Goal: Transaction & Acquisition: Obtain resource

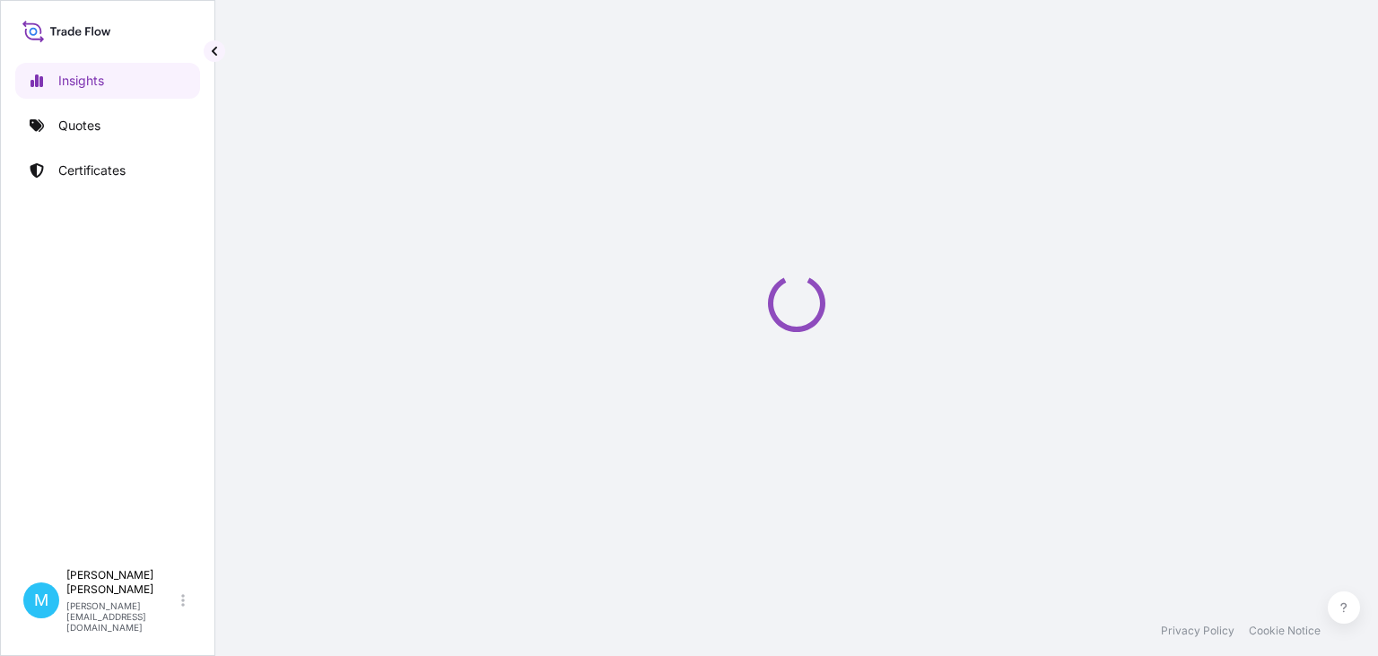
select select "2025"
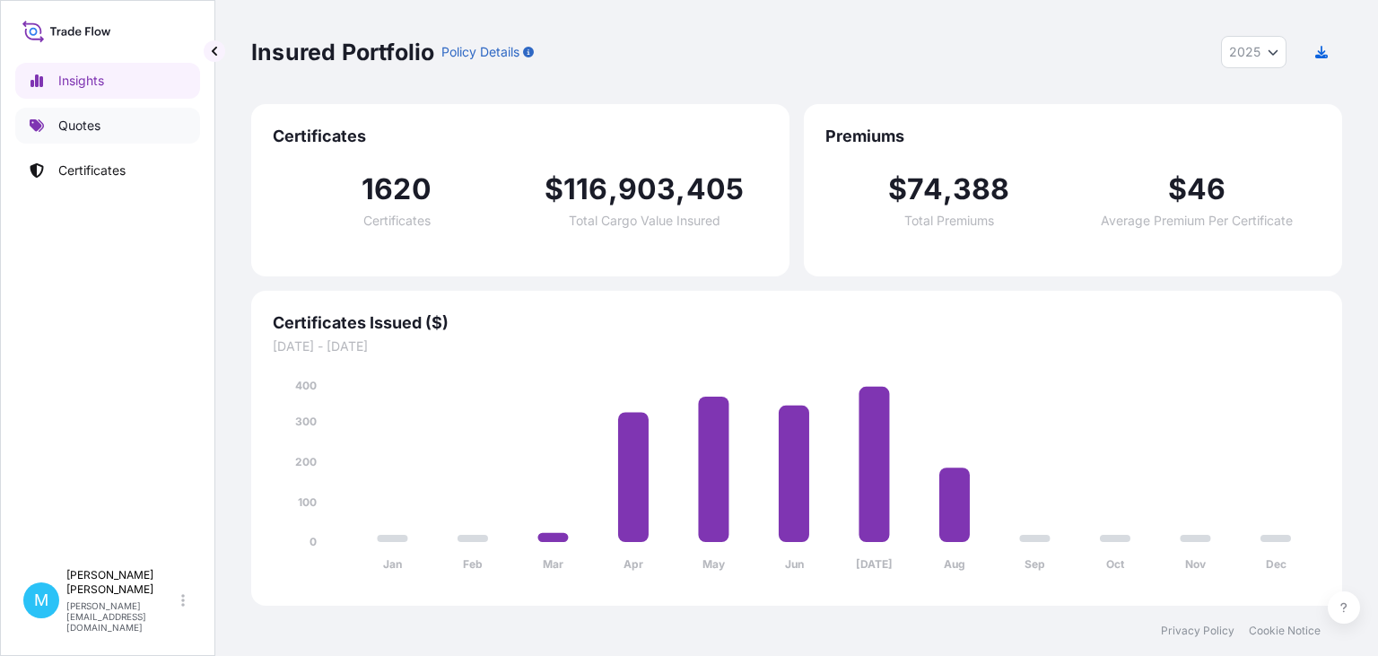
click at [92, 127] on p "Quotes" at bounding box center [79, 126] width 42 height 18
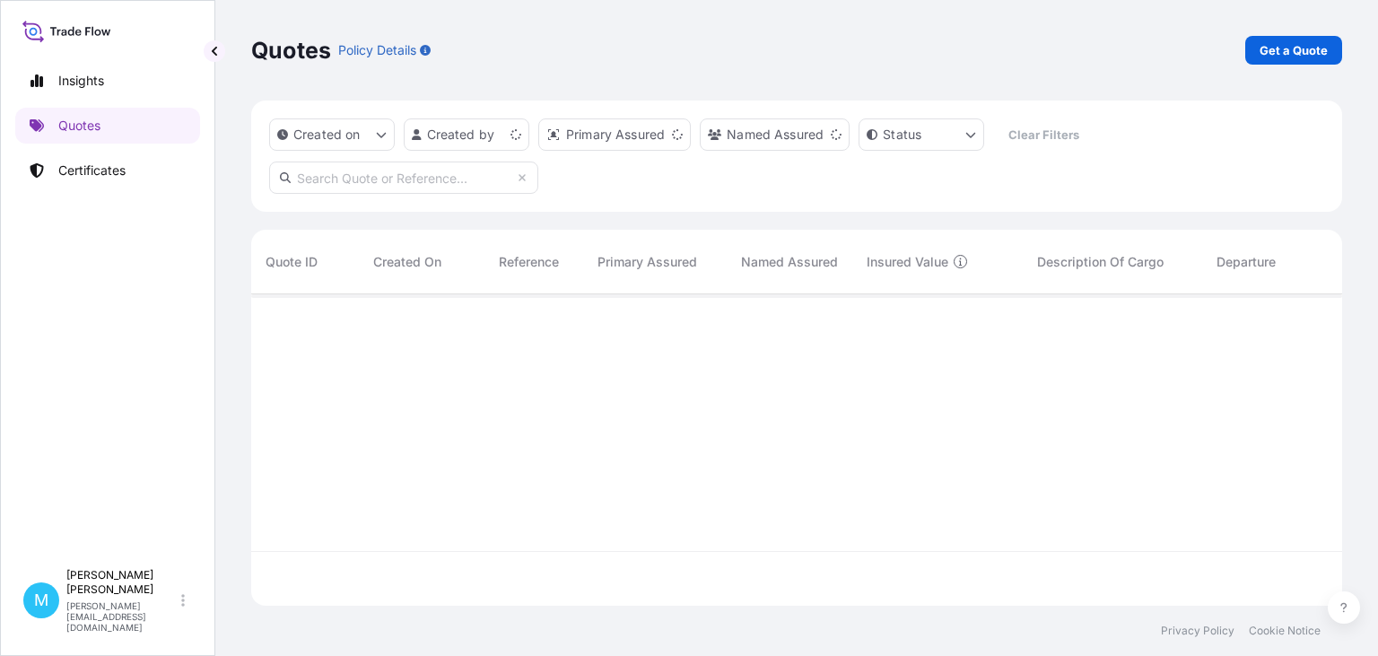
scroll to position [321, 1091]
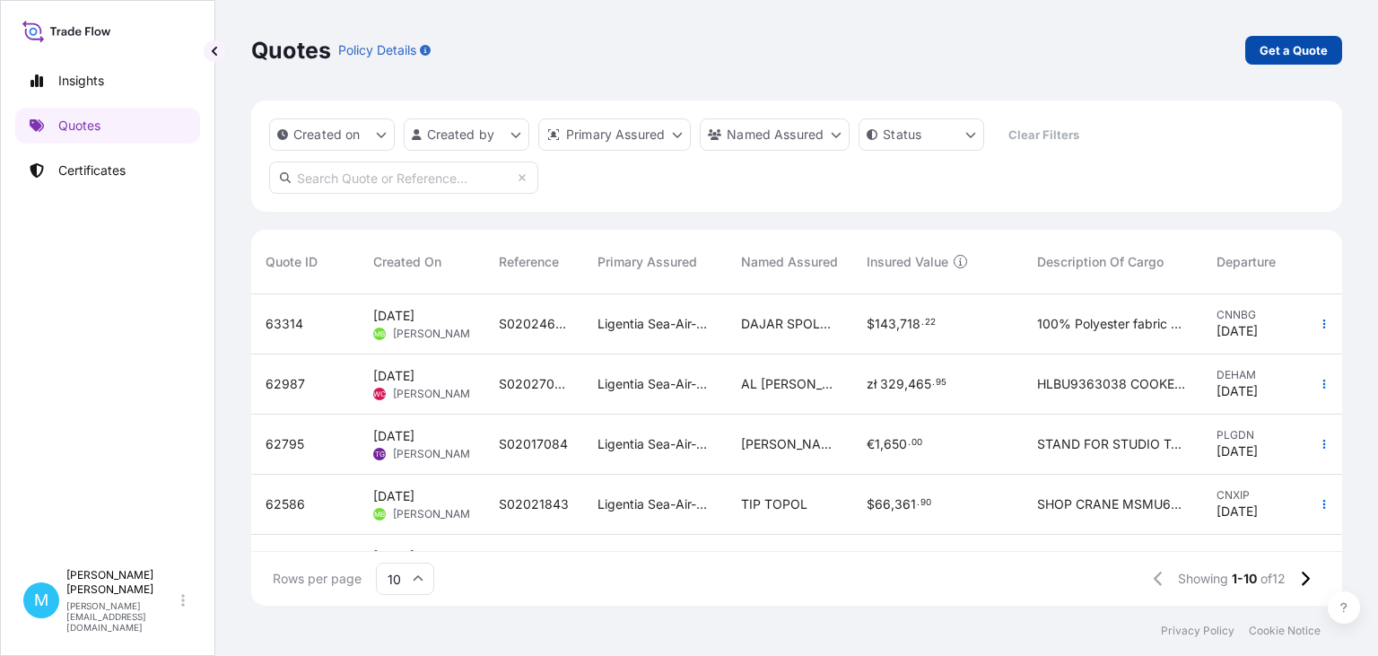
click at [1281, 51] on p "Get a Quote" at bounding box center [1294, 50] width 68 height 18
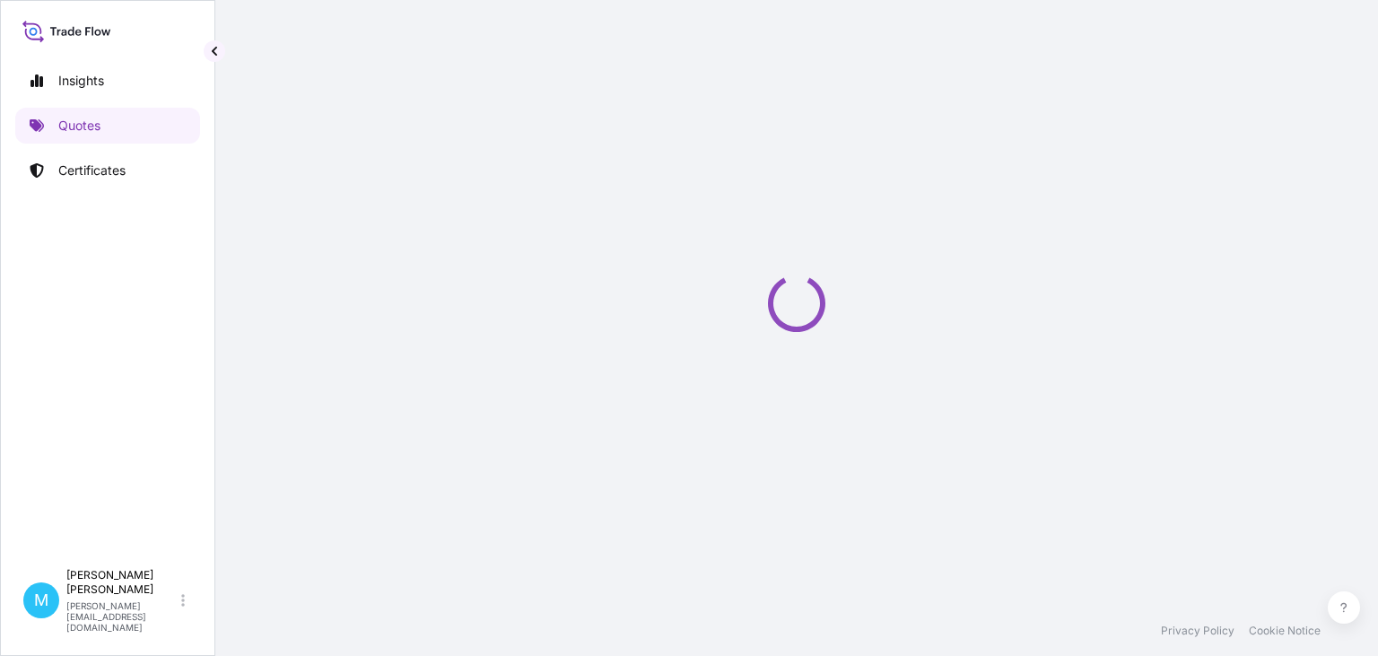
select select "Sea"
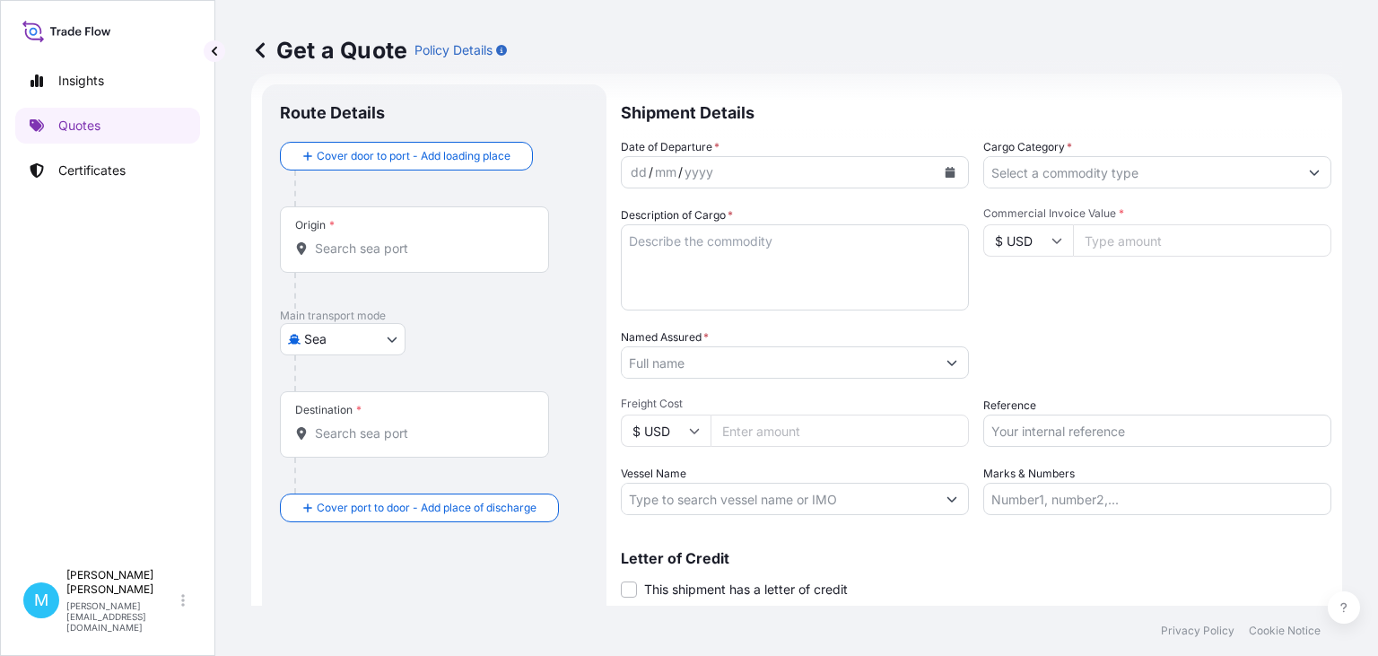
scroll to position [29, 0]
click at [369, 249] on input "Origin *" at bounding box center [421, 247] width 212 height 18
click at [325, 249] on input "Origin * Please select an origin" at bounding box center [421, 247] width 212 height 18
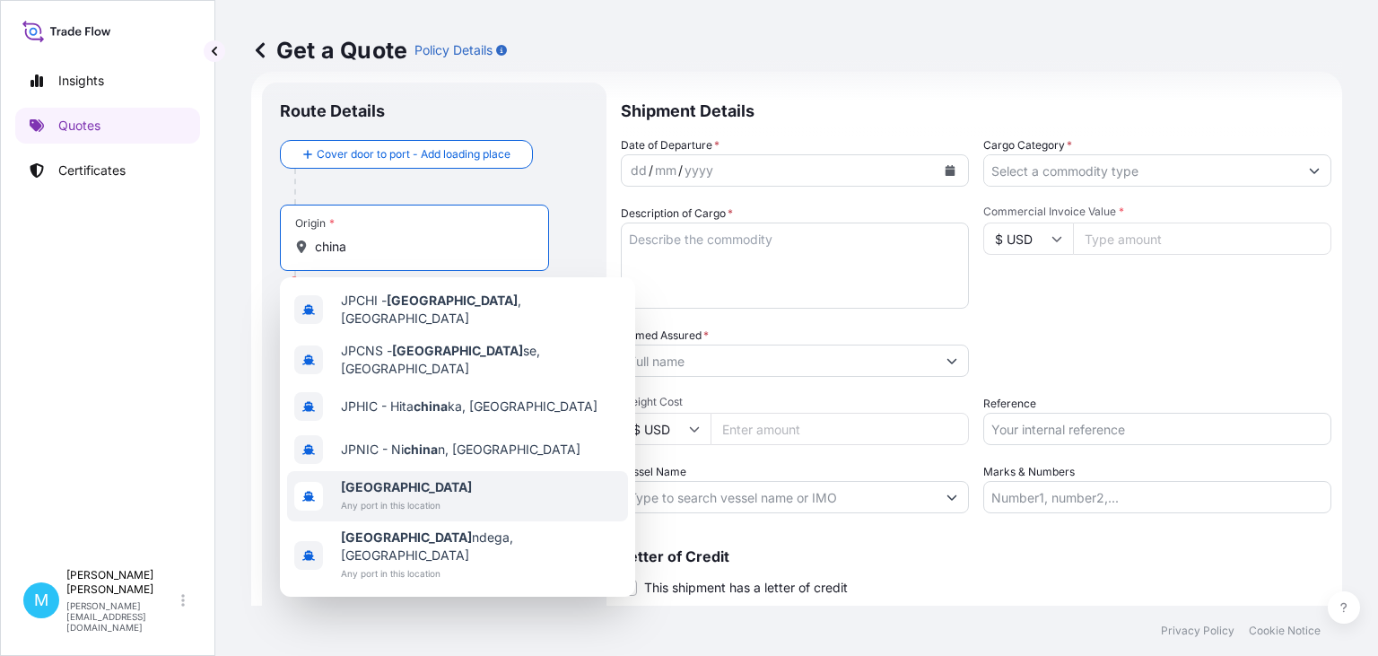
click at [357, 479] on b "[GEOGRAPHIC_DATA]" at bounding box center [406, 486] width 131 height 15
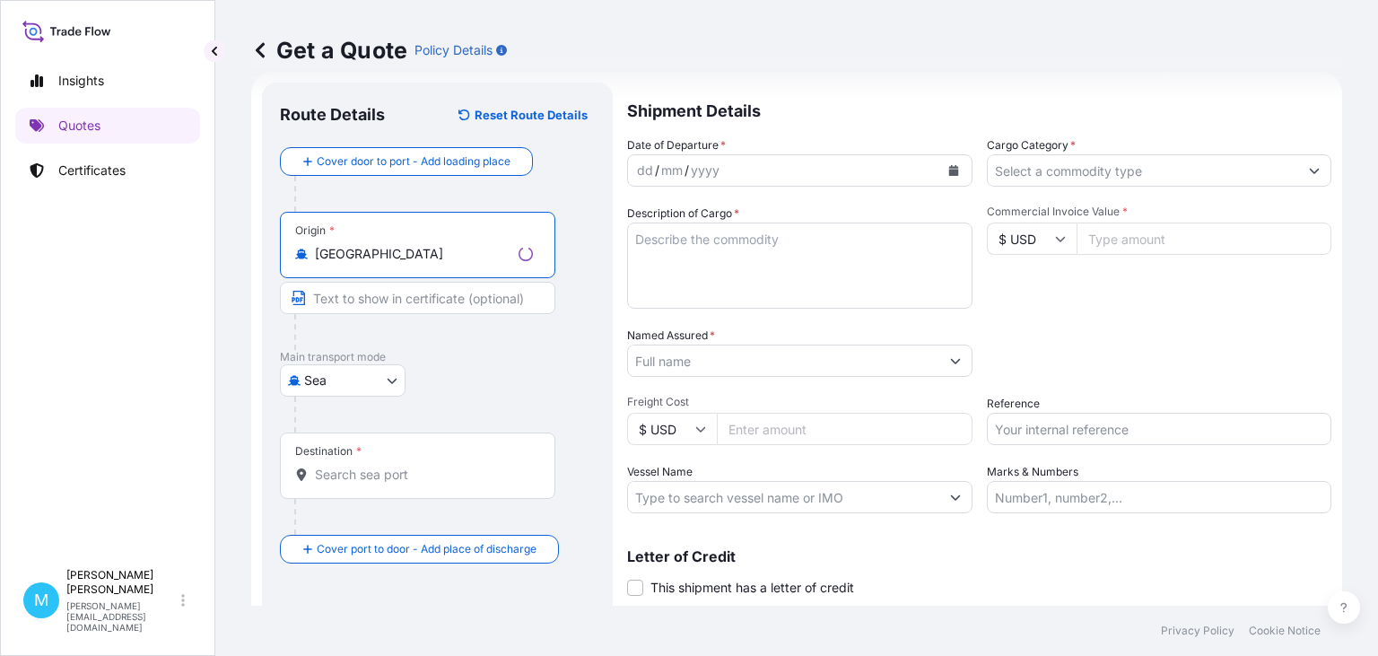
type input "[GEOGRAPHIC_DATA]"
click at [327, 476] on input "Destination *" at bounding box center [424, 475] width 218 height 18
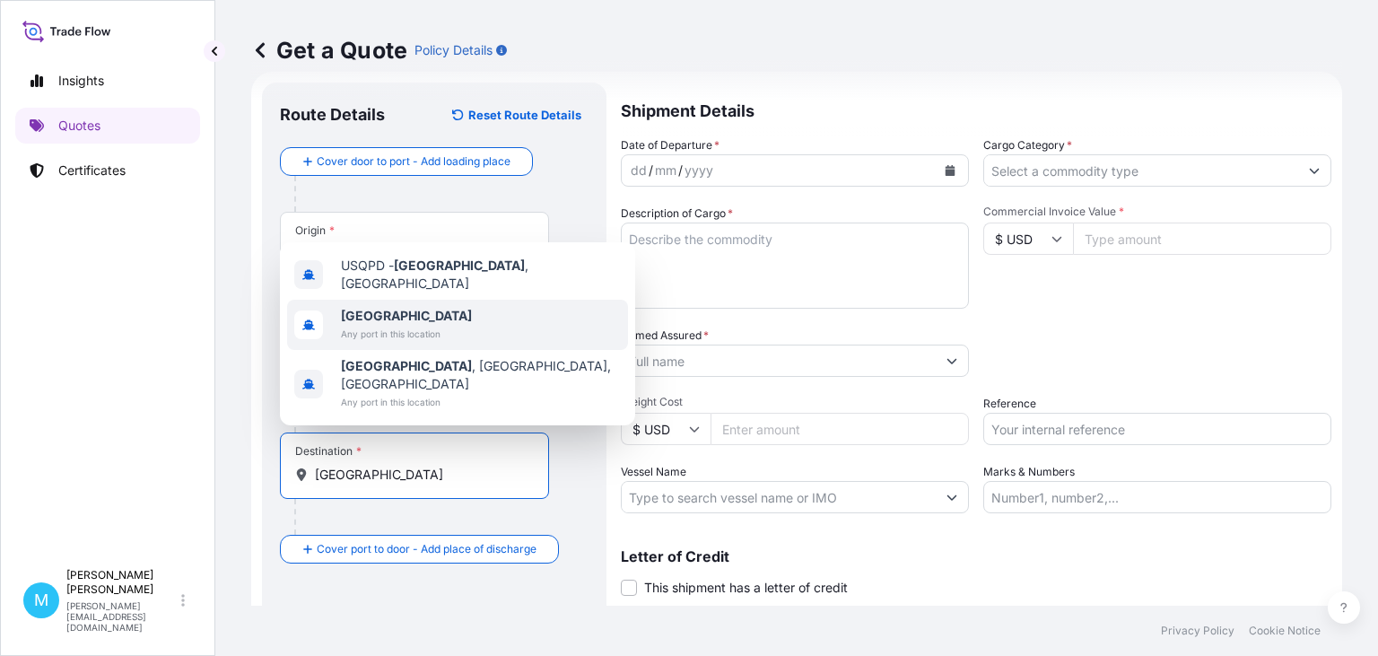
click at [375, 323] on b "[GEOGRAPHIC_DATA]" at bounding box center [406, 315] width 131 height 15
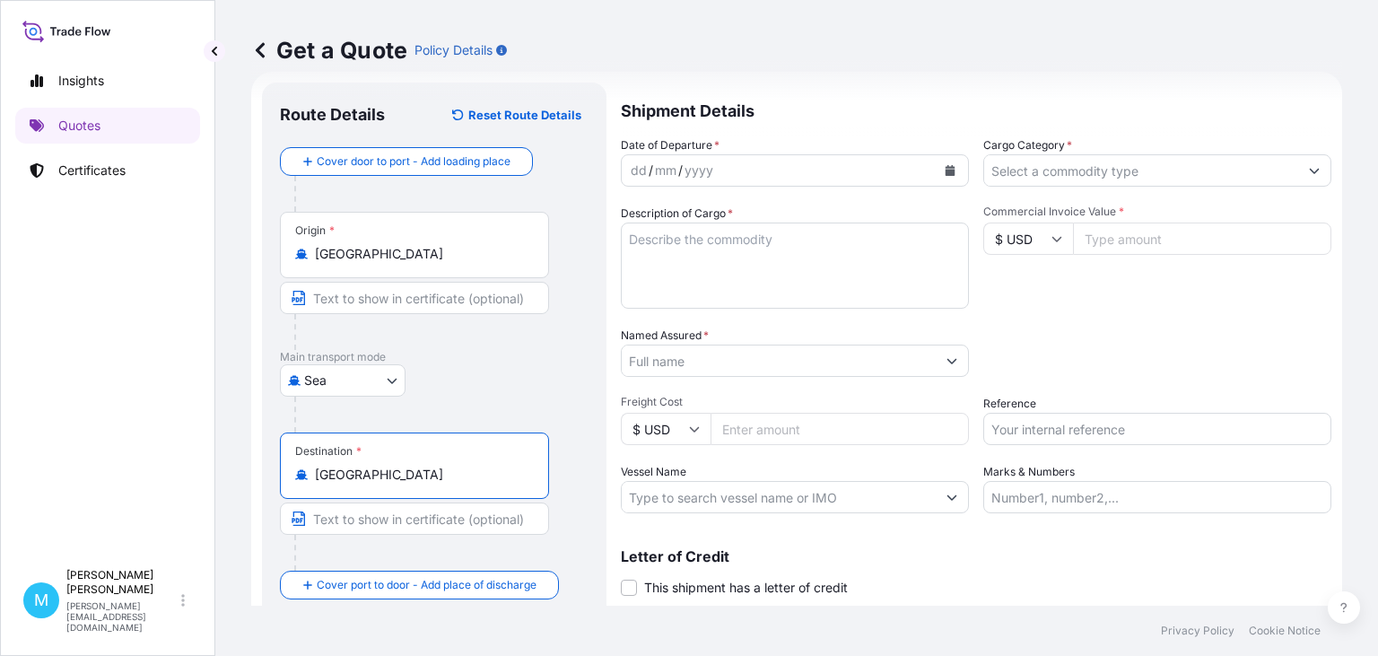
type input "[GEOGRAPHIC_DATA]"
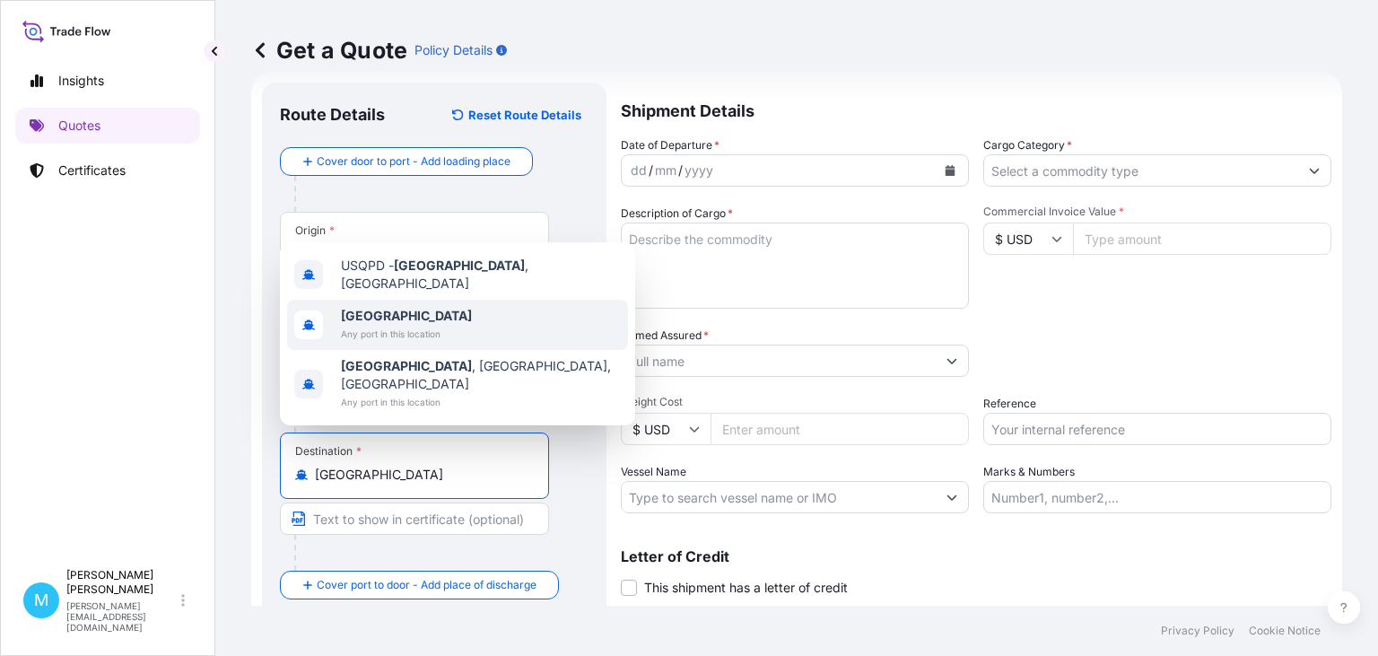
click at [950, 169] on icon "Calendar" at bounding box center [950, 170] width 11 height 11
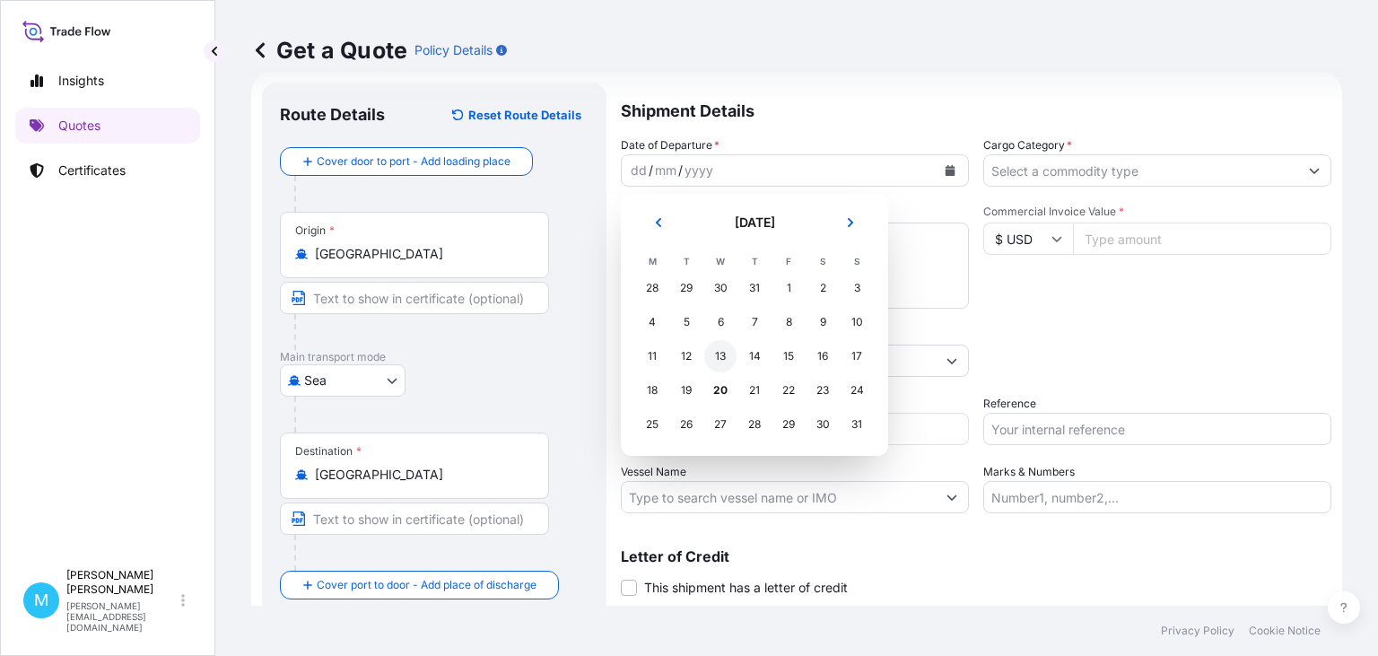
click at [720, 354] on div "13" at bounding box center [720, 356] width 32 height 32
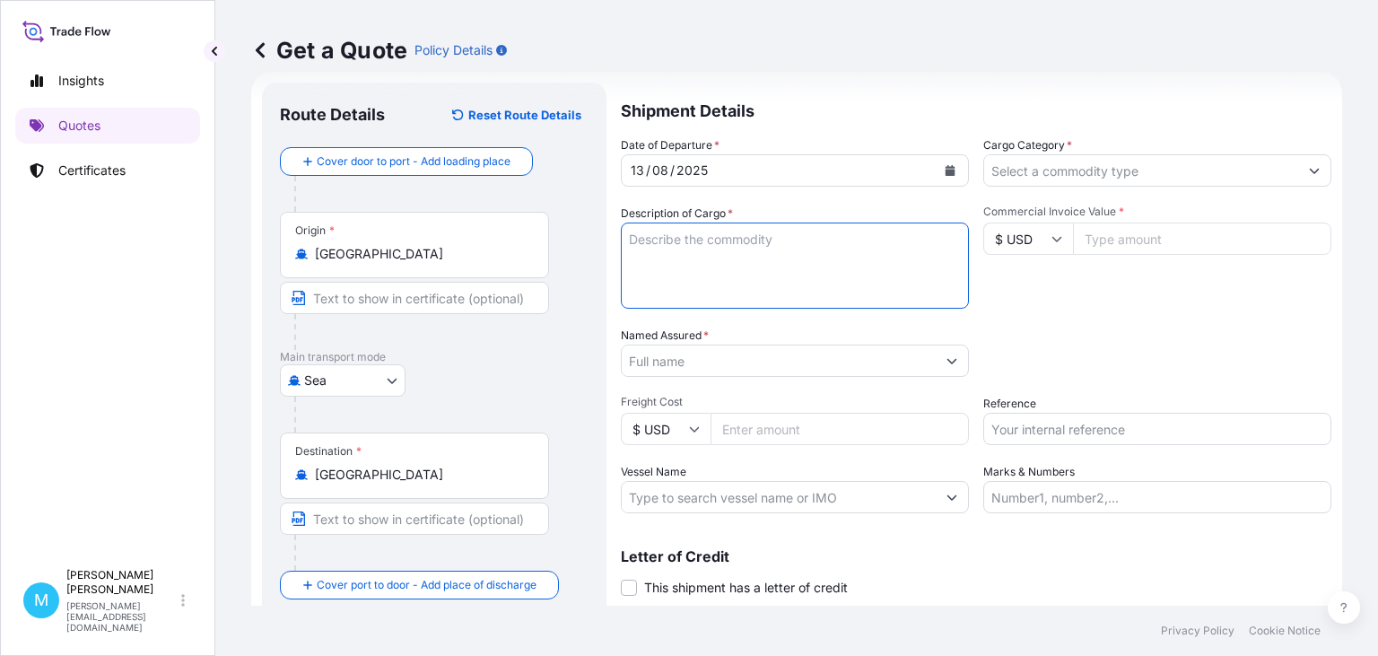
drag, startPoint x: 651, startPoint y: 242, endPoint x: 727, endPoint y: 249, distance: 75.7
click at [651, 241] on textarea "Description of Cargo *" at bounding box center [795, 266] width 348 height 86
click at [677, 246] on textarea "Description of Cargo *" at bounding box center [795, 266] width 348 height 86
paste textarea "FTAU1903367 FX42526767 20GP 14847.20 KG 27.88 M3 1076 CT"
click at [728, 257] on textarea "FTAU1903367 FX42526767 20GP 14847.20 KG 27.88 M3 1076 CT ||" at bounding box center [795, 266] width 348 height 86
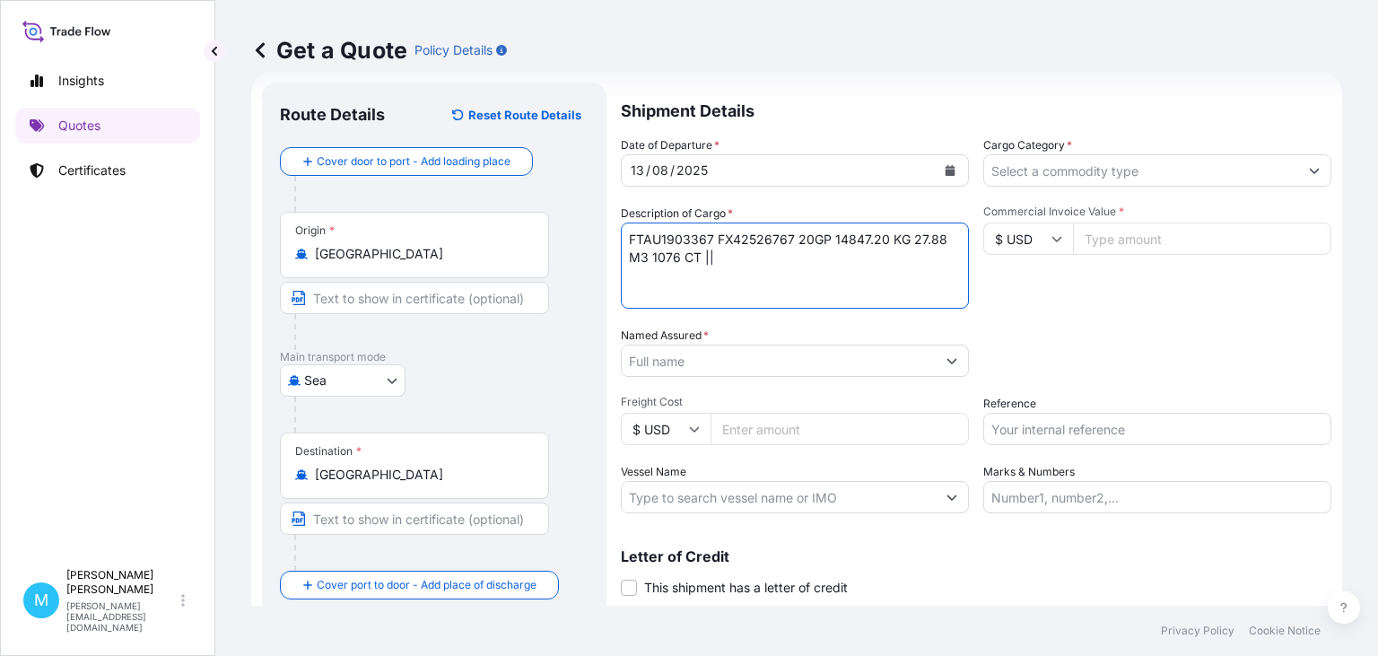
paste textarea "SOY SAUCE"
click at [814, 260] on textarea "FTAU1903367 FX42526767 20GP 14847.20 KG 27.88 M3 1076 CT || SOY SAUCE," at bounding box center [795, 266] width 348 height 86
paste textarea "SEASONING SAUCE"
type textarea "FTAU1903367 FX42526767 20GP 14847.20 KG 27.88 M3 1076 CT || SOY SAUCE, SEASONIN…"
click at [662, 362] on input "Named Assured *" at bounding box center [779, 361] width 314 height 32
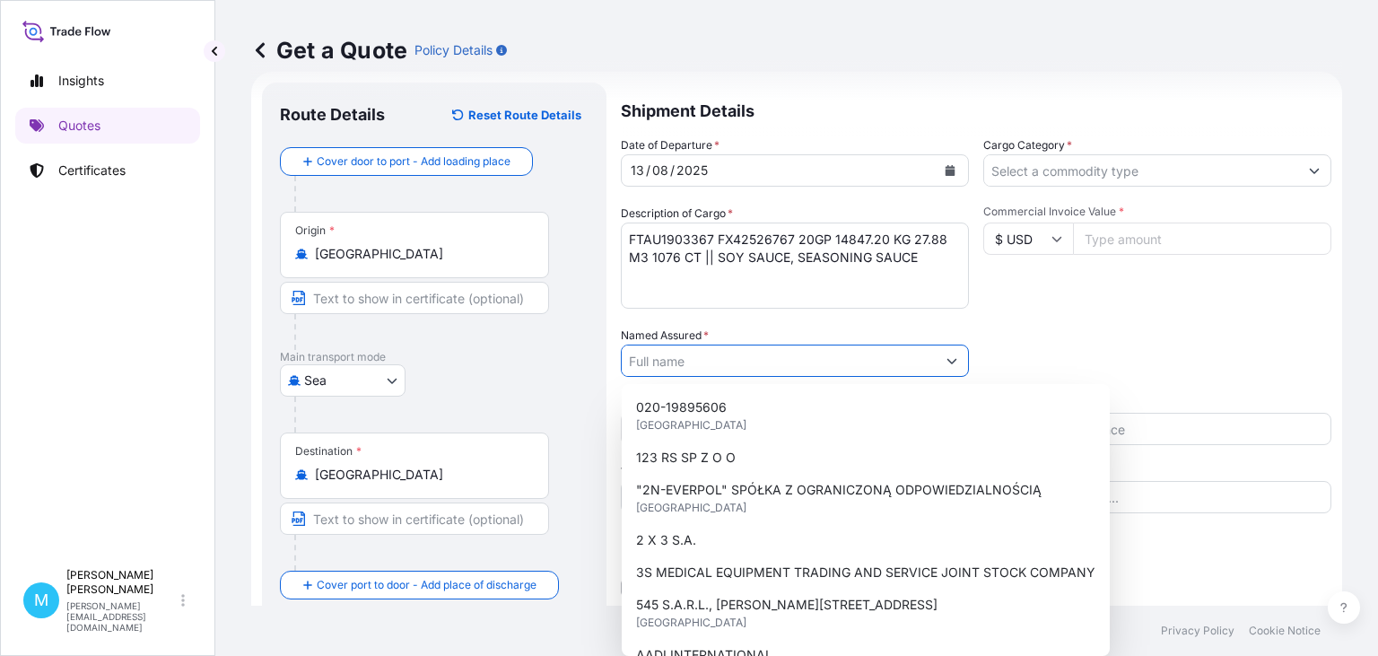
click at [684, 361] on input "Named Assured *" at bounding box center [779, 361] width 314 height 32
paste input "WORLD OF ASIA SP. Z O.O."
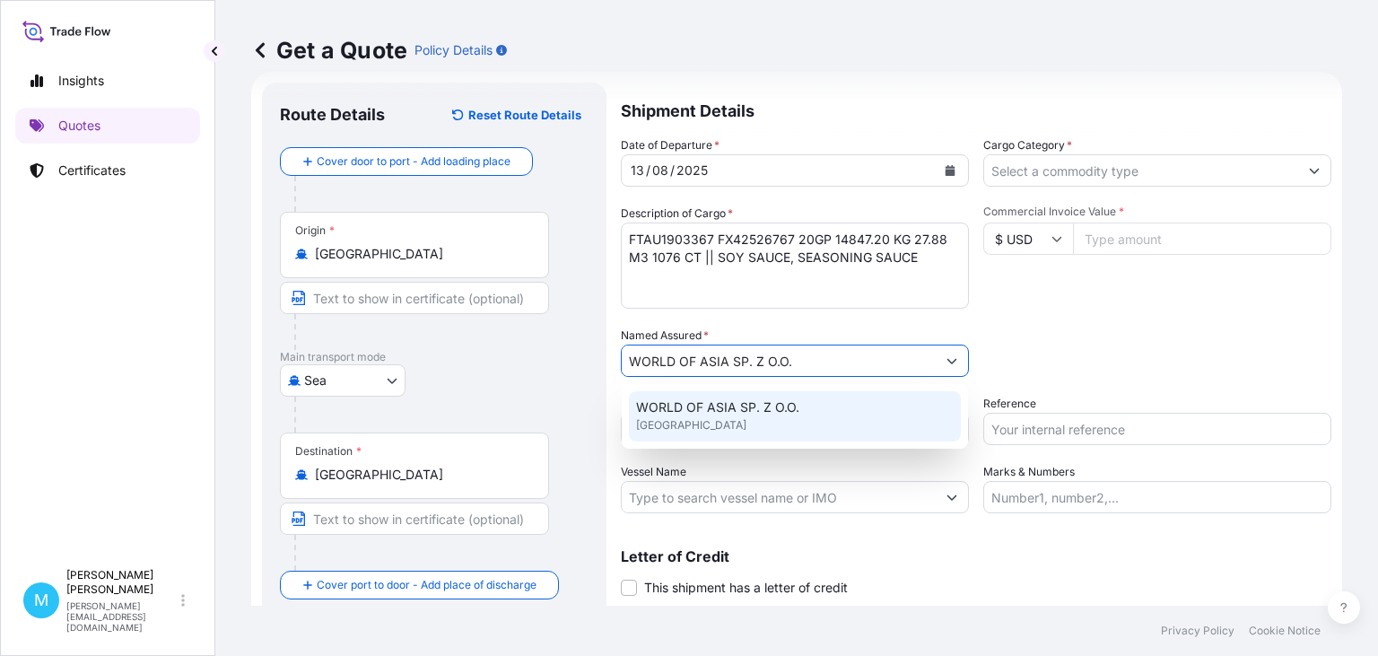
click at [818, 410] on div "WORLD OF ASIA SP. Z O.O. [GEOGRAPHIC_DATA]" at bounding box center [795, 416] width 332 height 50
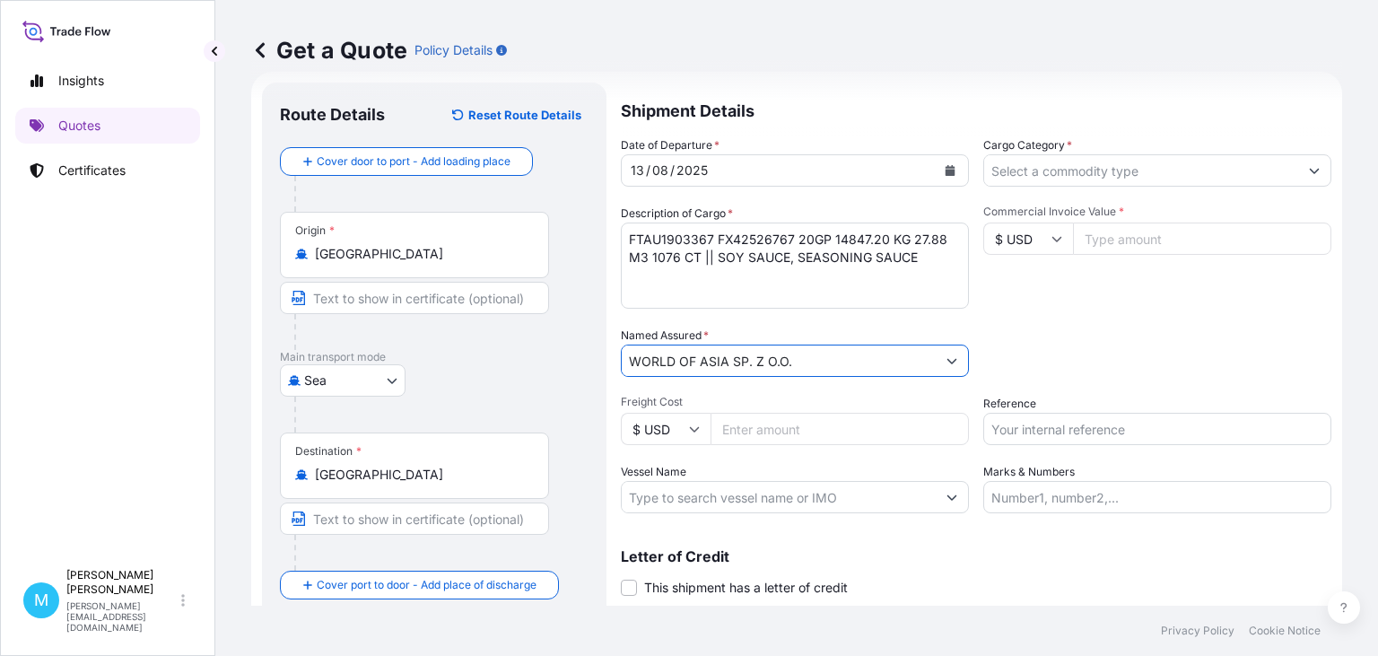
type input "WORLD OF ASIA SP. Z O.O."
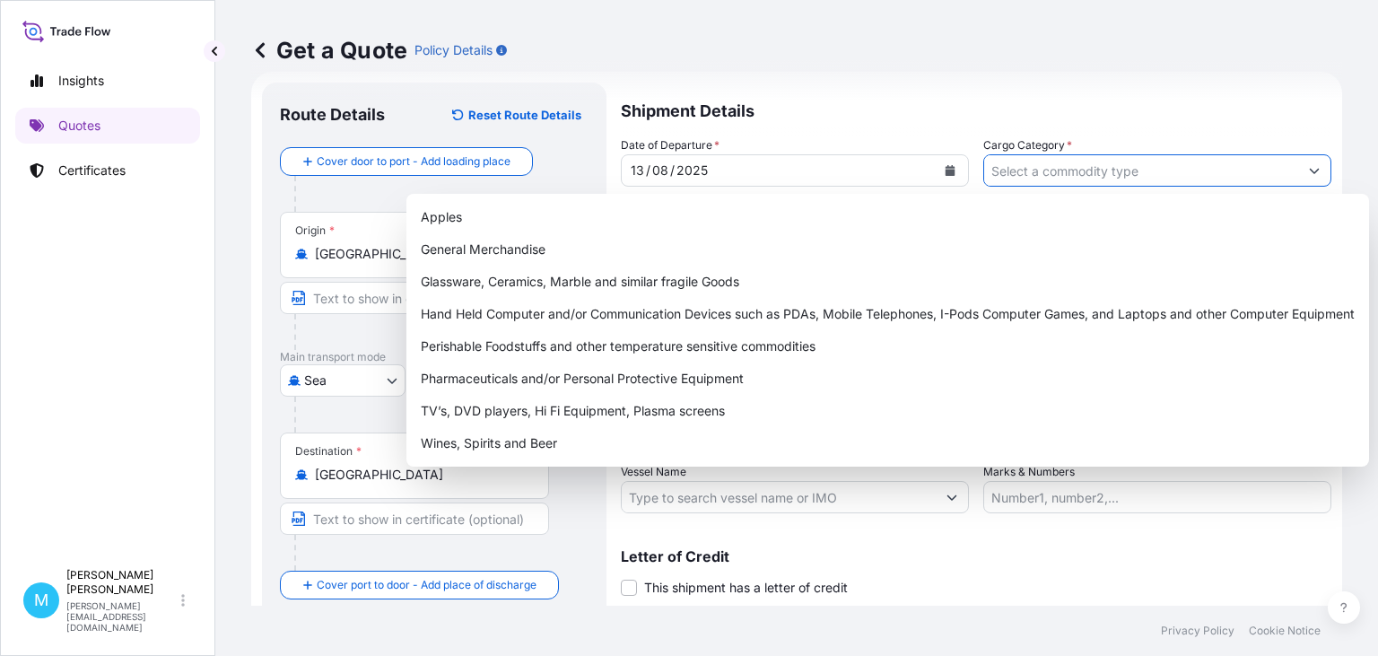
click at [1052, 173] on input "Cargo Category *" at bounding box center [1141, 170] width 314 height 32
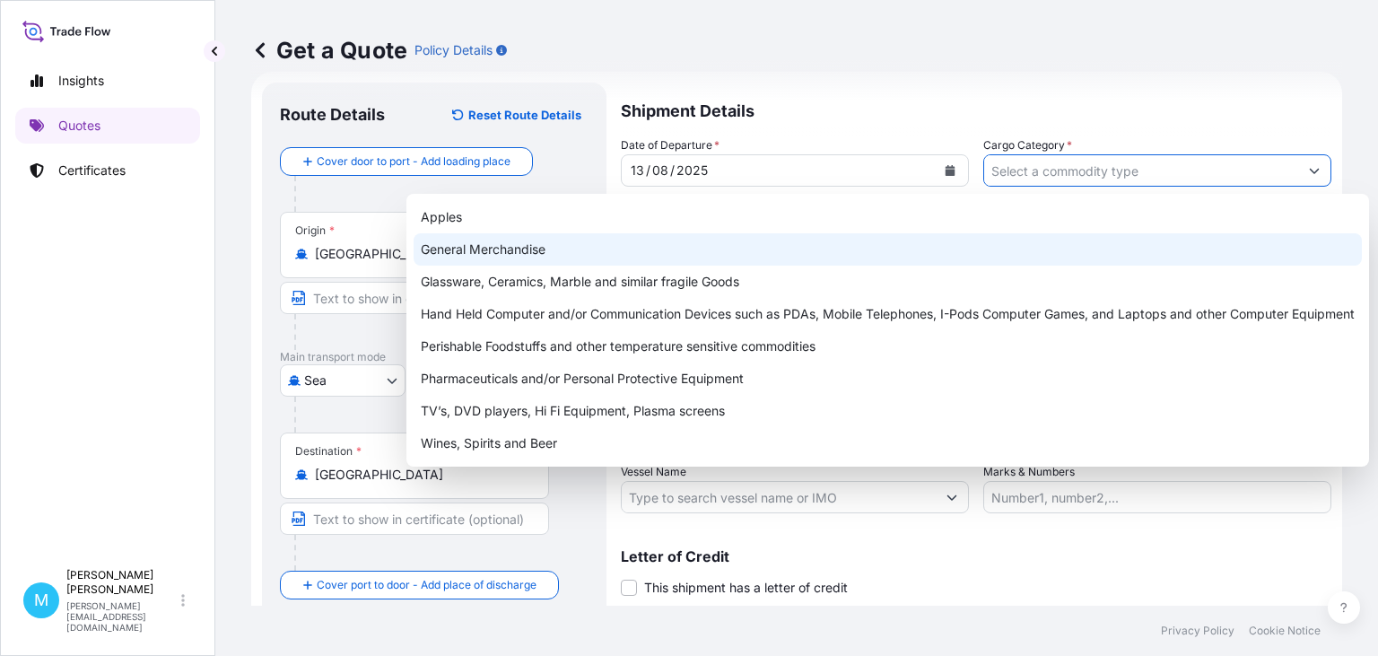
click at [547, 254] on div "General Merchandise" at bounding box center [888, 249] width 948 height 32
type input "General Merchandise"
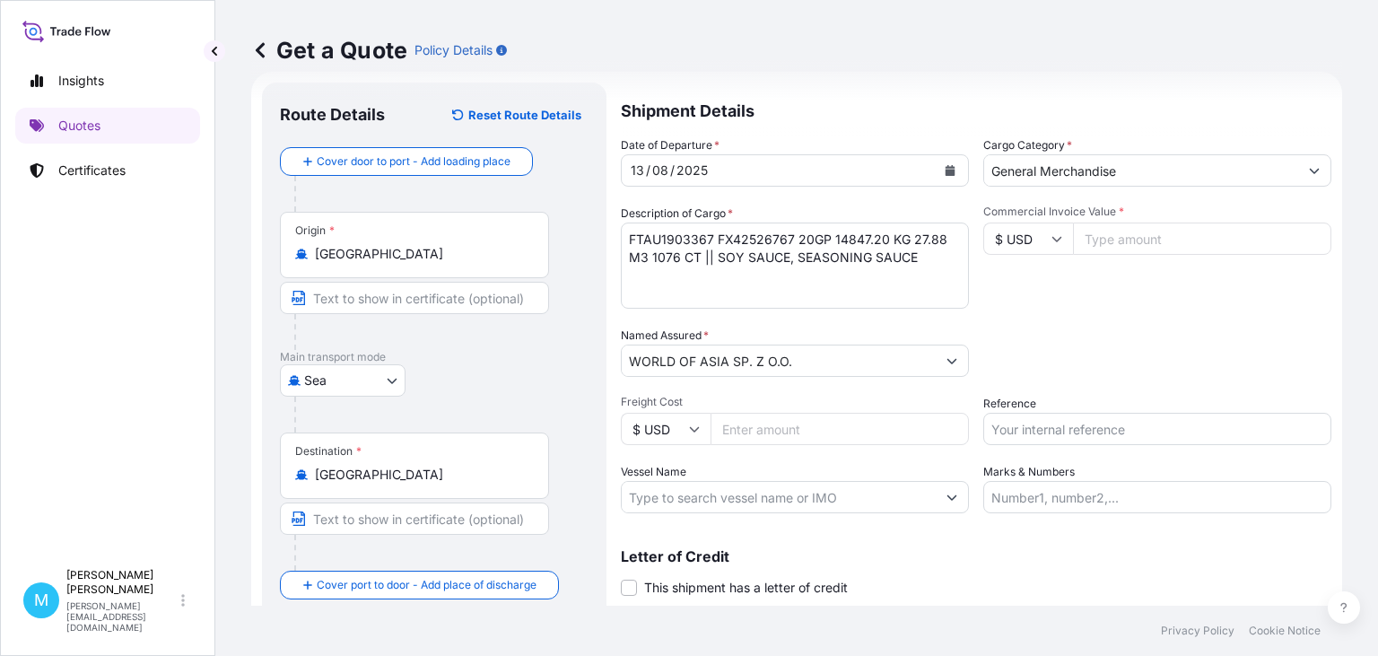
click at [1118, 239] on input "Commercial Invoice Value *" at bounding box center [1202, 239] width 258 height 32
click at [1107, 239] on input "Commercial Invoice Value *" at bounding box center [1202, 239] width 258 height 32
type input "15330"
click at [1063, 435] on input "Reference" at bounding box center [1157, 429] width 348 height 32
click at [1017, 430] on input "Reference" at bounding box center [1157, 429] width 348 height 32
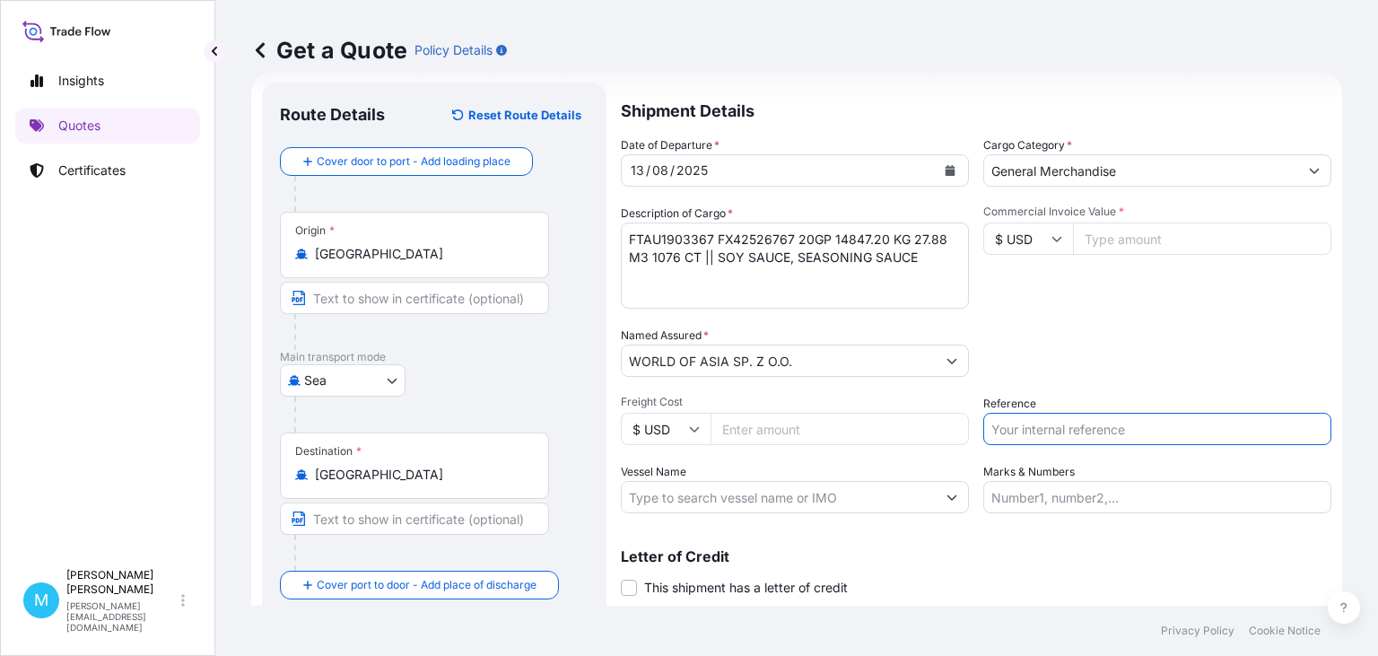
paste input "S02020491"
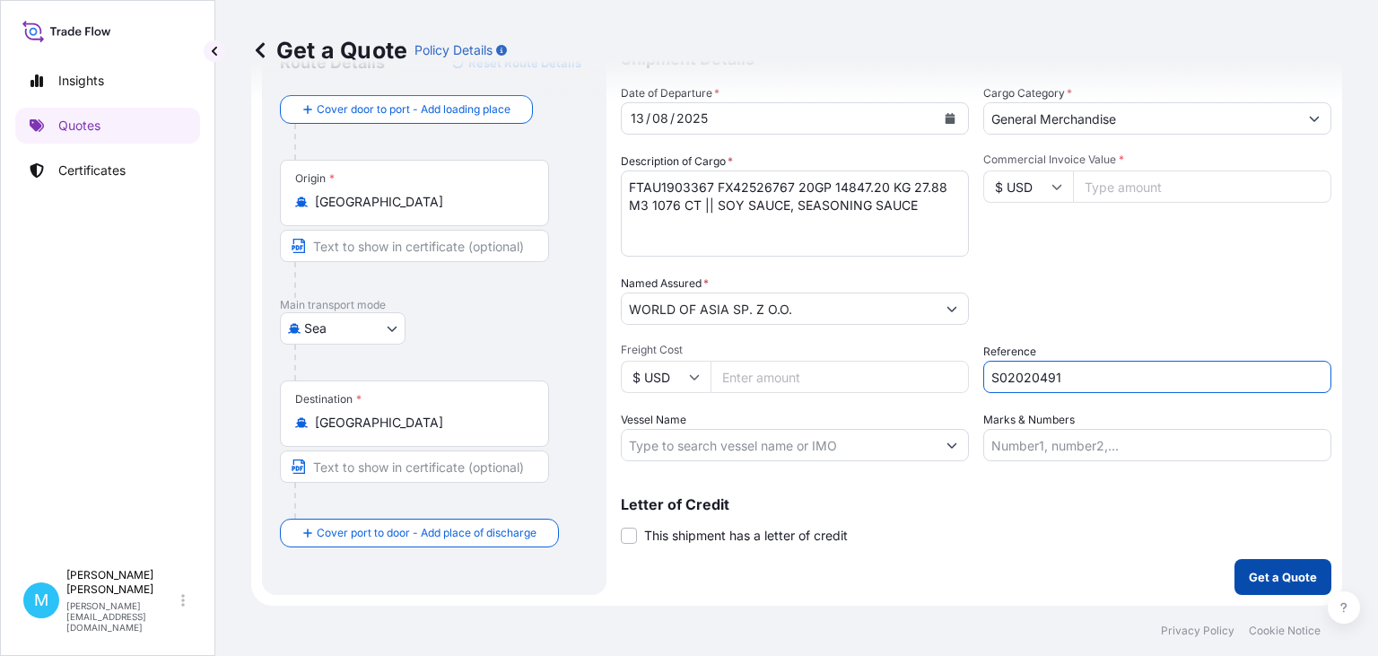
type input "S02020491"
click at [1272, 576] on p "Get a Quote" at bounding box center [1283, 577] width 68 height 18
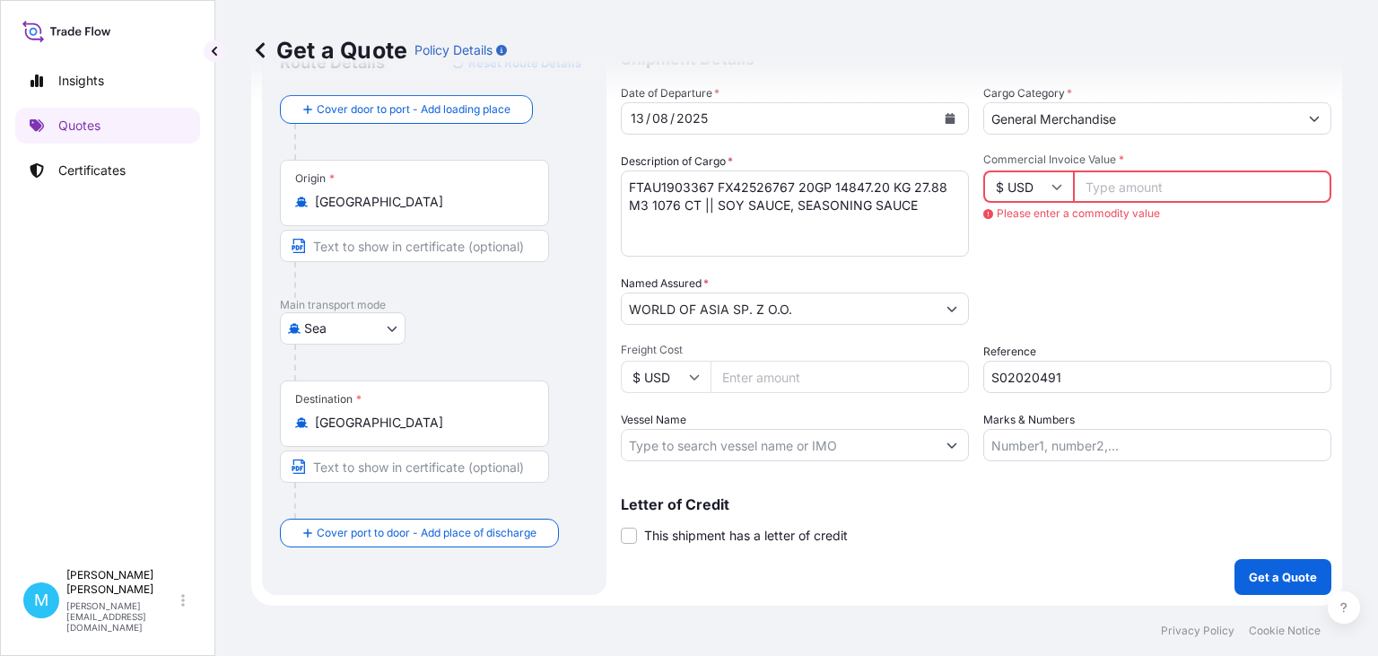
click at [1155, 188] on input "Commercial Invoice Value *" at bounding box center [1202, 186] width 258 height 32
drag, startPoint x: 1155, startPoint y: 188, endPoint x: 1059, endPoint y: 191, distance: 96.0
click at [1073, 191] on input "Commercial Invoice Value *" at bounding box center [1202, 186] width 258 height 32
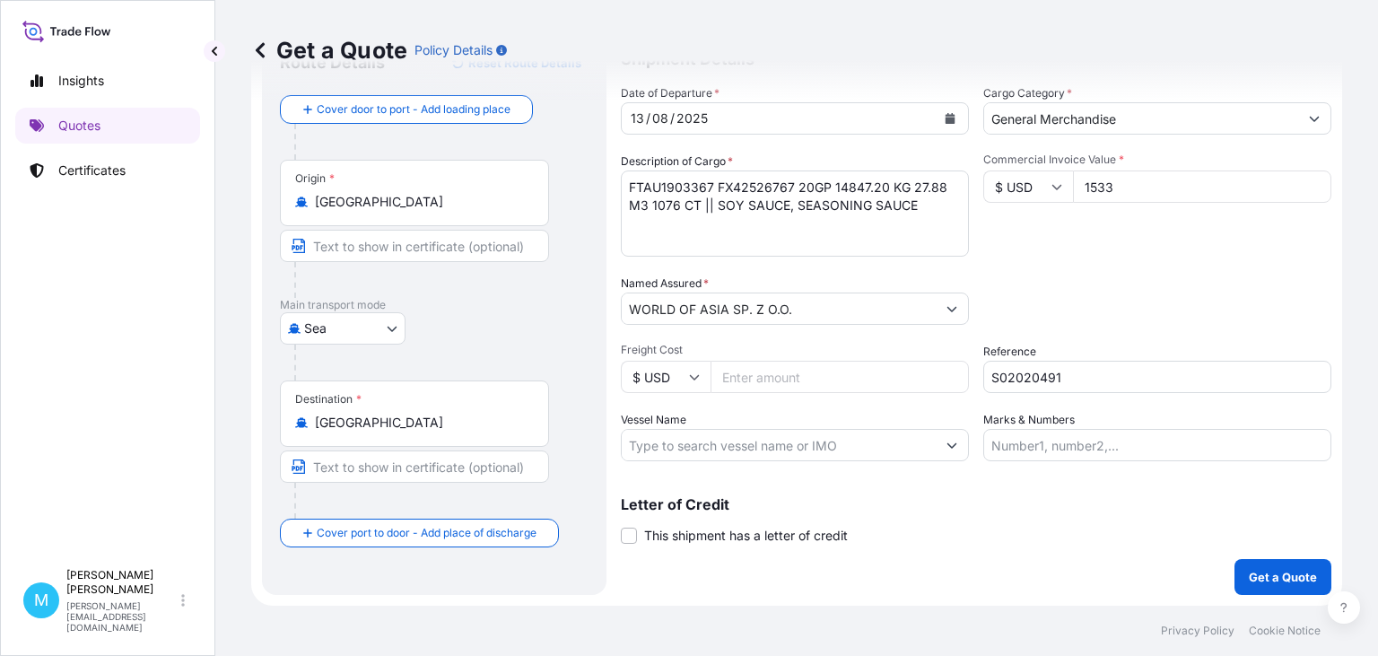
type input "15330"
click at [1081, 374] on input "S02020491" at bounding box center [1157, 377] width 348 height 32
click at [1270, 578] on p "Get a Quote" at bounding box center [1283, 577] width 68 height 18
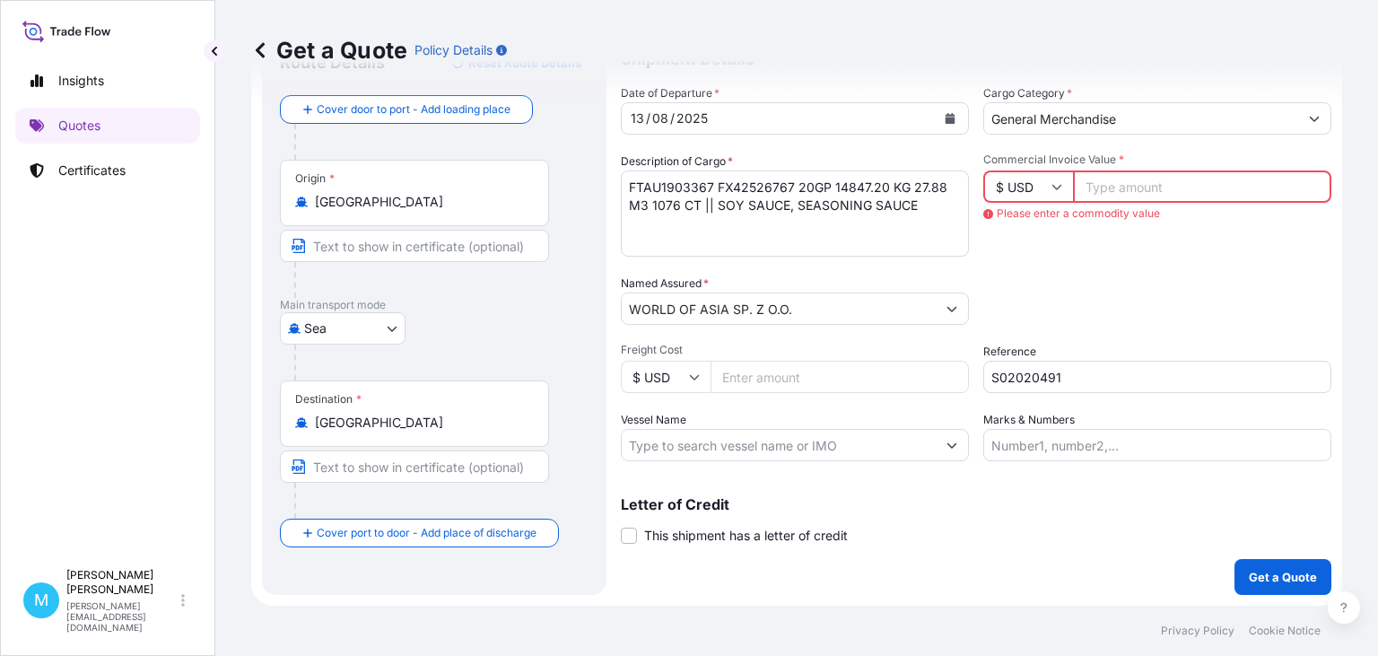
scroll to position [0, 0]
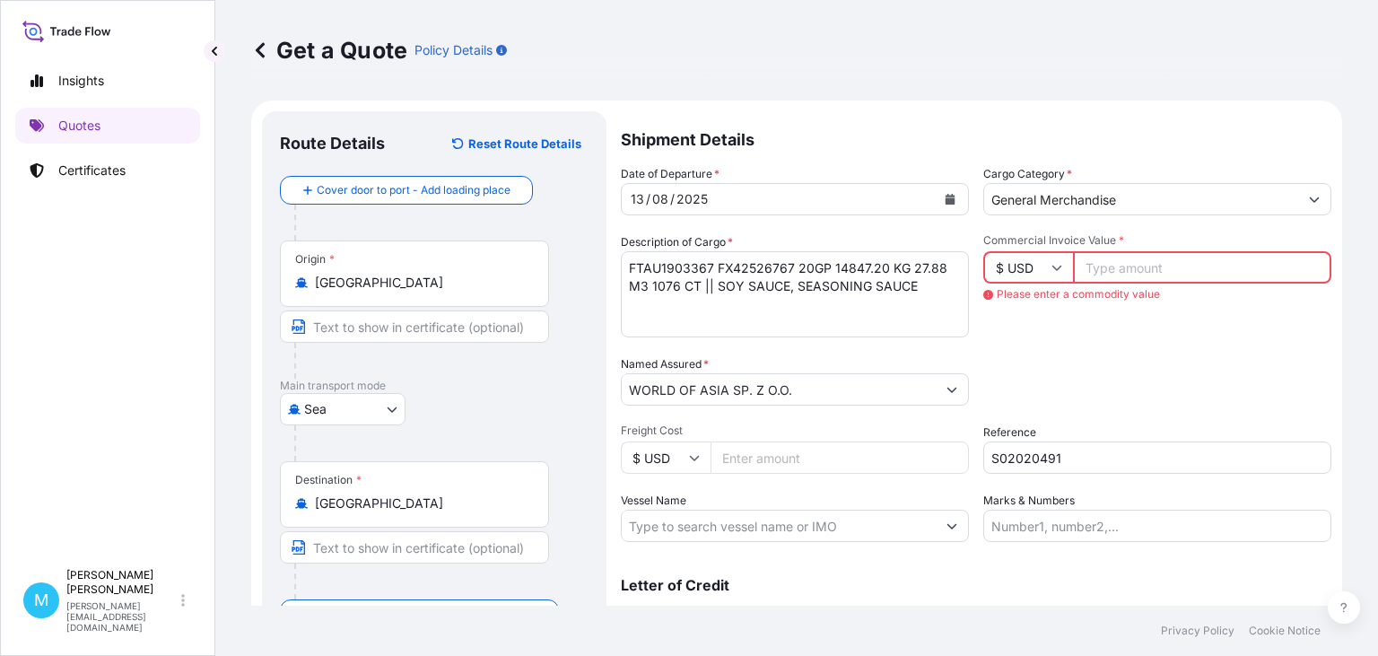
click at [1153, 267] on input "Commercial Invoice Value *" at bounding box center [1202, 267] width 258 height 32
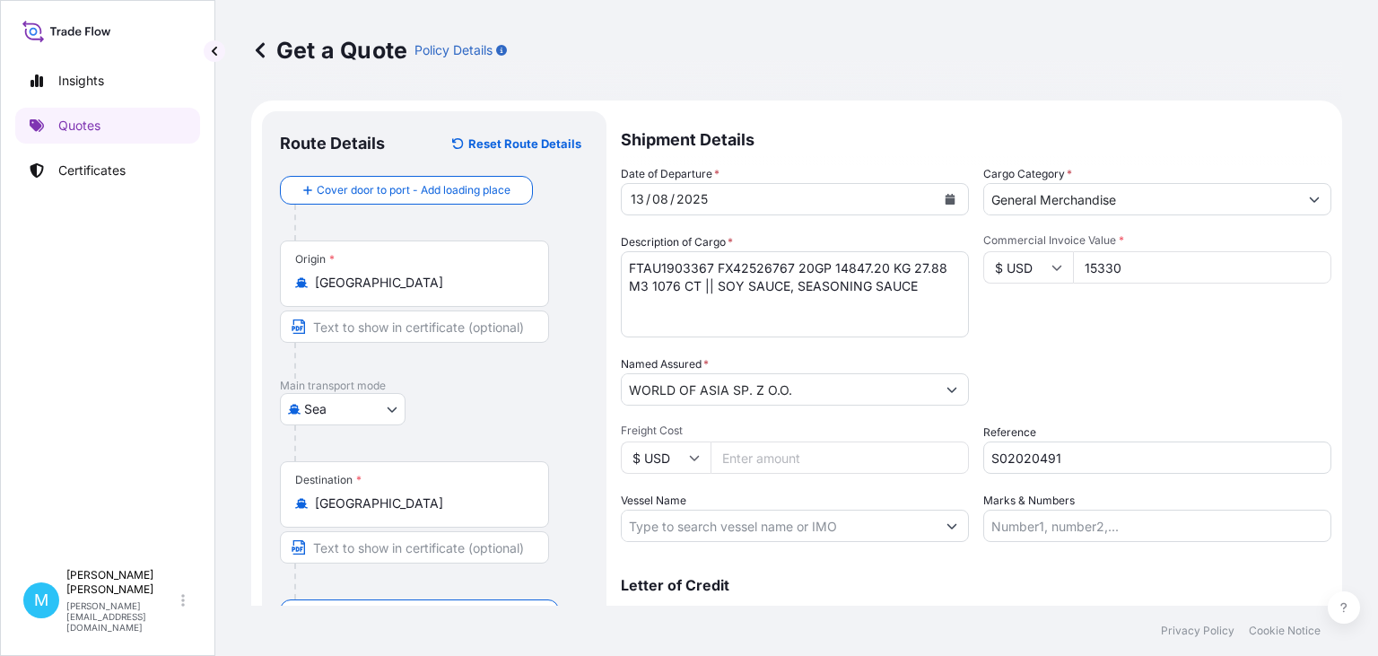
scroll to position [81, 0]
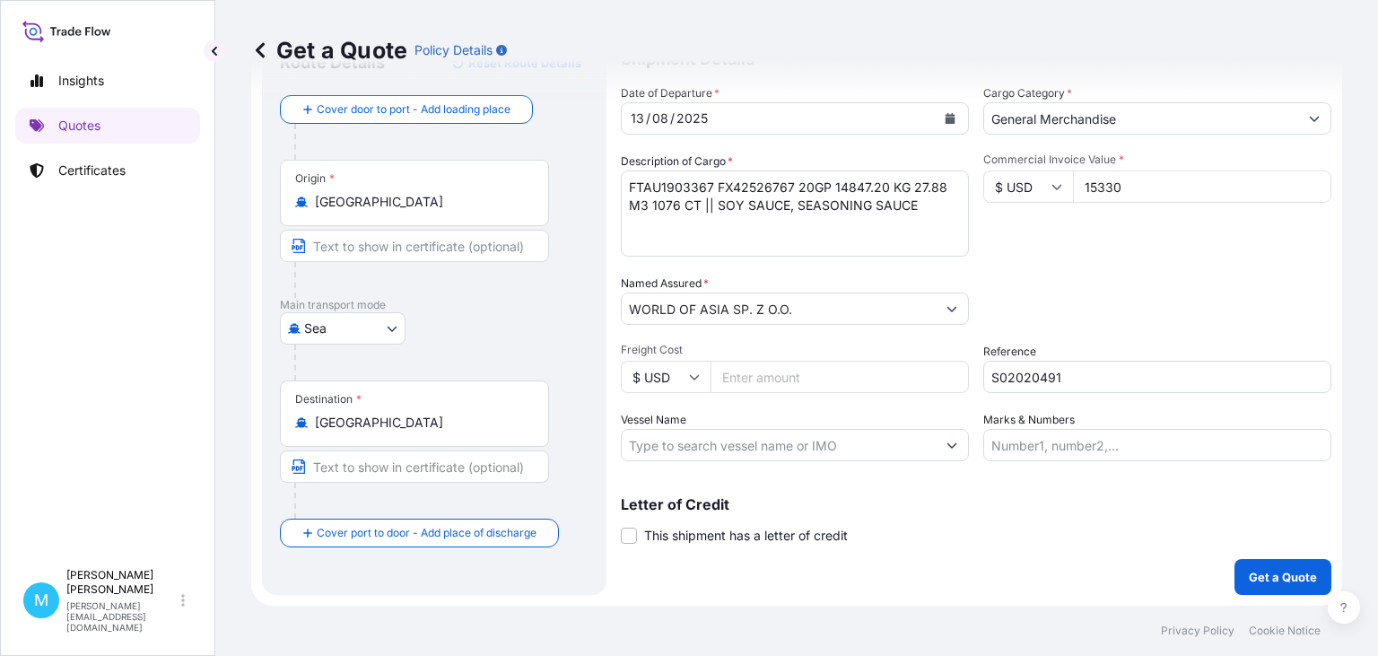
type input "15330"
click at [1271, 576] on p "Get a Quote" at bounding box center [1283, 577] width 68 height 18
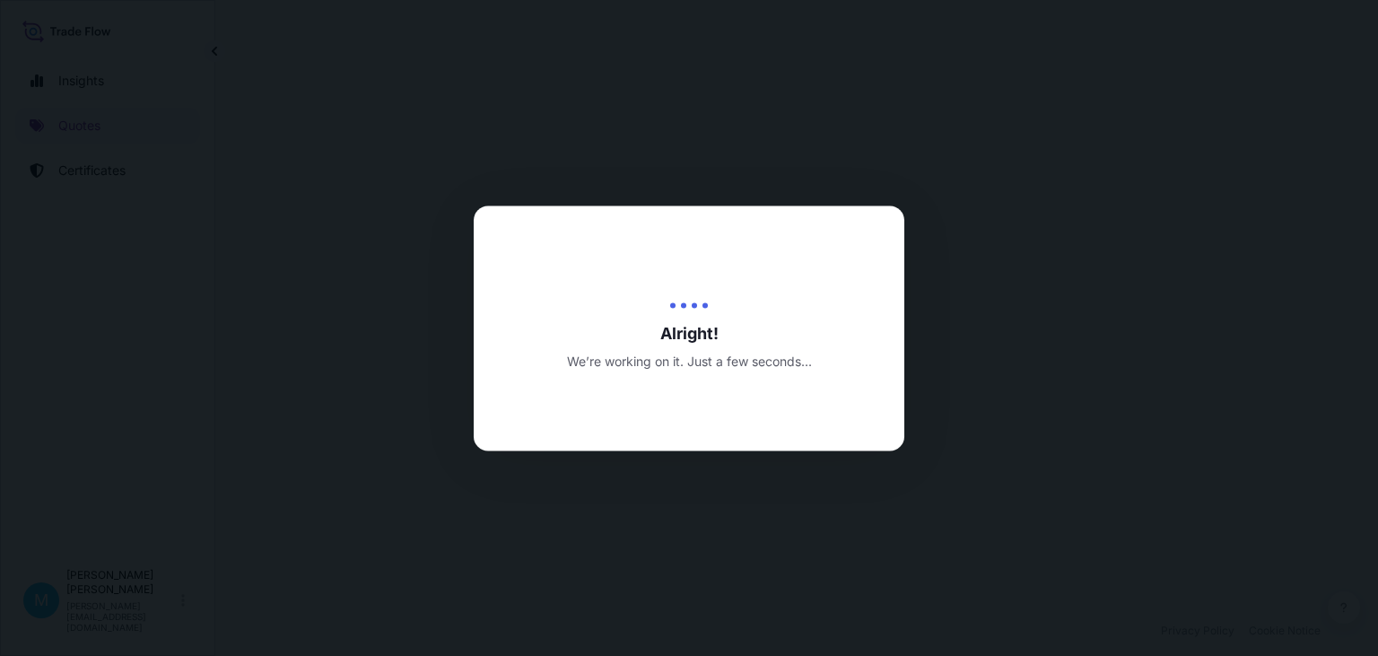
select select "Sea"
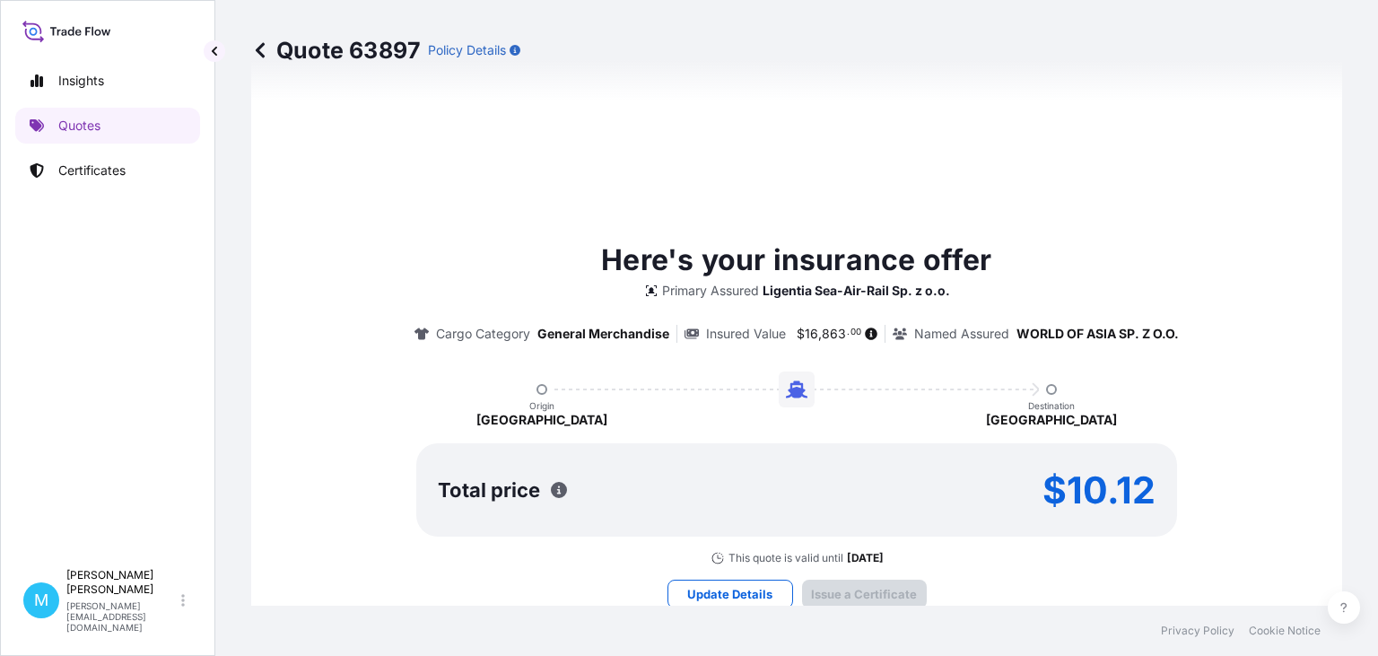
type input "[DATE]"
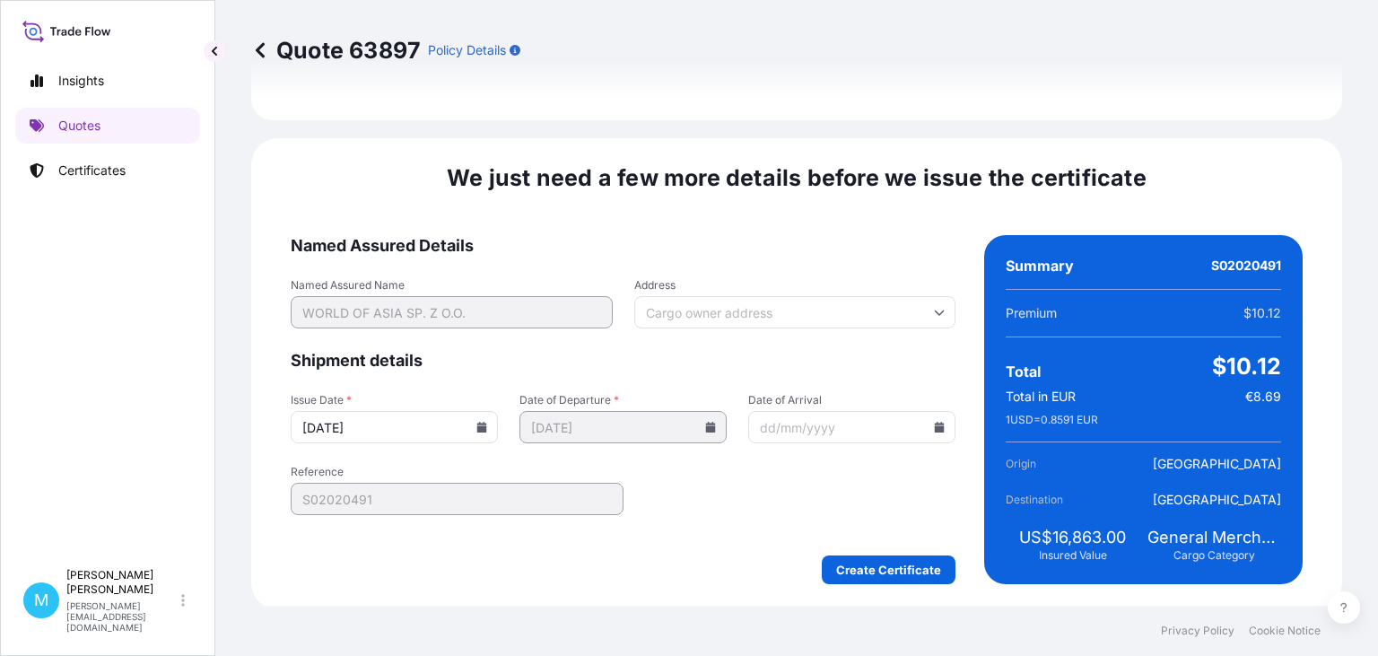
scroll to position [2080, 0]
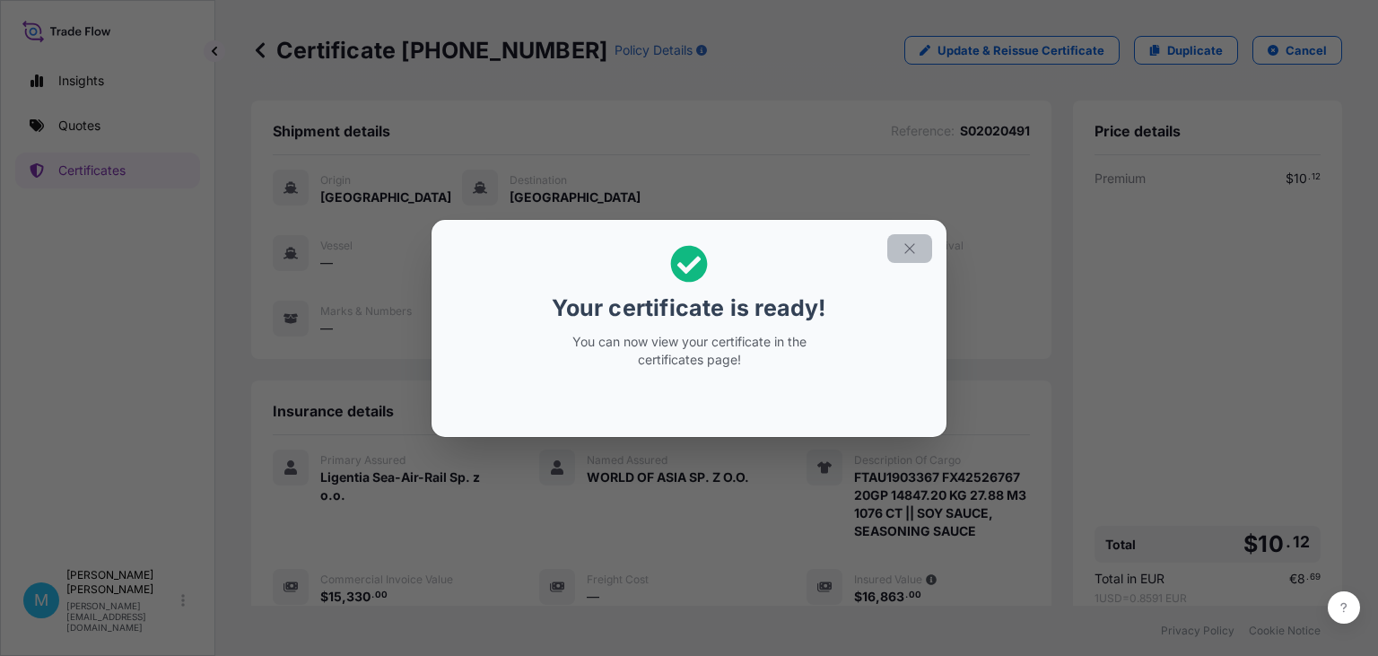
click at [913, 248] on icon "button" at bounding box center [910, 248] width 16 height 16
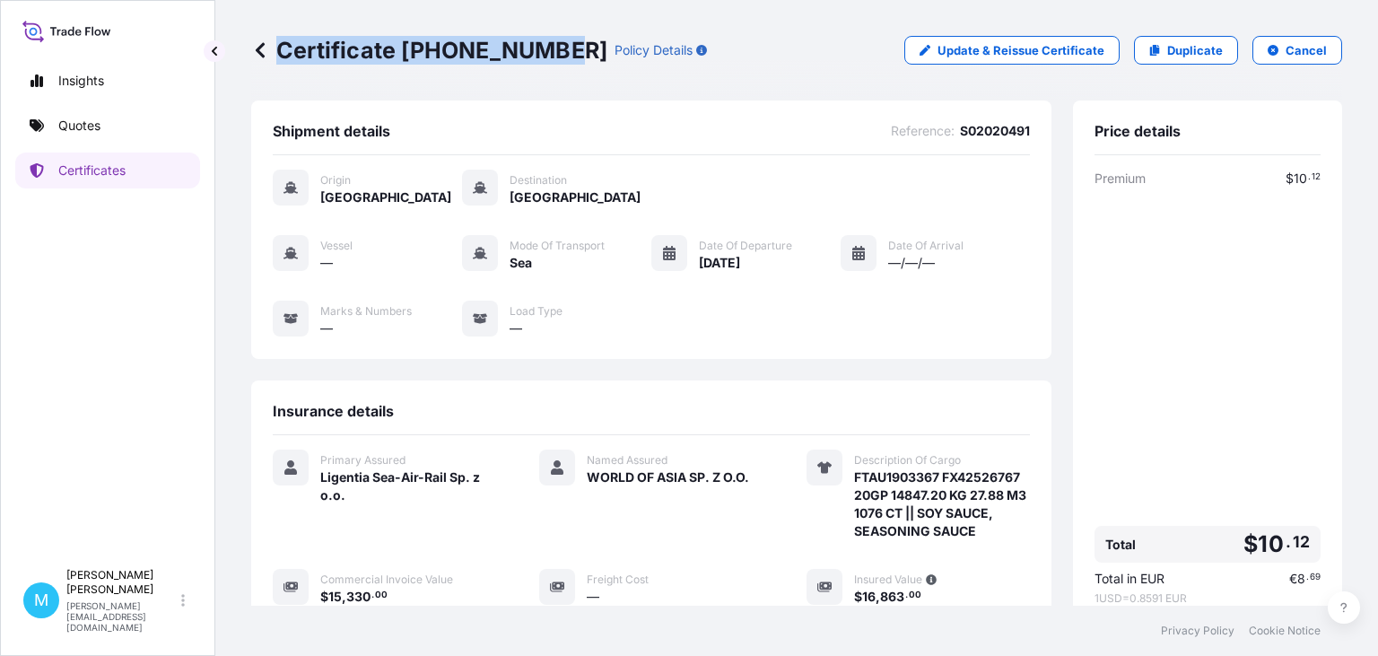
drag, startPoint x: 556, startPoint y: 51, endPoint x: 277, endPoint y: 66, distance: 279.5
click at [277, 66] on div "Certificate [PHONE_NUMBER] Policy Details Update & Reissue Certificate Duplicat…" at bounding box center [796, 50] width 1091 height 100
copy p "Certificate [PHONE_NUMBER]"
click at [603, 91] on div "Certificate [PHONE_NUMBER] Policy Details Update & Reissue Certificate Duplicat…" at bounding box center [796, 50] width 1091 height 100
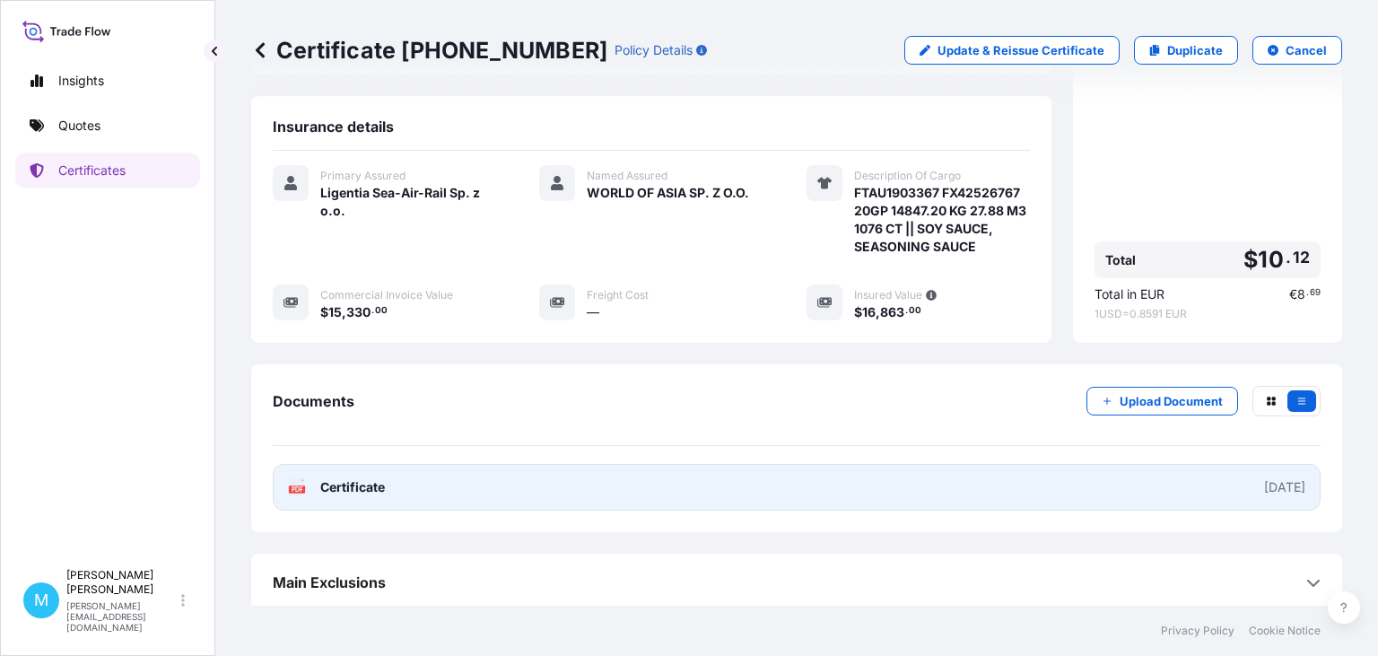
scroll to position [286, 0]
click at [678, 483] on link "PDF Certificate [DATE]" at bounding box center [797, 485] width 1048 height 47
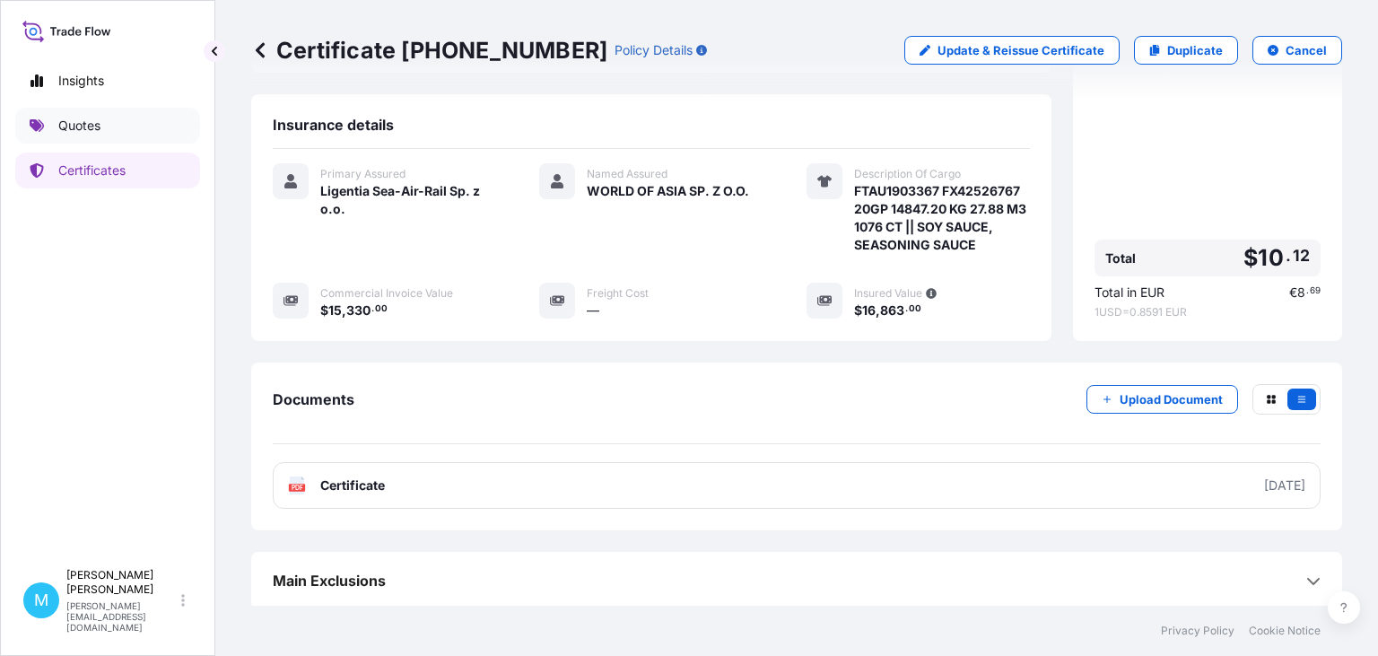
click at [85, 127] on p "Quotes" at bounding box center [79, 126] width 42 height 18
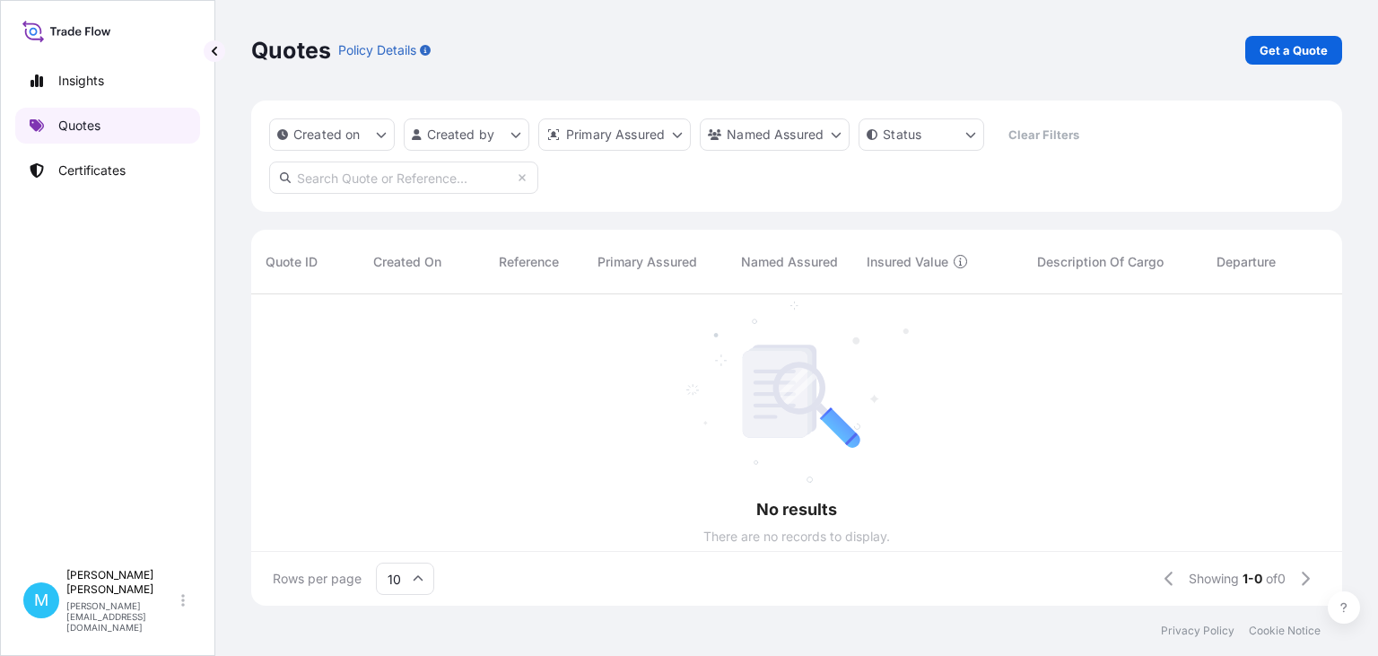
scroll to position [321, 1091]
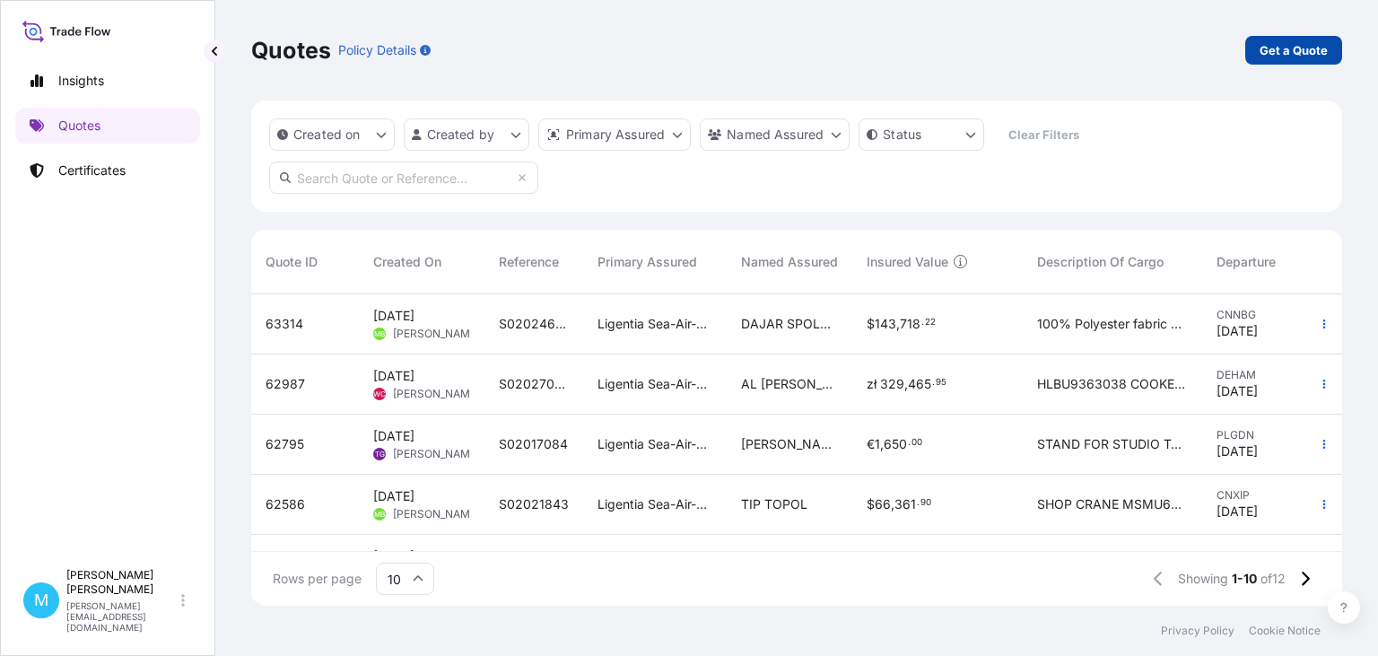
click at [1269, 48] on p "Get a Quote" at bounding box center [1294, 50] width 68 height 18
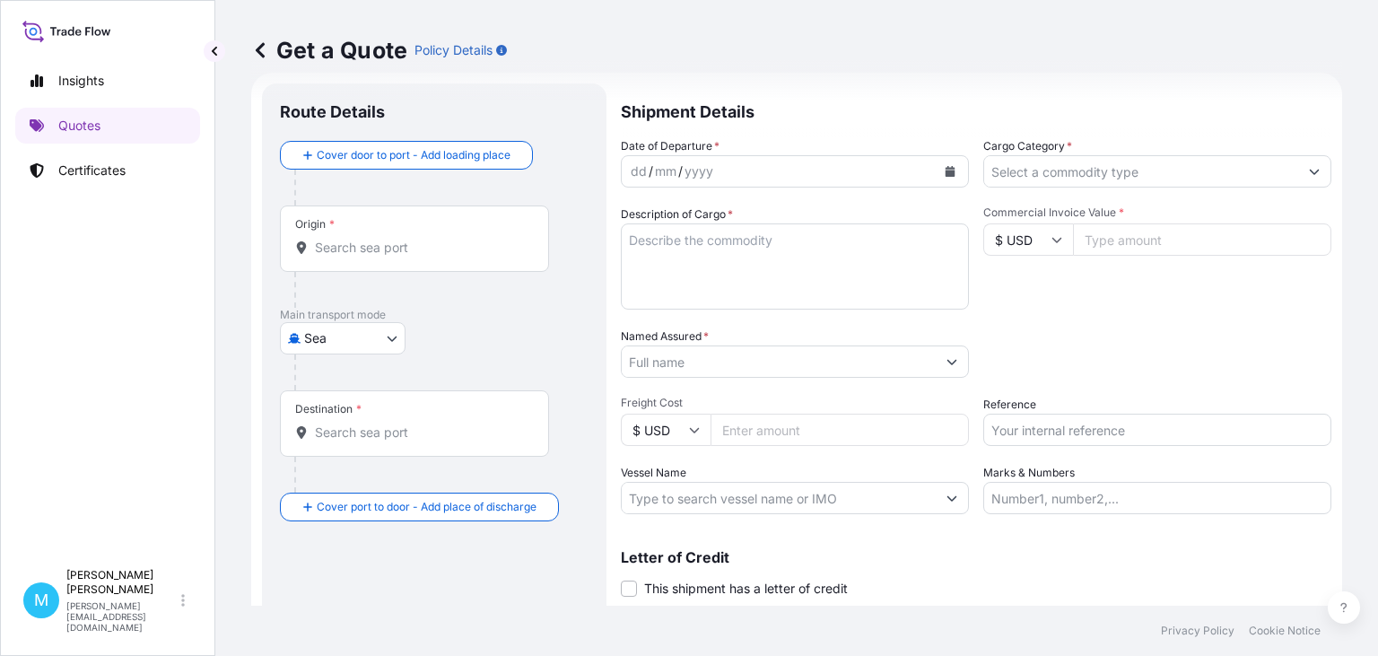
scroll to position [29, 0]
click at [384, 335] on body "Insights Quotes Certificates M [PERSON_NAME] [PERSON_NAME][EMAIL_ADDRESS][DOMAI…" at bounding box center [689, 328] width 1378 height 656
click at [336, 442] on span "Road" at bounding box center [329, 448] width 31 height 18
select select "Road"
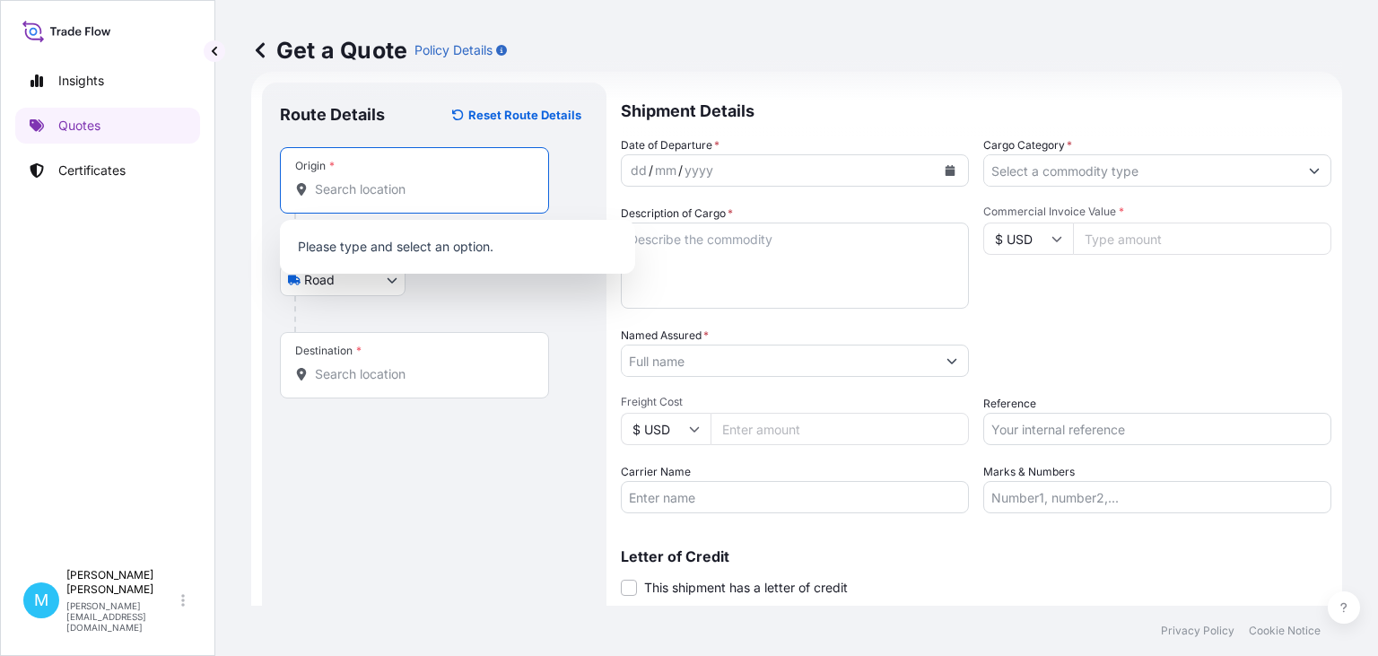
click at [332, 184] on input "Origin *" at bounding box center [421, 189] width 212 height 18
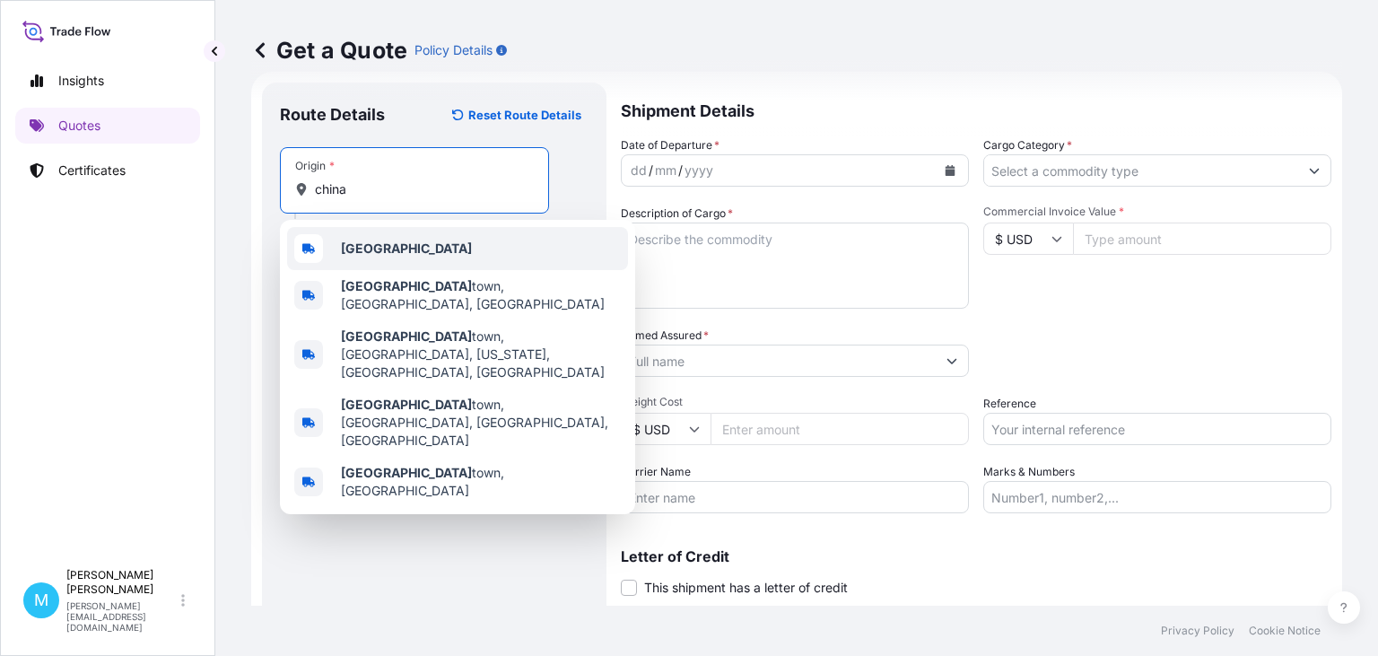
click at [401, 257] on div "[GEOGRAPHIC_DATA]" at bounding box center [457, 248] width 341 height 43
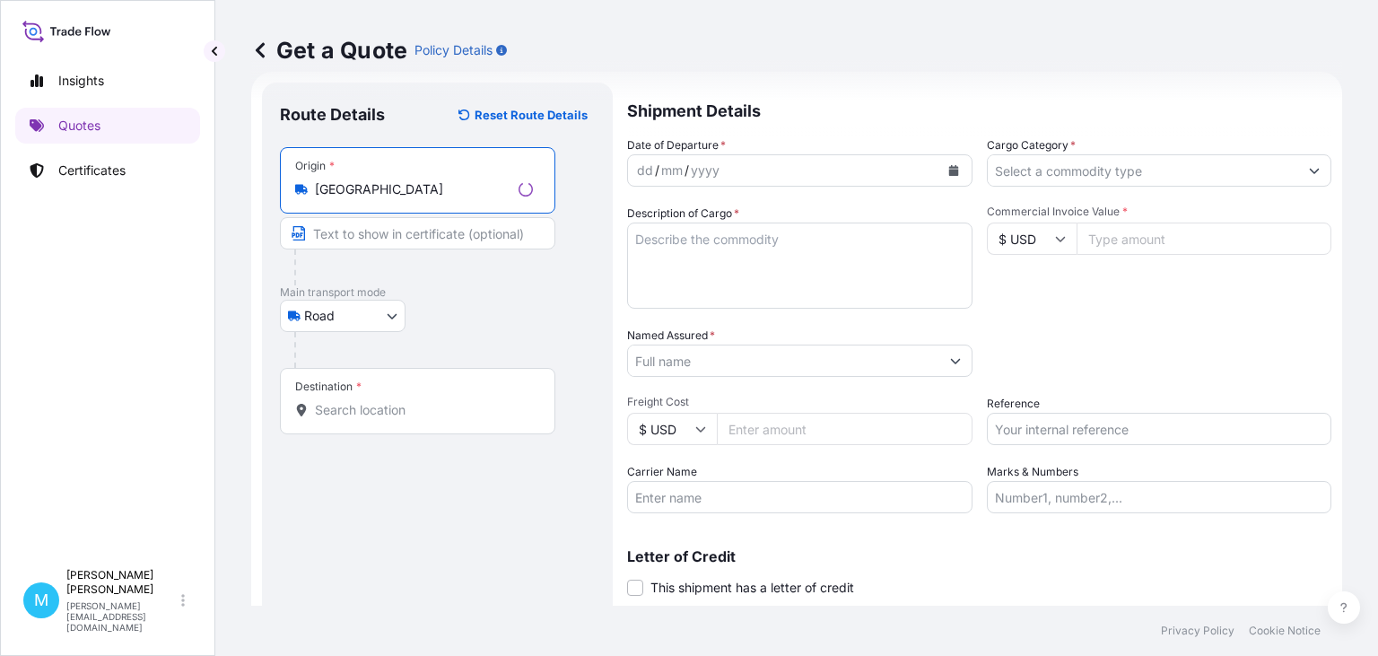
type input "[GEOGRAPHIC_DATA]"
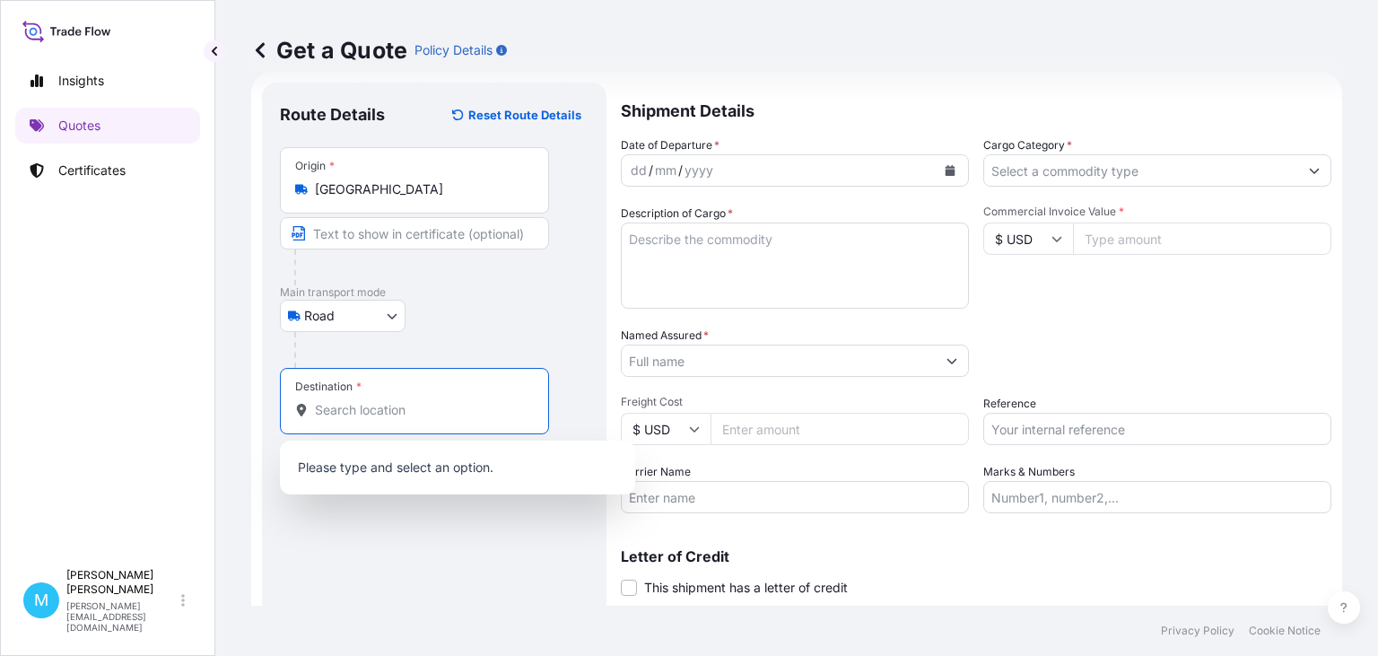
click at [347, 406] on input "Destination *" at bounding box center [421, 410] width 212 height 18
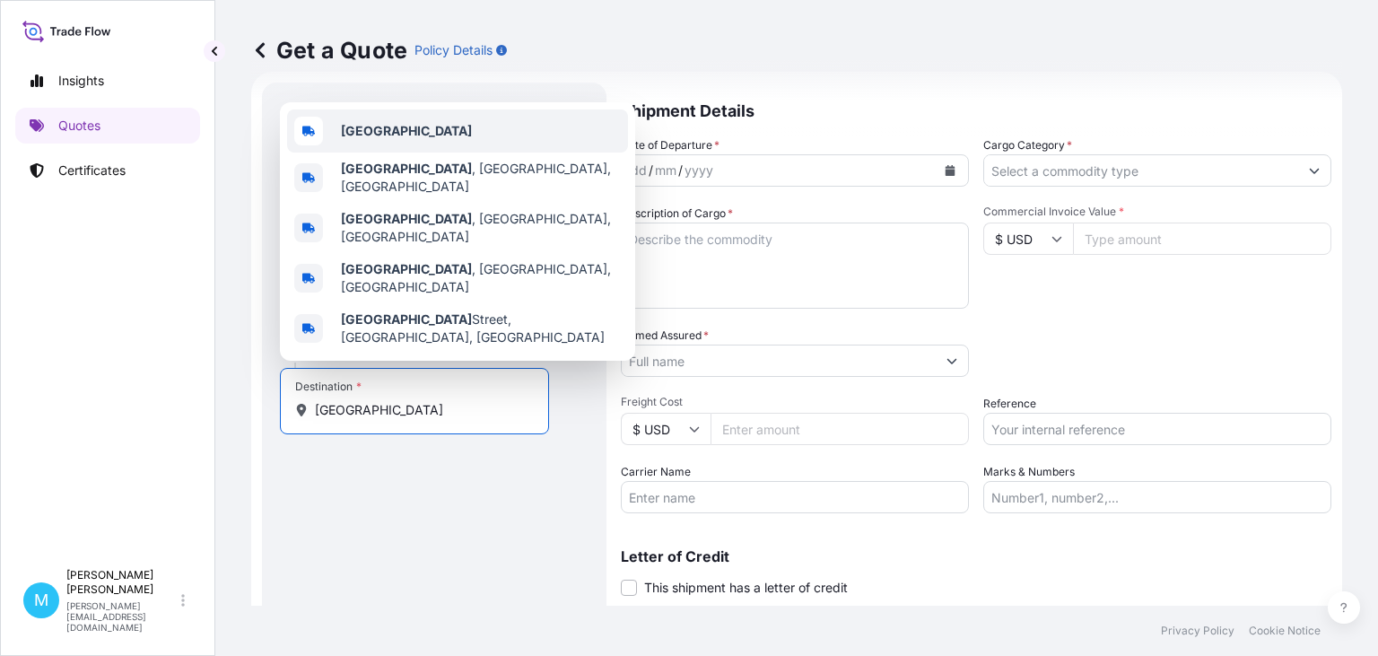
click at [362, 138] on b "[GEOGRAPHIC_DATA]" at bounding box center [406, 130] width 131 height 15
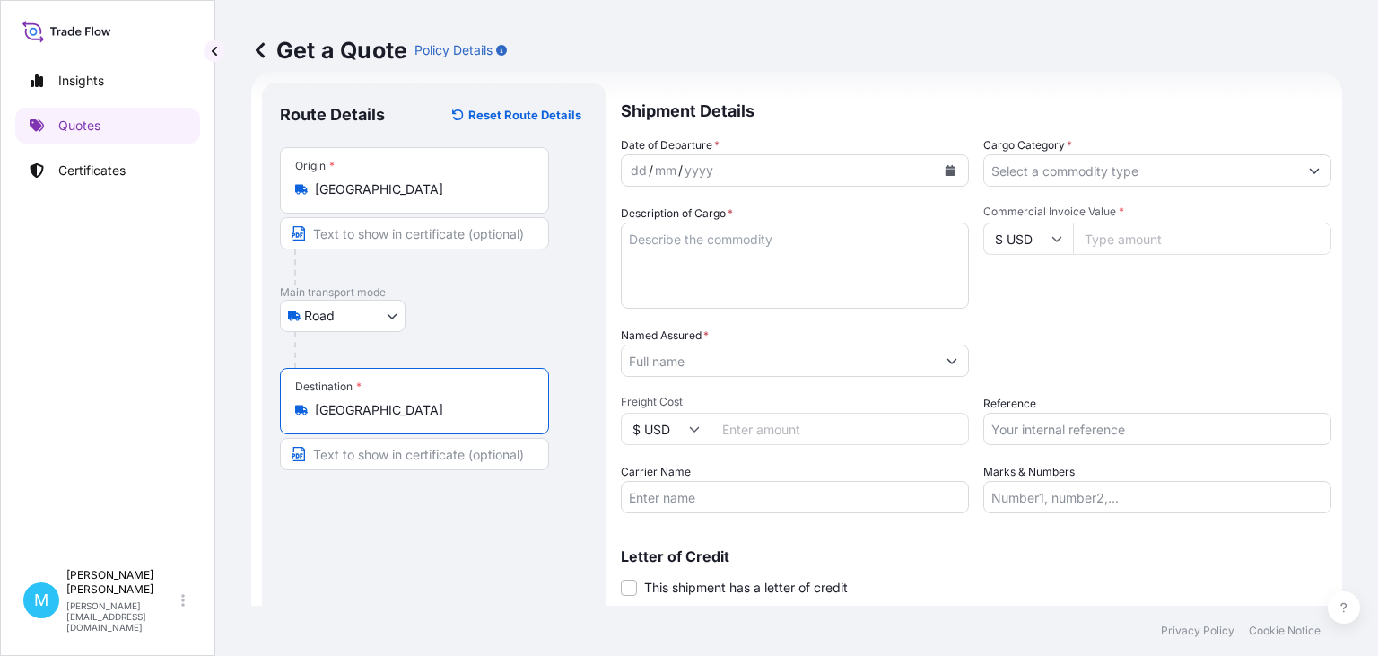
type input "[GEOGRAPHIC_DATA]"
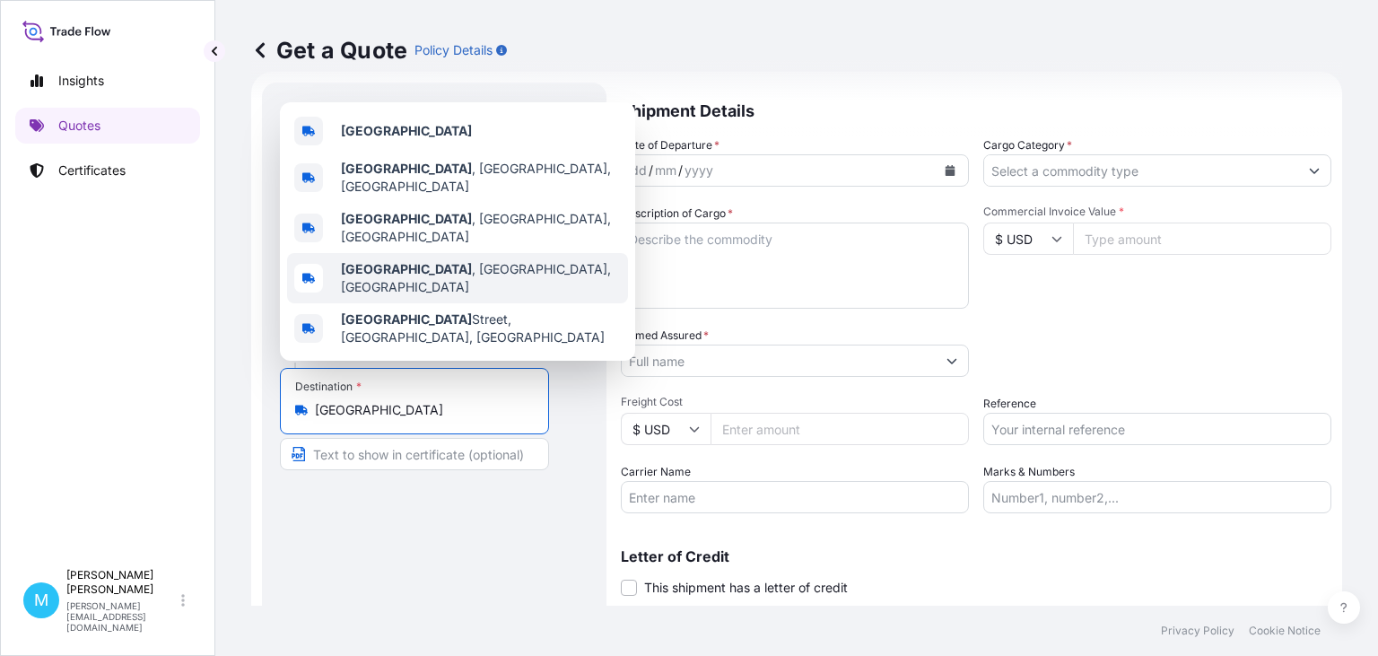
click at [888, 118] on p "Shipment Details" at bounding box center [976, 110] width 711 height 54
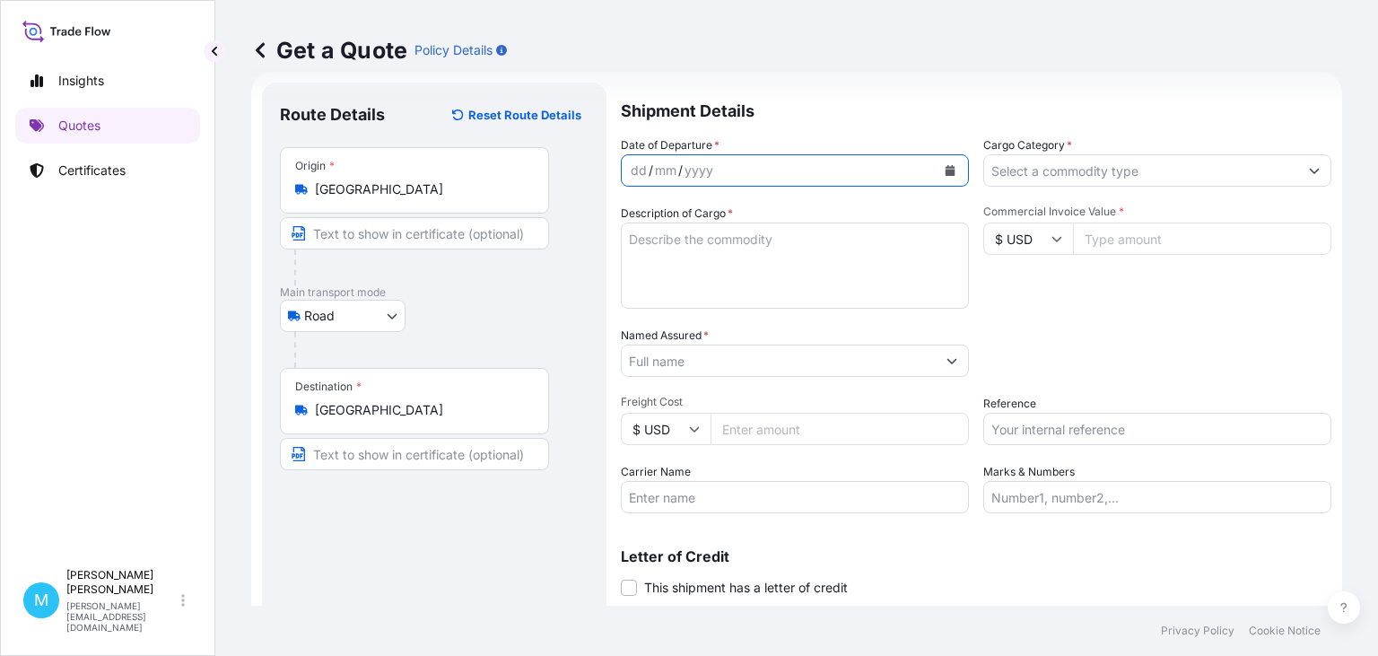
click at [950, 169] on icon "Calendar" at bounding box center [950, 170] width 11 height 11
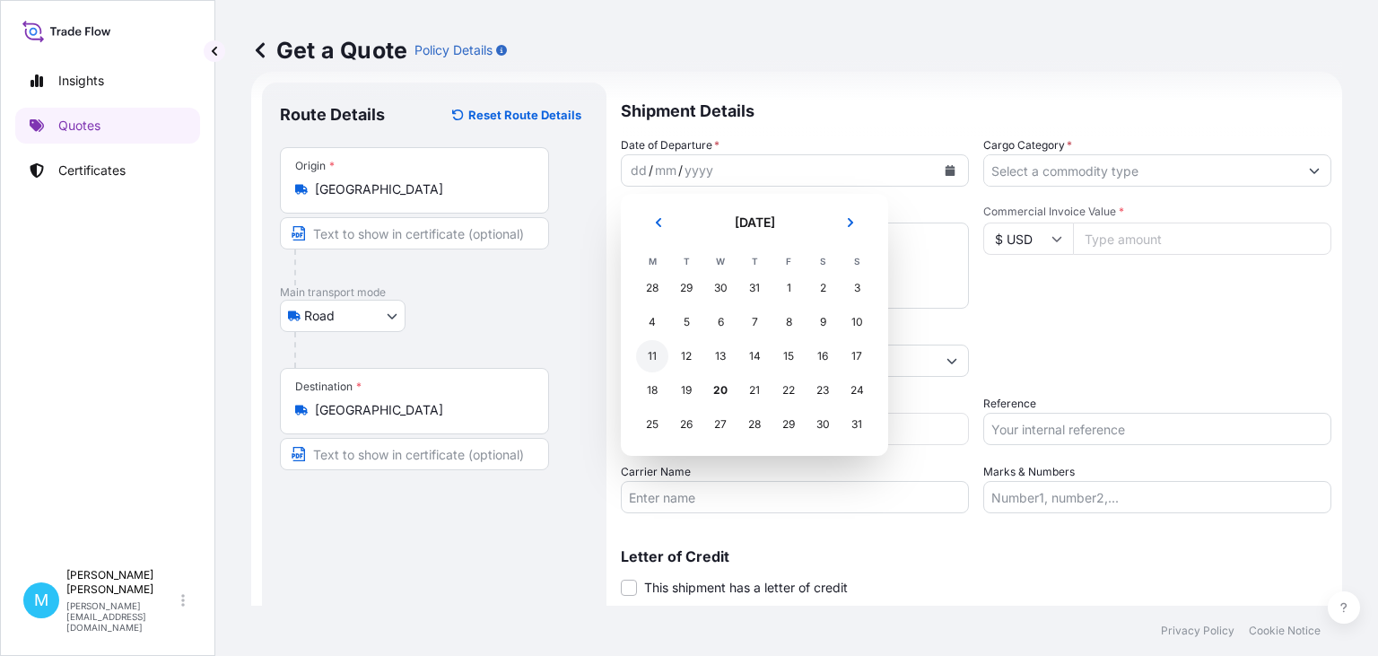
click at [651, 357] on div "11" at bounding box center [652, 356] width 32 height 32
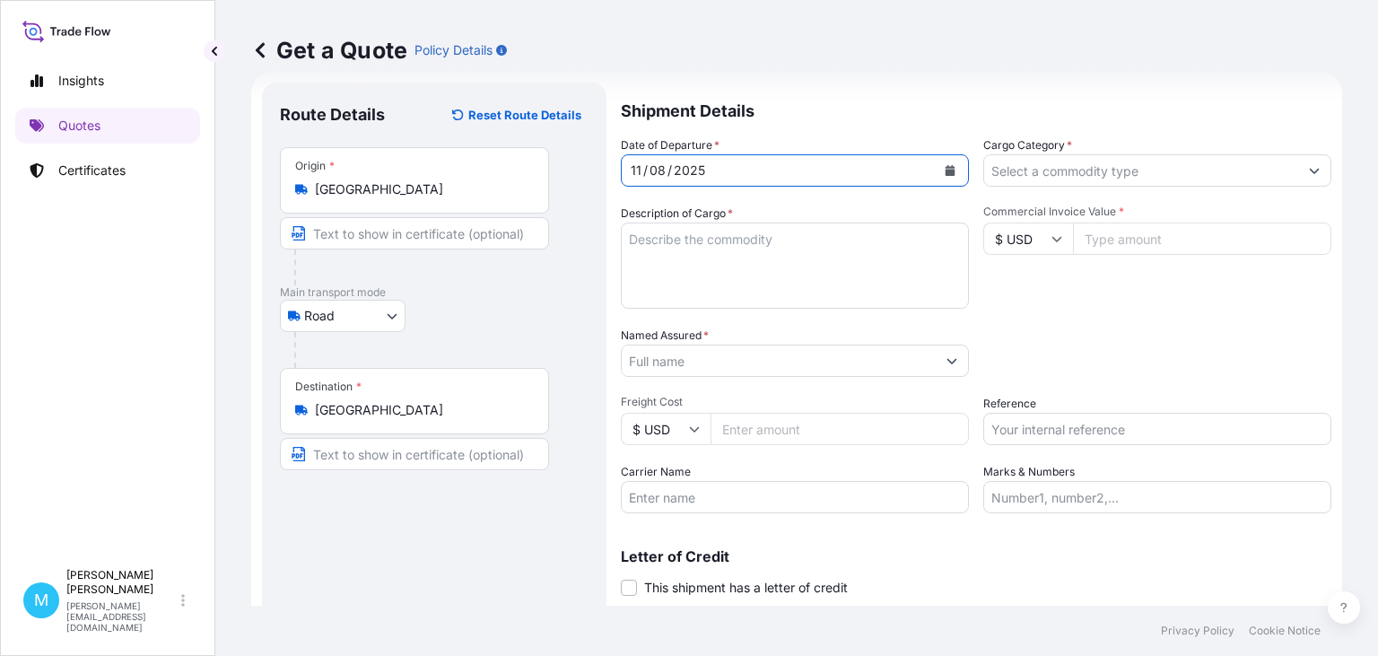
click at [648, 239] on textarea "Description of Cargo *" at bounding box center [795, 266] width 348 height 86
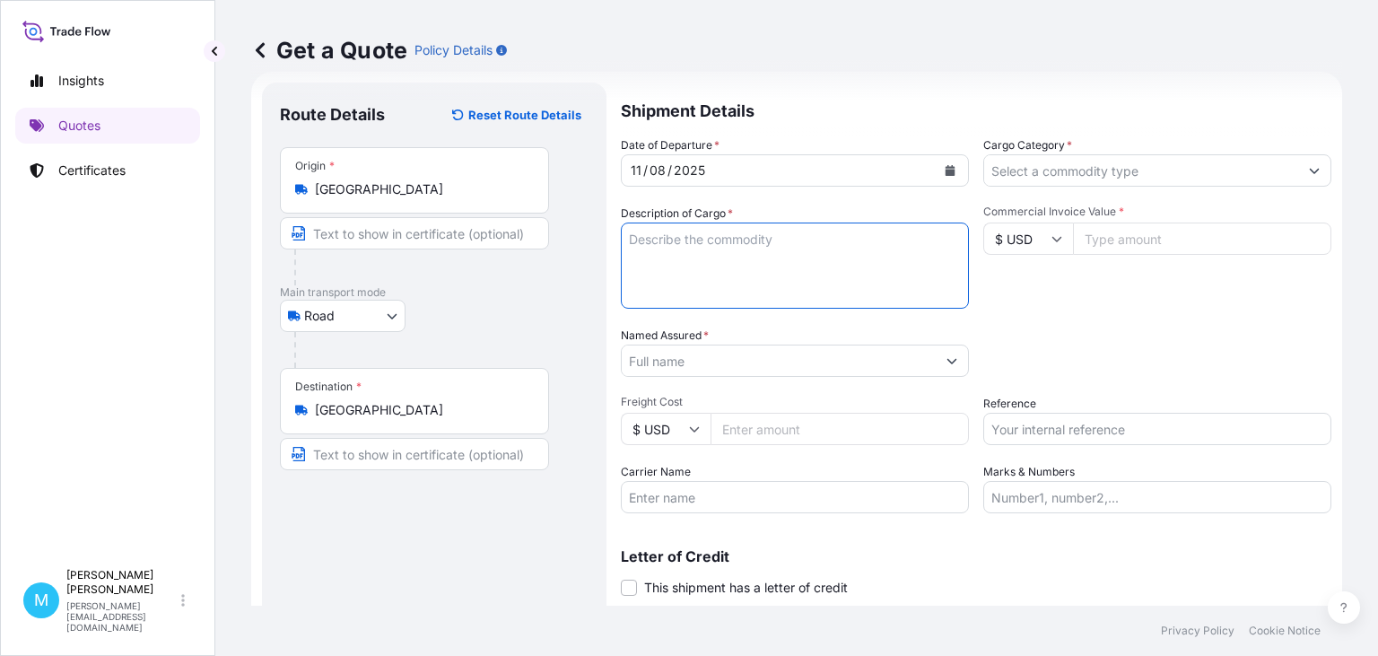
click at [670, 242] on textarea "Description of Cargo *" at bounding box center [795, 266] width 348 height 86
paste textarea "CHSU8102690 SML05809 40HC 2218.80 14.90 172 CTN"
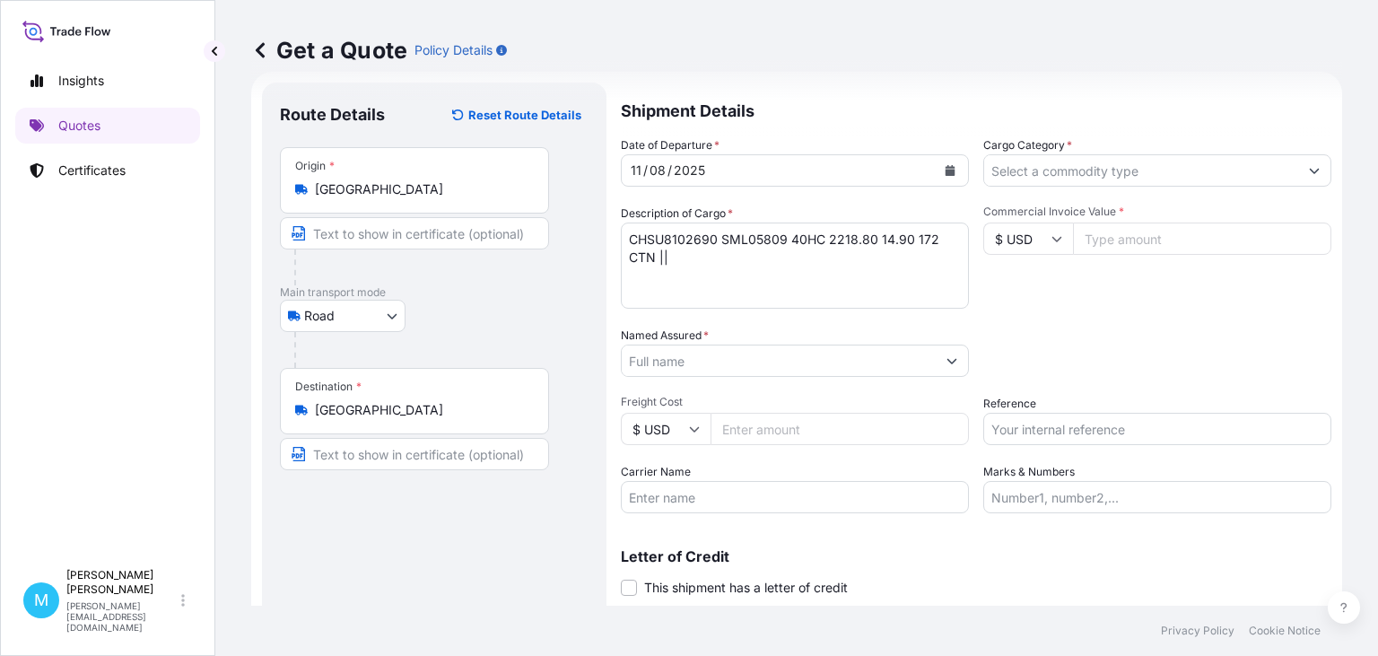
click at [711, 263] on textarea "CHSU8102690 SML05809 40HC 2218.80 14.90 172 CTN ||" at bounding box center [795, 266] width 348 height 86
paste textarea "PLASTIC SPRAYER"
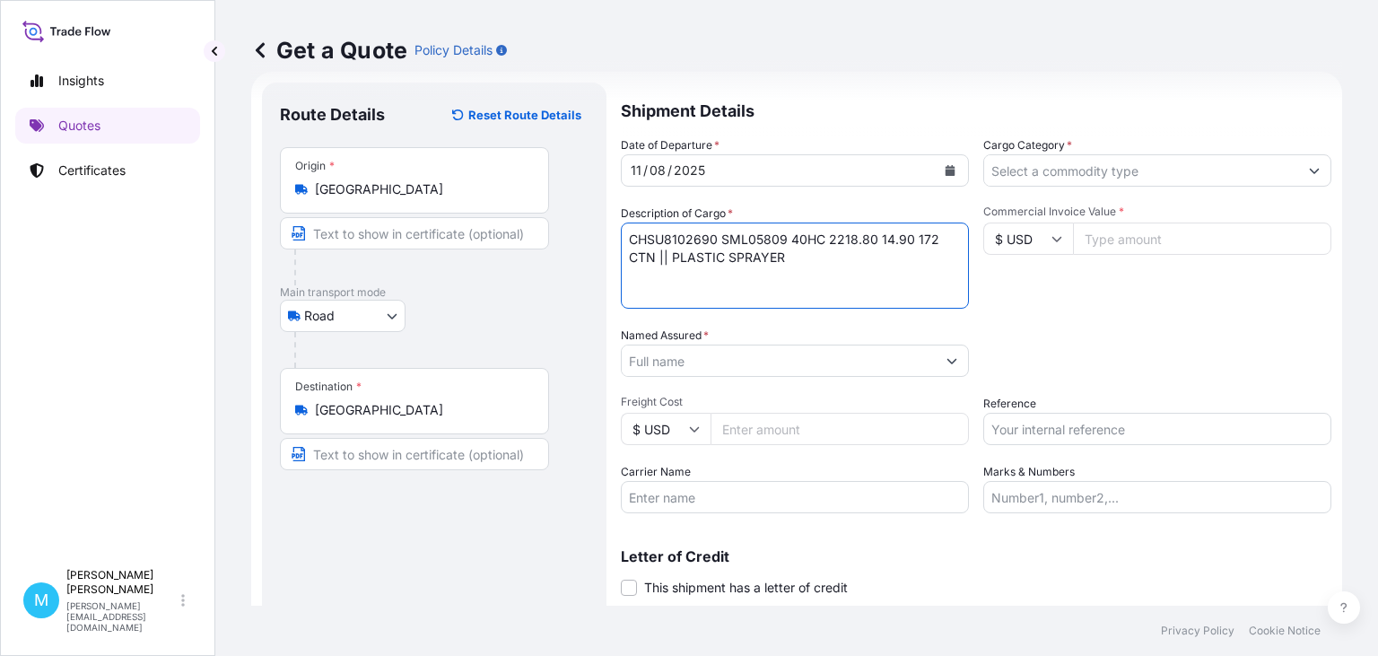
type textarea "CHSU8102690 SML05809 40HC 2218.80 14.90 172 CTN || PLASTIC SPRAYER"
click at [709, 360] on input "Named Assured *" at bounding box center [779, 361] width 314 height 32
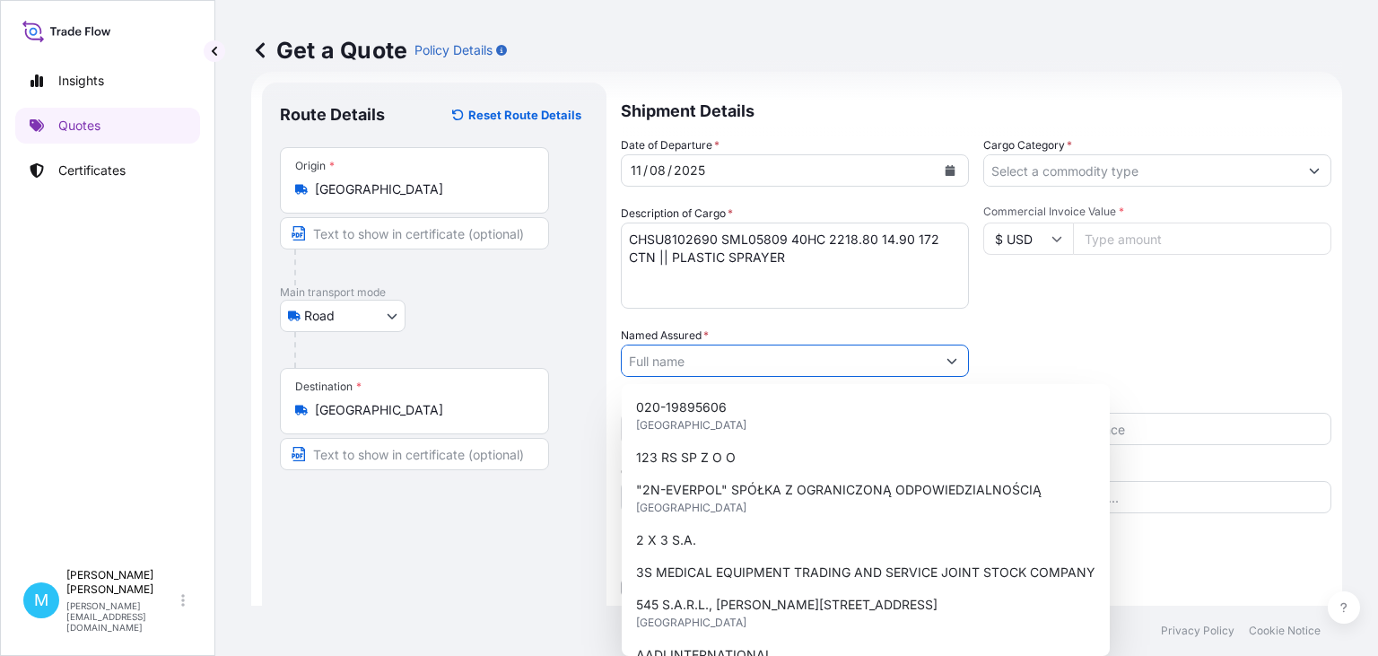
click at [666, 361] on input "Named Assured *" at bounding box center [779, 361] width 314 height 32
paste input "EUROPE PACKAGING [PERSON_NAME] OTULAKOWSKI"
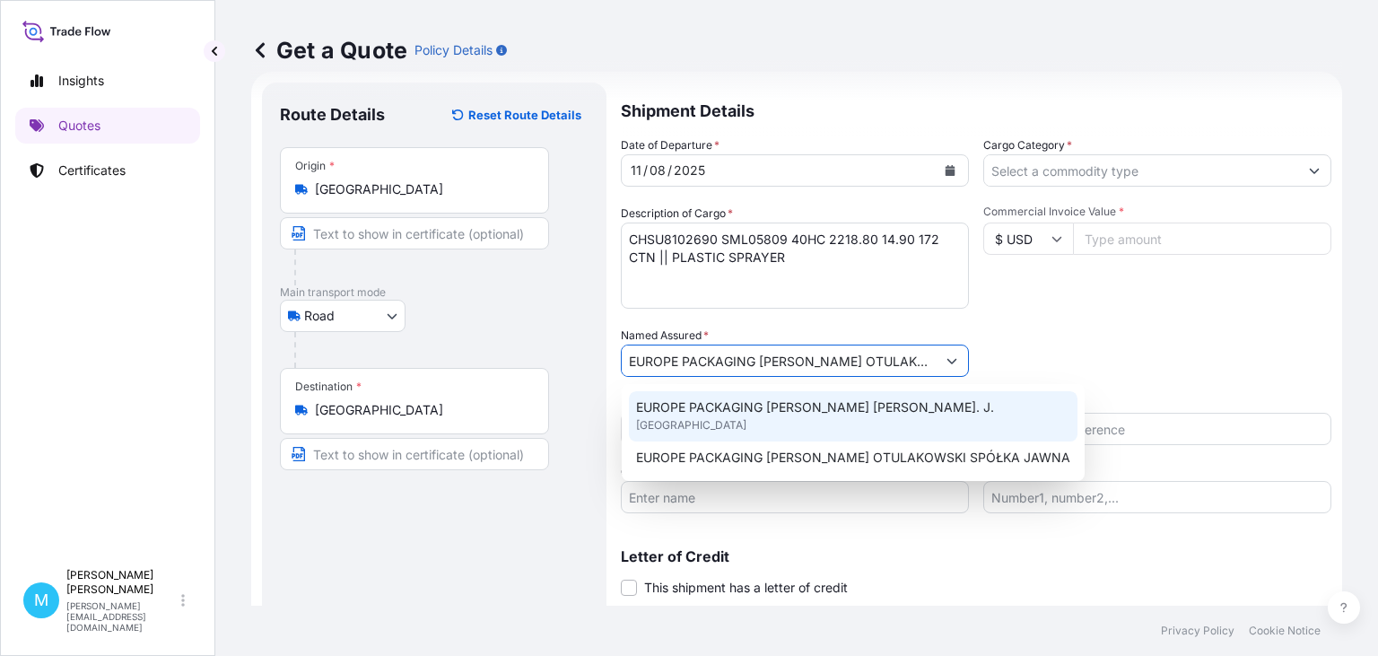
click at [801, 417] on div "EUROPE PACKAGING [PERSON_NAME] [PERSON_NAME]. J. [GEOGRAPHIC_DATA]" at bounding box center [853, 416] width 449 height 50
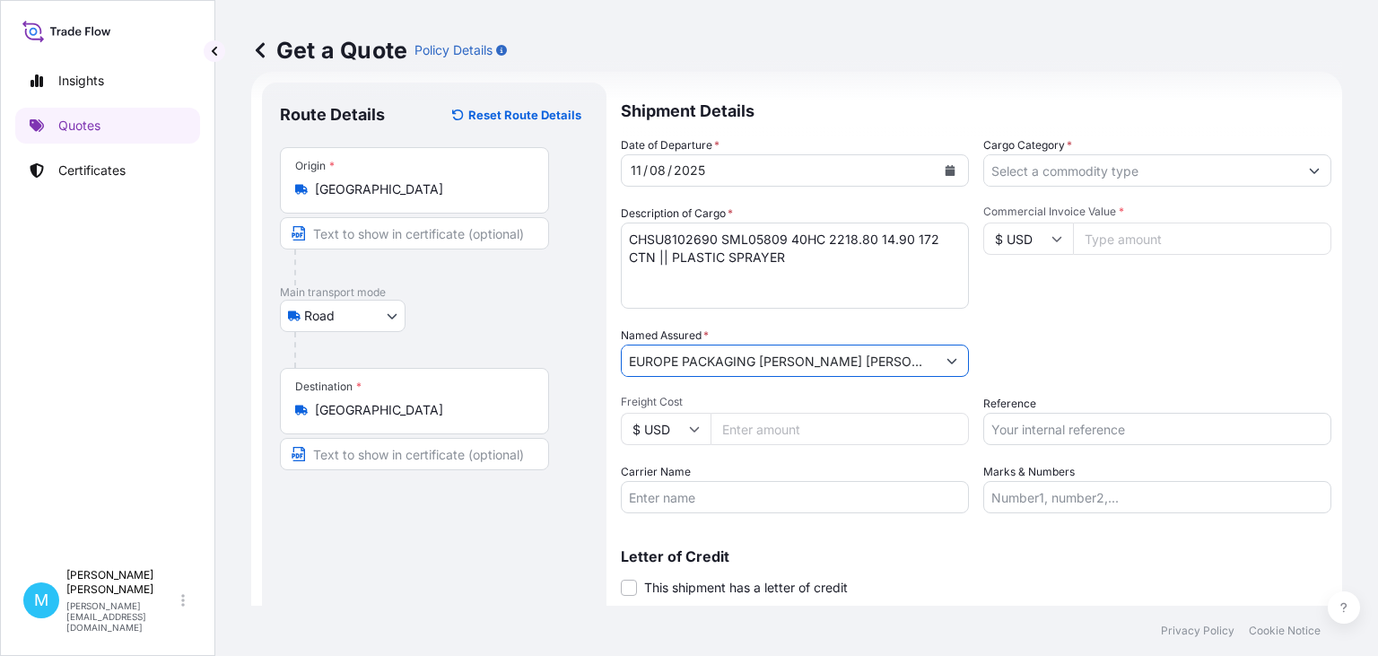
type input "EUROPE PACKAGING [PERSON_NAME] [PERSON_NAME]. J."
click at [1061, 173] on input "Cargo Category *" at bounding box center [1141, 170] width 314 height 32
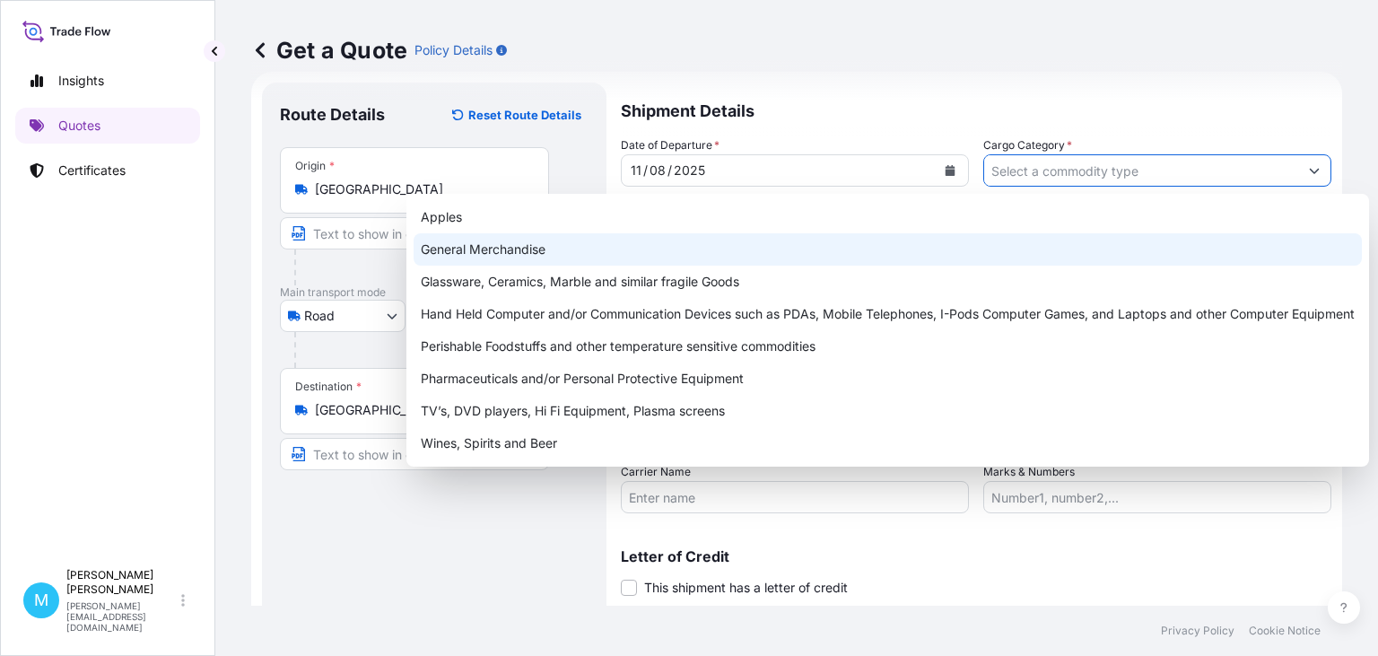
click at [602, 241] on div "General Merchandise" at bounding box center [888, 249] width 948 height 32
type input "General Merchandise"
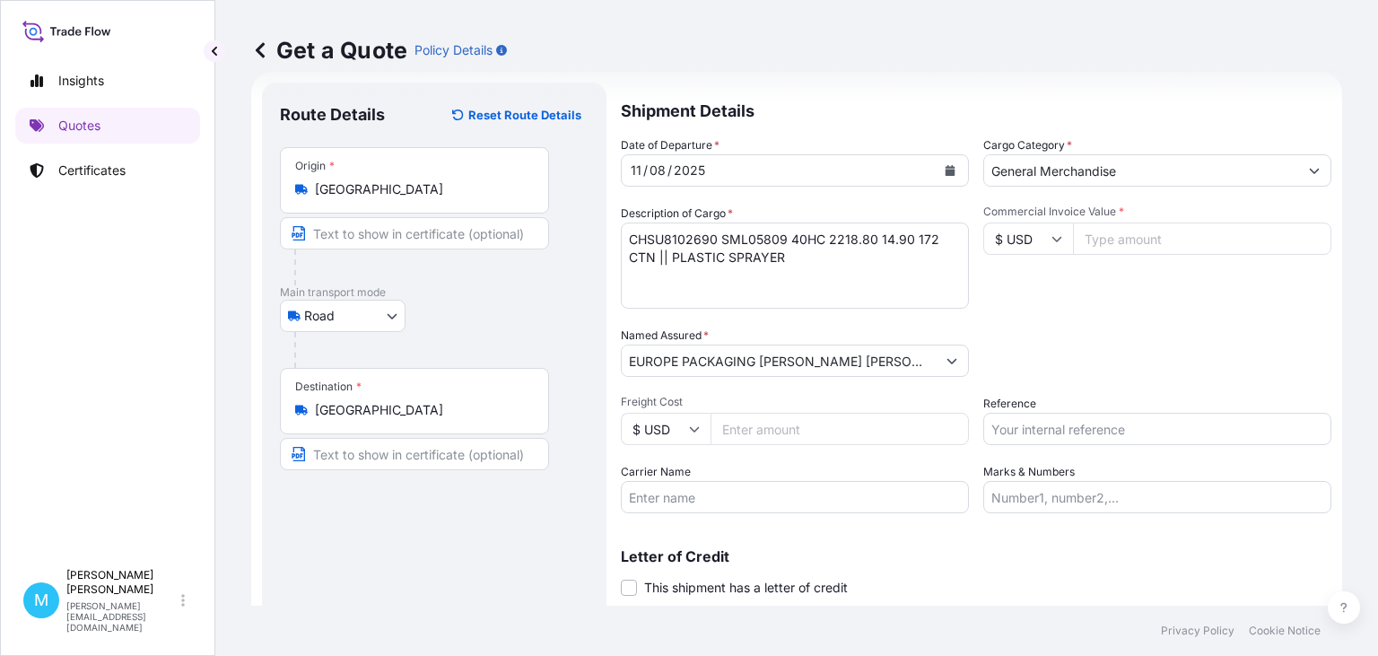
click at [1133, 244] on input "Commercial Invoice Value *" at bounding box center [1202, 239] width 258 height 32
click at [1111, 237] on input "Commercial Invoice Value *" at bounding box center [1202, 239] width 258 height 32
type input "9030"
click at [1078, 425] on input "Reference" at bounding box center [1157, 429] width 348 height 32
click at [978, 430] on div "Date of Departure * [DATE] Cargo Category * General Merchandise Description of …" at bounding box center [976, 324] width 711 height 377
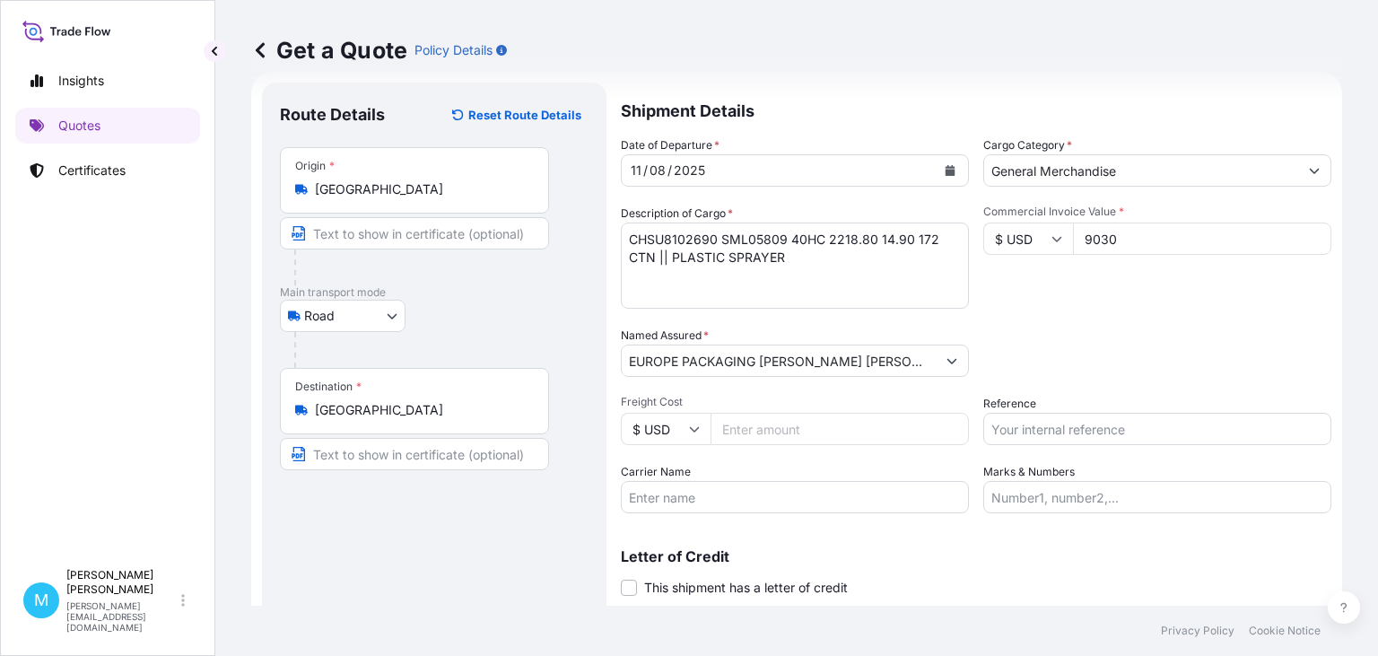
click at [994, 432] on input "Reference" at bounding box center [1157, 429] width 348 height 32
paste input "LCL KOLEJ"
click at [1086, 425] on input "LCL KOLEJ ||" at bounding box center [1157, 429] width 348 height 32
paste input "S02015083"
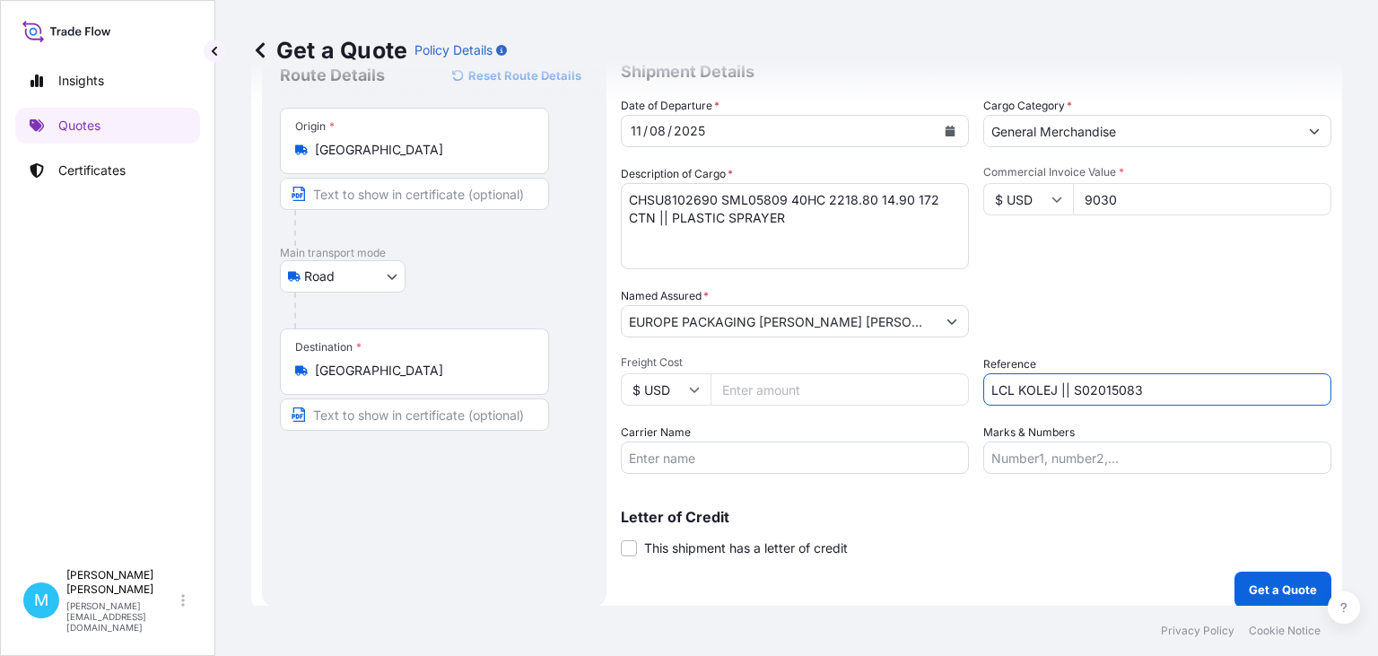
scroll to position [81, 0]
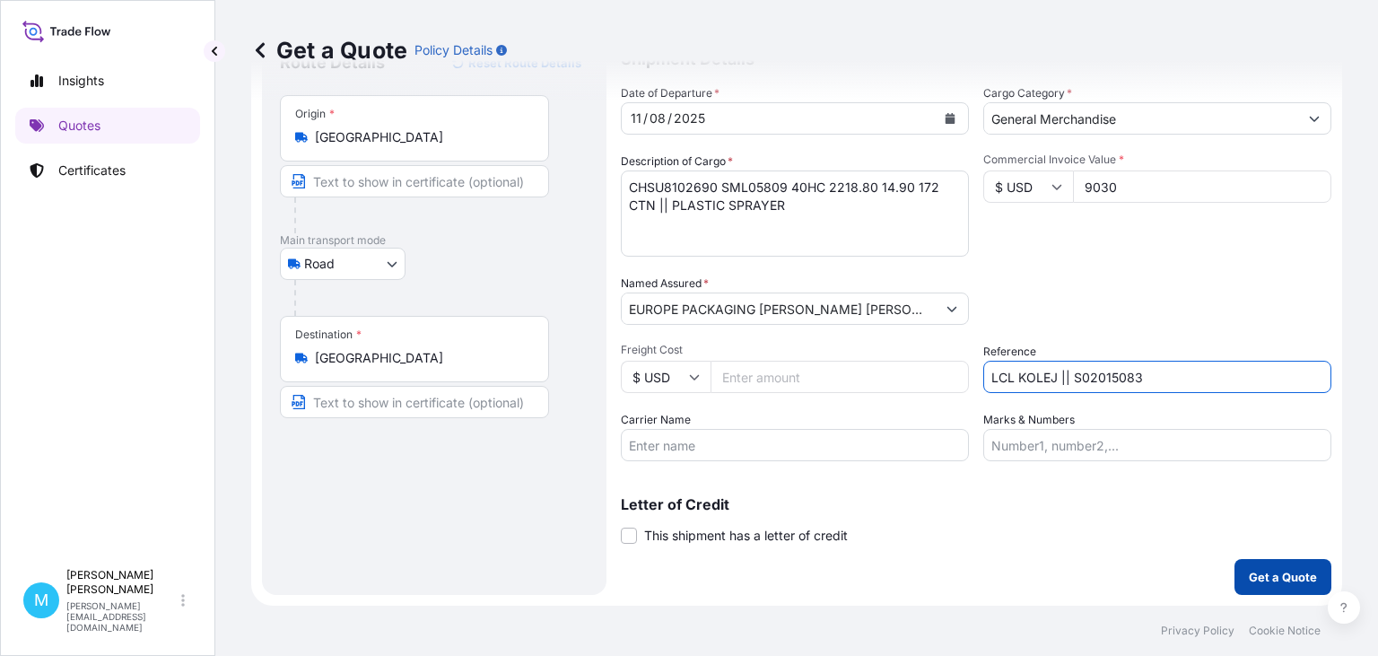
type input "LCL KOLEJ || S02015083"
click at [1271, 572] on p "Get a Quote" at bounding box center [1283, 577] width 68 height 18
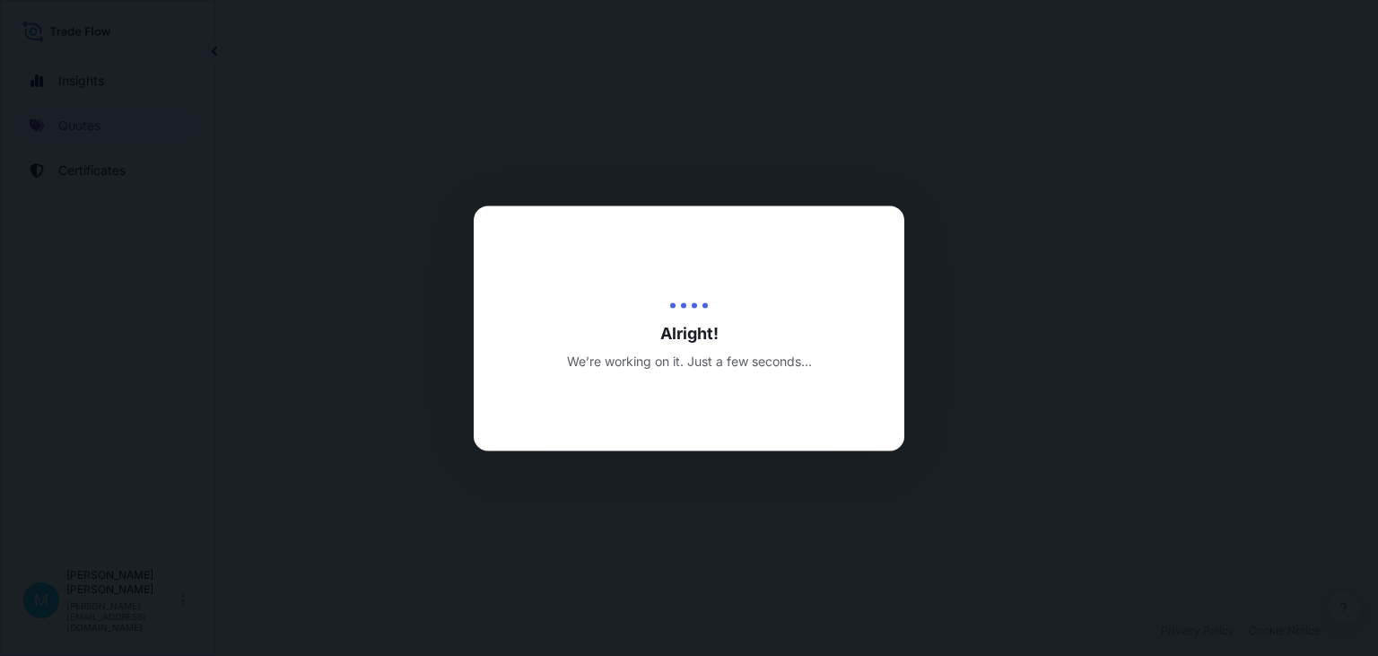
select select "Road"
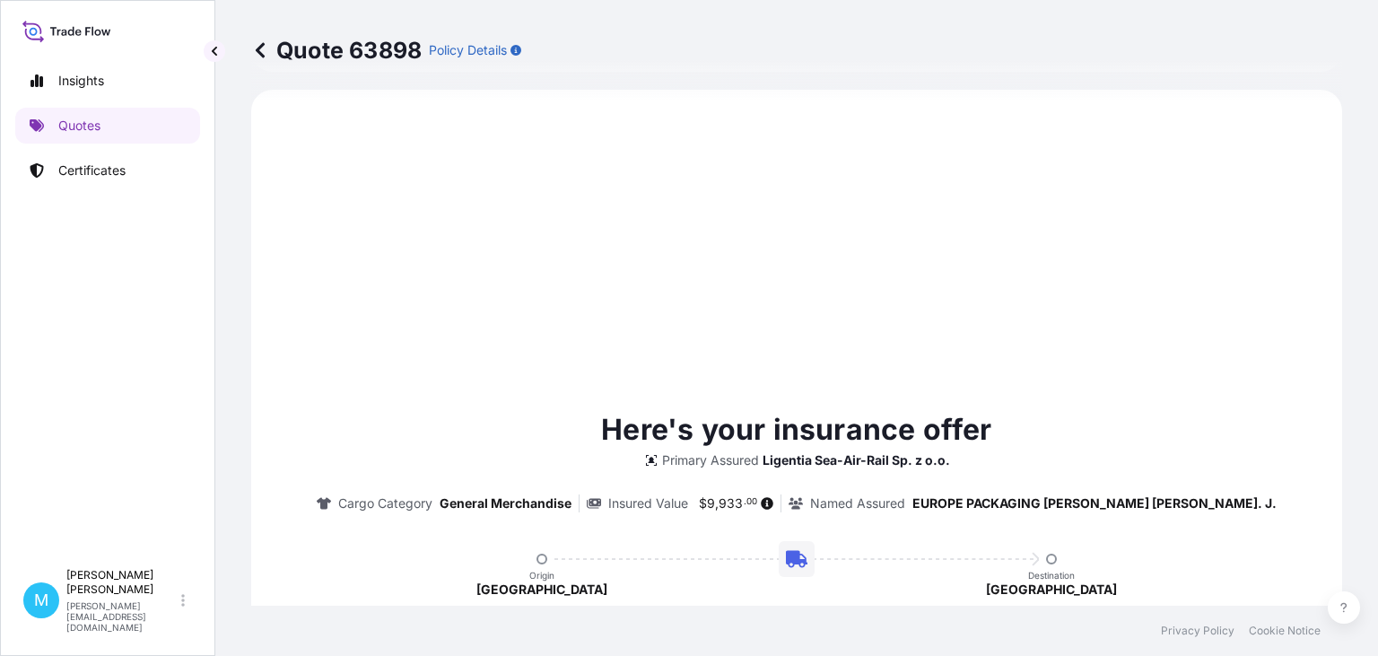
scroll to position [924, 0]
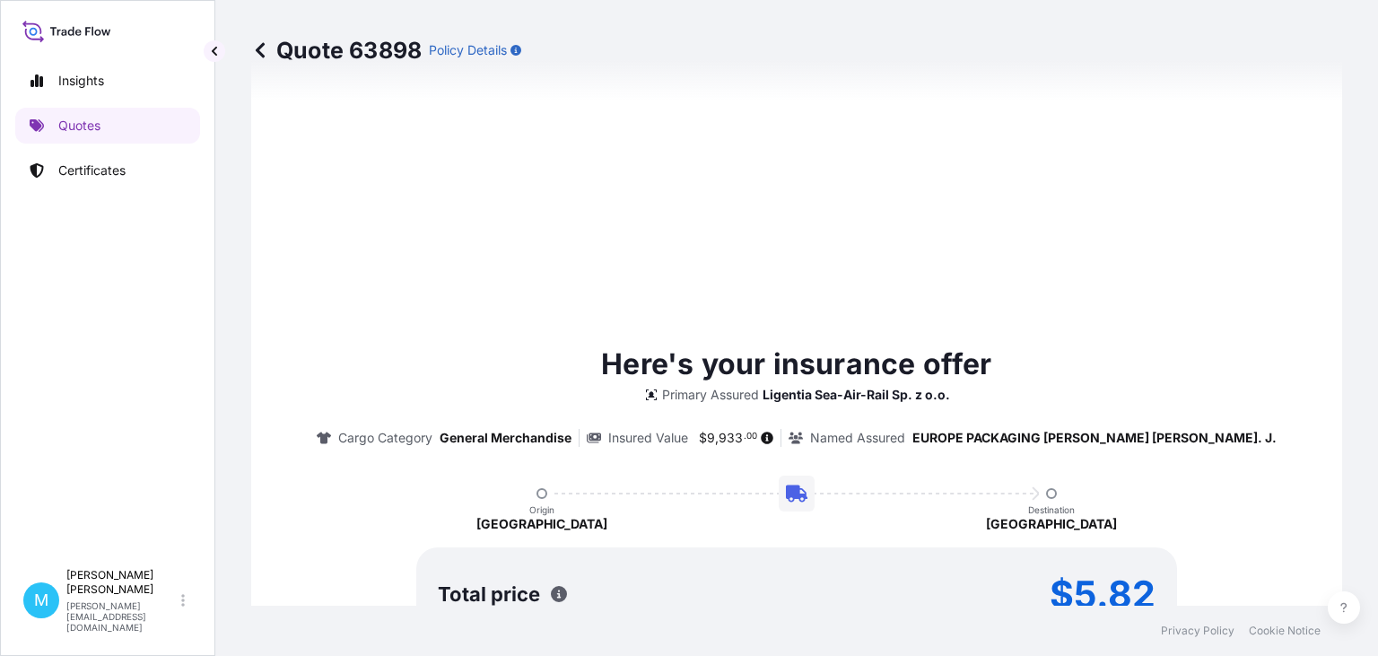
type input "[DATE]"
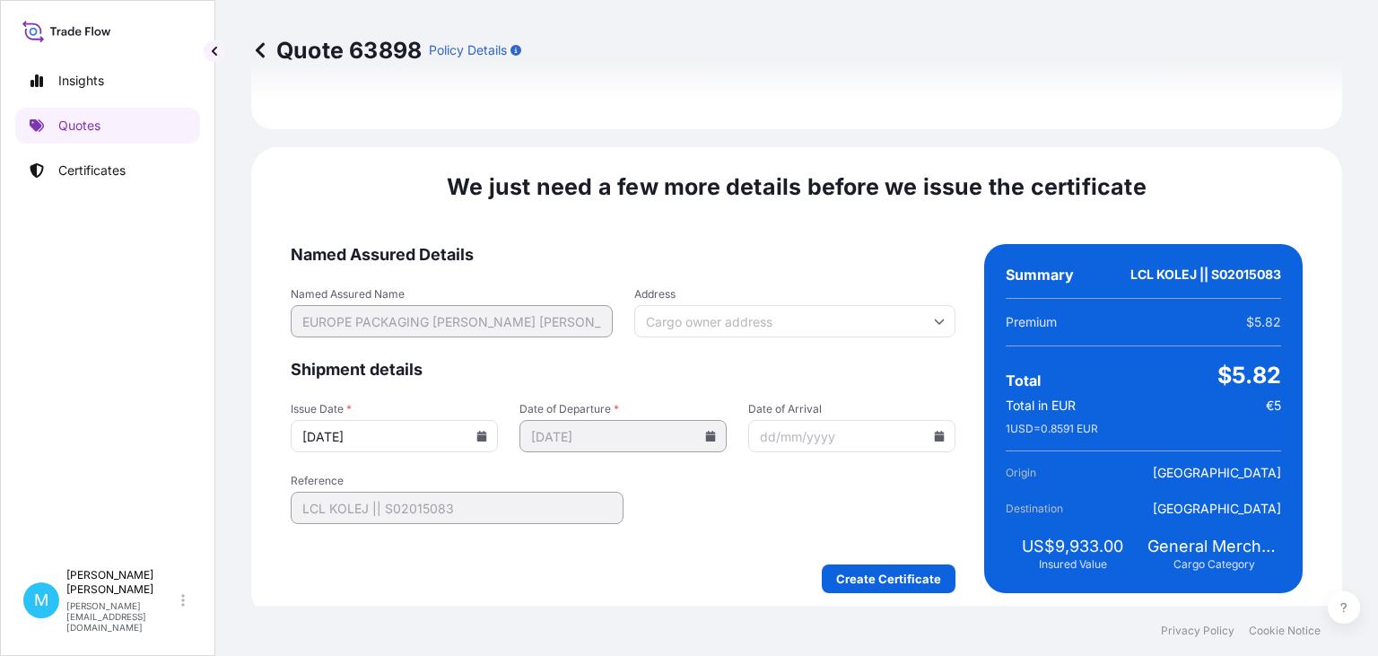
scroll to position [2080, 0]
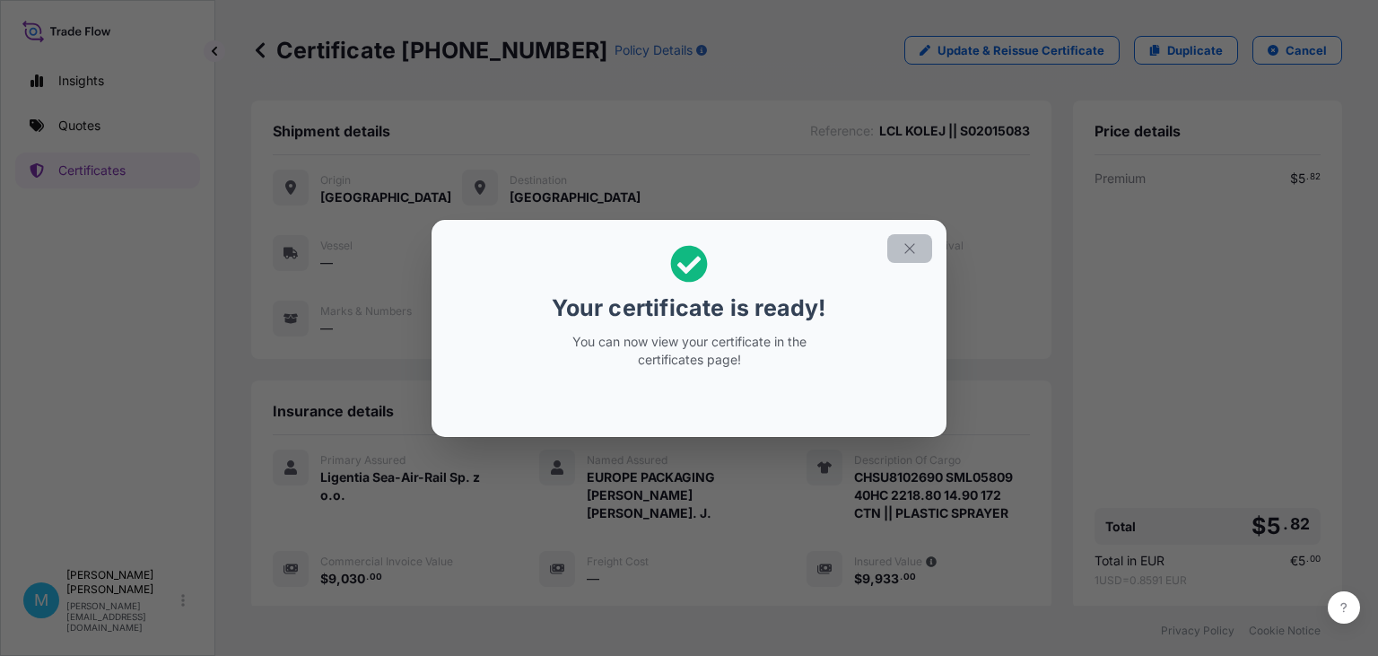
click at [908, 252] on icon "button" at bounding box center [910, 248] width 16 height 16
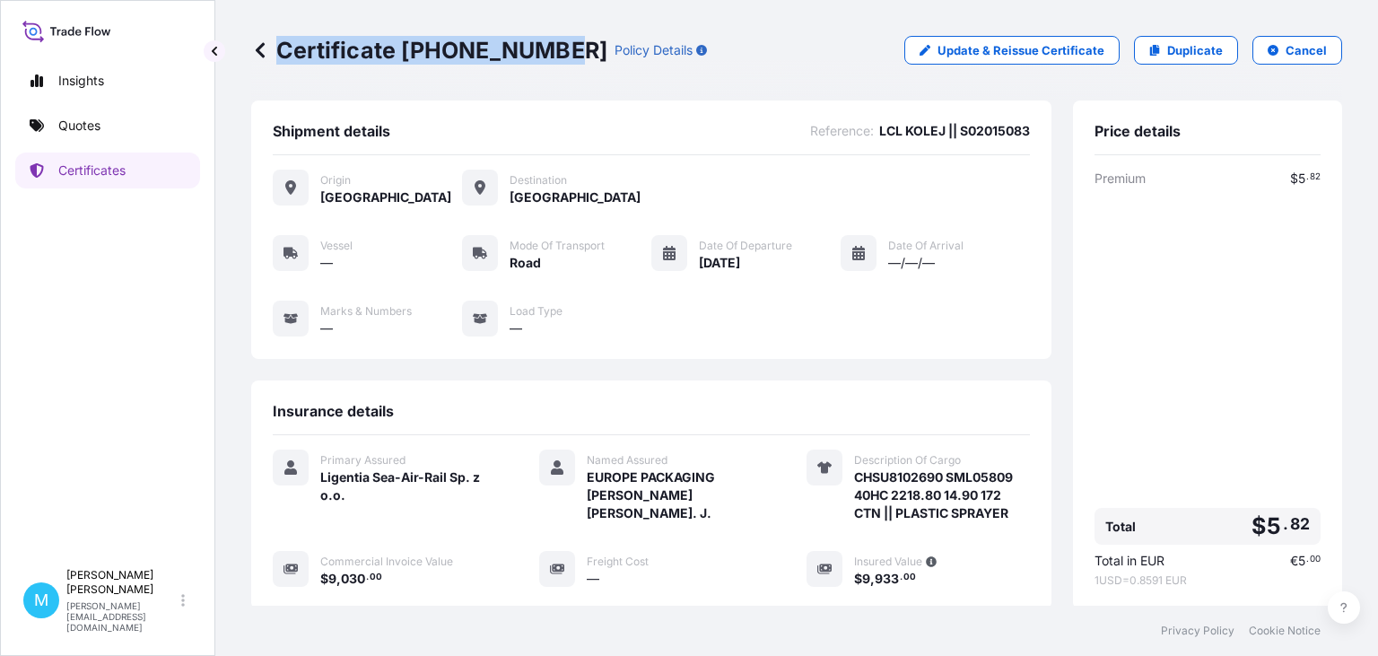
drag, startPoint x: 554, startPoint y: 43, endPoint x: 267, endPoint y: 44, distance: 287.1
click at [267, 44] on p "Certificate [PHONE_NUMBER]" at bounding box center [429, 50] width 356 height 29
copy p "Certificate [PHONE_NUMBER]"
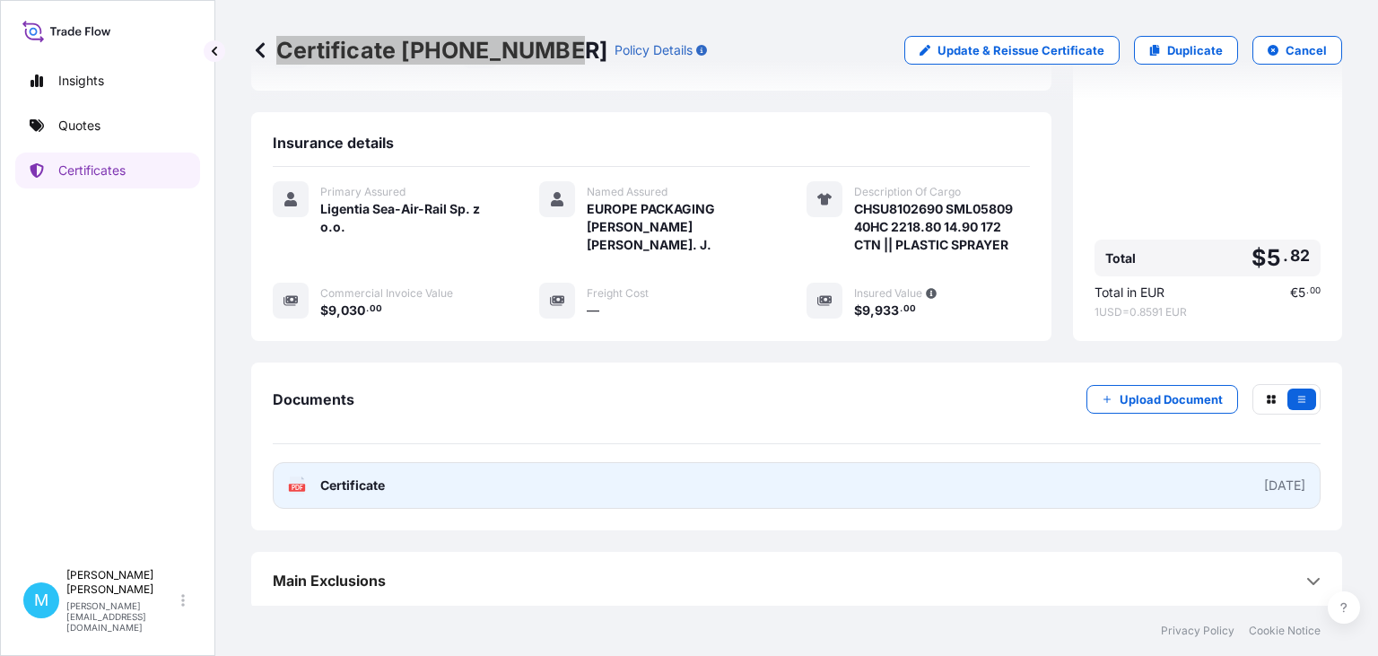
click at [778, 495] on link "PDF Certificate [DATE]" at bounding box center [797, 485] width 1048 height 47
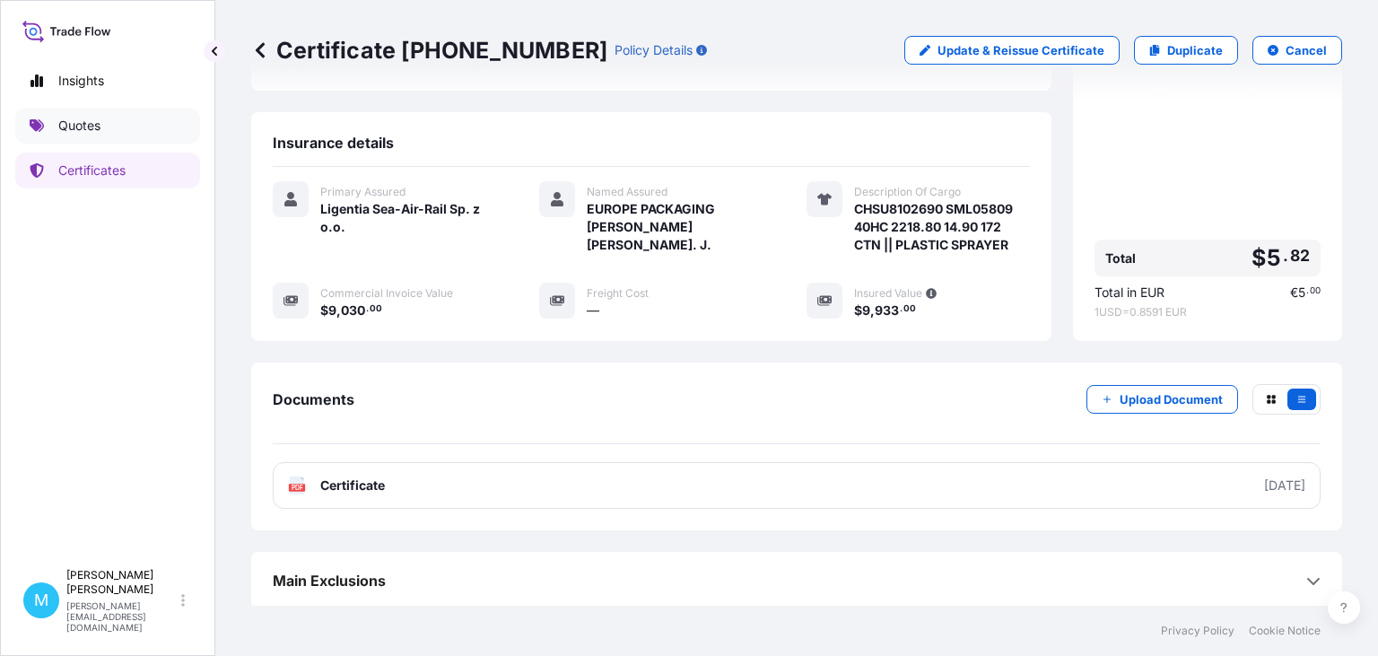
click at [124, 133] on link "Quotes" at bounding box center [107, 126] width 185 height 36
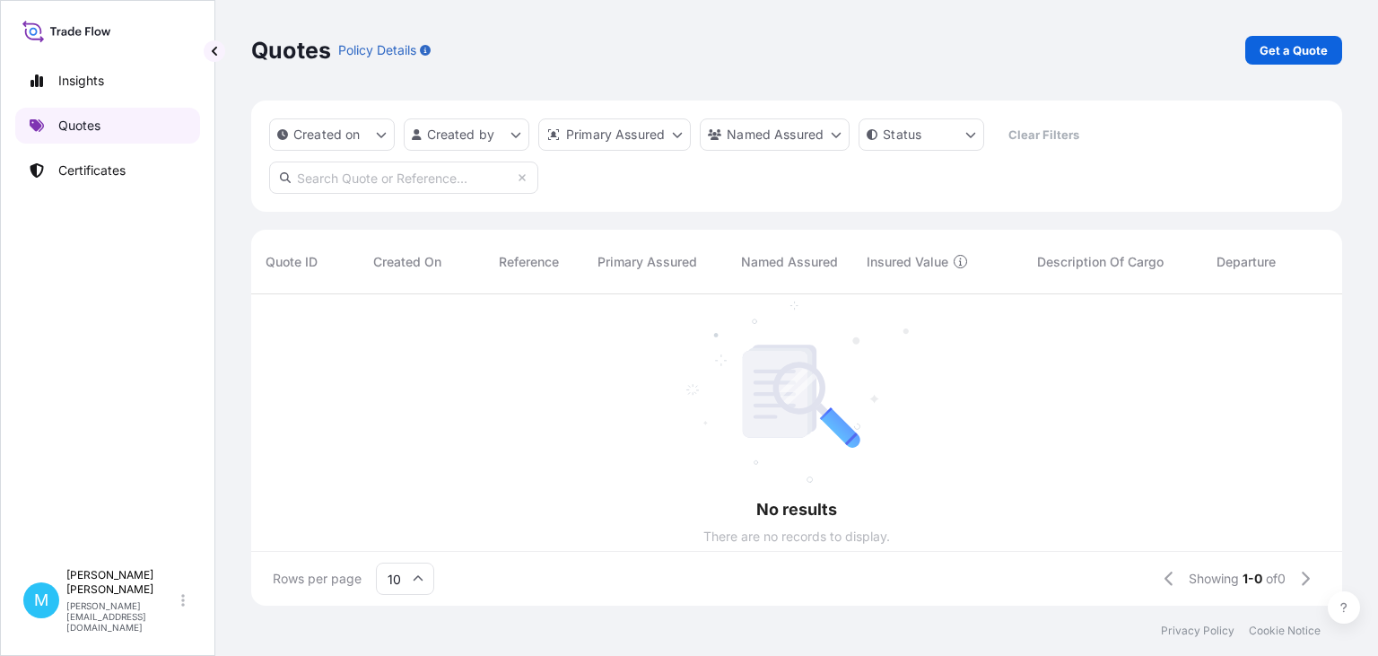
scroll to position [321, 1091]
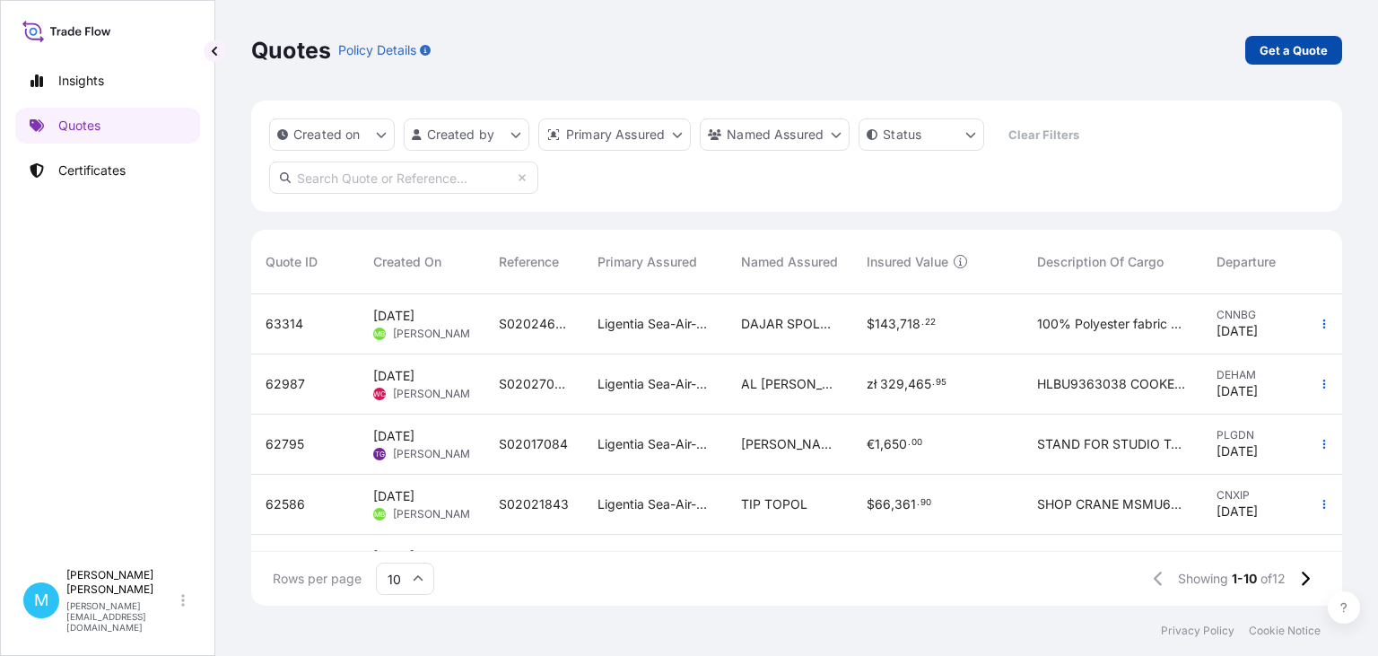
click at [1279, 47] on p "Get a Quote" at bounding box center [1294, 50] width 68 height 18
select select "Sea"
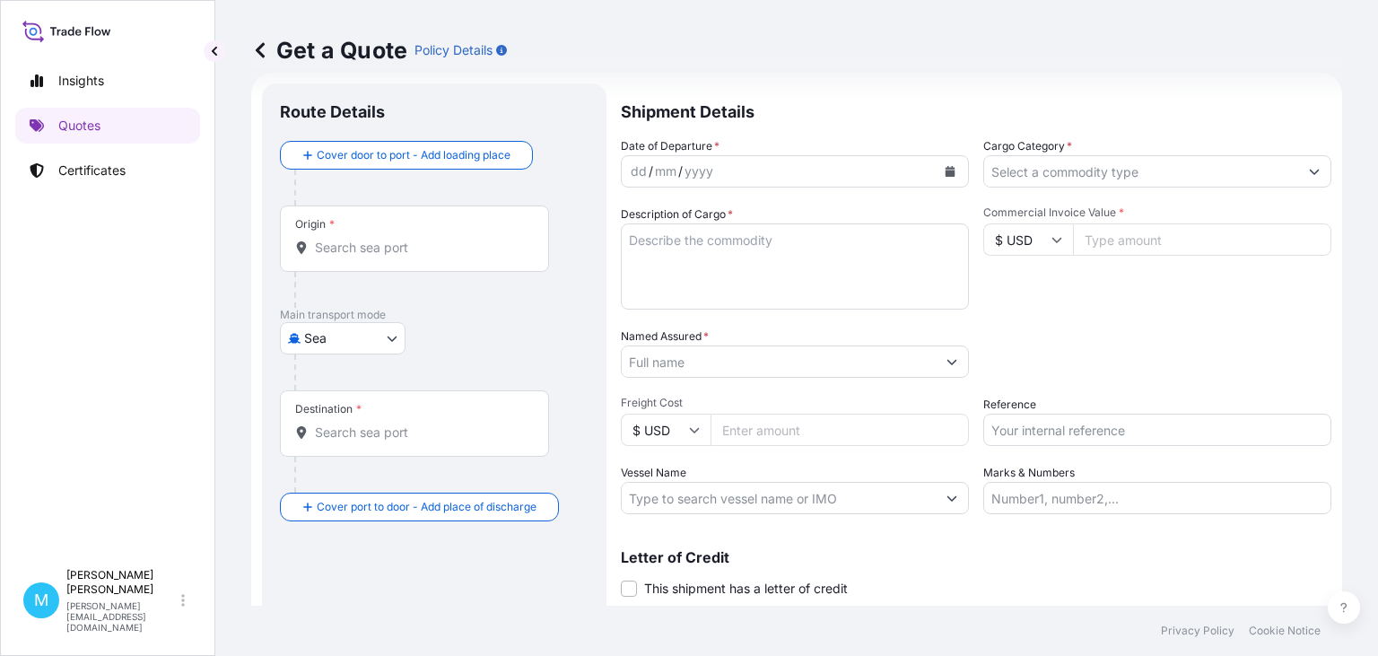
scroll to position [29, 0]
click at [336, 249] on input "Origin *" at bounding box center [421, 247] width 212 height 18
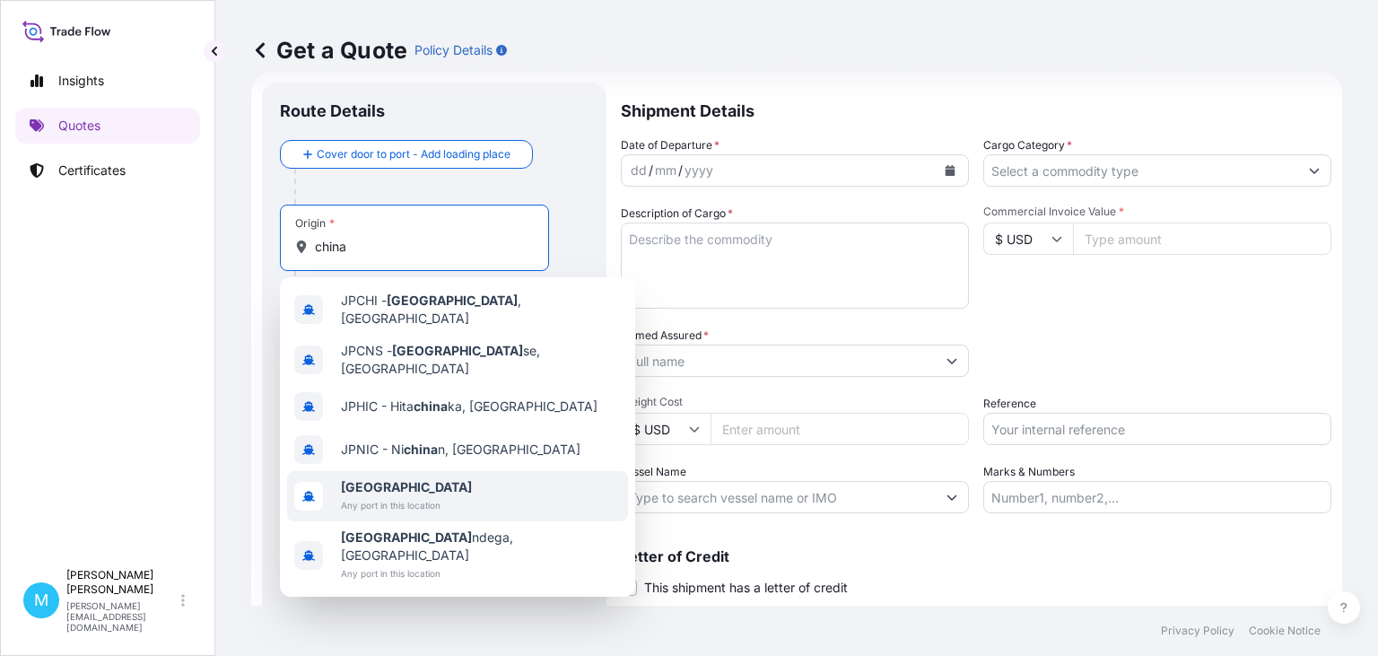
click at [413, 478] on span "[GEOGRAPHIC_DATA]" at bounding box center [406, 487] width 131 height 18
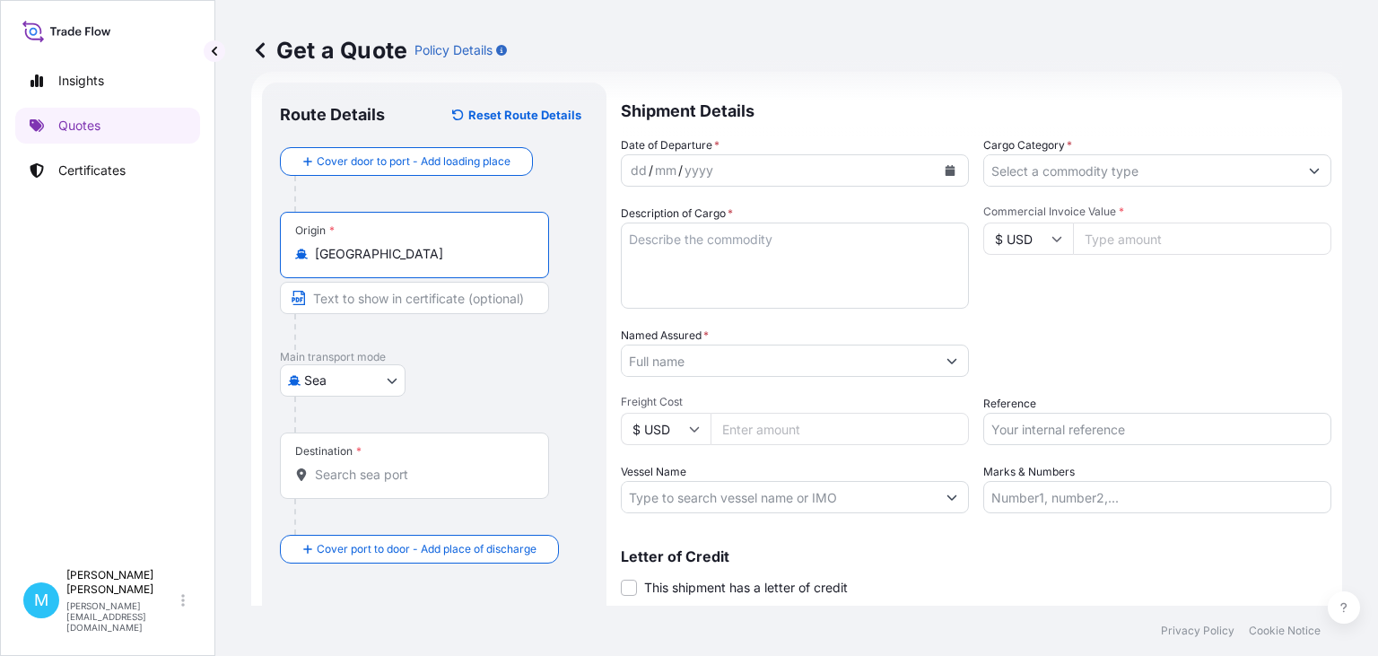
type input "[GEOGRAPHIC_DATA]"
click at [360, 471] on input "Destination *" at bounding box center [421, 475] width 212 height 18
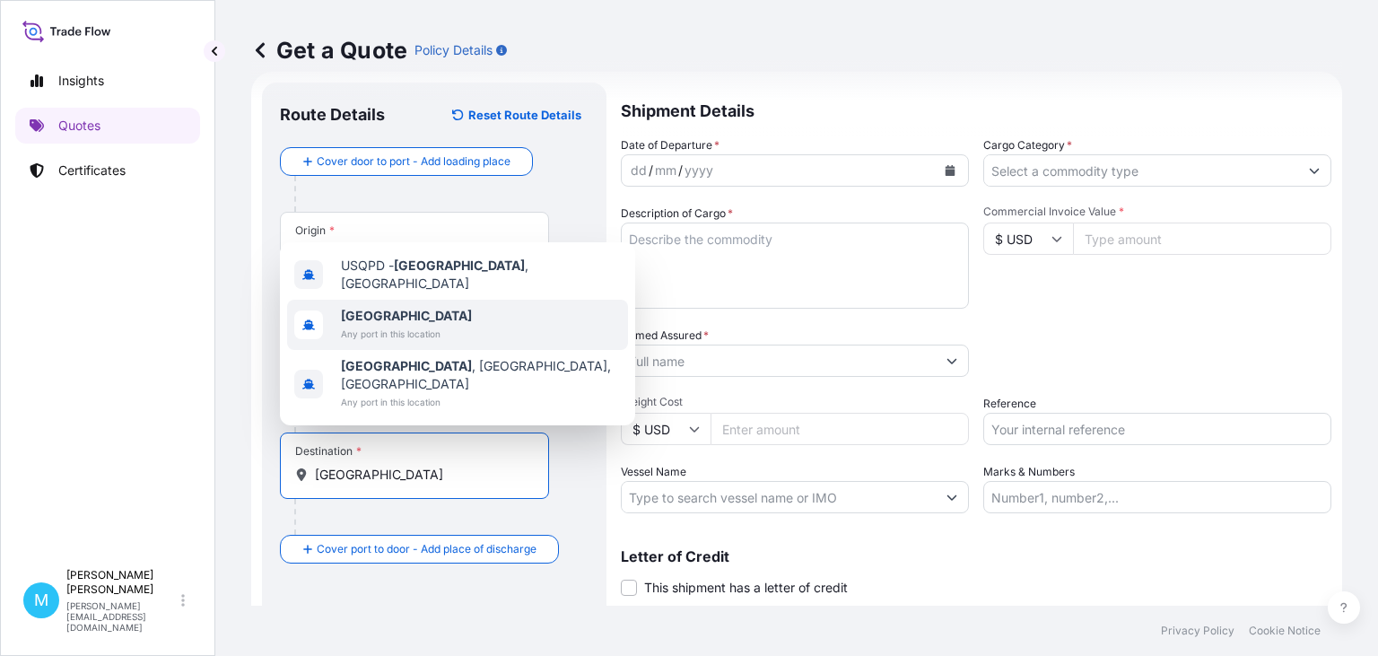
click at [390, 325] on span "[GEOGRAPHIC_DATA]" at bounding box center [406, 316] width 131 height 18
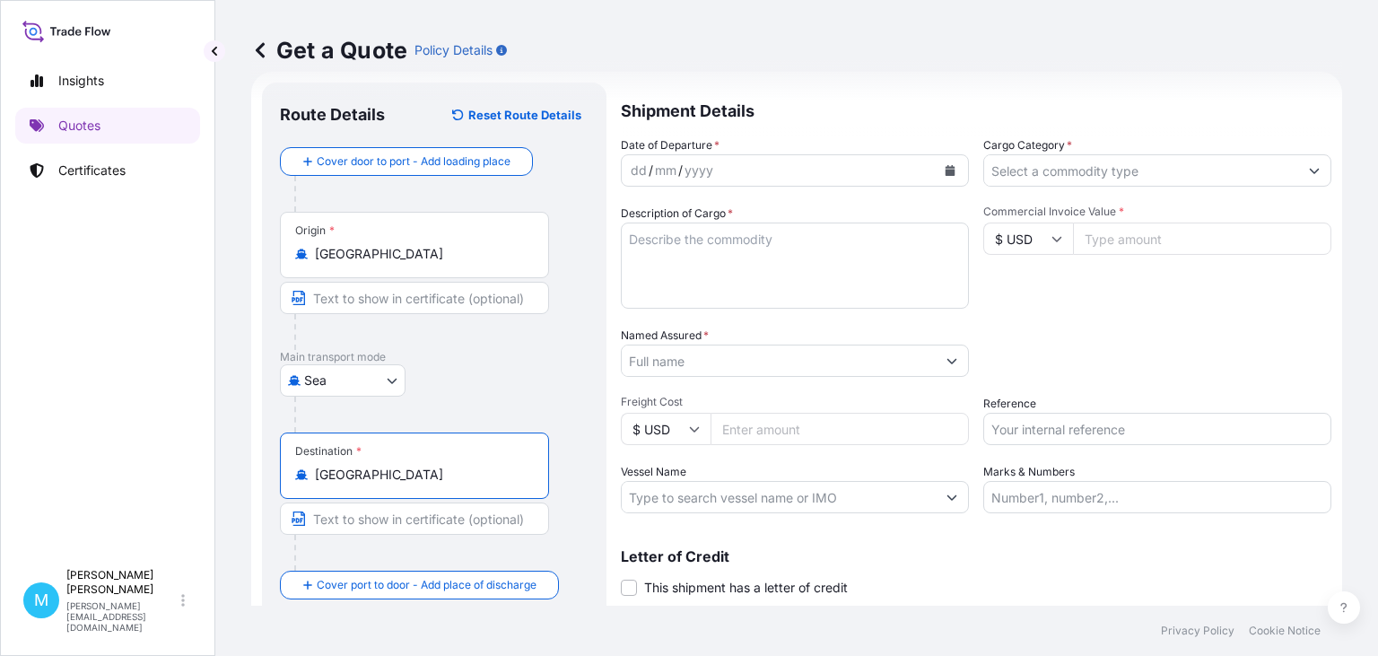
type input "[GEOGRAPHIC_DATA]"
click at [954, 170] on icon "Calendar" at bounding box center [951, 170] width 10 height 11
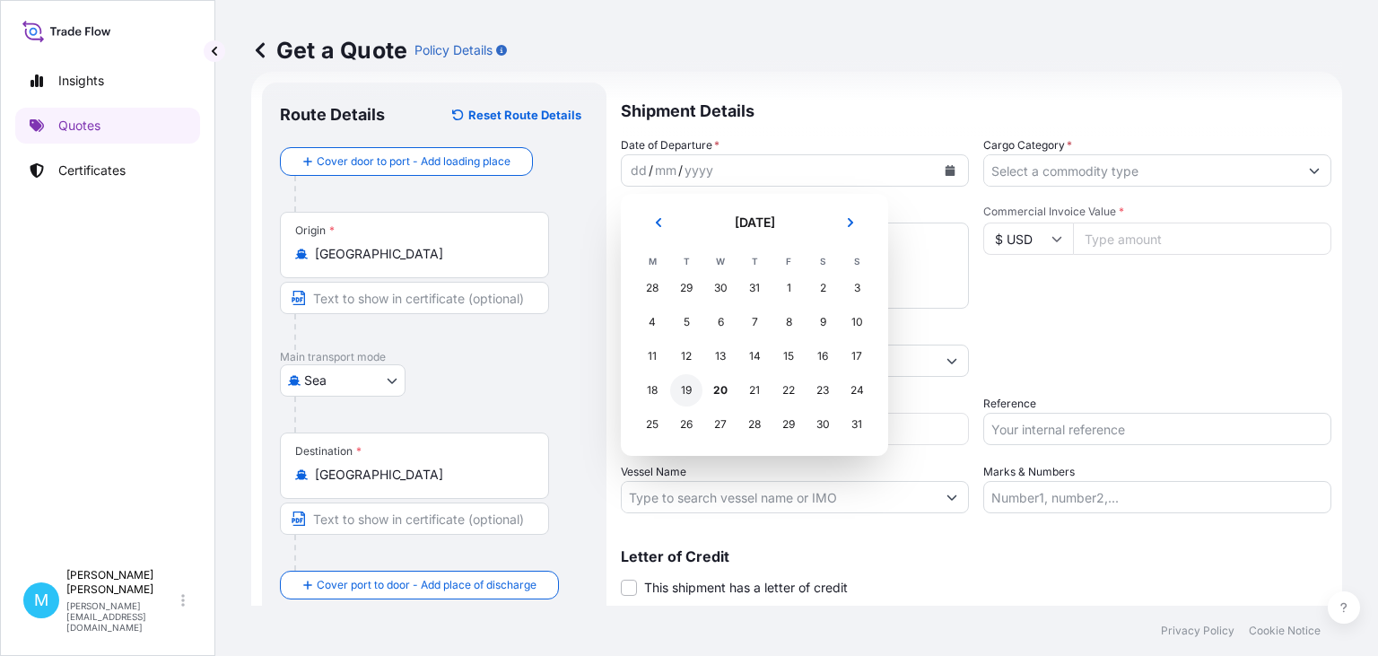
click at [679, 404] on div "19" at bounding box center [686, 390] width 32 height 32
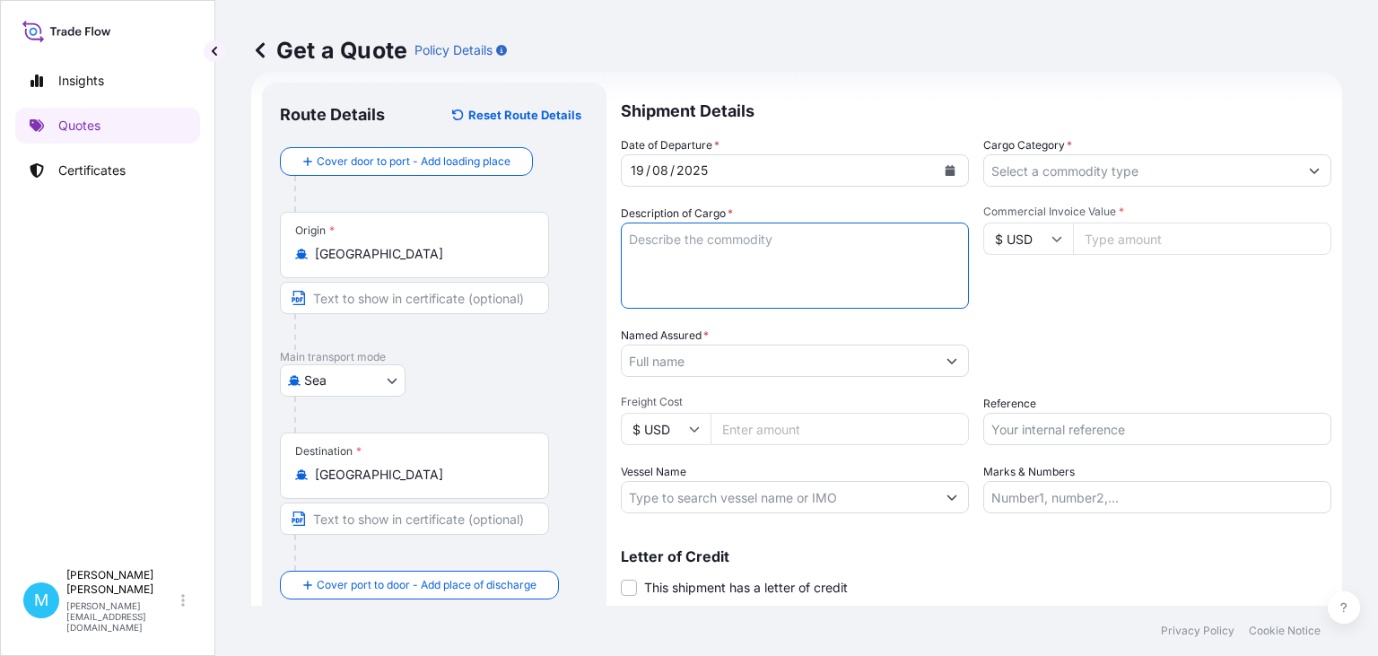
click at [668, 271] on textarea "Description of Cargo *" at bounding box center [795, 266] width 348 height 86
click at [659, 234] on textarea "Description of Cargo *" at bounding box center [795, 266] width 348 height 86
paste textarea "CICU4988132 SML05632 40HC 1185.00 7.27 75 CTN"
click at [957, 242] on textarea "CICU4988132 SML05632 40HC 1185.00 7.27 75 CTN ||" at bounding box center [795, 266] width 348 height 86
paste textarea "PLASTIC SPRAYER"
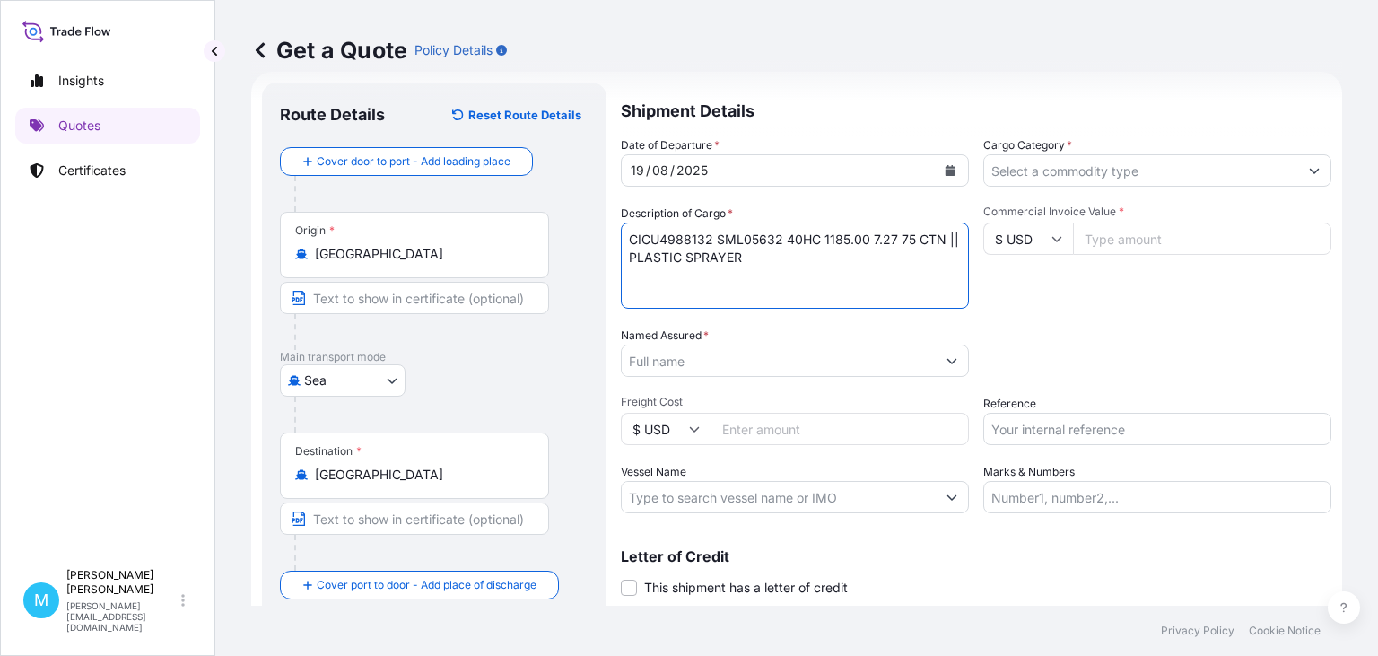
type textarea "CICU4988132 SML05632 40HC 1185.00 7.27 75 CTN || PLASTIC SPRAYER"
click at [746, 364] on input "Named Assured *" at bounding box center [779, 361] width 314 height 32
click at [674, 357] on input "Named Assured *" at bounding box center [779, 361] width 314 height 32
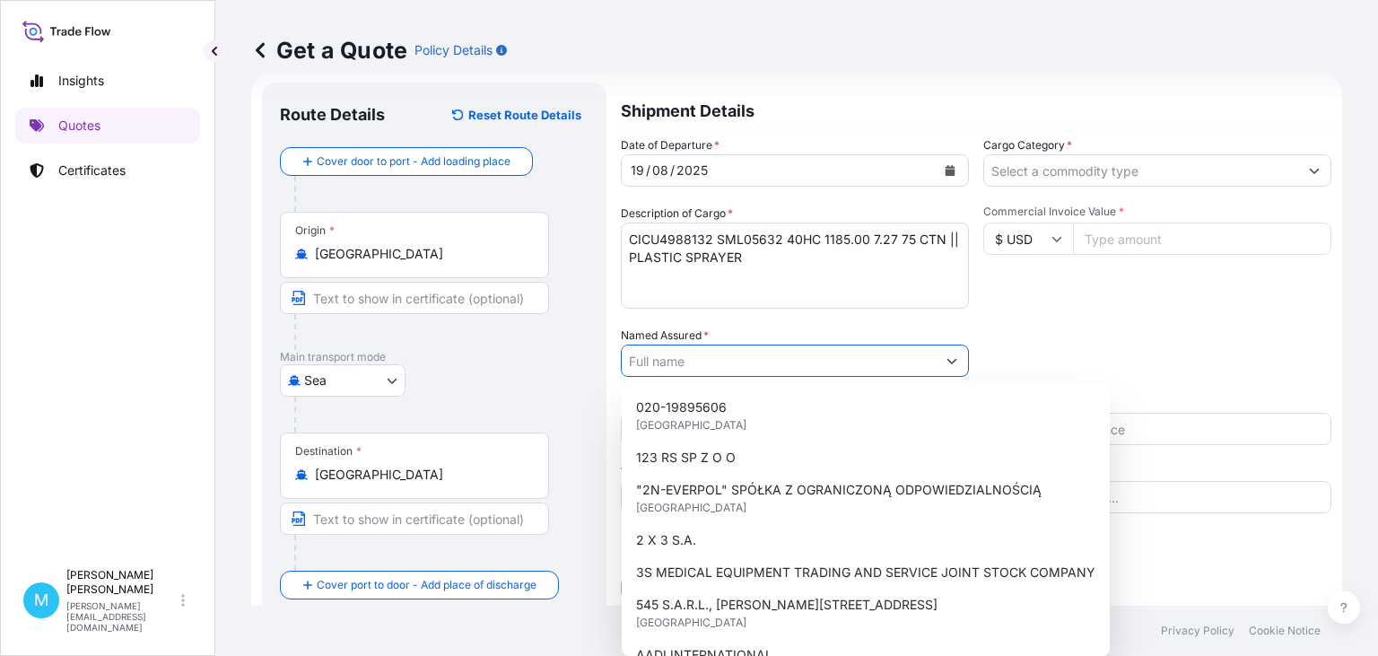
paste input "EUROPE PACKAGING [PERSON_NAME] OTULAKOWSKI"
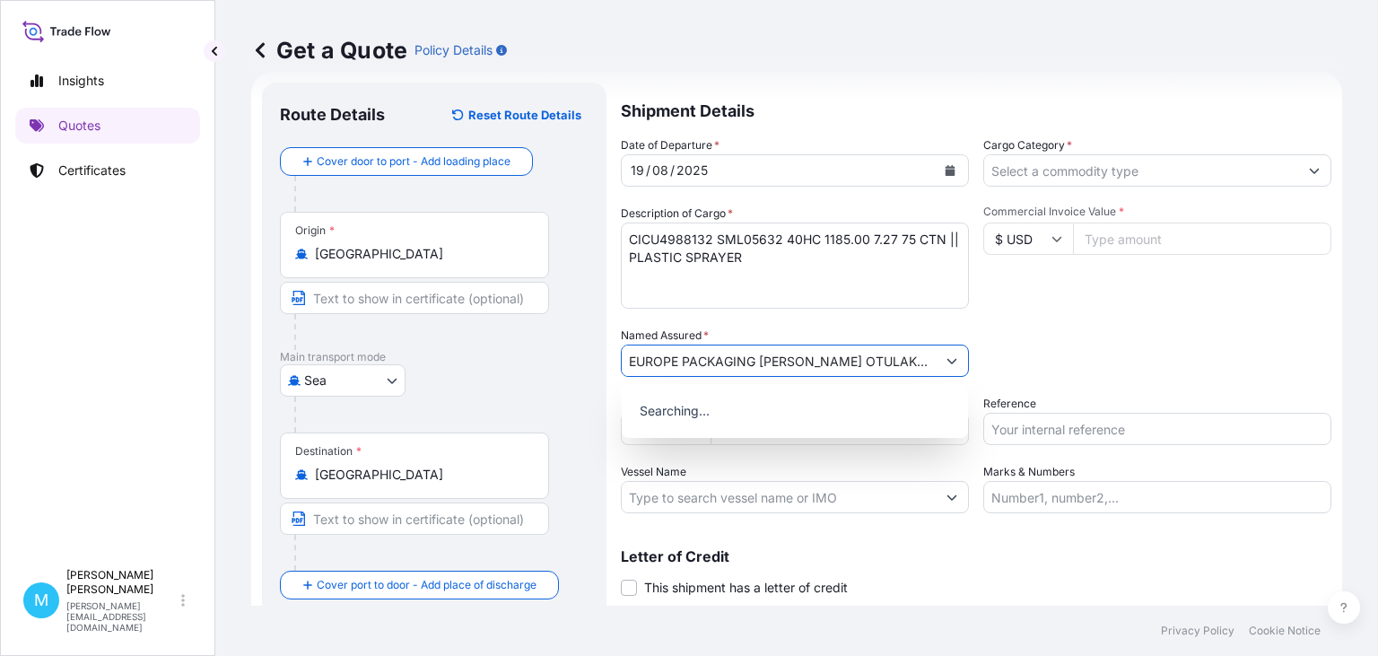
scroll to position [0, 3]
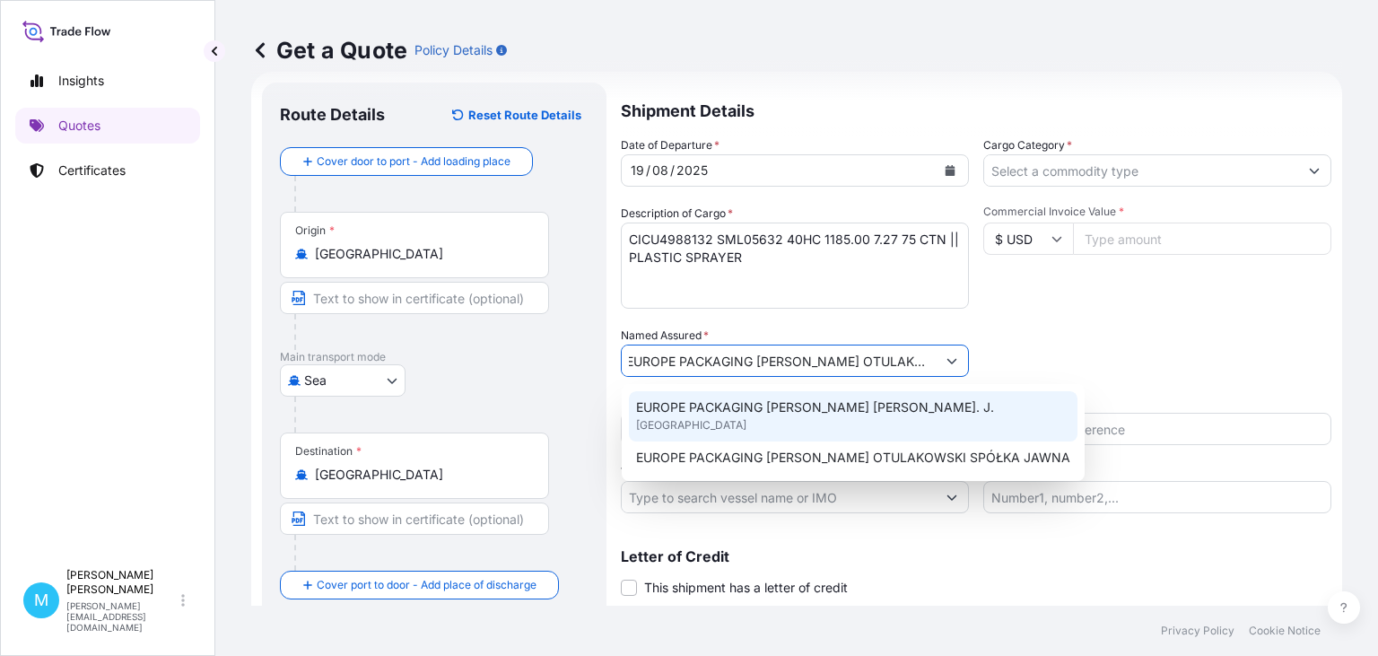
click at [755, 414] on span "EUROPE PACKAGING [PERSON_NAME] [PERSON_NAME]. J." at bounding box center [815, 407] width 358 height 18
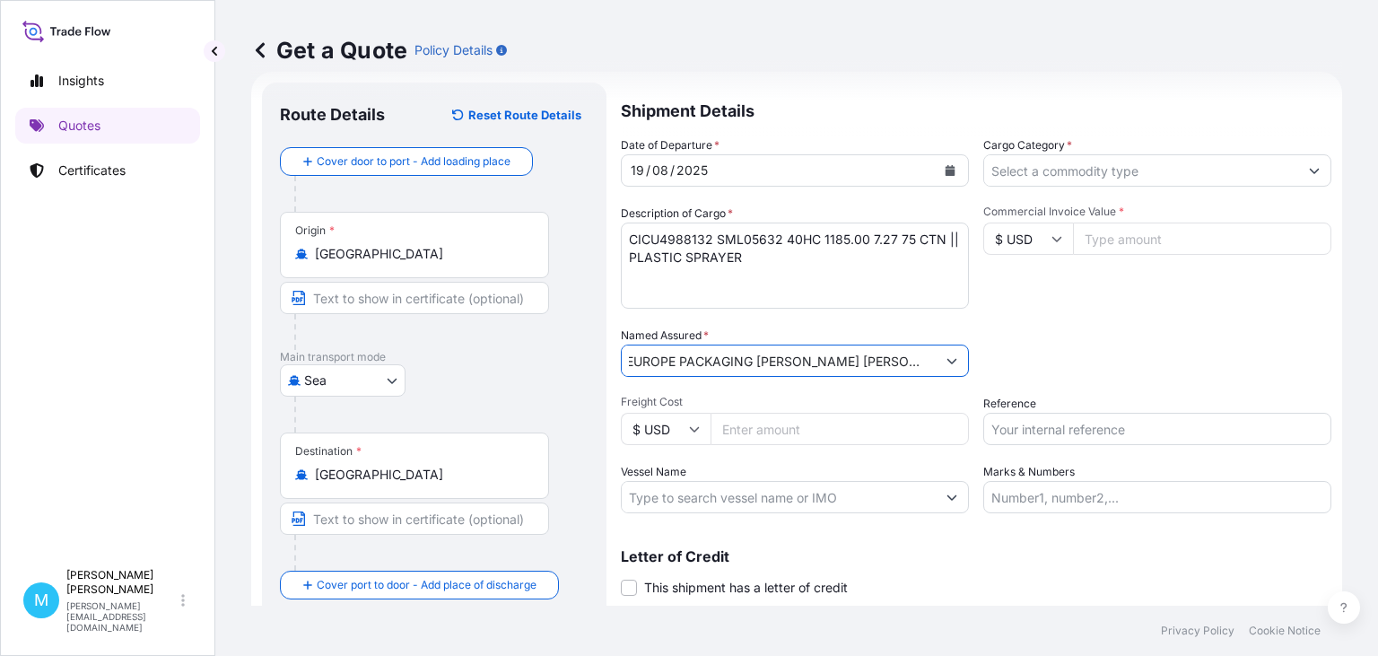
type input "EUROPE PACKAGING [PERSON_NAME] [PERSON_NAME]. J."
click at [1103, 170] on input "Cargo Category *" at bounding box center [1141, 170] width 314 height 32
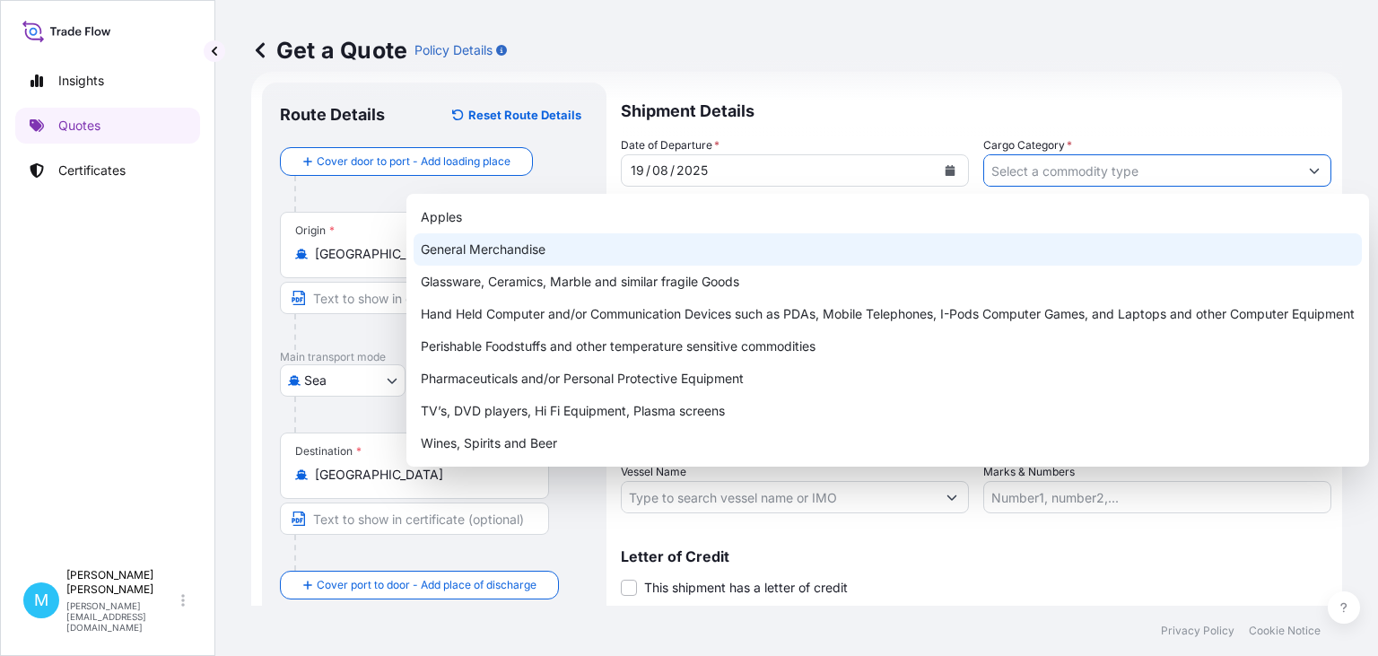
click at [608, 242] on div "General Merchandise" at bounding box center [888, 249] width 948 height 32
type input "General Merchandise"
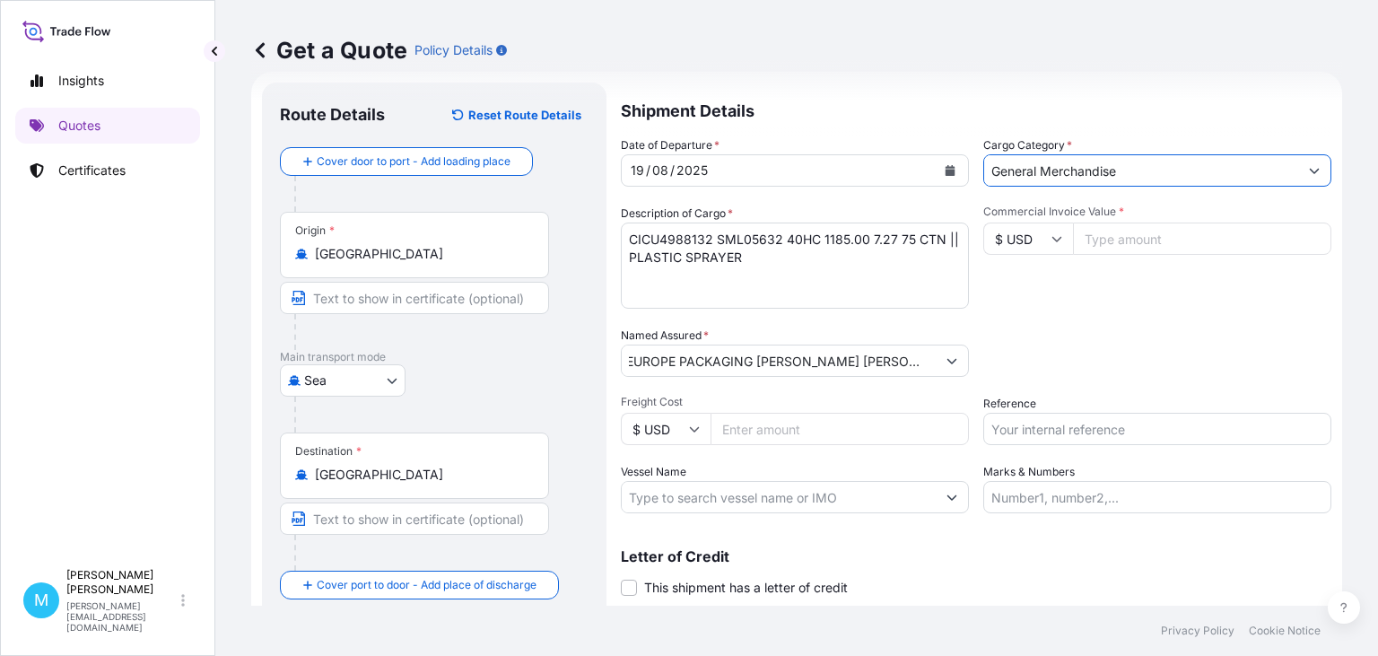
click at [1131, 236] on input "Commercial Invoice Value *" at bounding box center [1202, 239] width 258 height 32
click at [1104, 245] on input "Commercial Invoice Value *" at bounding box center [1202, 239] width 258 height 32
type input "4200"
click at [1035, 425] on input "Reference" at bounding box center [1157, 429] width 348 height 32
click at [1032, 429] on input "Reference" at bounding box center [1157, 429] width 348 height 32
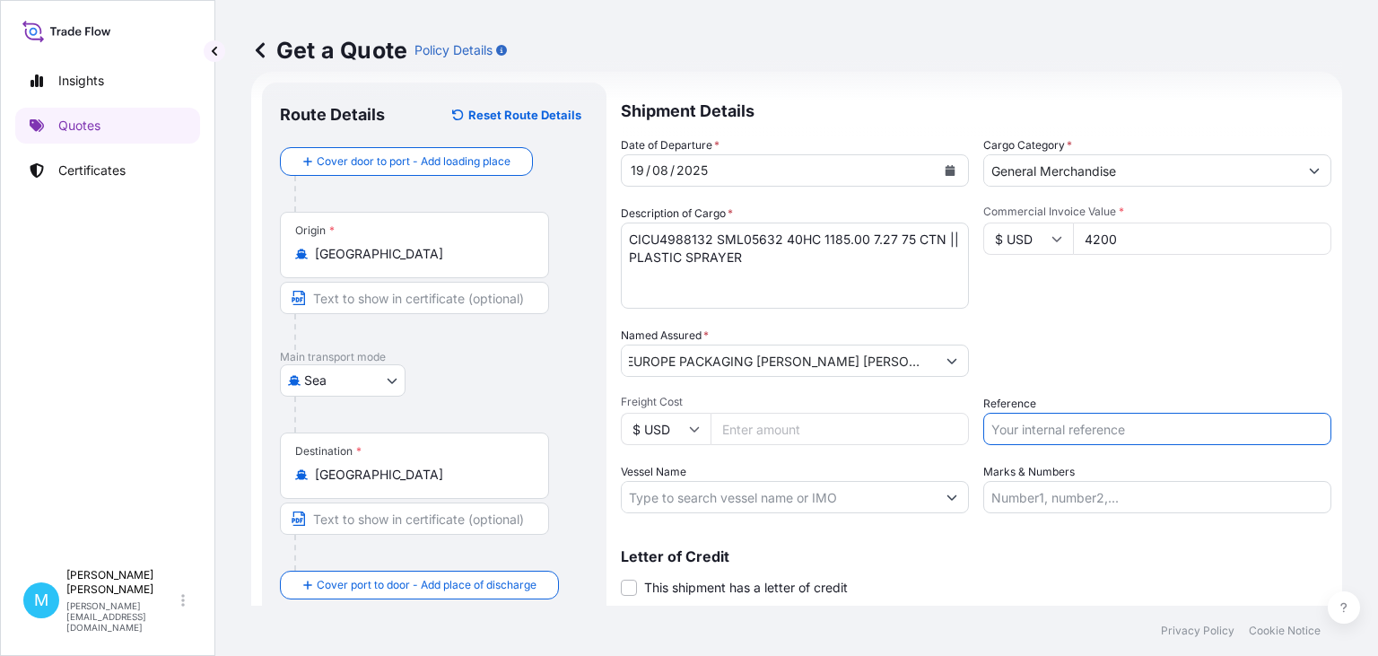
paste input "LCL KOLEJ"
click at [1093, 429] on input "LCL KOLEJ ||" at bounding box center [1157, 429] width 348 height 32
paste input "S02020654"
type input "LCL KOLEJ || S02020654"
click at [379, 374] on body "Insights Quotes Certificates M [PERSON_NAME] [PERSON_NAME][EMAIL_ADDRESS][DOMAI…" at bounding box center [689, 328] width 1378 height 656
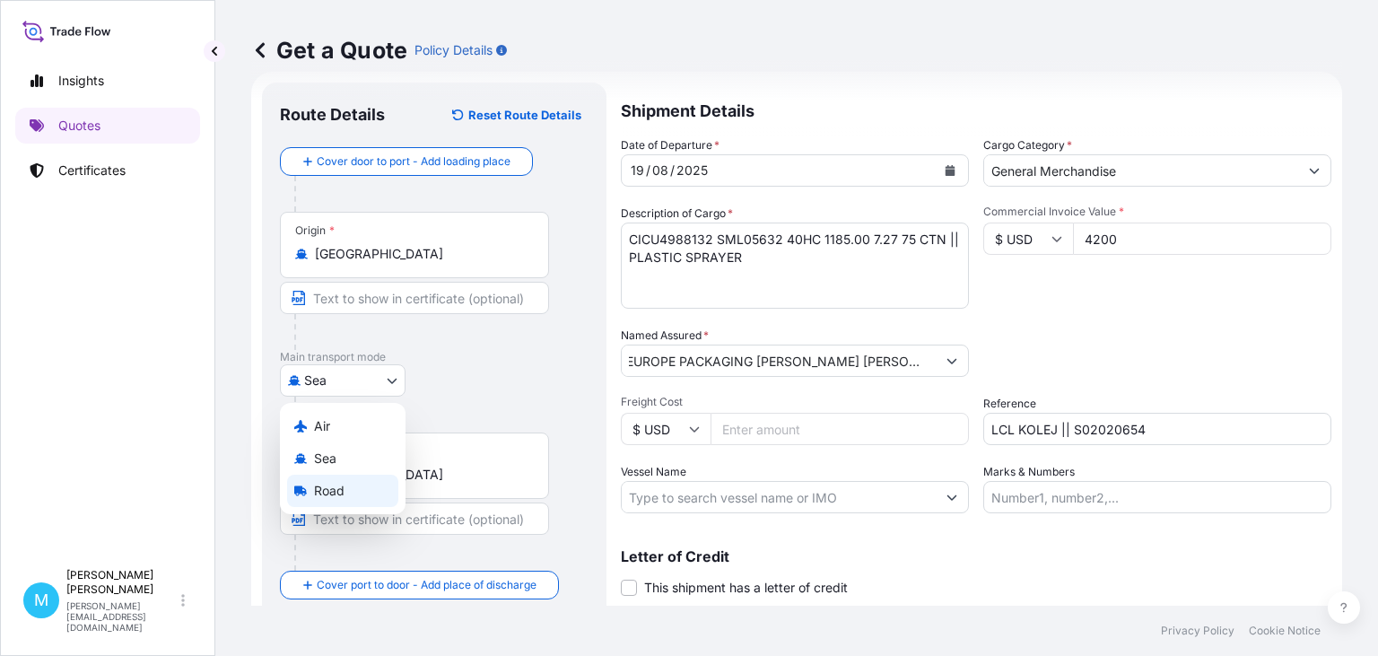
click at [342, 491] on span "Road" at bounding box center [329, 491] width 31 height 18
select select "Road"
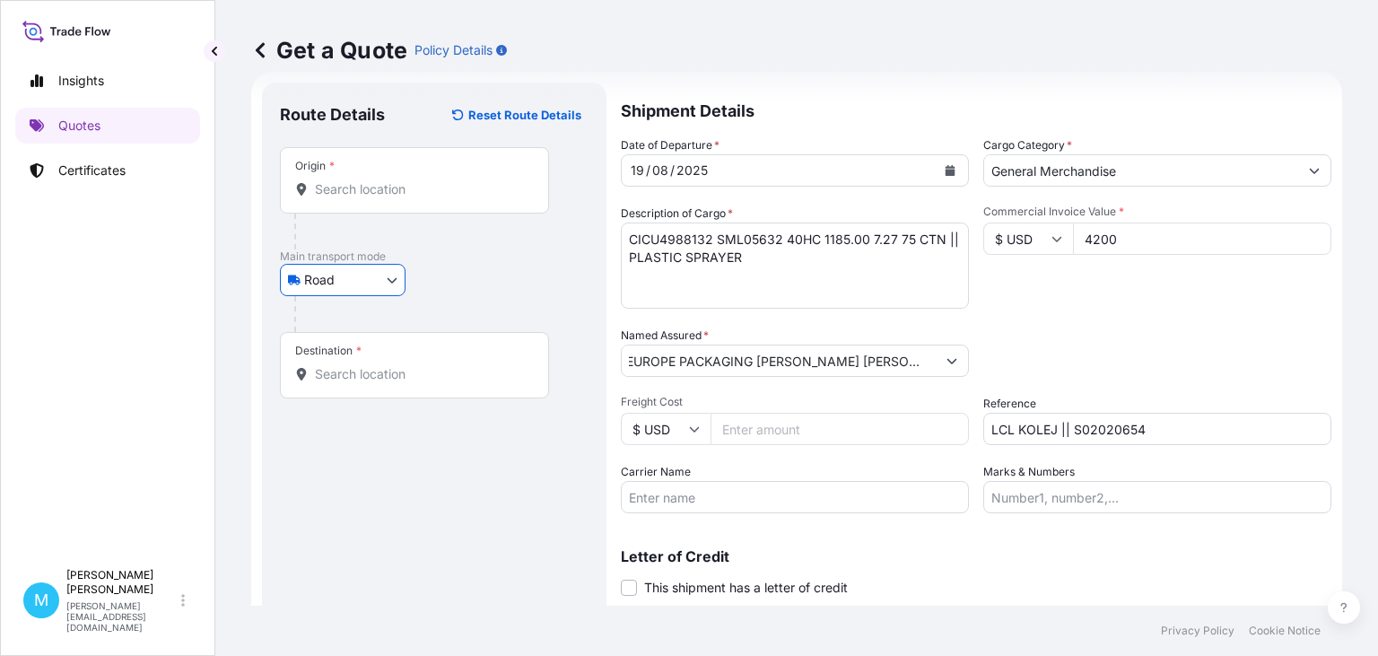
click at [419, 200] on div "Origin *" at bounding box center [414, 180] width 269 height 66
click at [419, 198] on input "Origin *" at bounding box center [421, 189] width 212 height 18
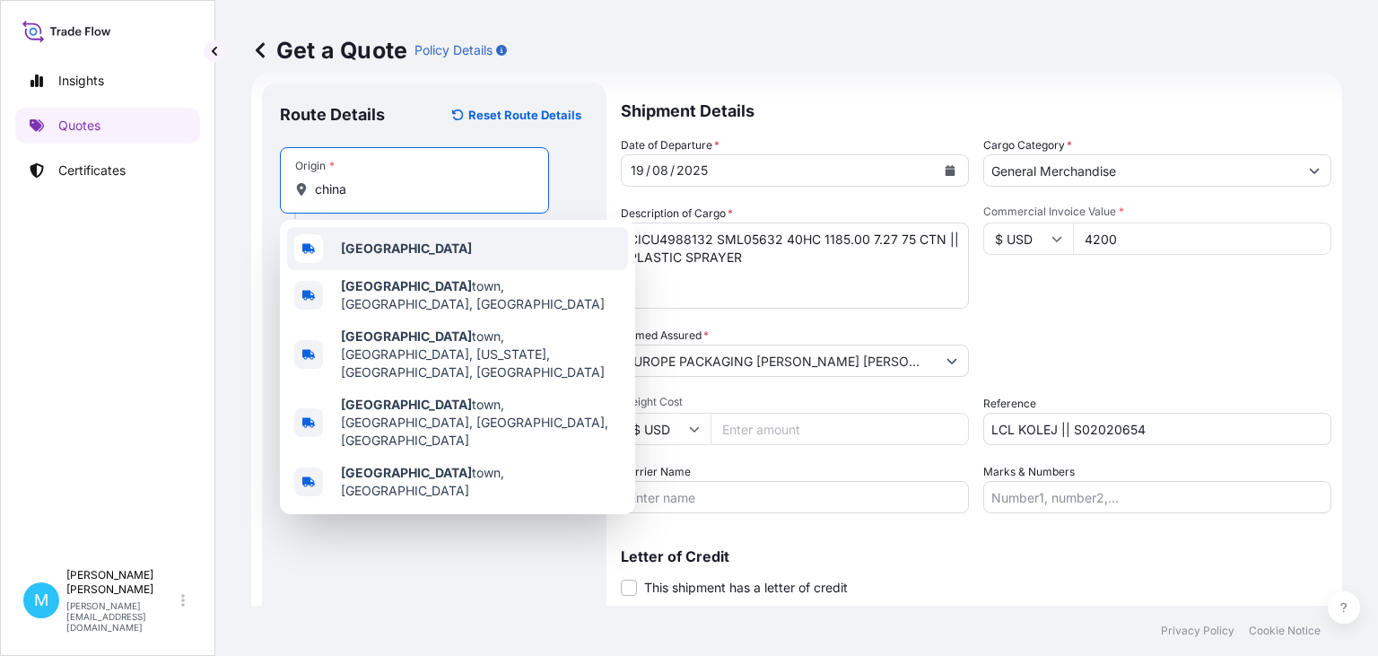
click at [406, 248] on div "[GEOGRAPHIC_DATA]" at bounding box center [457, 248] width 341 height 43
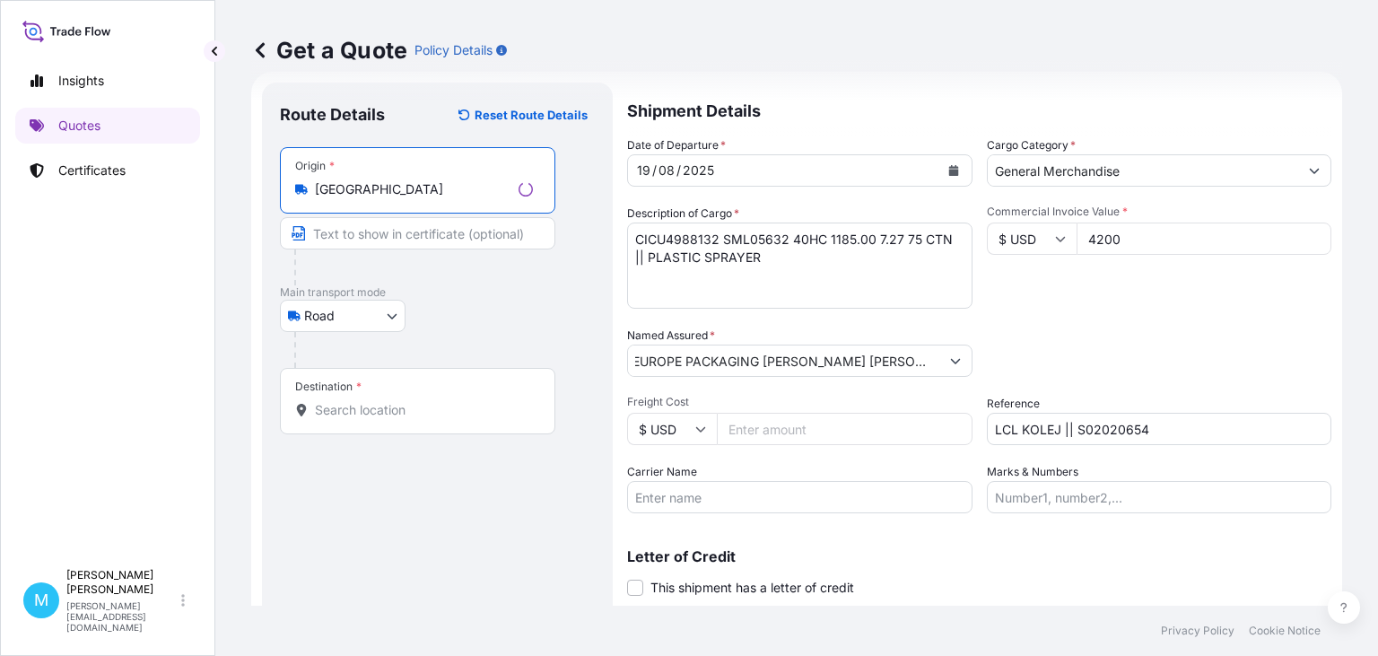
type input "[GEOGRAPHIC_DATA]"
click at [332, 415] on input "Destination *" at bounding box center [424, 410] width 218 height 18
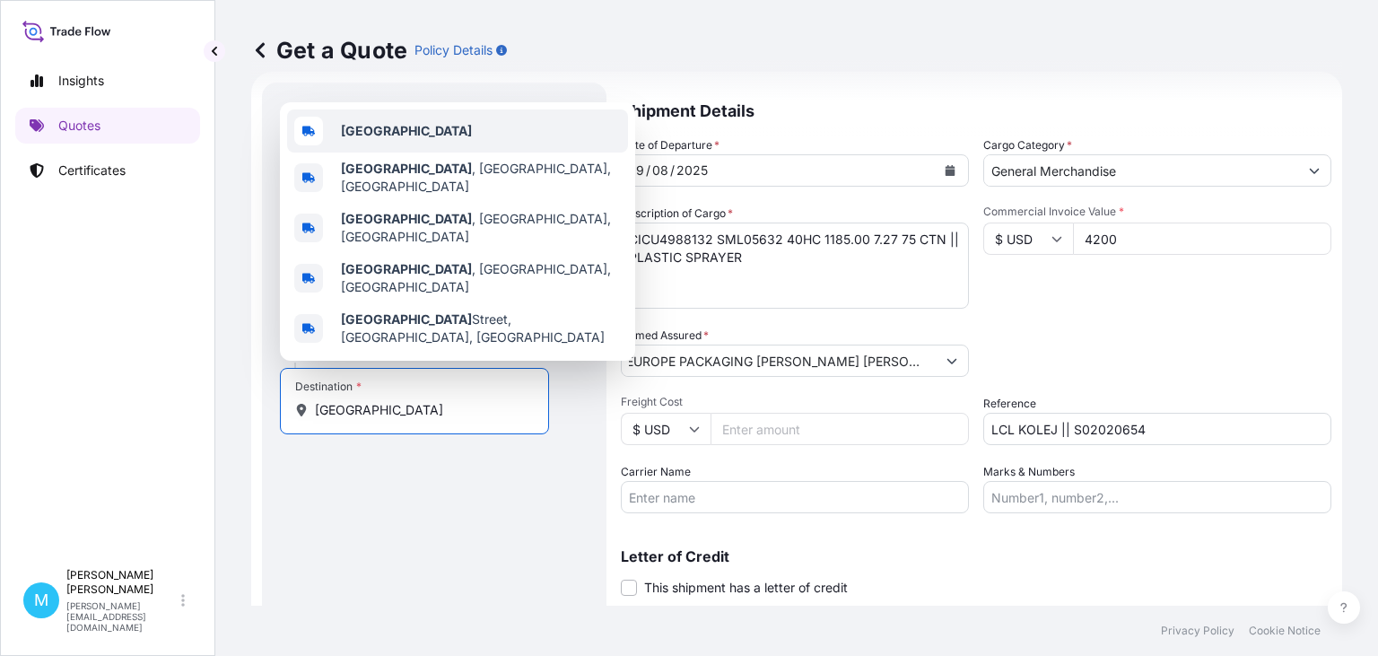
click at [371, 138] on b "[GEOGRAPHIC_DATA]" at bounding box center [406, 130] width 131 height 15
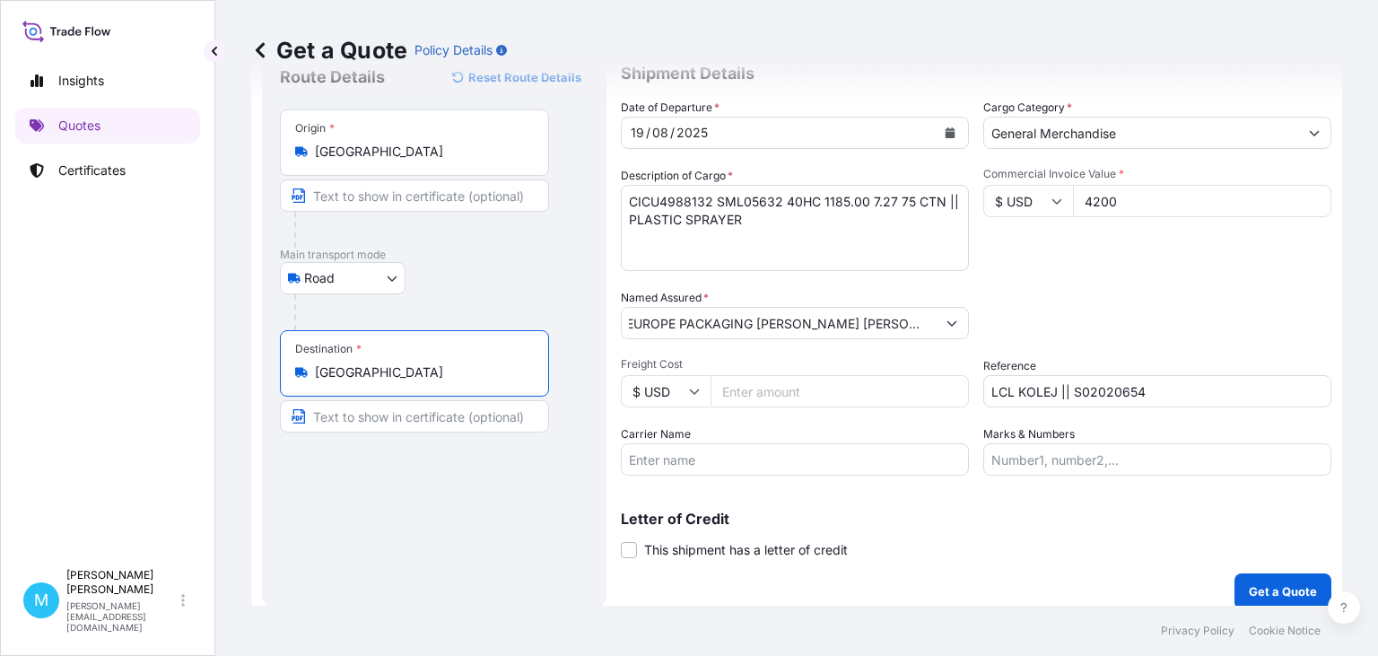
scroll to position [81, 0]
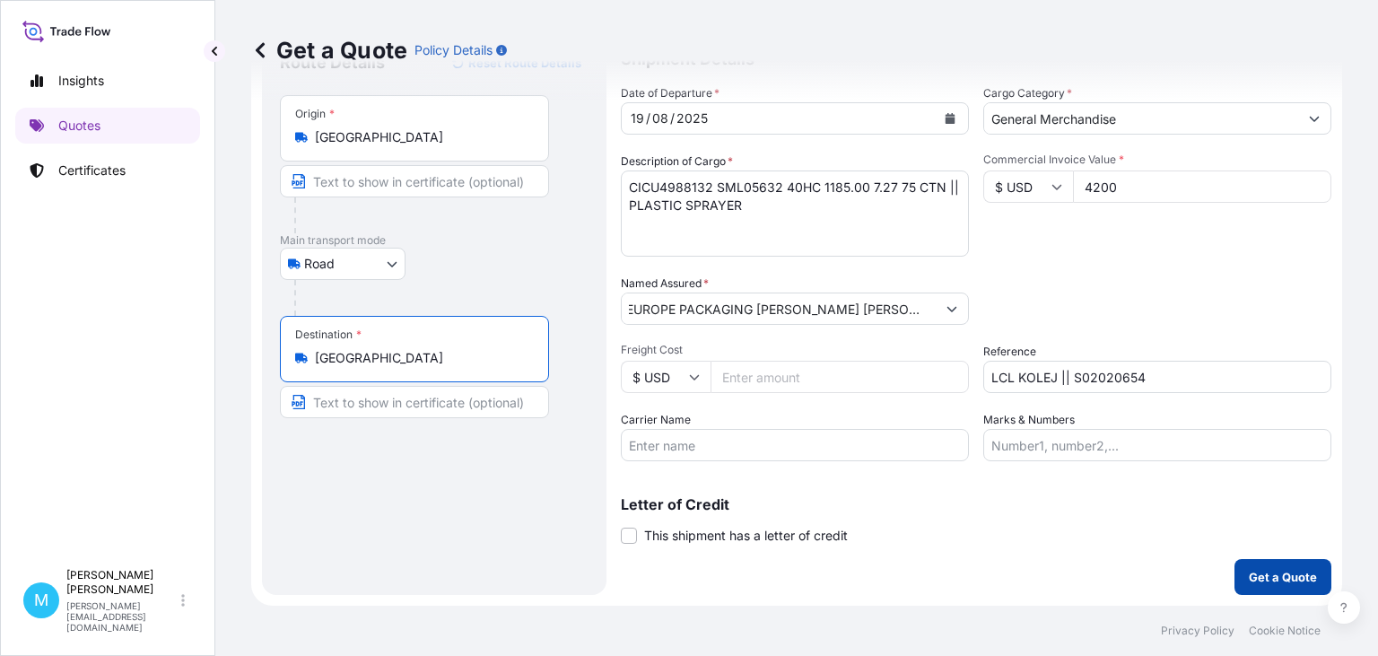
type input "[GEOGRAPHIC_DATA]"
click at [1260, 578] on p "Get a Quote" at bounding box center [1283, 577] width 68 height 18
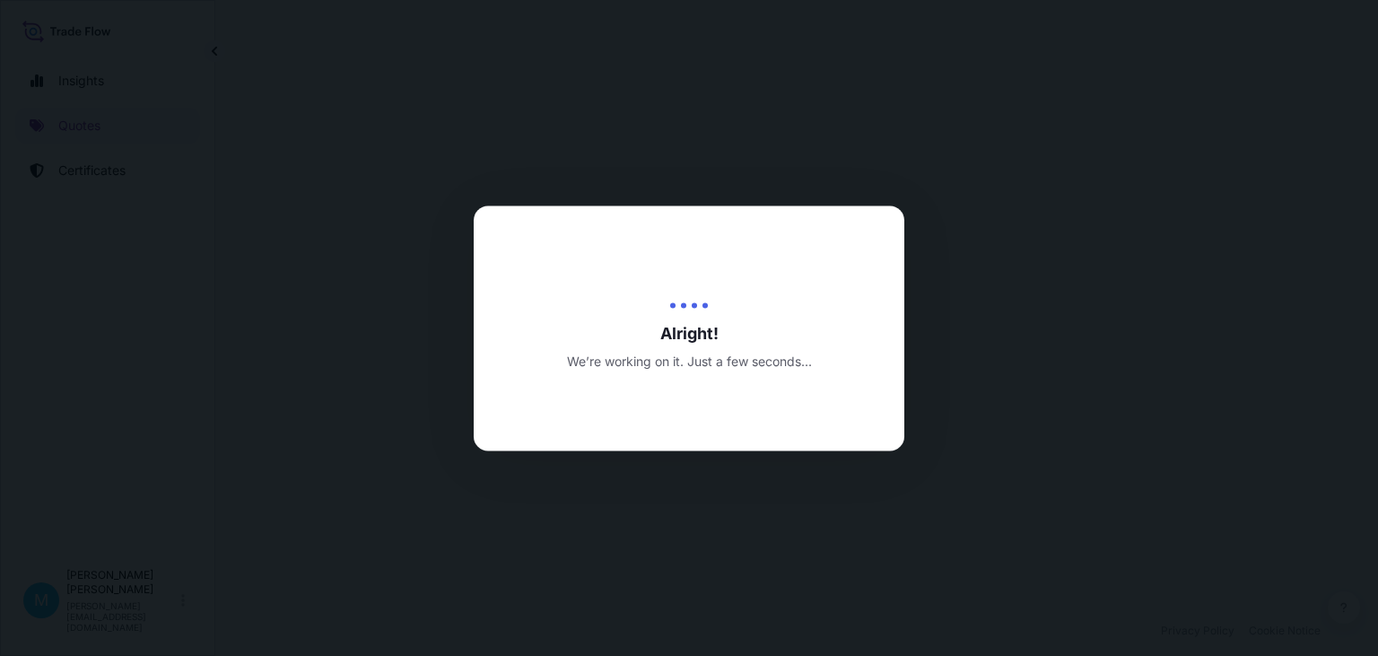
select select "Road"
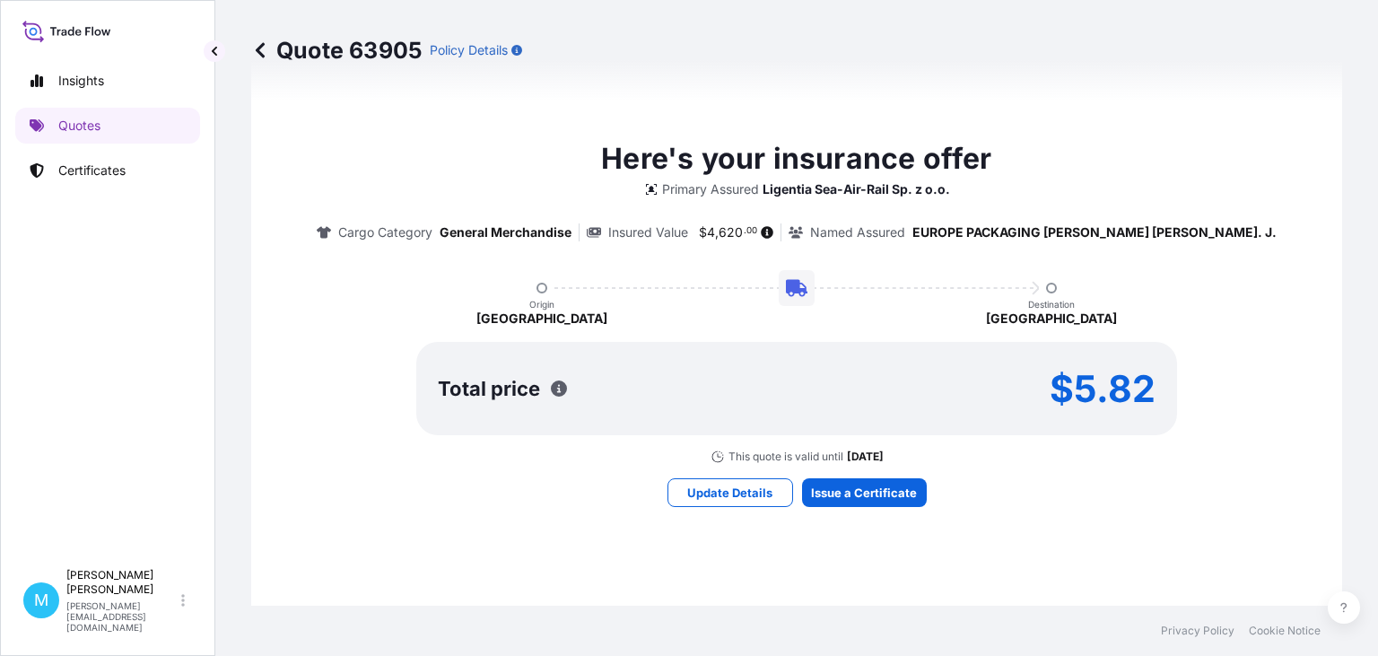
scroll to position [924, 0]
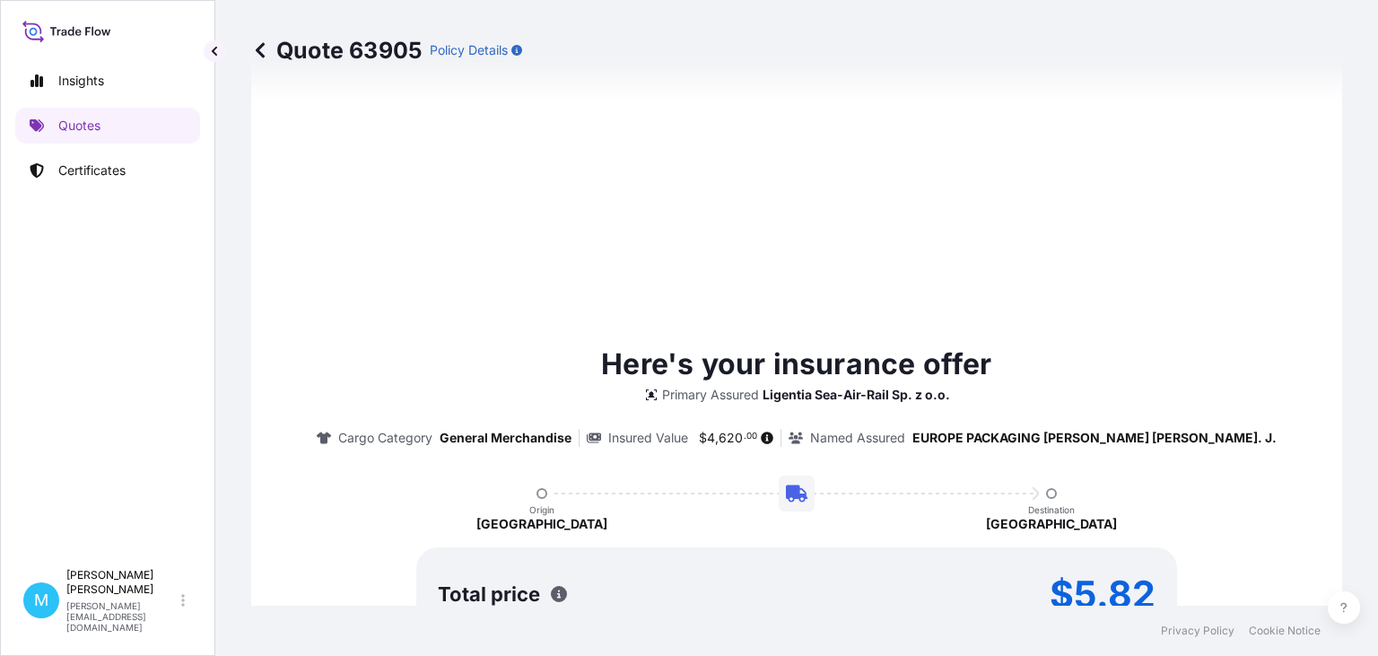
type input "[DATE]"
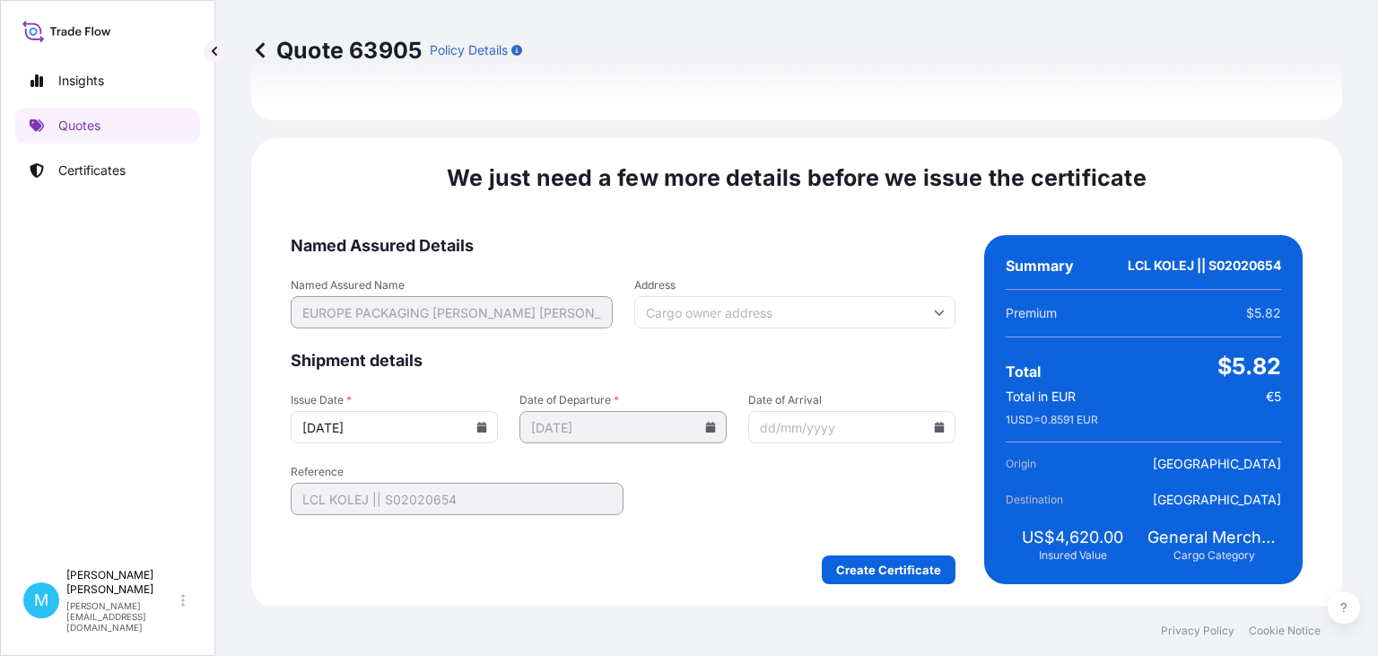
scroll to position [2080, 0]
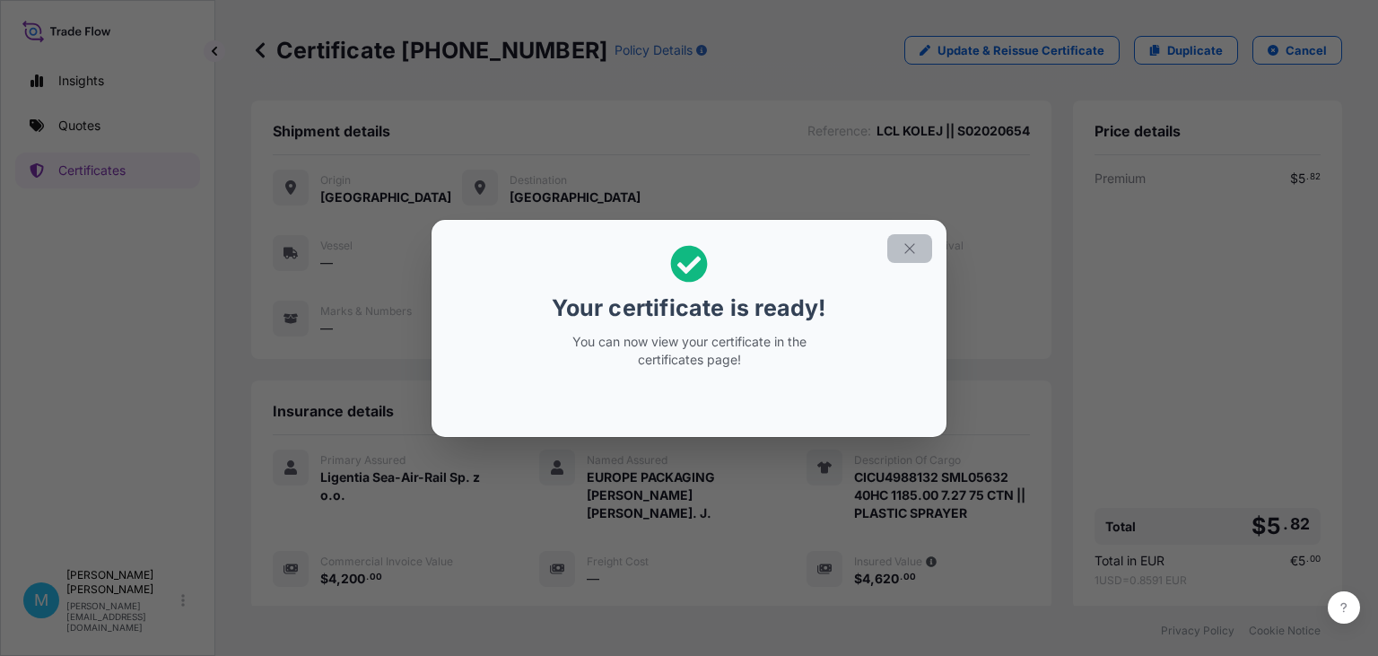
click at [905, 257] on button "button" at bounding box center [909, 248] width 45 height 29
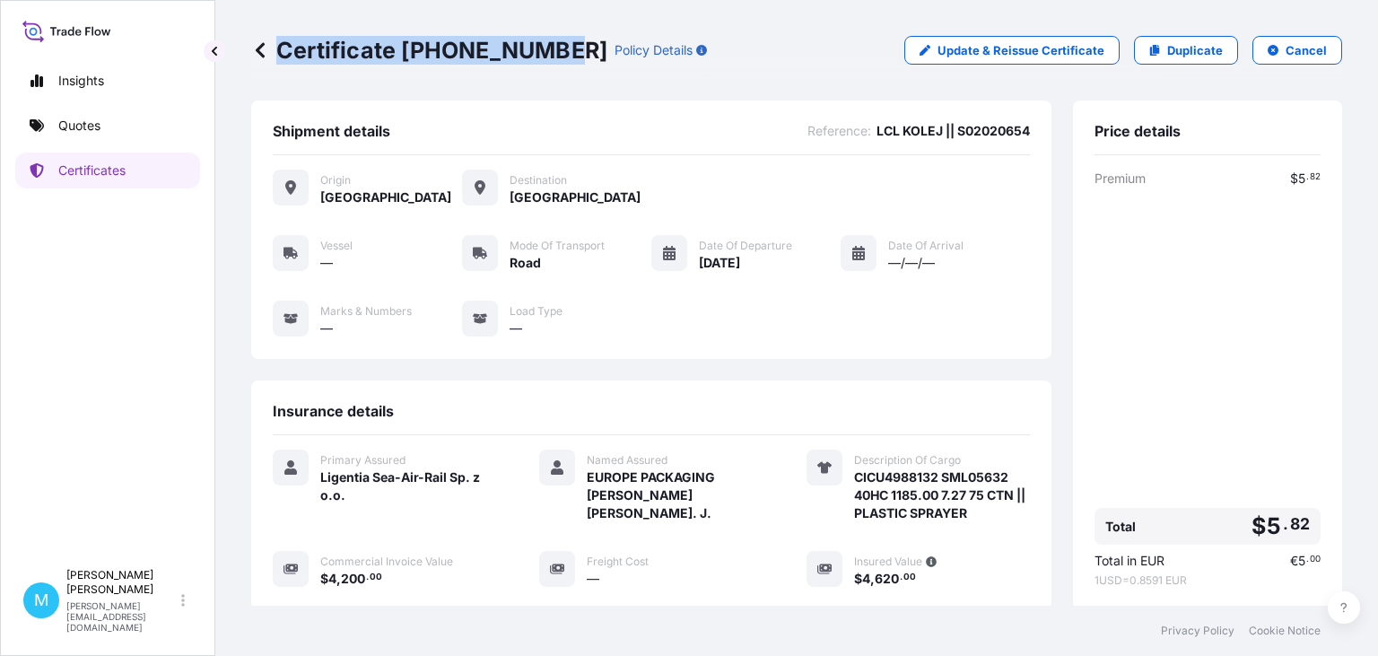
drag, startPoint x: 554, startPoint y: 52, endPoint x: 278, endPoint y: 63, distance: 276.6
click at [278, 63] on p "Certificate [PHONE_NUMBER]" at bounding box center [429, 50] width 356 height 29
copy p "Certificate [PHONE_NUMBER]"
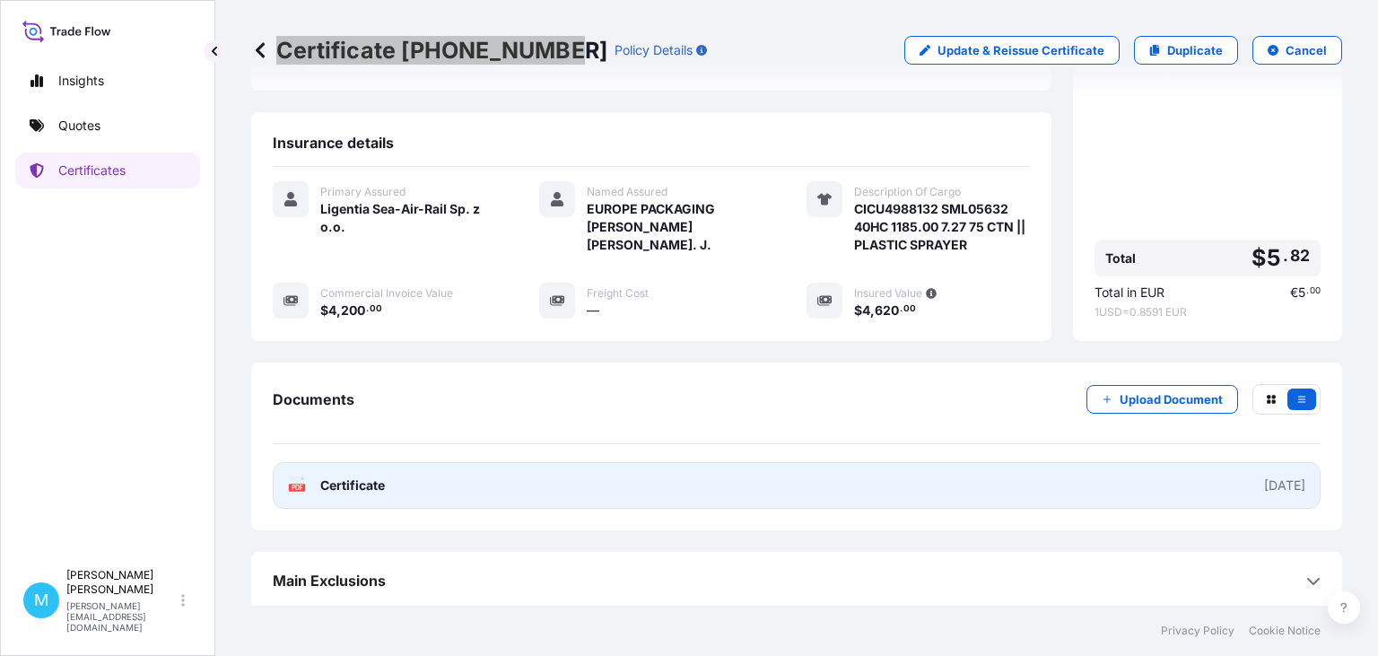
click at [557, 485] on link "PDF Certificate [DATE]" at bounding box center [797, 485] width 1048 height 47
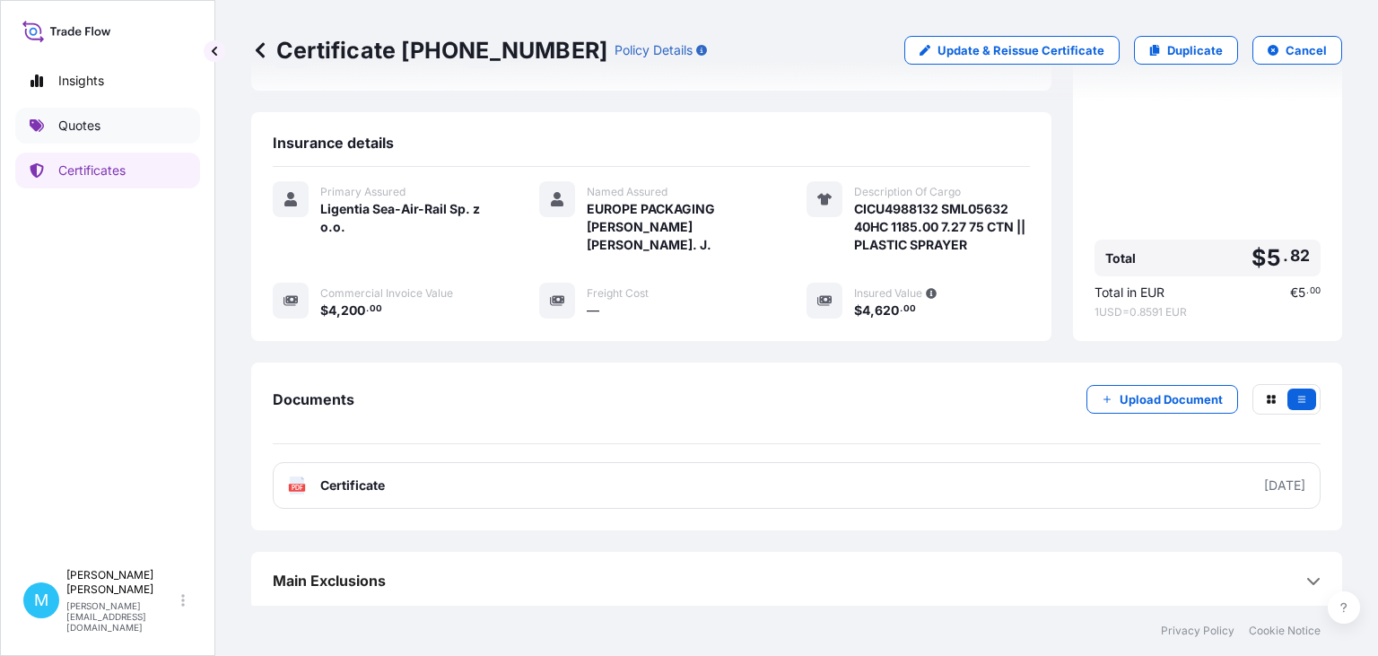
click at [108, 127] on link "Quotes" at bounding box center [107, 126] width 185 height 36
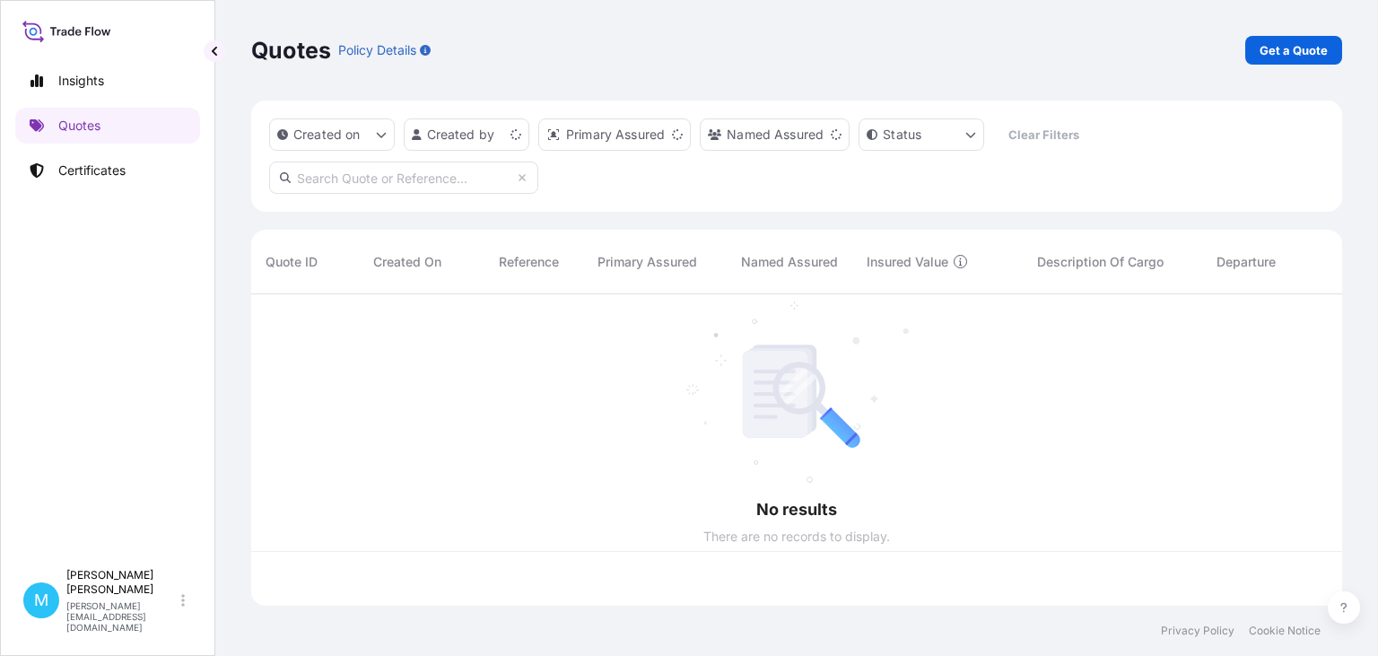
scroll to position [321, 1091]
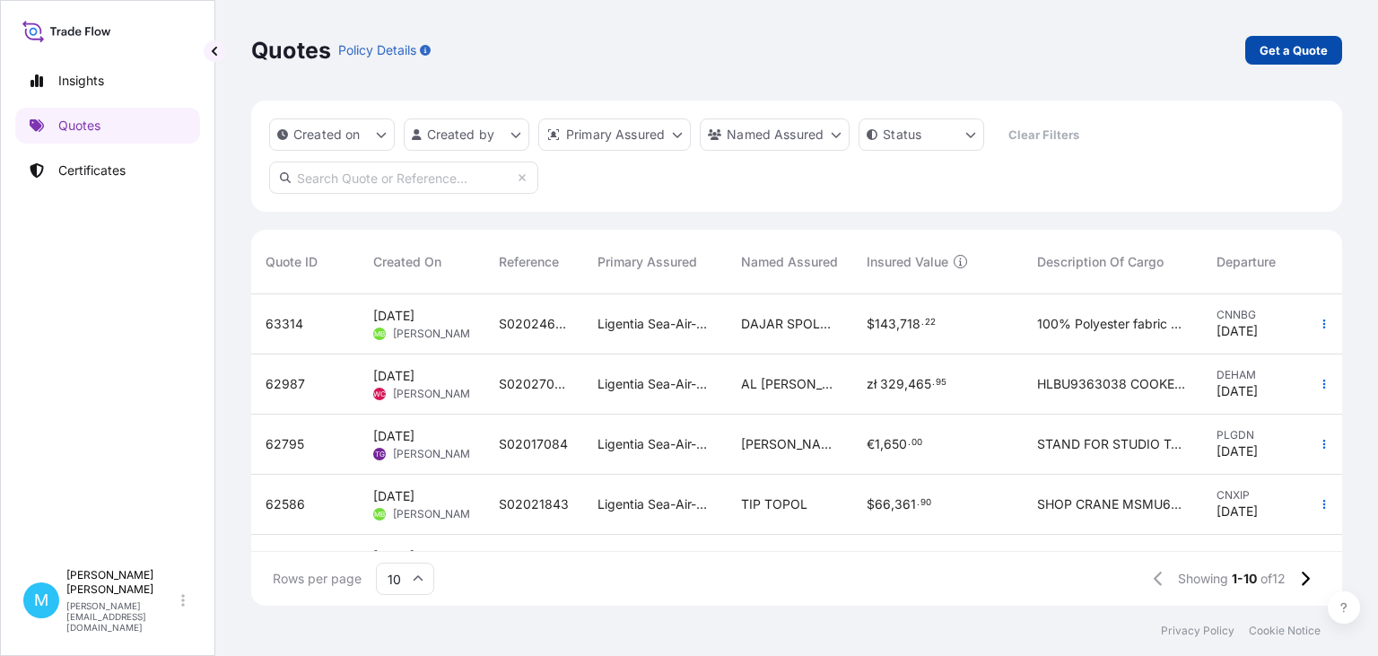
click at [1283, 52] on p "Get a Quote" at bounding box center [1294, 50] width 68 height 18
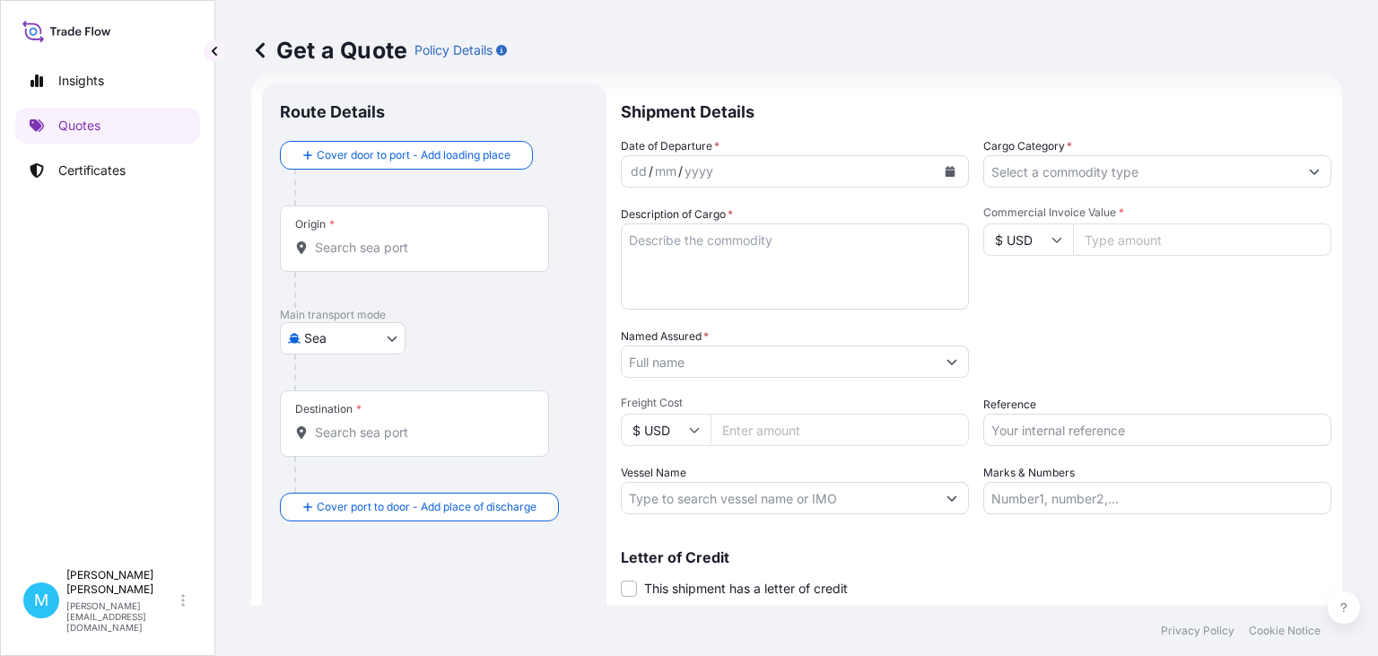
scroll to position [29, 0]
click at [390, 334] on body "Insights Quotes Certificates M [PERSON_NAME] [PERSON_NAME][EMAIL_ADDRESS][DOMAI…" at bounding box center [689, 328] width 1378 height 656
click at [340, 446] on span "Road" at bounding box center [329, 448] width 31 height 18
select select "Road"
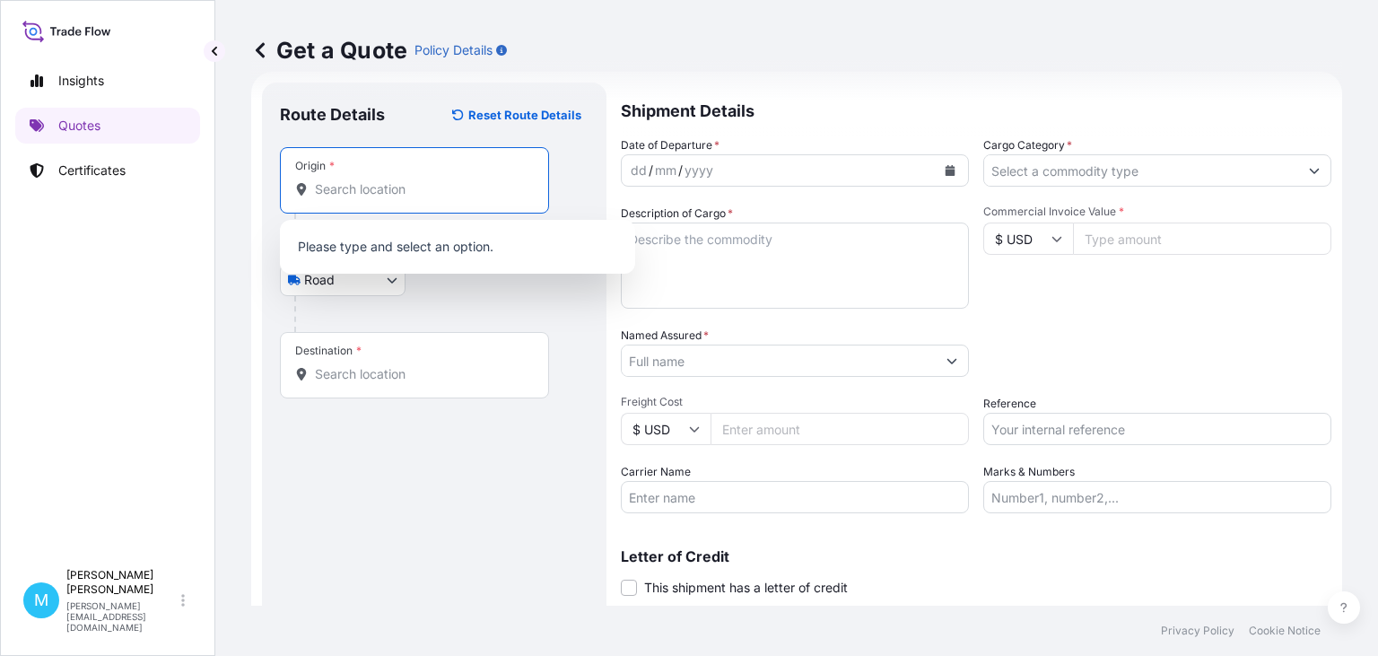
click at [353, 194] on input "Origin *" at bounding box center [421, 189] width 212 height 18
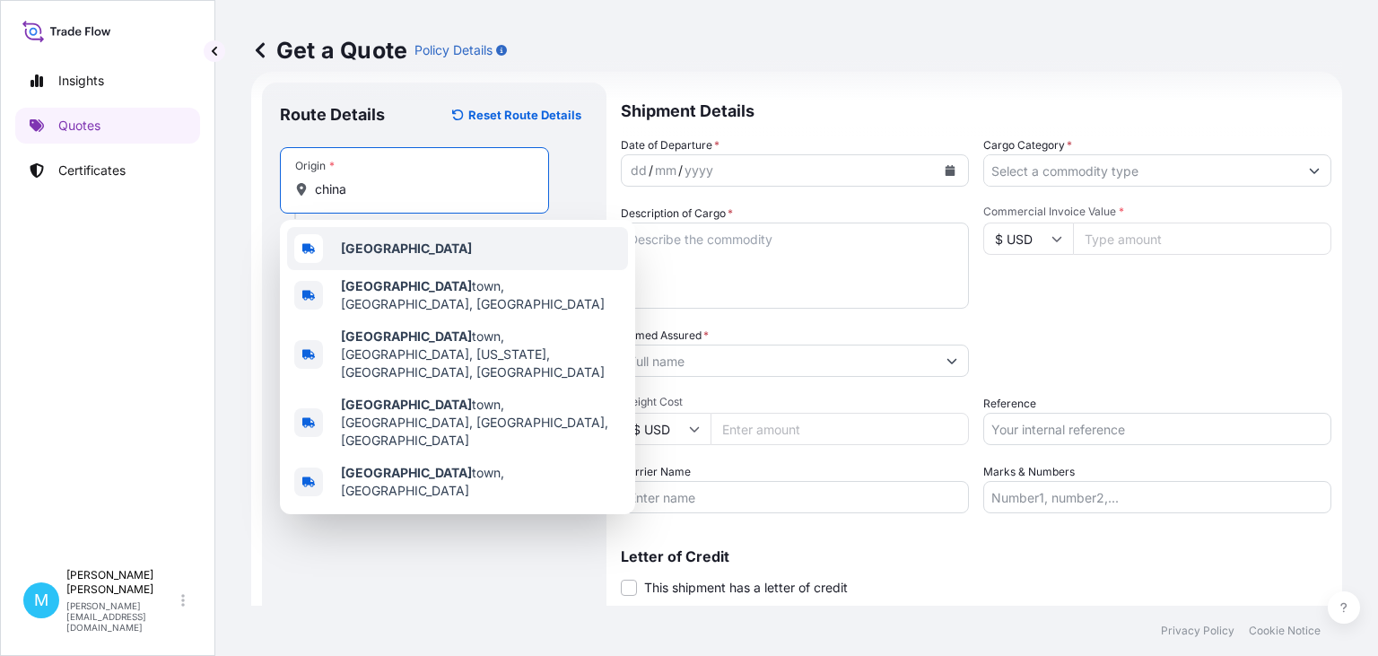
click at [379, 259] on div "[GEOGRAPHIC_DATA]" at bounding box center [457, 248] width 341 height 43
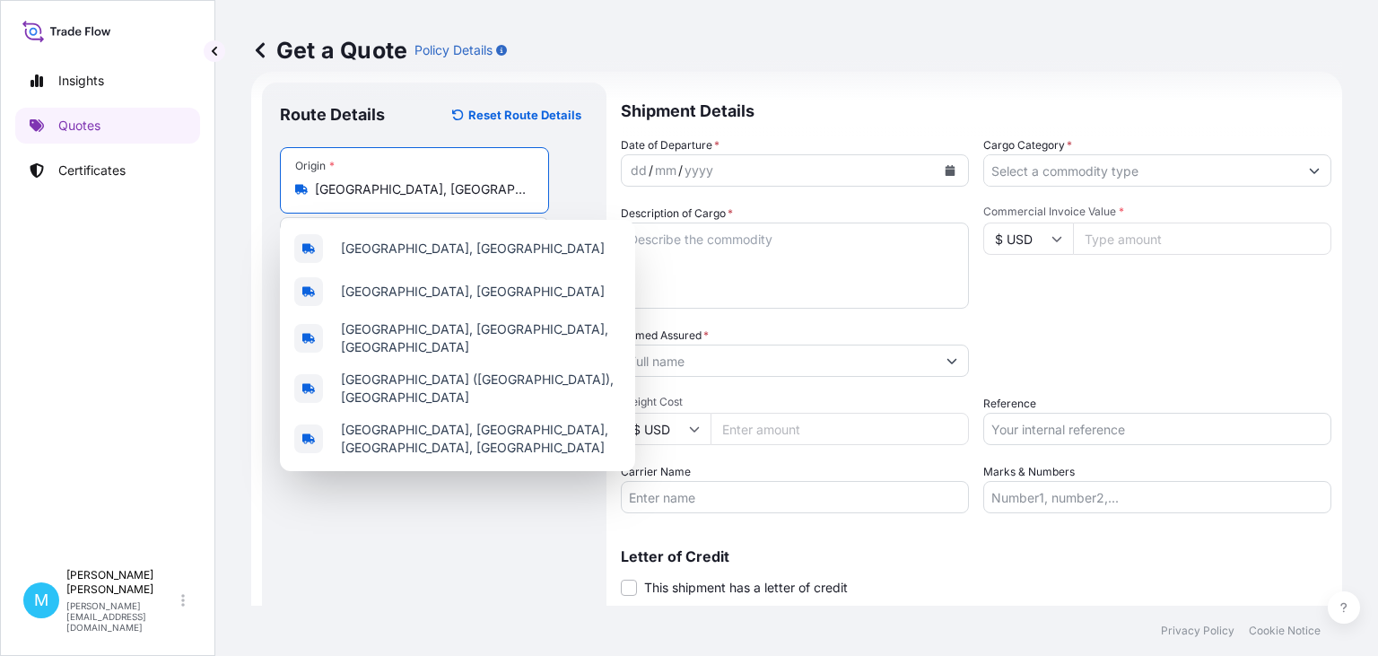
type input "[GEOGRAPHIC_DATA], [GEOGRAPHIC_DATA]"
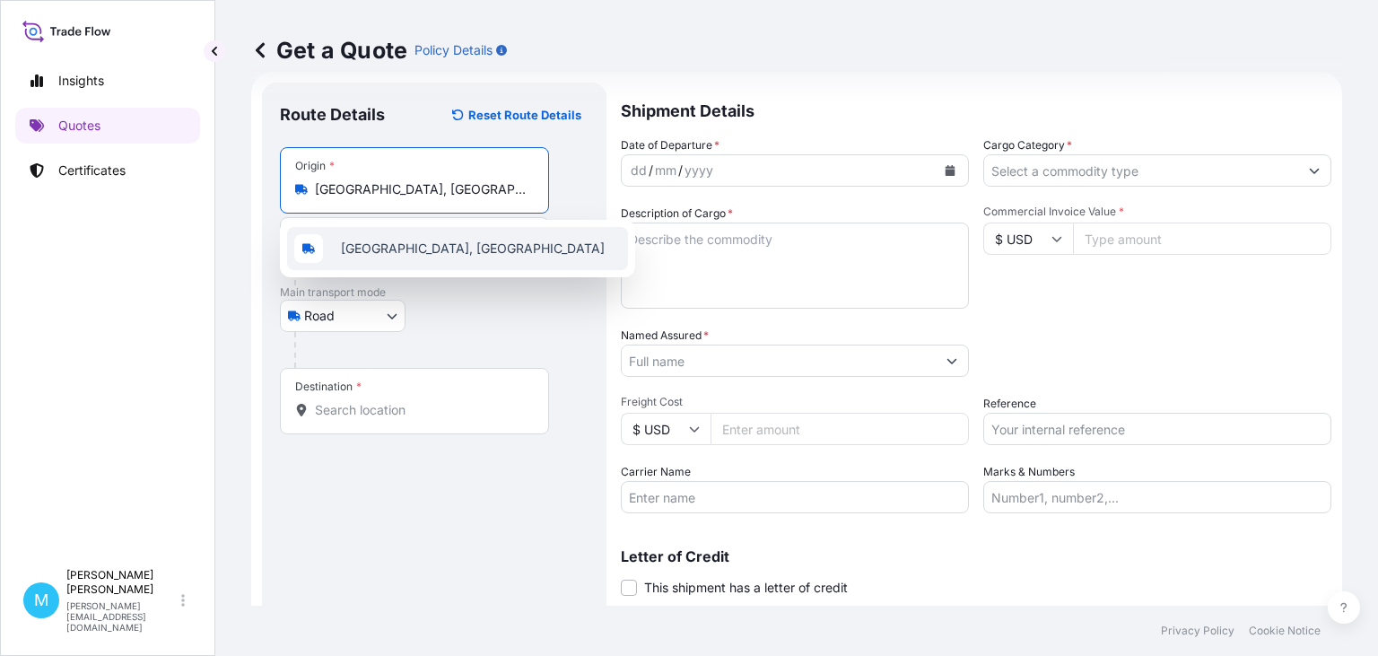
drag, startPoint x: 508, startPoint y: 181, endPoint x: 205, endPoint y: 181, distance: 302.4
click at [315, 181] on input "[GEOGRAPHIC_DATA], [GEOGRAPHIC_DATA]" at bounding box center [421, 189] width 212 height 18
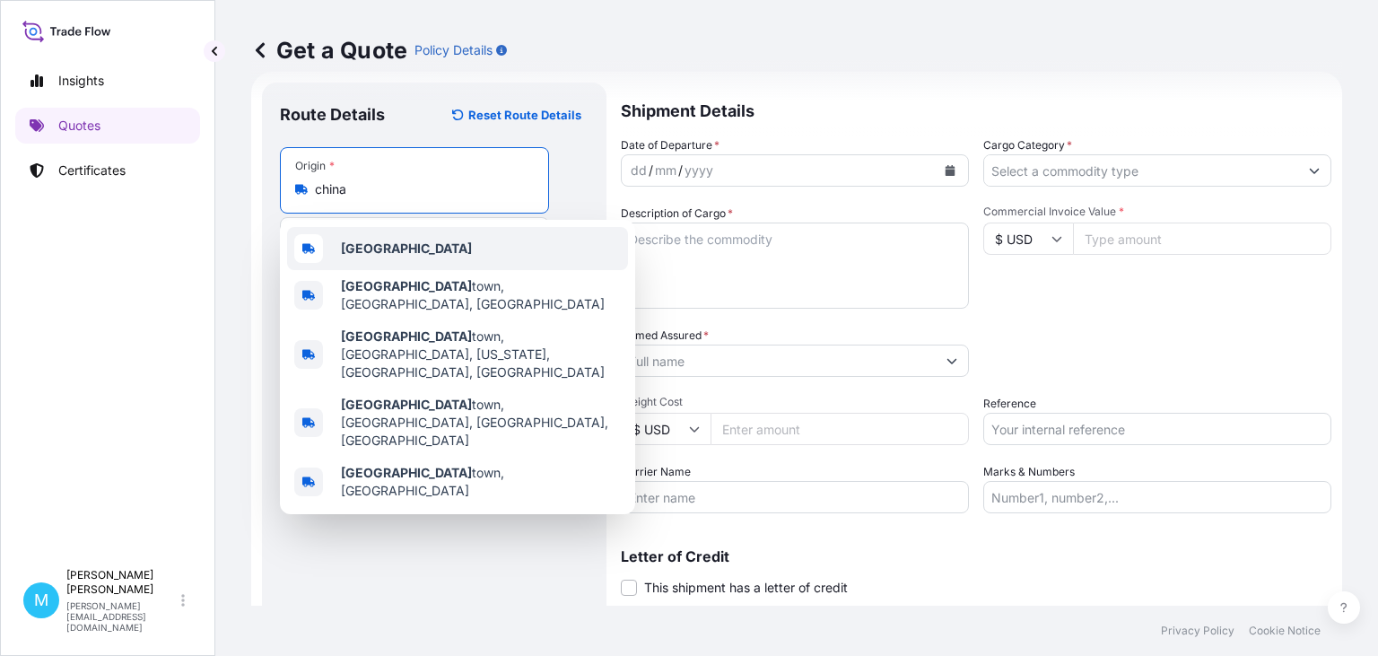
click at [379, 245] on div "[GEOGRAPHIC_DATA]" at bounding box center [457, 248] width 341 height 43
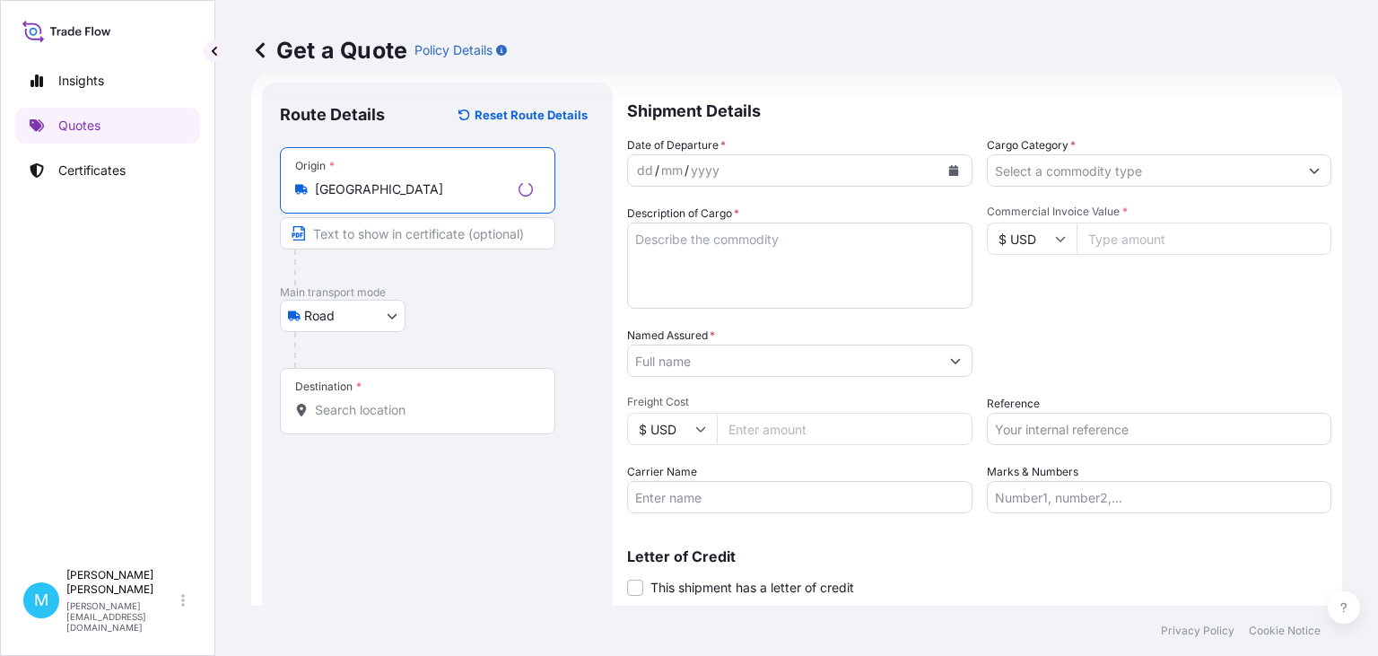
type input "[GEOGRAPHIC_DATA]"
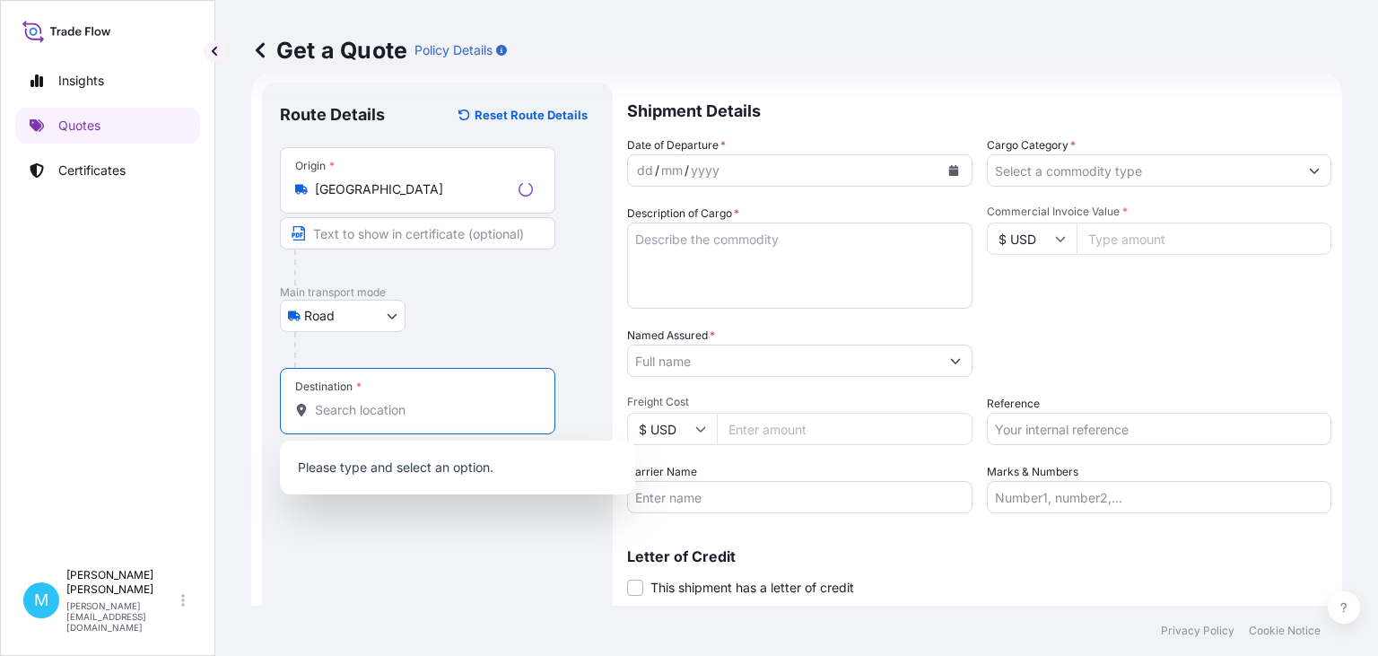
click at [358, 406] on input "Destination *" at bounding box center [424, 410] width 218 height 18
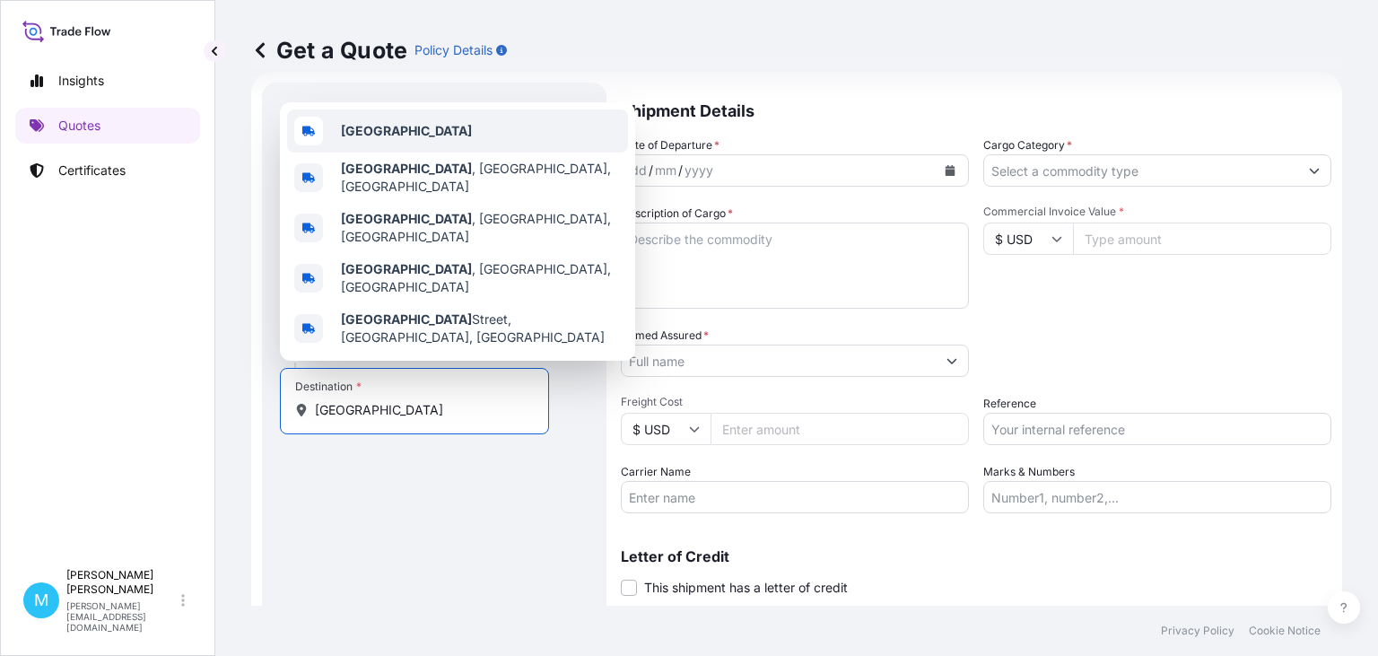
click at [421, 153] on div "[GEOGRAPHIC_DATA]" at bounding box center [457, 130] width 341 height 43
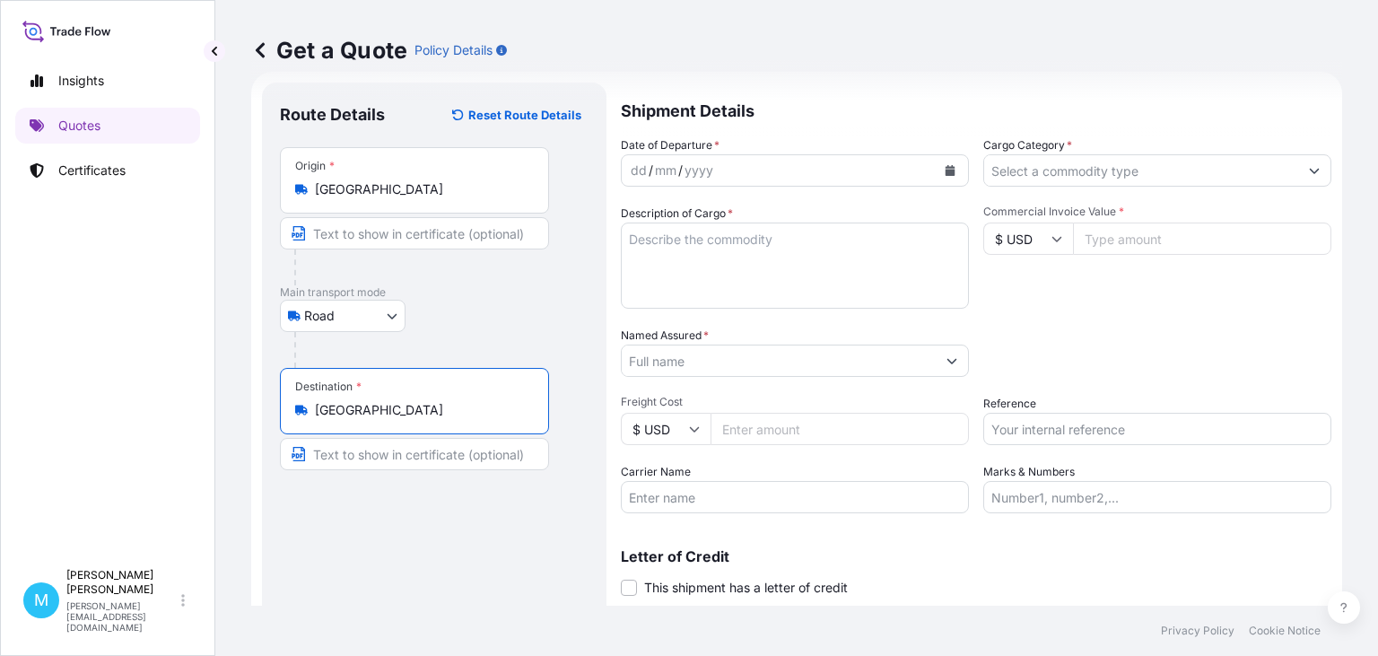
type input "[GEOGRAPHIC_DATA]"
click at [955, 169] on icon "Calendar" at bounding box center [950, 170] width 11 height 11
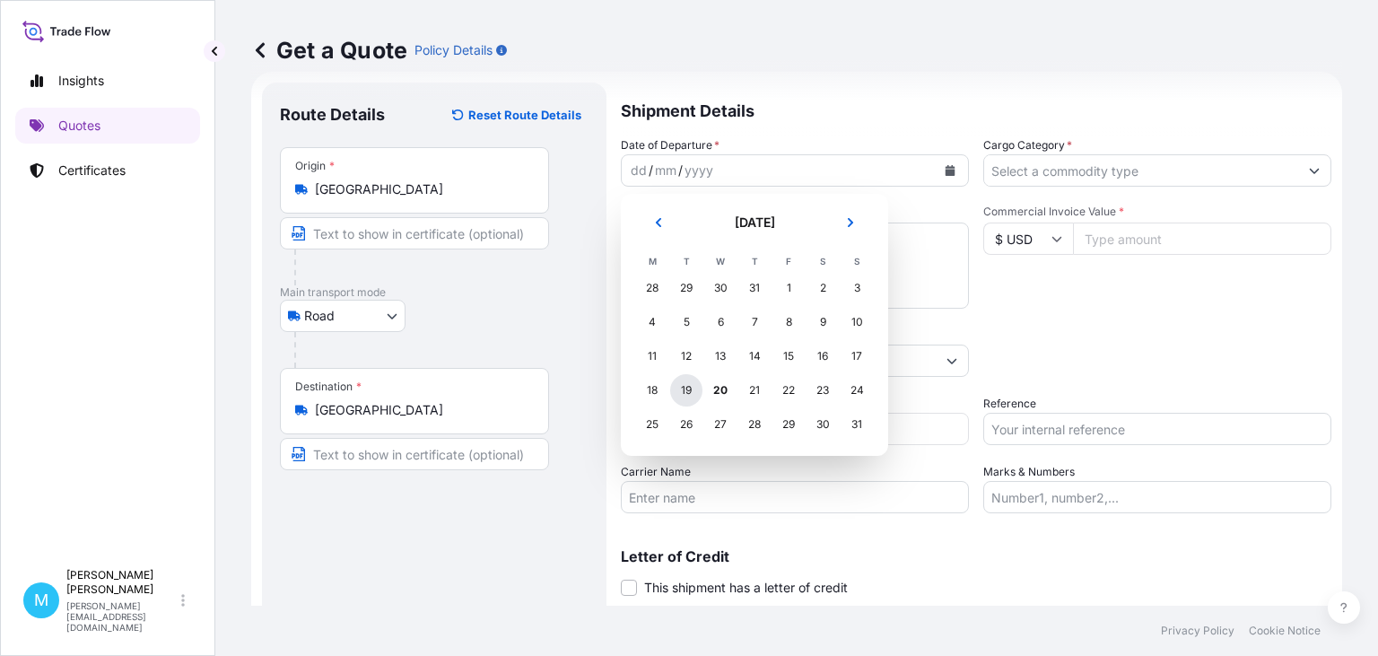
click at [691, 389] on div "19" at bounding box center [686, 390] width 32 height 32
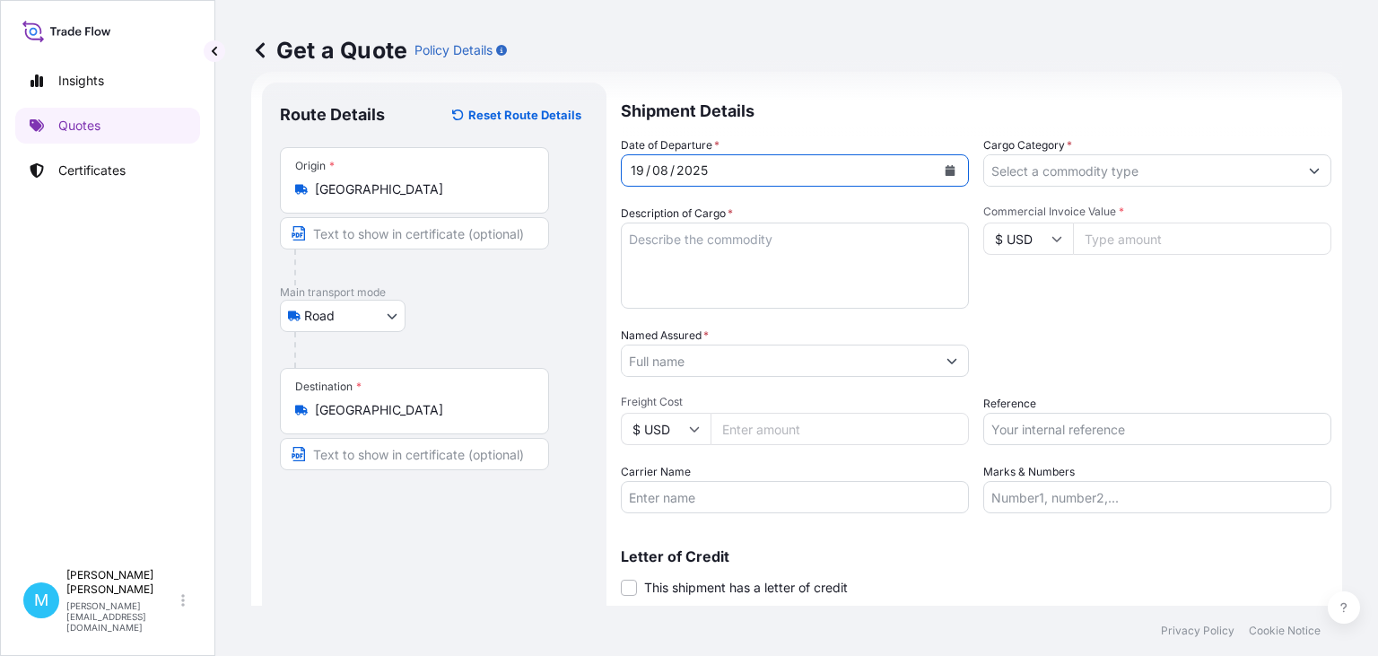
click at [702, 242] on textarea "Description of Cargo *" at bounding box center [795, 266] width 348 height 86
click at [686, 244] on textarea "Description of Cargo *" at bounding box center [795, 266] width 348 height 86
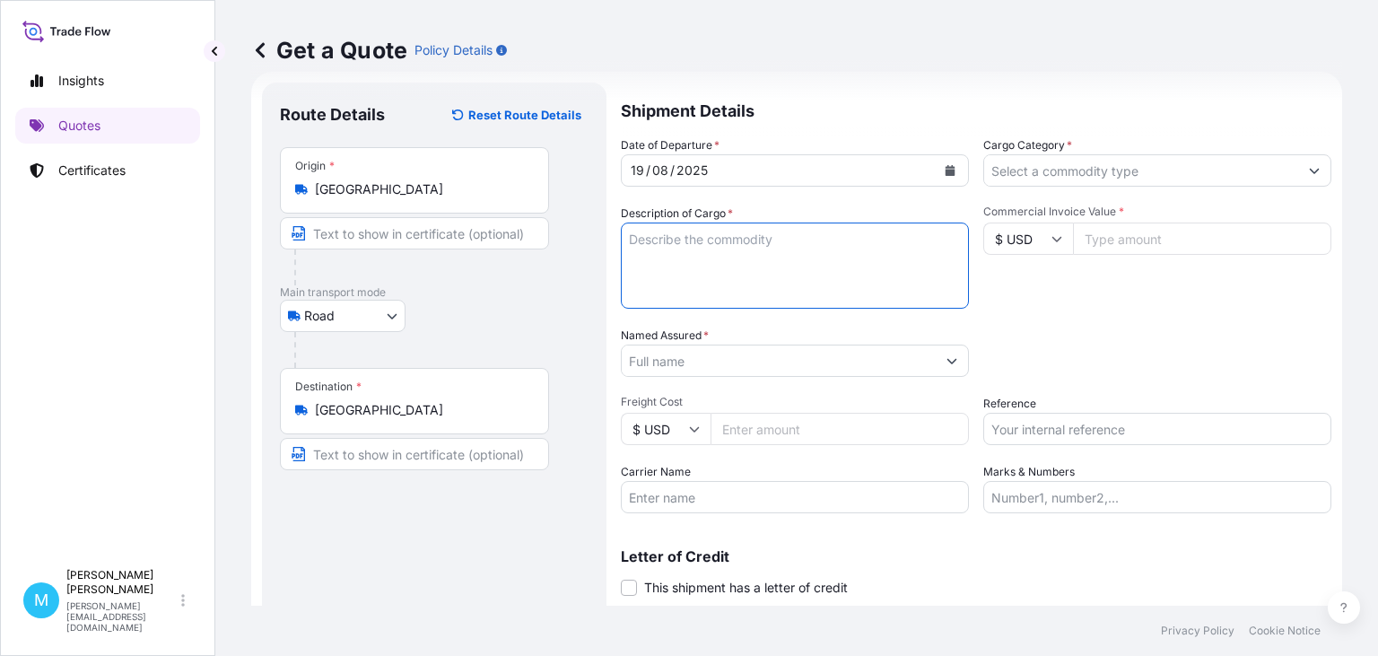
paste textarea "HPCU4190054 SML05867 40HC 633.60 3.17 72 CTN"
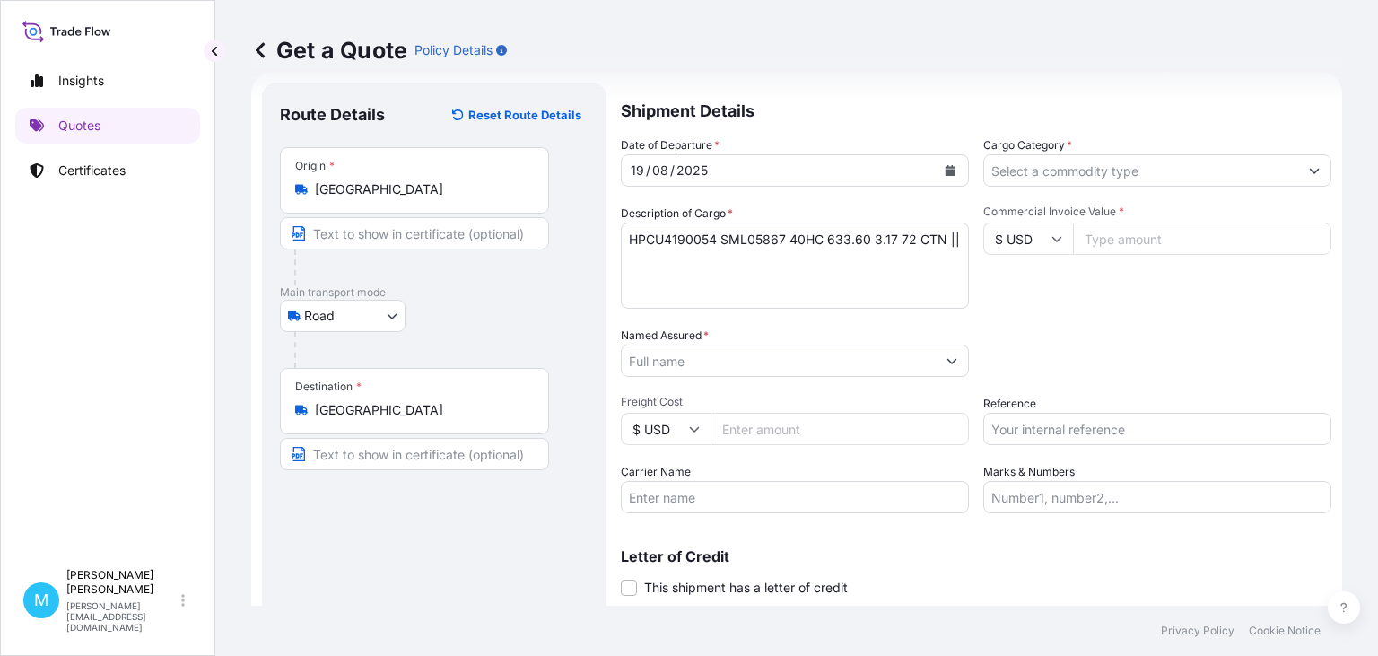
click at [960, 242] on textarea "HPCU4190054 SML05867 40HC 633.60 3.17 72 CTN ||" at bounding box center [795, 266] width 348 height 86
paste textarea "PLASTIC SPRAYER"
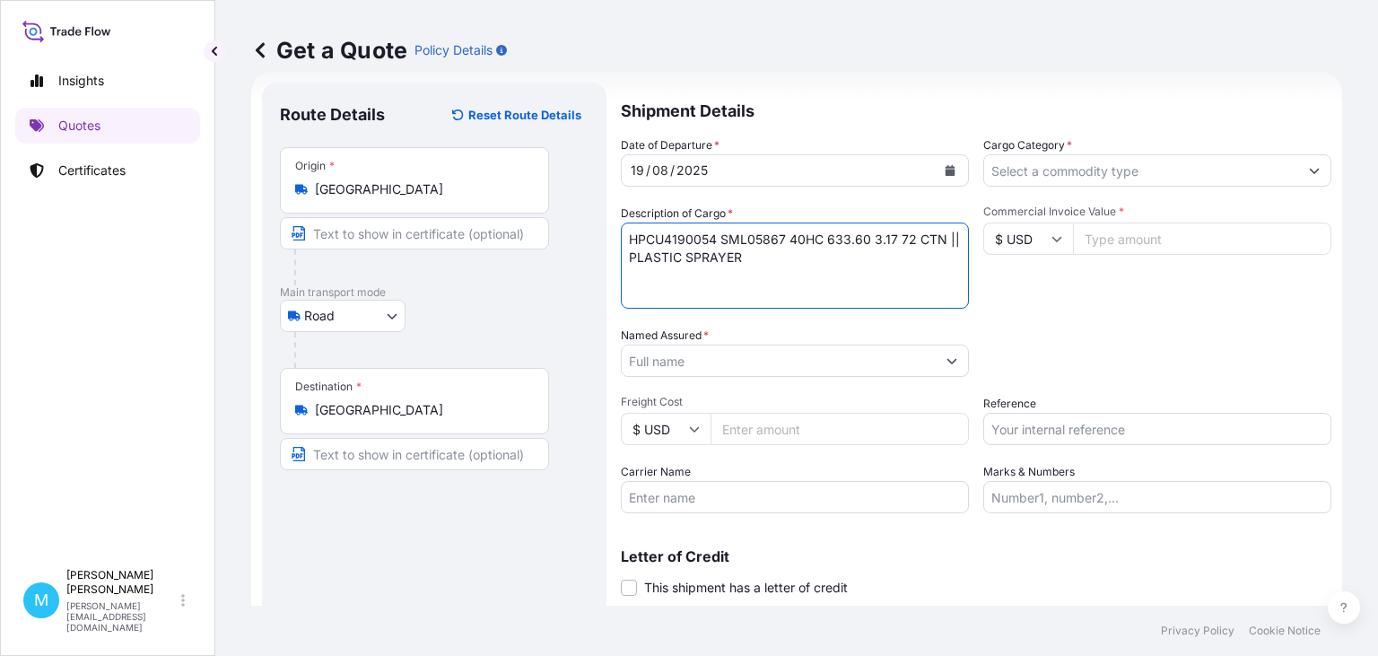
type textarea "HPCU4190054 SML05867 40HC 633.60 3.17 72 CTN || PLASTIC SPRAYER"
click at [692, 354] on input "Named Assured *" at bounding box center [779, 361] width 314 height 32
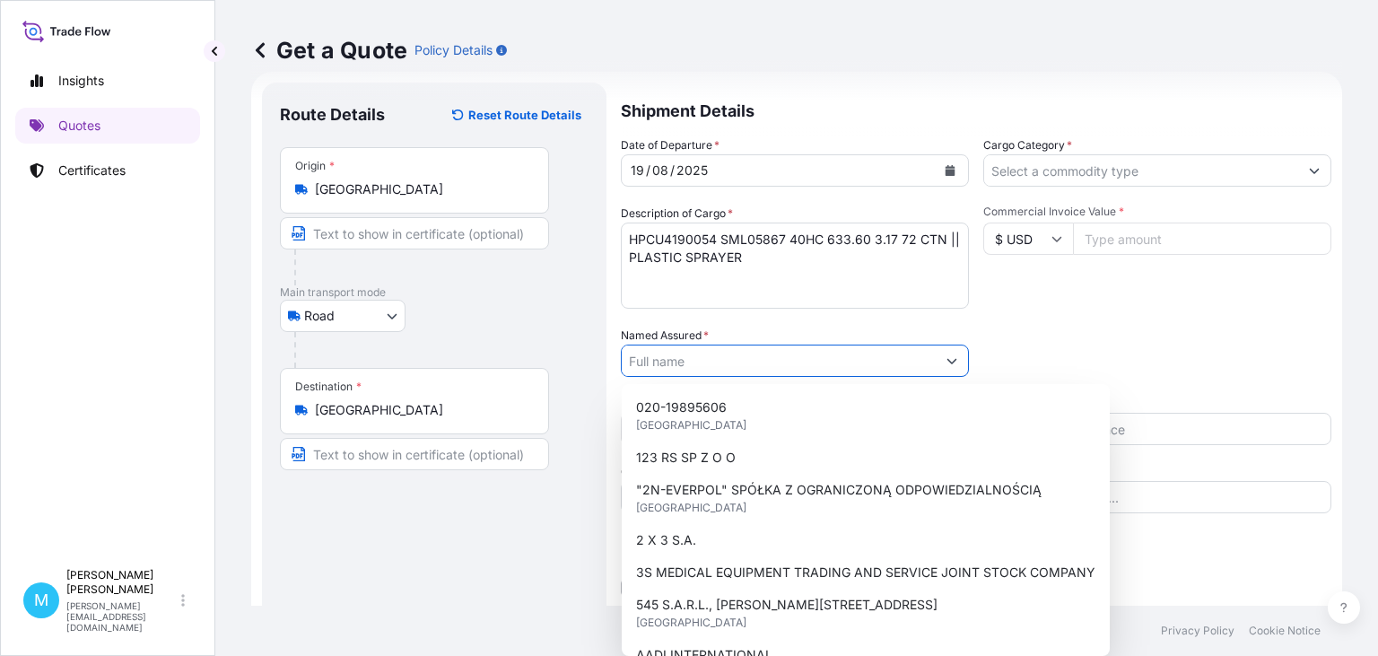
paste input "EUROPE PACKAGING [PERSON_NAME] OTULAKOWSKI"
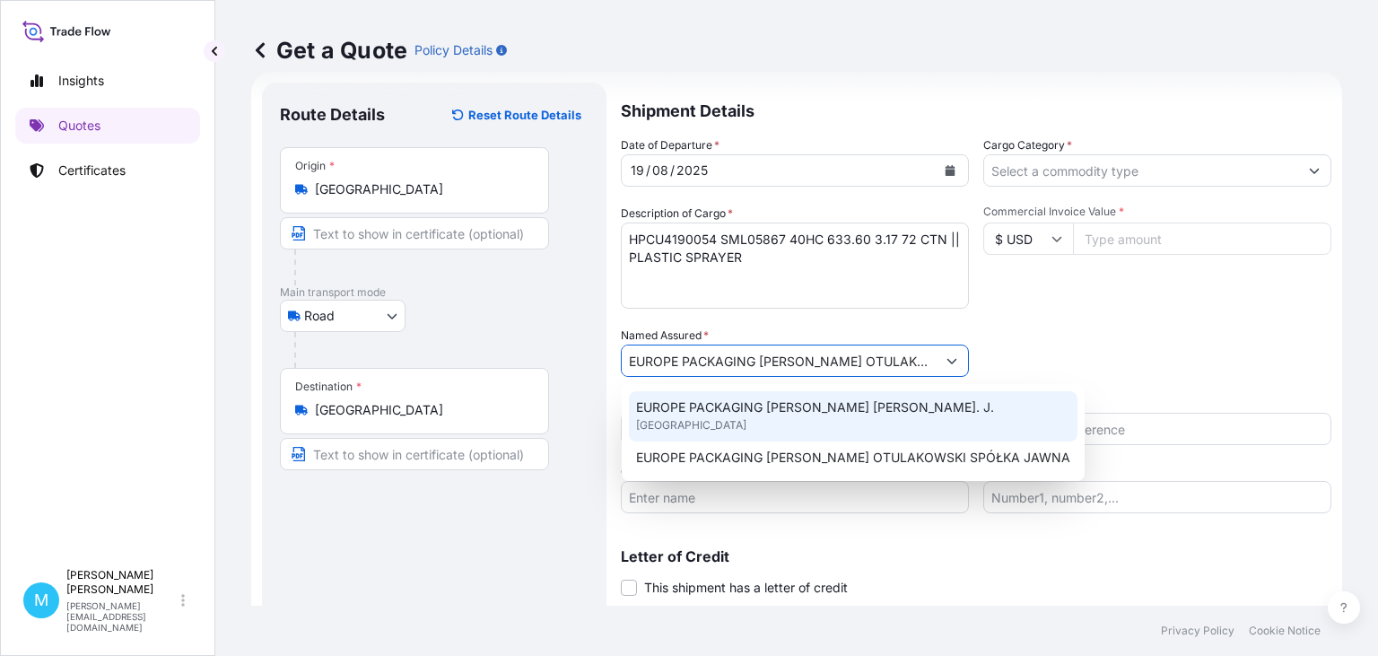
click at [903, 408] on span "EUROPE PACKAGING [PERSON_NAME] [PERSON_NAME]. J." at bounding box center [815, 407] width 358 height 18
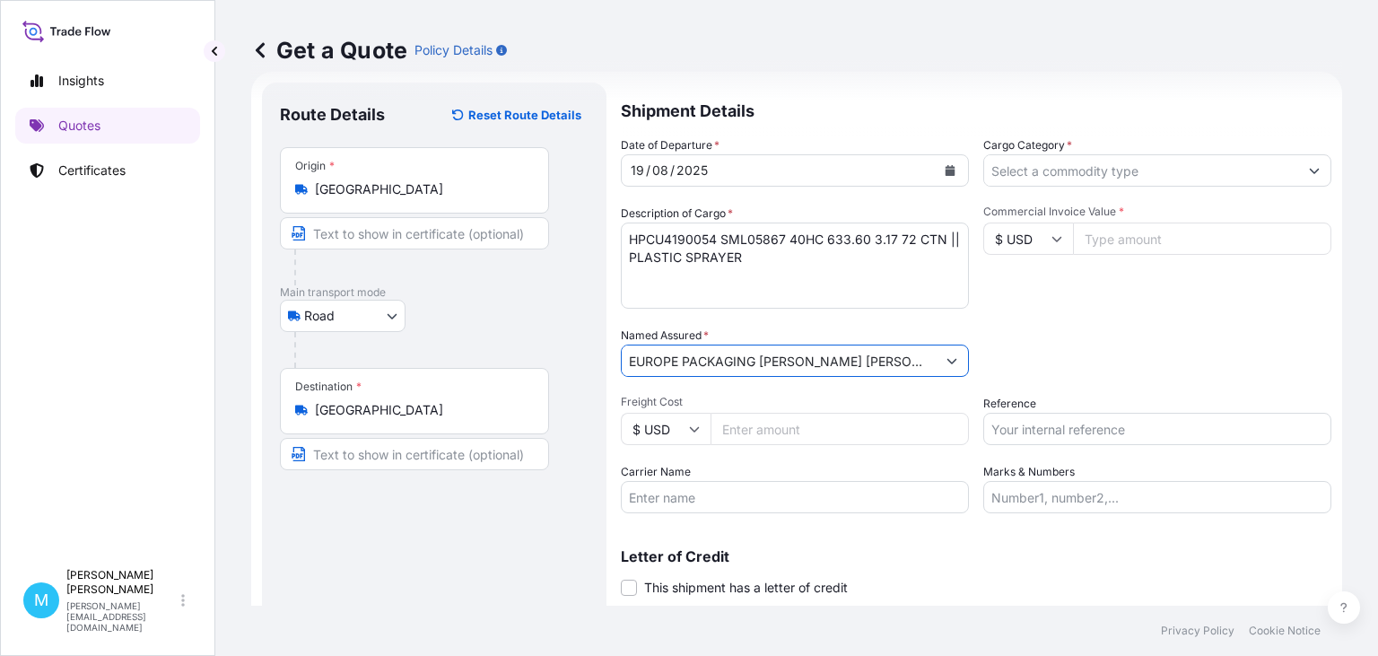
type input "EUROPE PACKAGING [PERSON_NAME] [PERSON_NAME]. J."
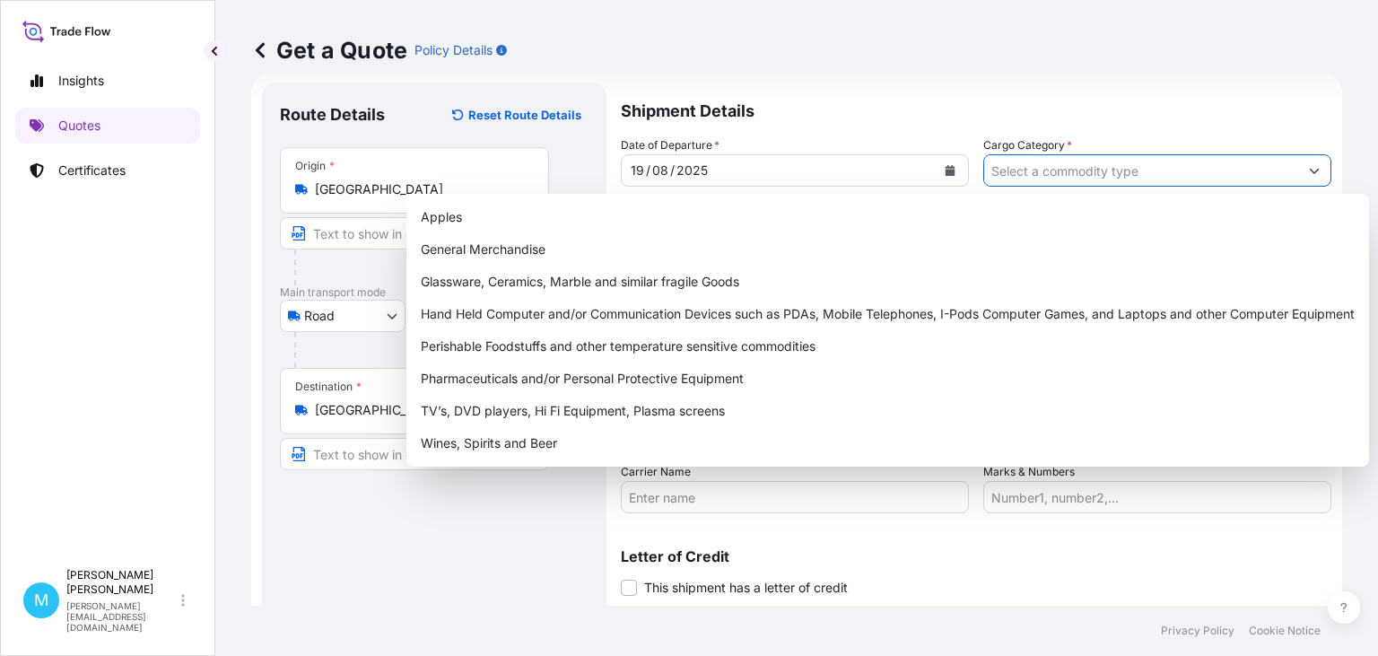
click at [1018, 170] on input "Cargo Category *" at bounding box center [1141, 170] width 314 height 32
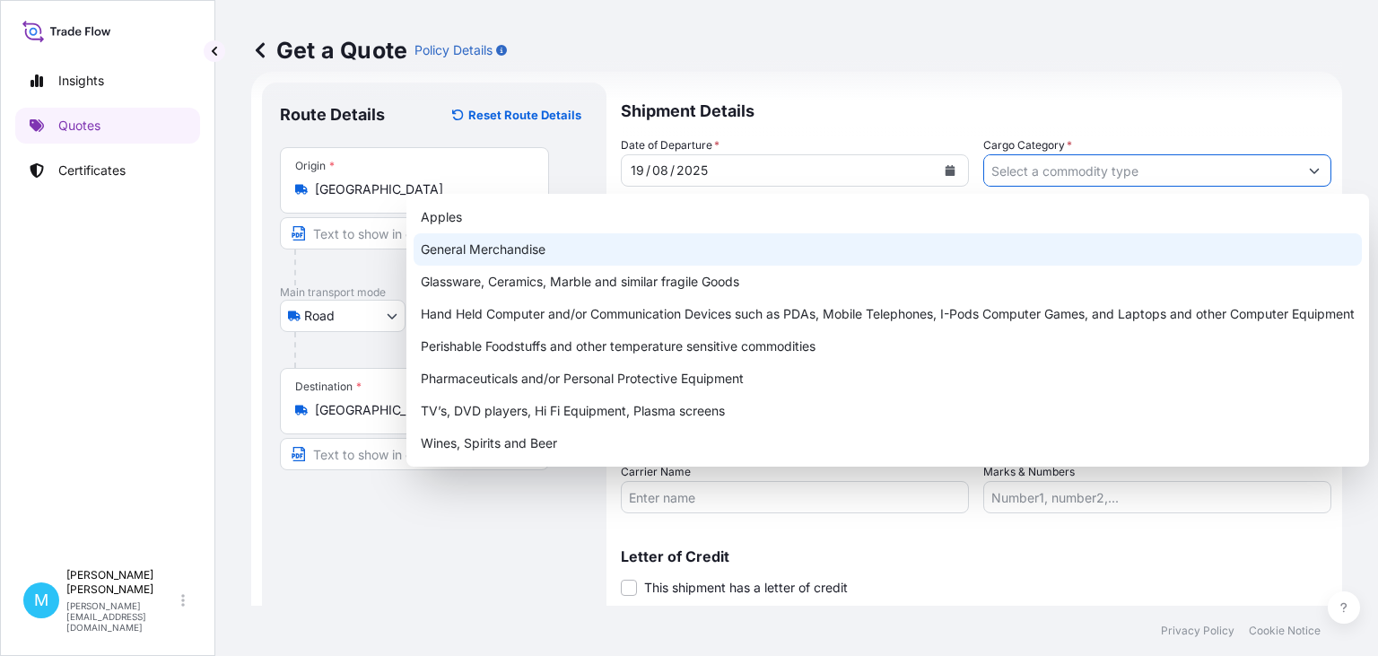
click at [496, 249] on div "General Merchandise" at bounding box center [888, 249] width 948 height 32
type input "General Merchandise"
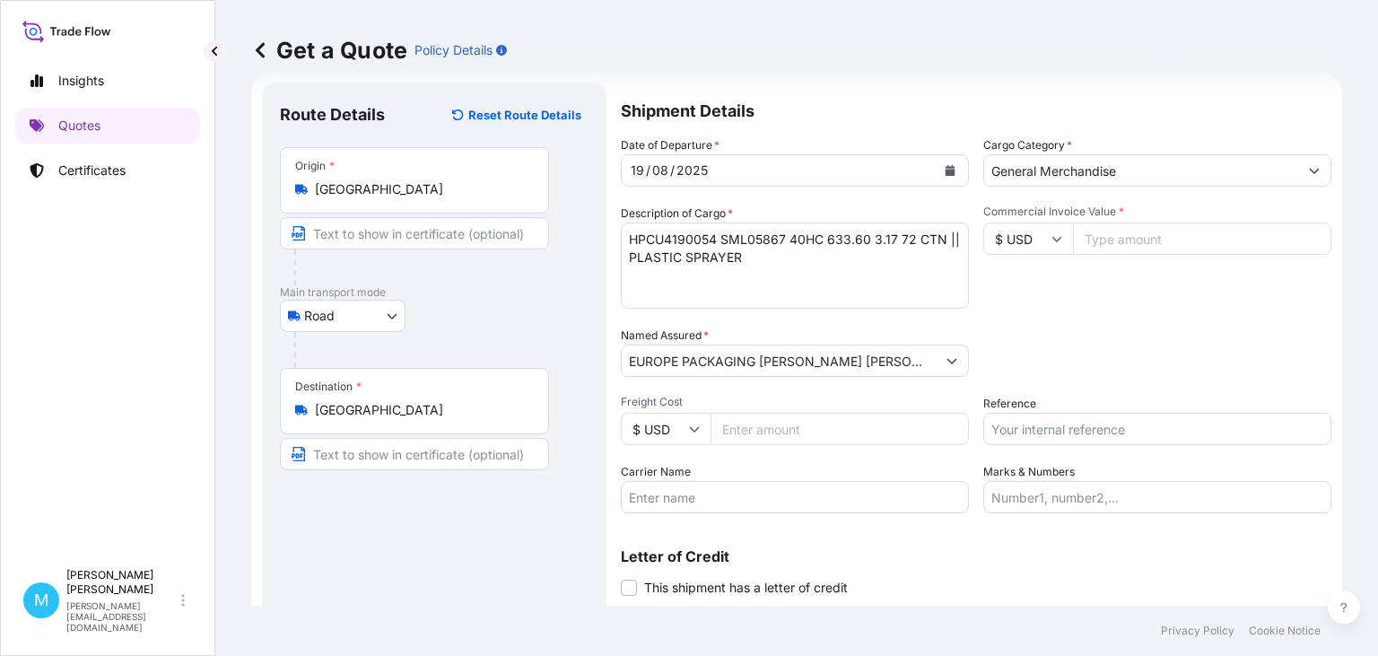
click at [1116, 240] on input "Commercial Invoice Value *" at bounding box center [1202, 239] width 258 height 32
click at [1143, 235] on input "Commercial Invoice Value *" at bounding box center [1202, 239] width 258 height 32
type input "2520"
click at [1036, 429] on input "Reference" at bounding box center [1157, 429] width 348 height 32
click at [1063, 426] on input "Reference" at bounding box center [1157, 429] width 348 height 32
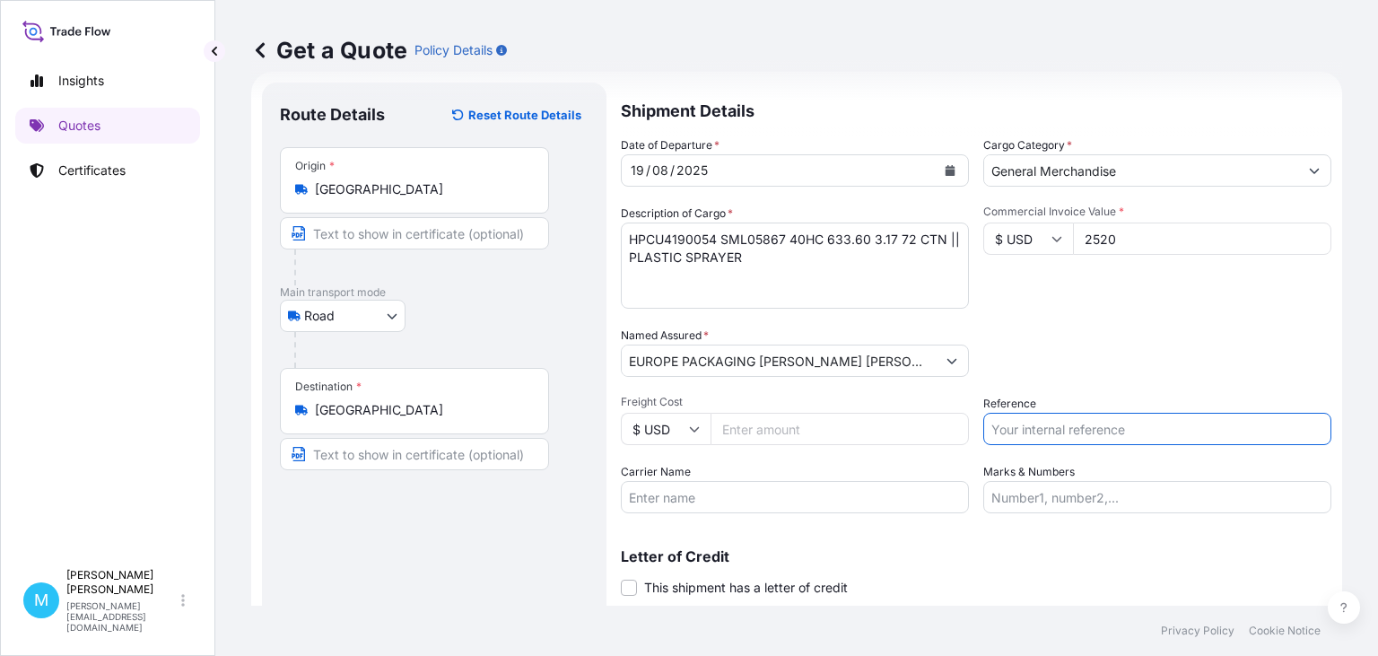
paste input "LCL KOLEJ"
click at [1101, 429] on input "LCL KOLEJ ||" at bounding box center [1157, 429] width 348 height 32
paste input "S02022974"
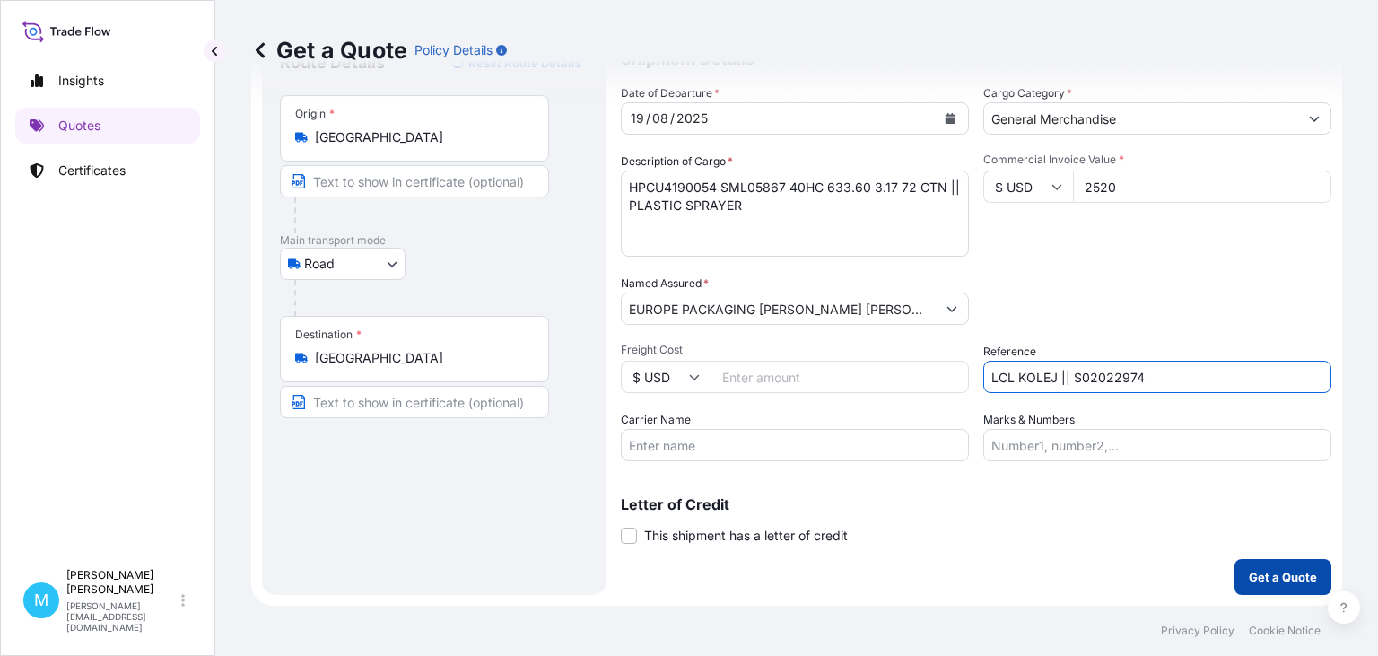
type input "LCL KOLEJ || S02022974"
click at [1277, 580] on p "Get a Quote" at bounding box center [1283, 577] width 68 height 18
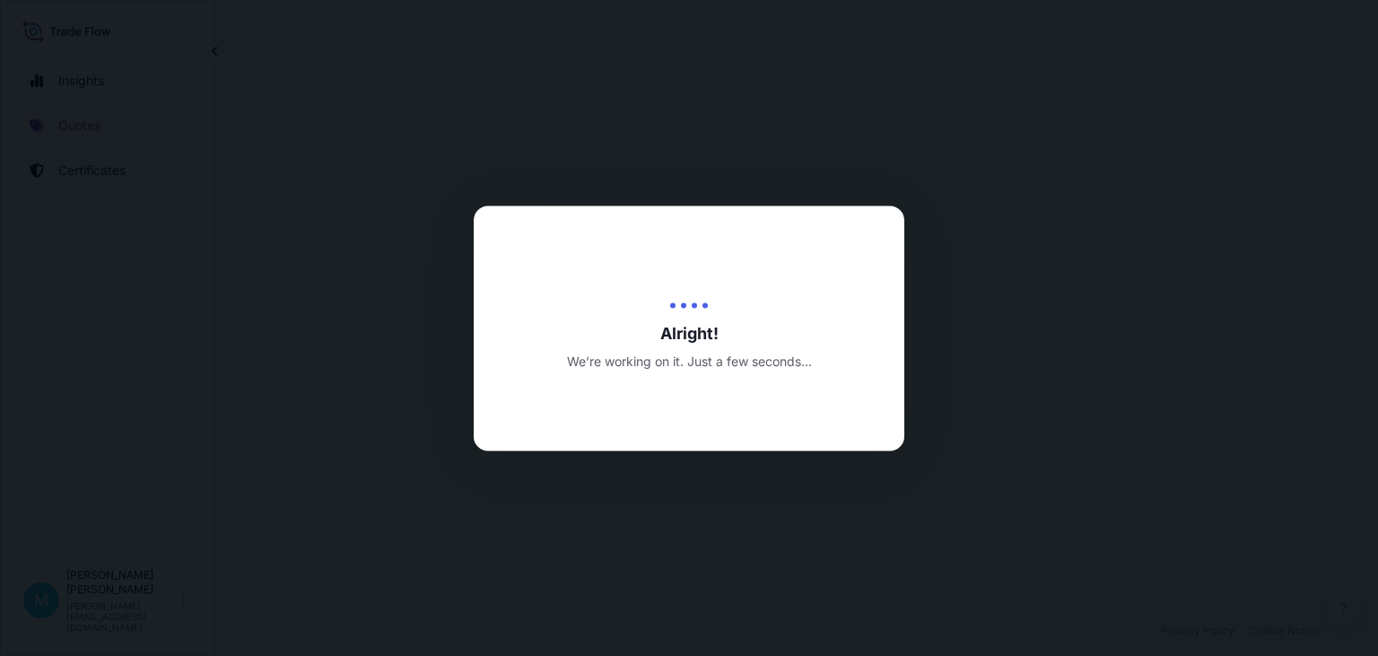
select select "Road"
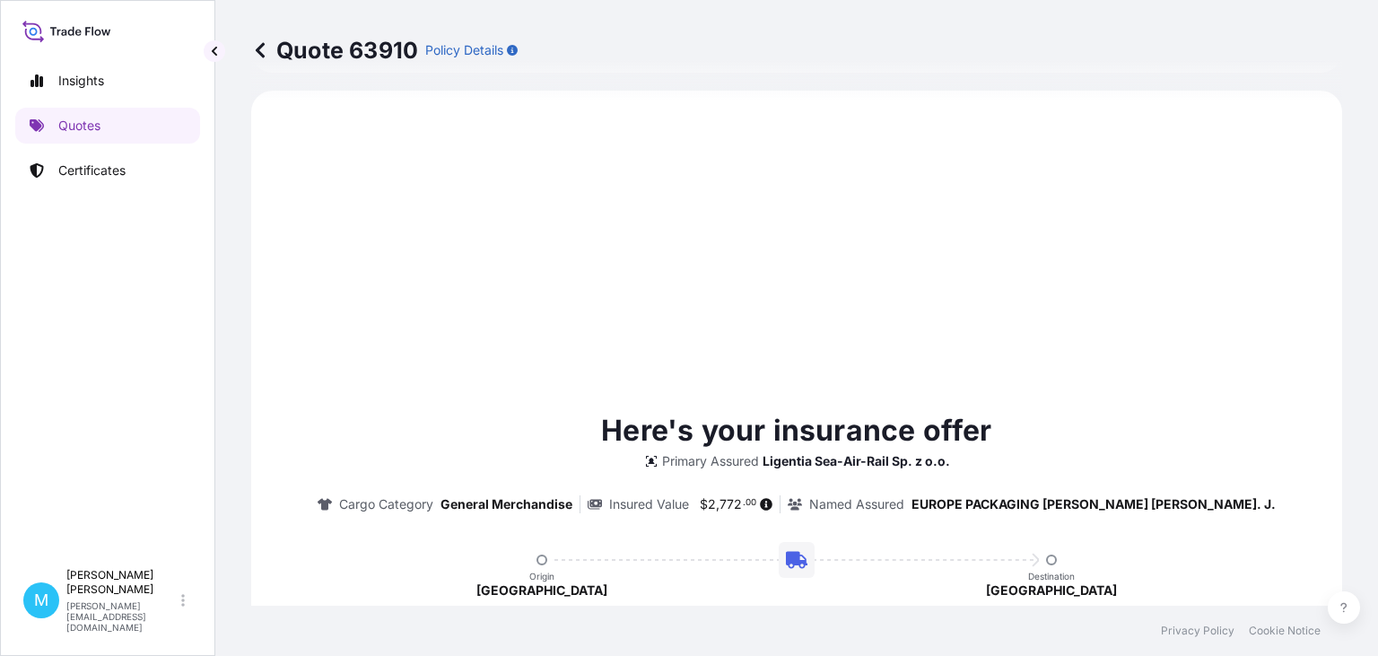
scroll to position [615, 0]
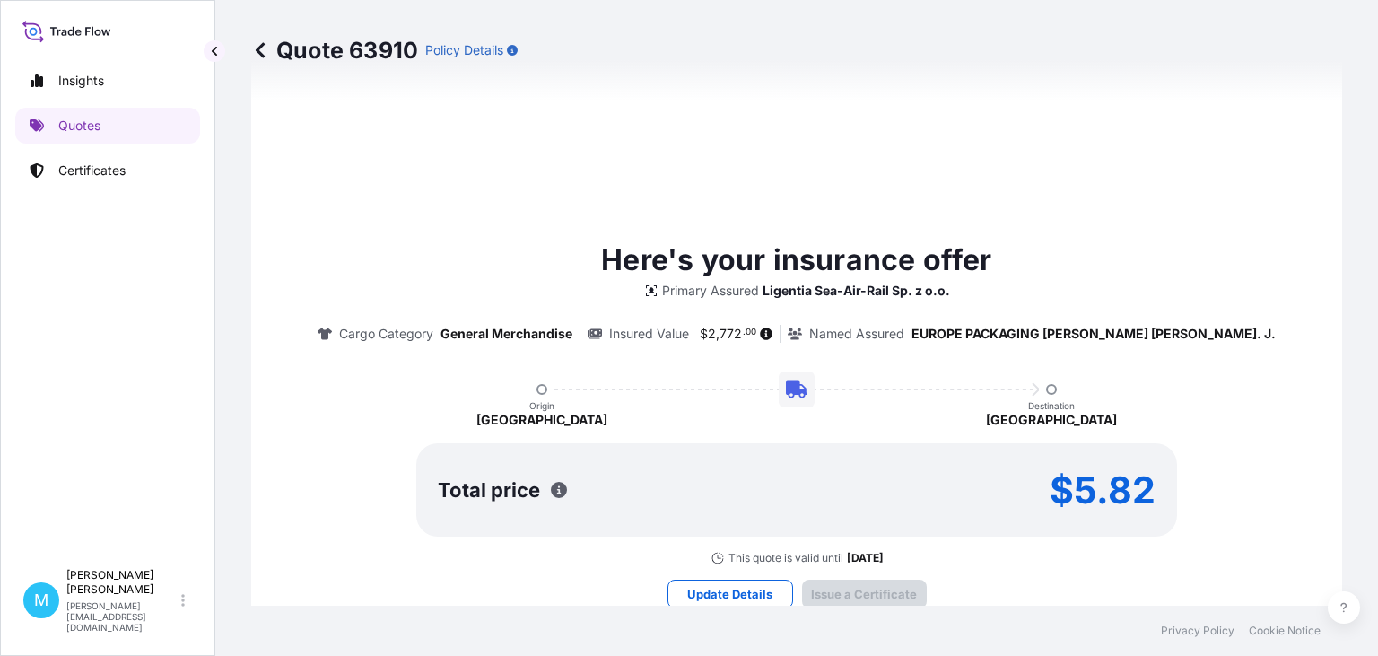
type input "[DATE]"
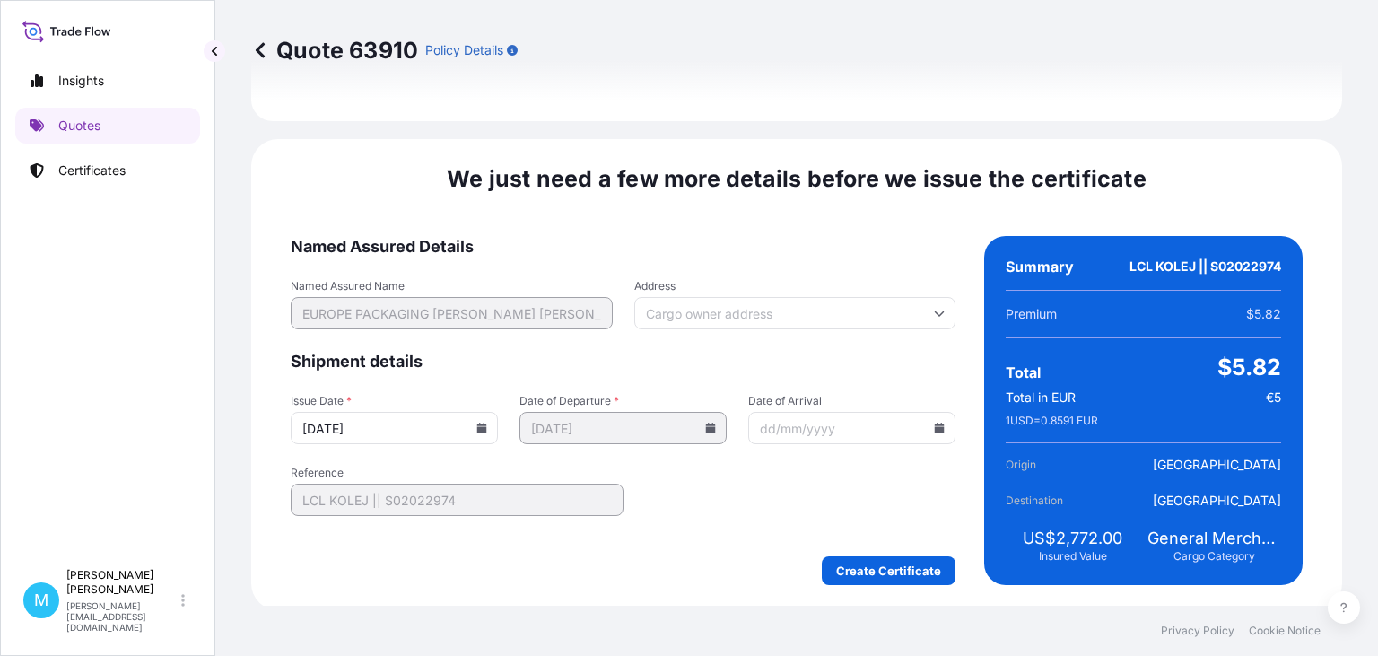
scroll to position [2080, 0]
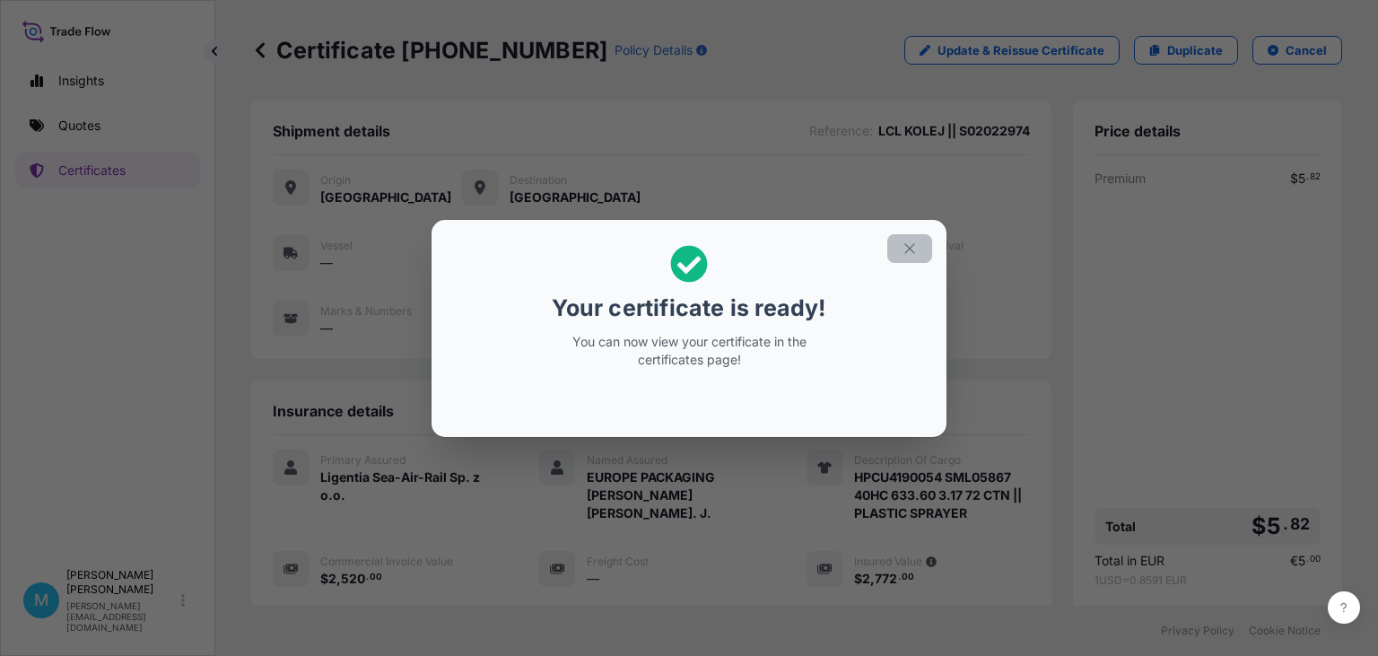
click at [911, 249] on icon "button" at bounding box center [909, 248] width 10 height 10
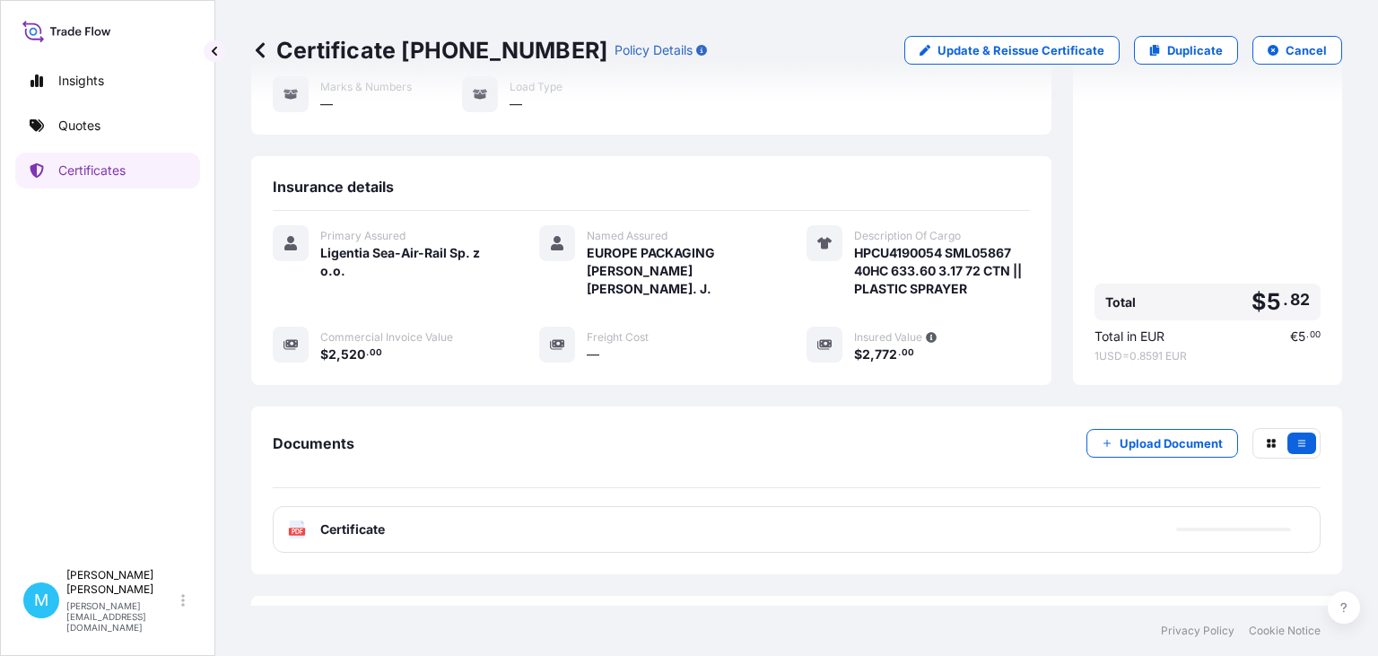
scroll to position [268, 0]
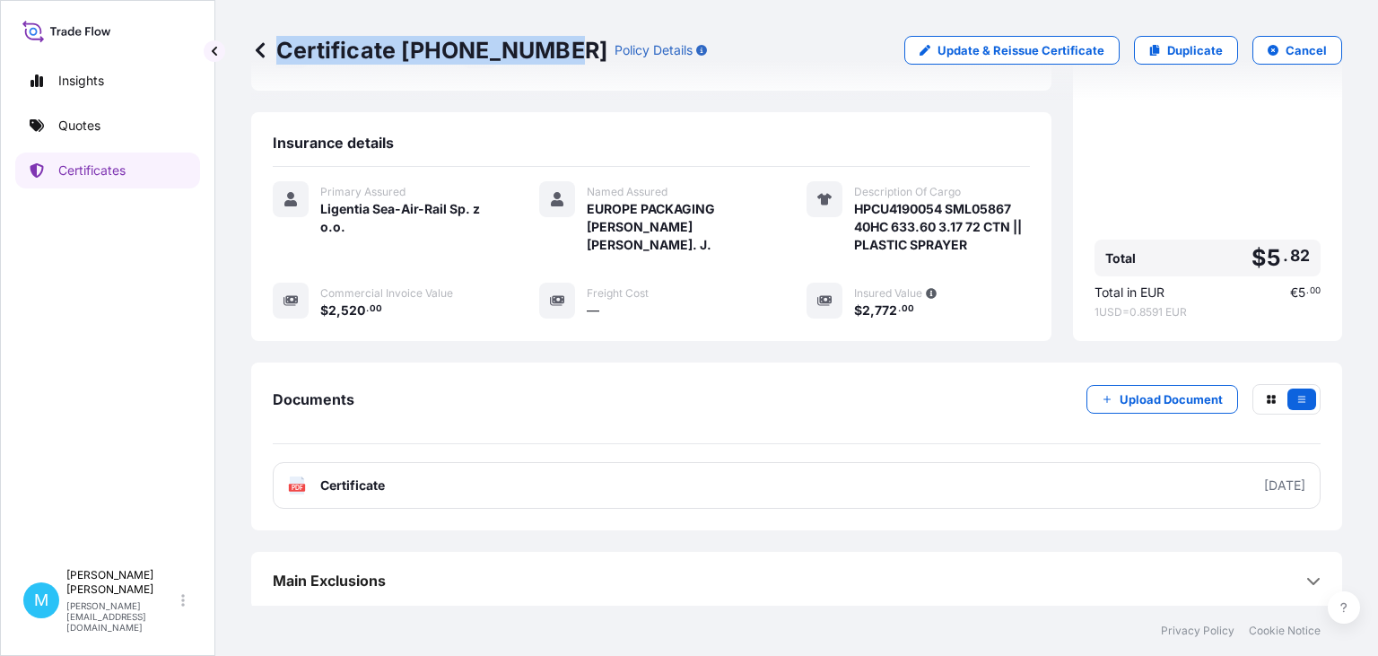
drag, startPoint x: 558, startPoint y: 48, endPoint x: 266, endPoint y: 59, distance: 291.8
click at [266, 59] on div "Certificate [PHONE_NUMBER] Policy Details" at bounding box center [479, 50] width 456 height 29
copy p "Certificate [PHONE_NUMBER]"
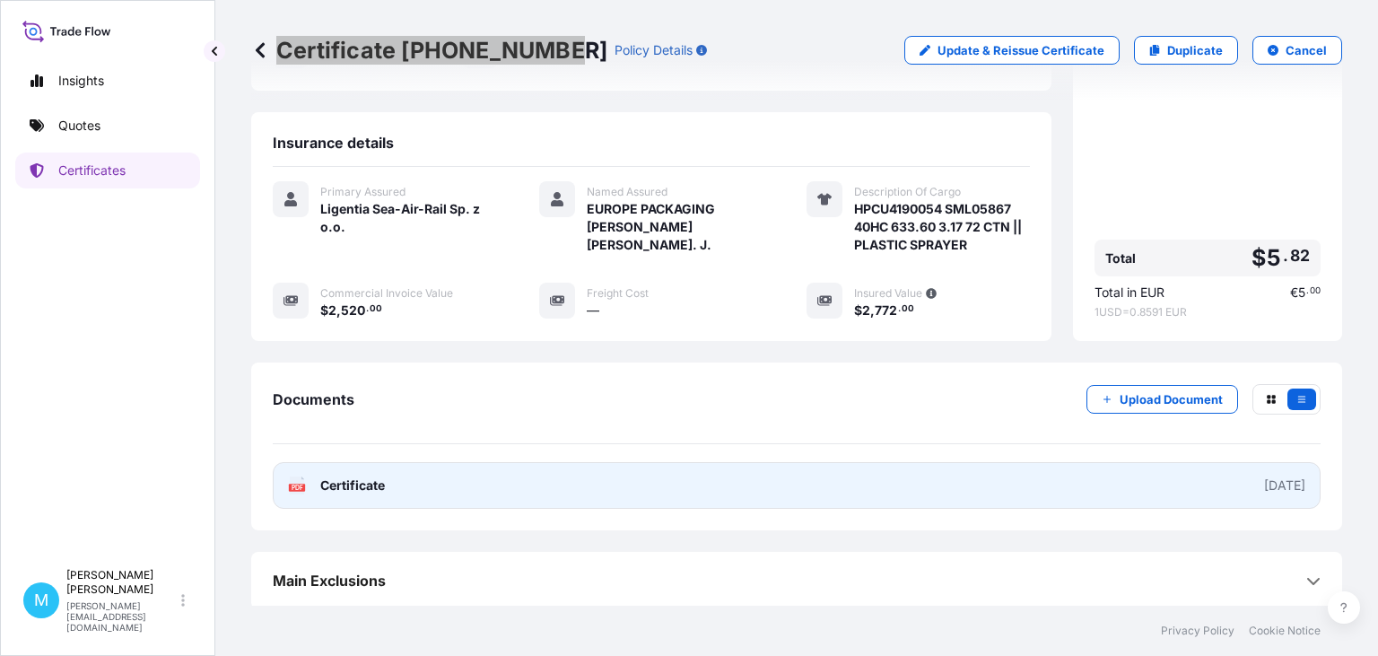
click at [684, 493] on link "PDF Certificate [DATE]" at bounding box center [797, 485] width 1048 height 47
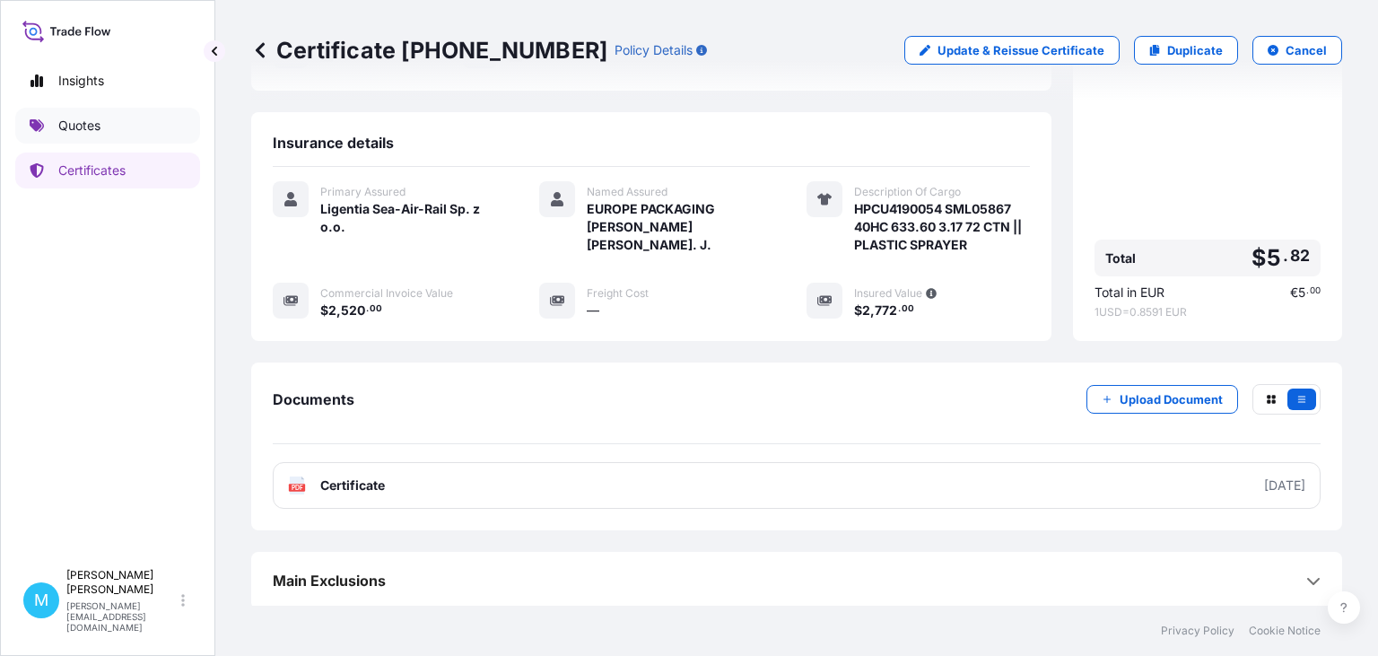
click at [134, 127] on link "Quotes" at bounding box center [107, 126] width 185 height 36
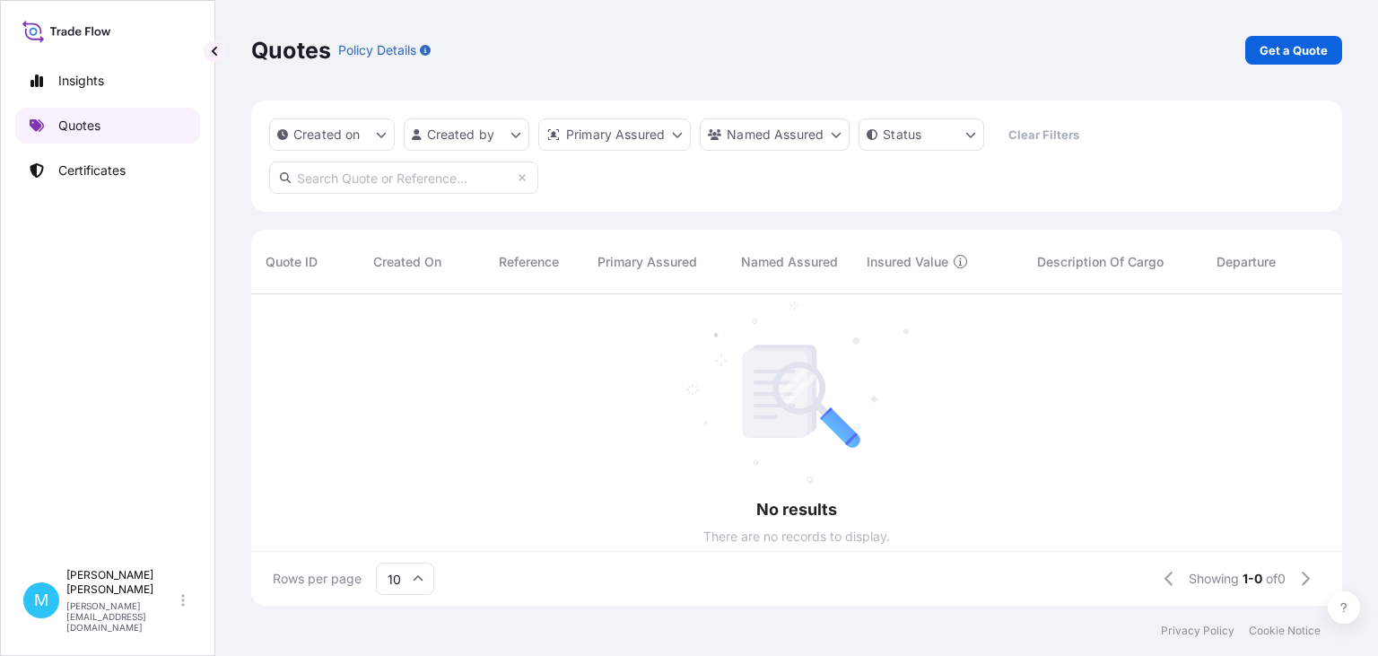
scroll to position [321, 1091]
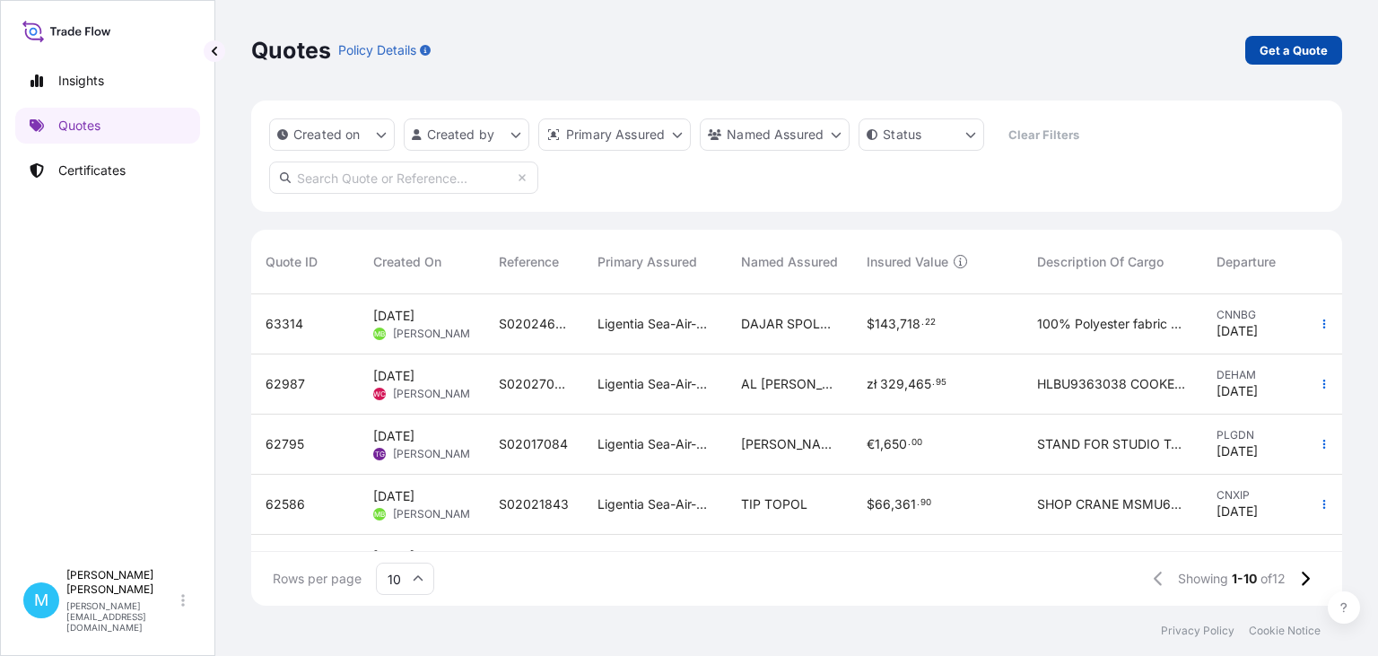
click at [1294, 42] on p "Get a Quote" at bounding box center [1294, 50] width 68 height 18
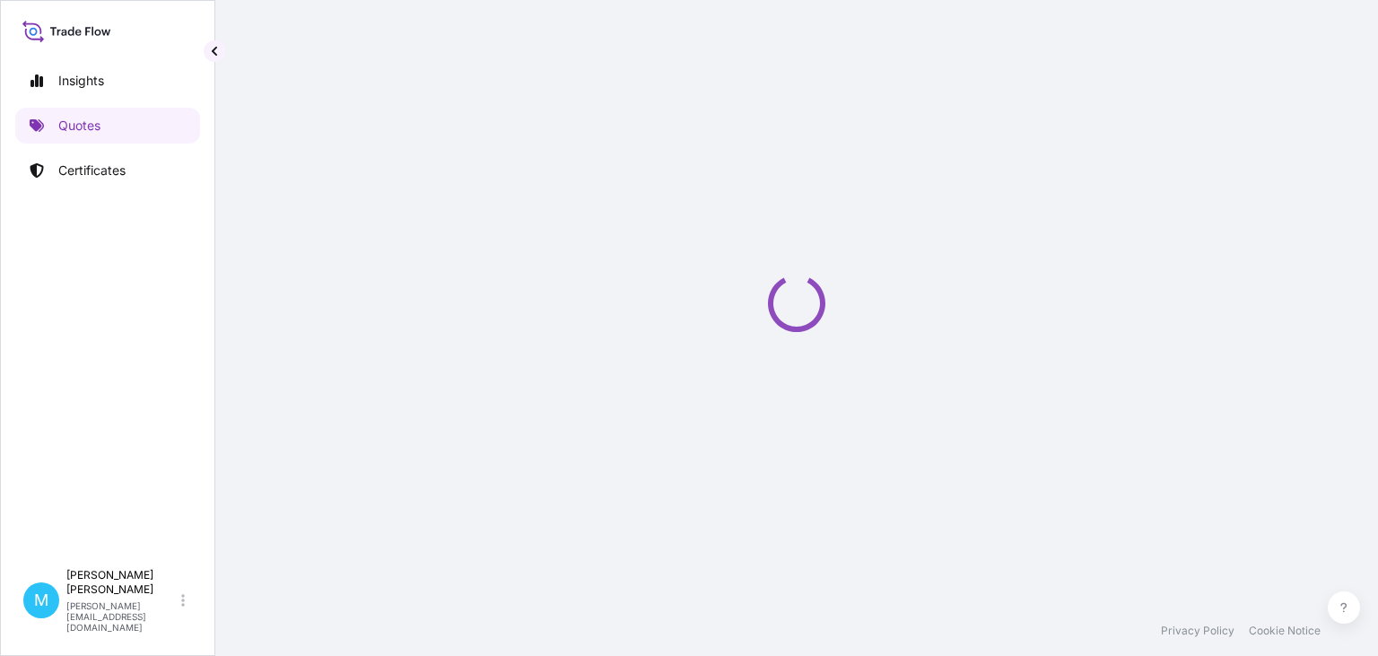
select select "Sea"
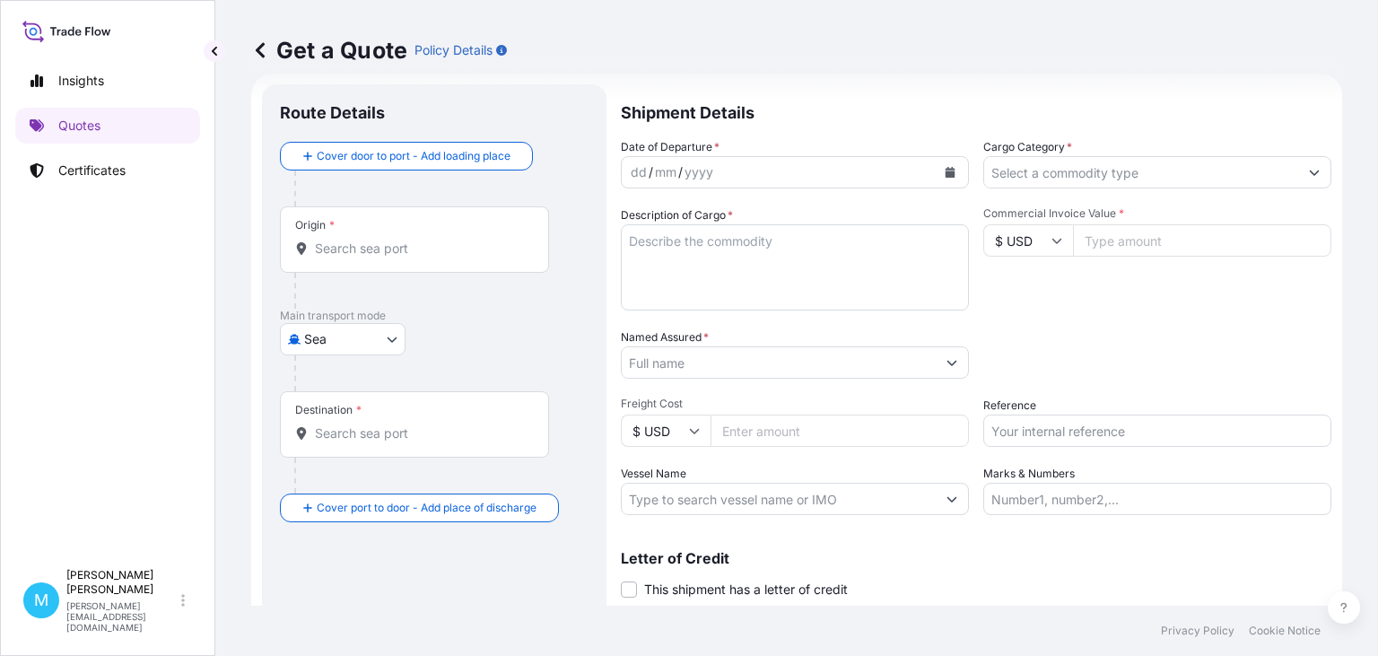
scroll to position [29, 0]
click at [397, 246] on input "Origin *" at bounding box center [421, 247] width 212 height 18
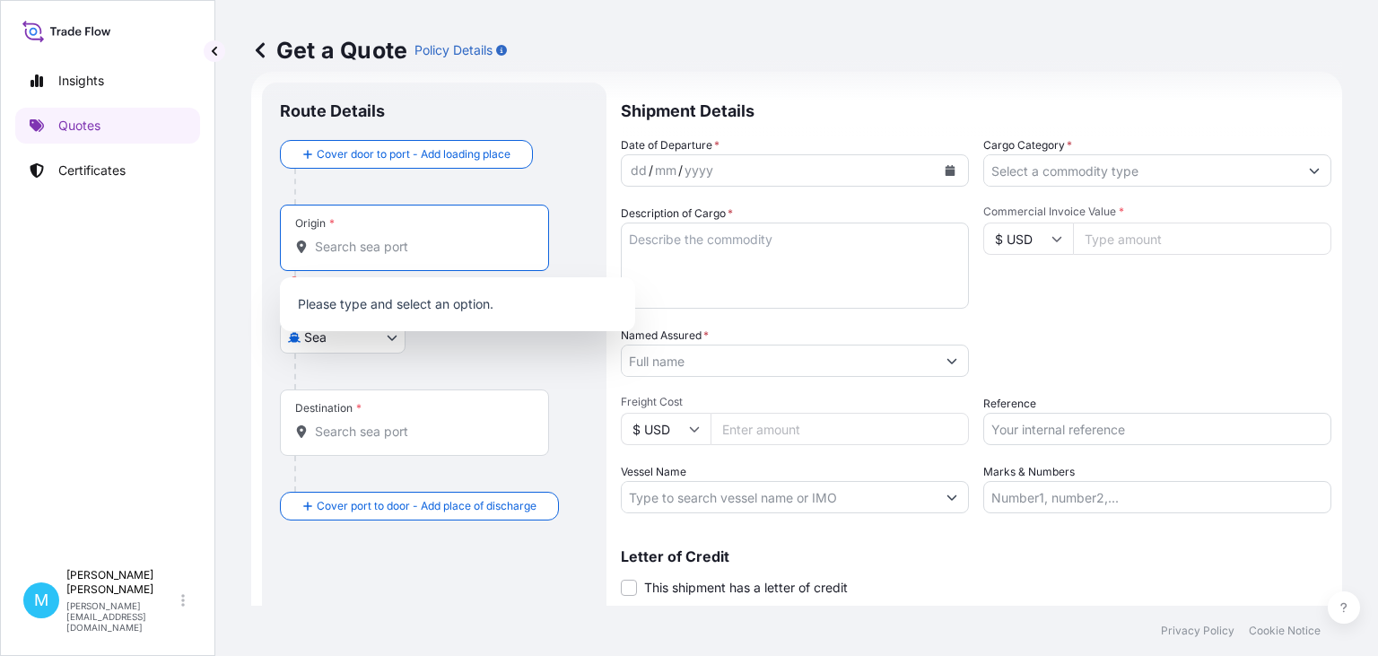
click at [406, 250] on input "Origin * Please select an origin" at bounding box center [421, 247] width 212 height 18
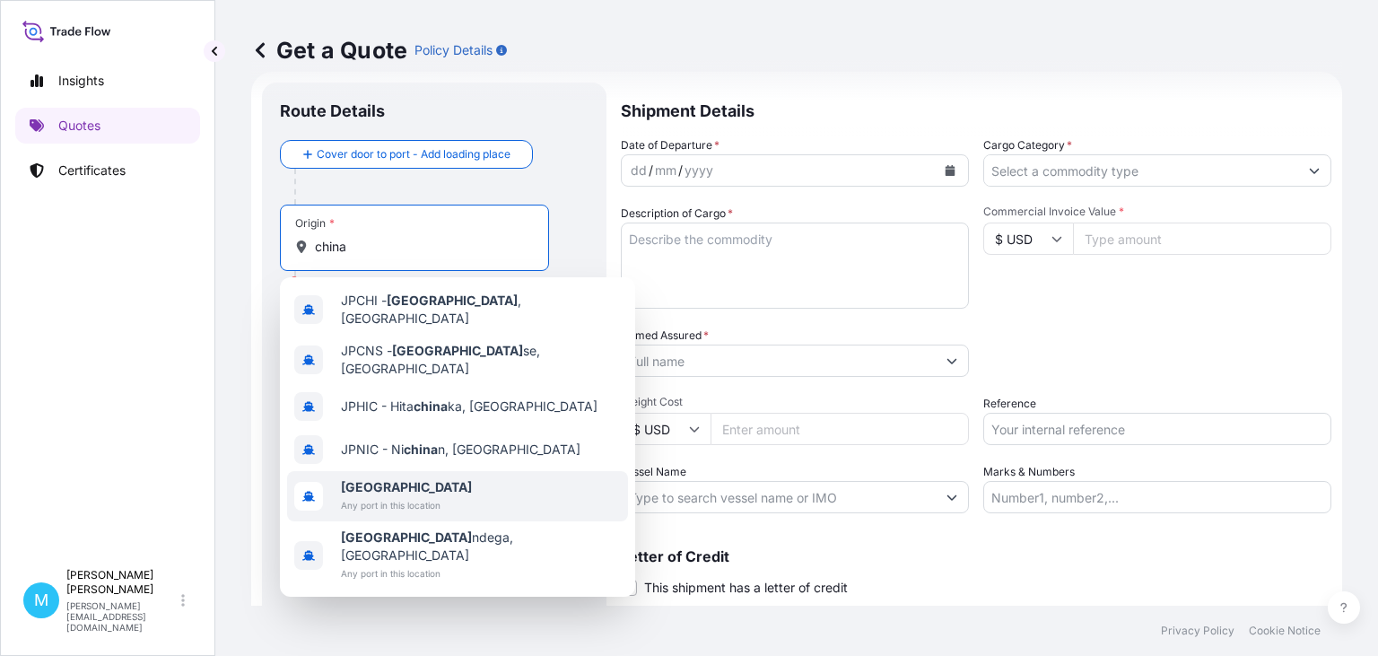
click at [372, 479] on b "[GEOGRAPHIC_DATA]" at bounding box center [406, 486] width 131 height 15
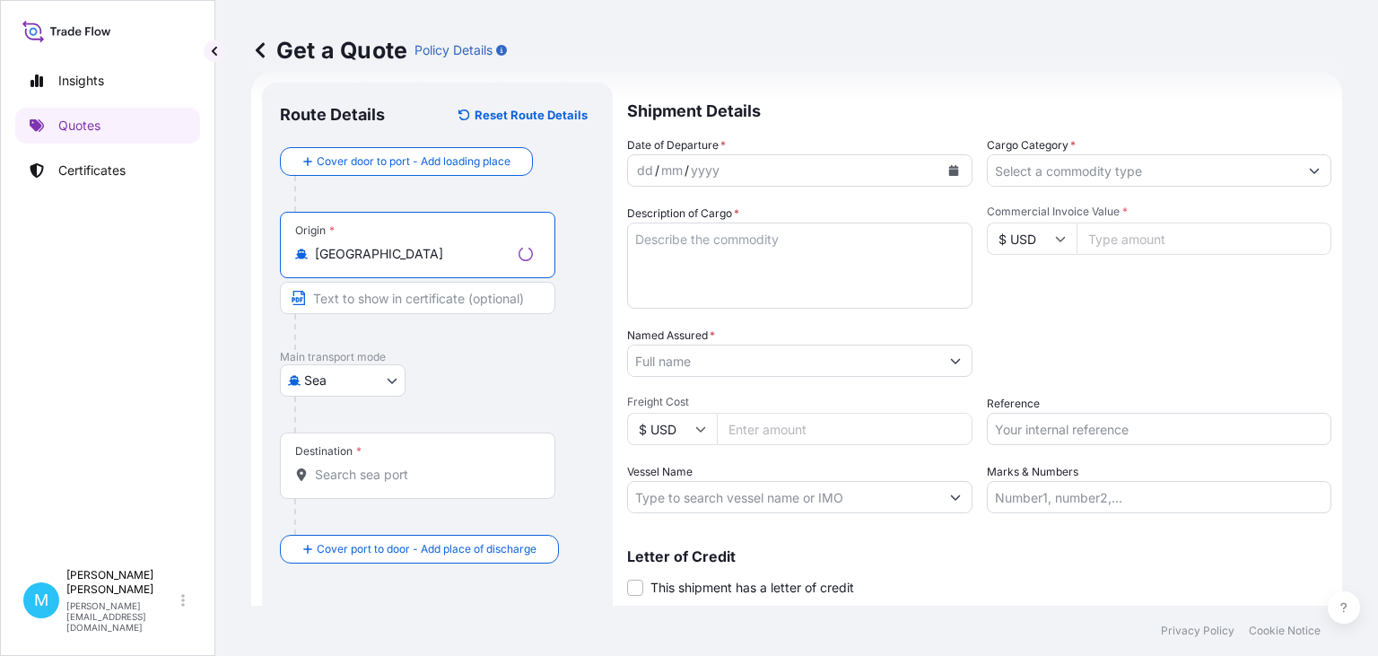
type input "[GEOGRAPHIC_DATA]"
click at [345, 476] on input "Destination *" at bounding box center [424, 475] width 218 height 18
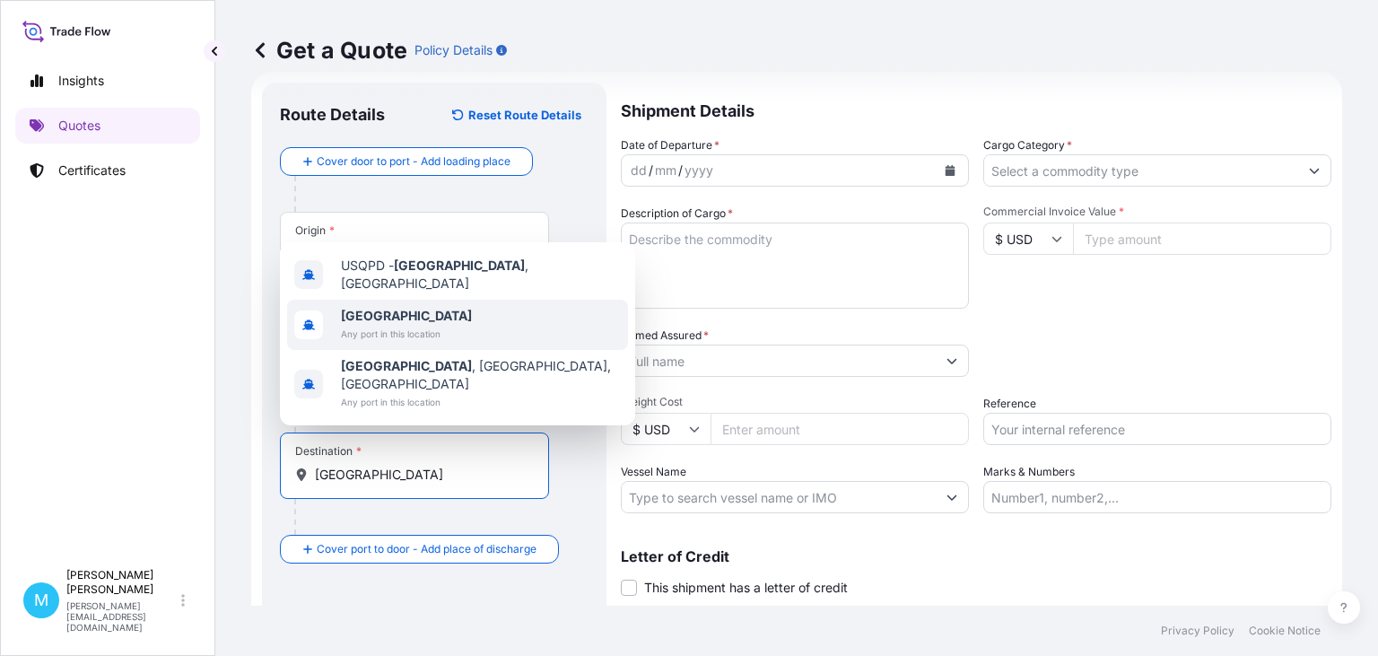
click at [363, 323] on b "[GEOGRAPHIC_DATA]" at bounding box center [406, 315] width 131 height 15
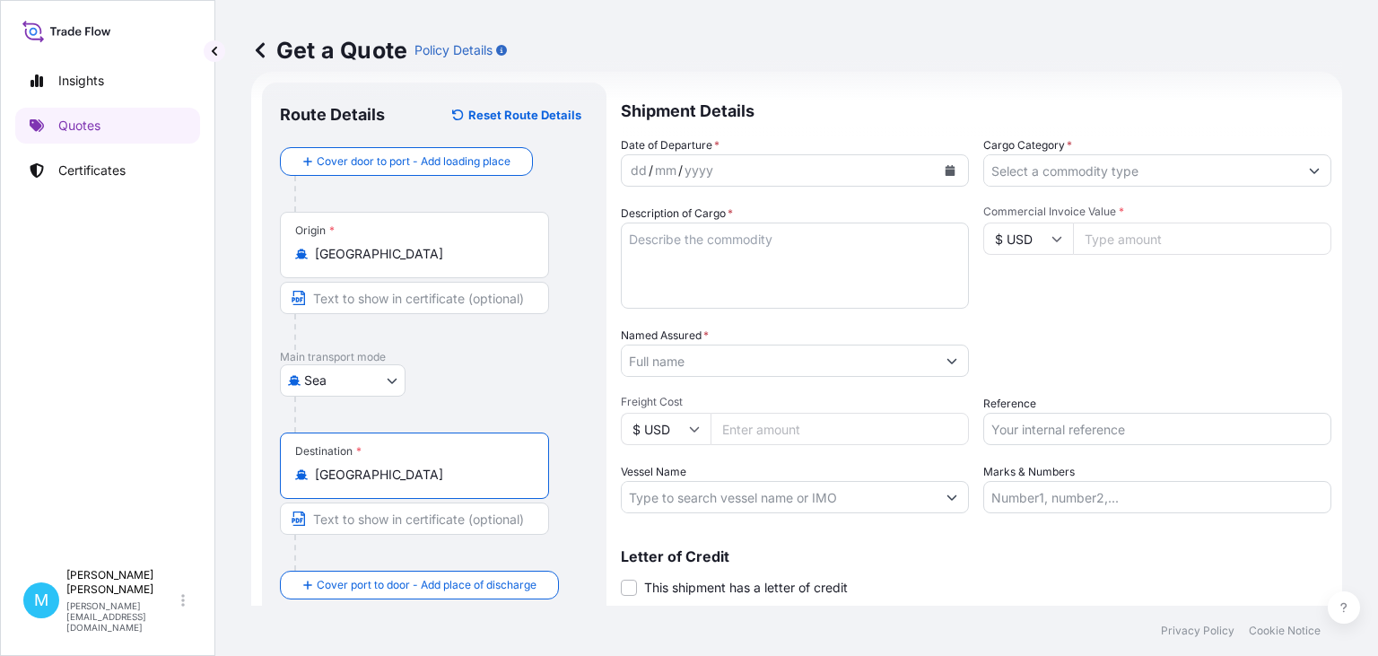
type input "[GEOGRAPHIC_DATA]"
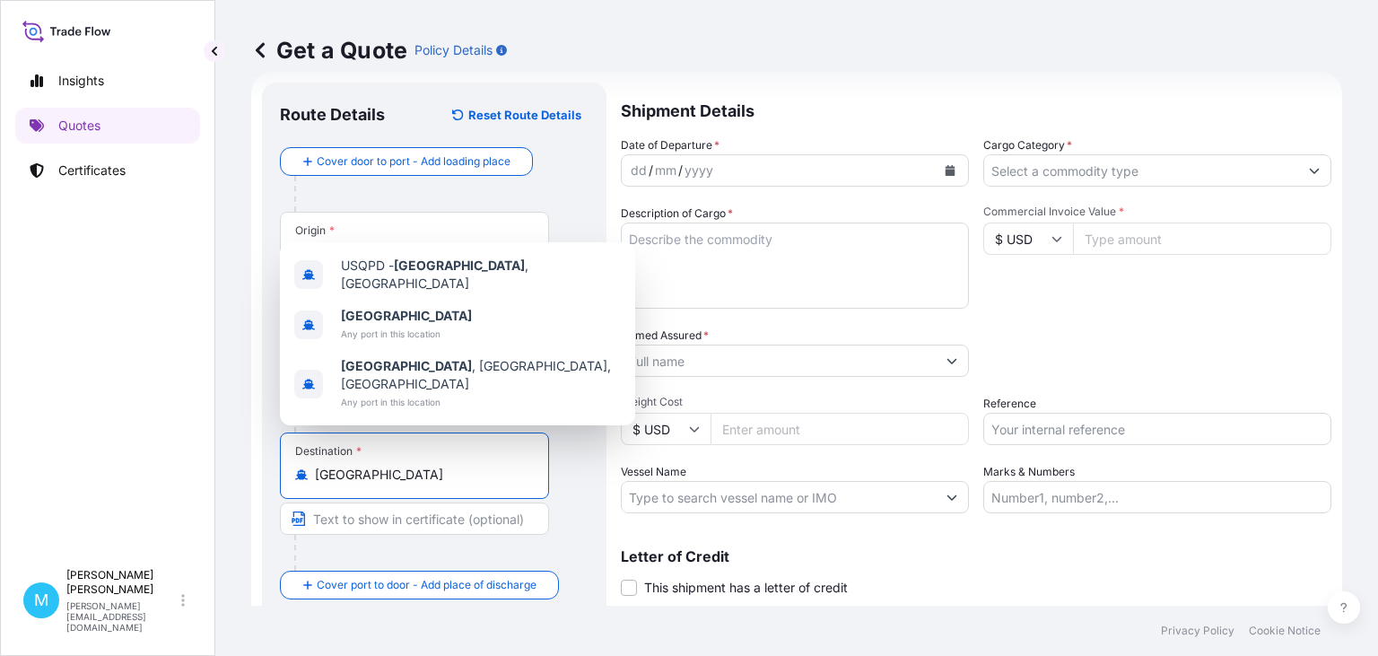
click at [951, 176] on button "Calendar" at bounding box center [950, 170] width 29 height 29
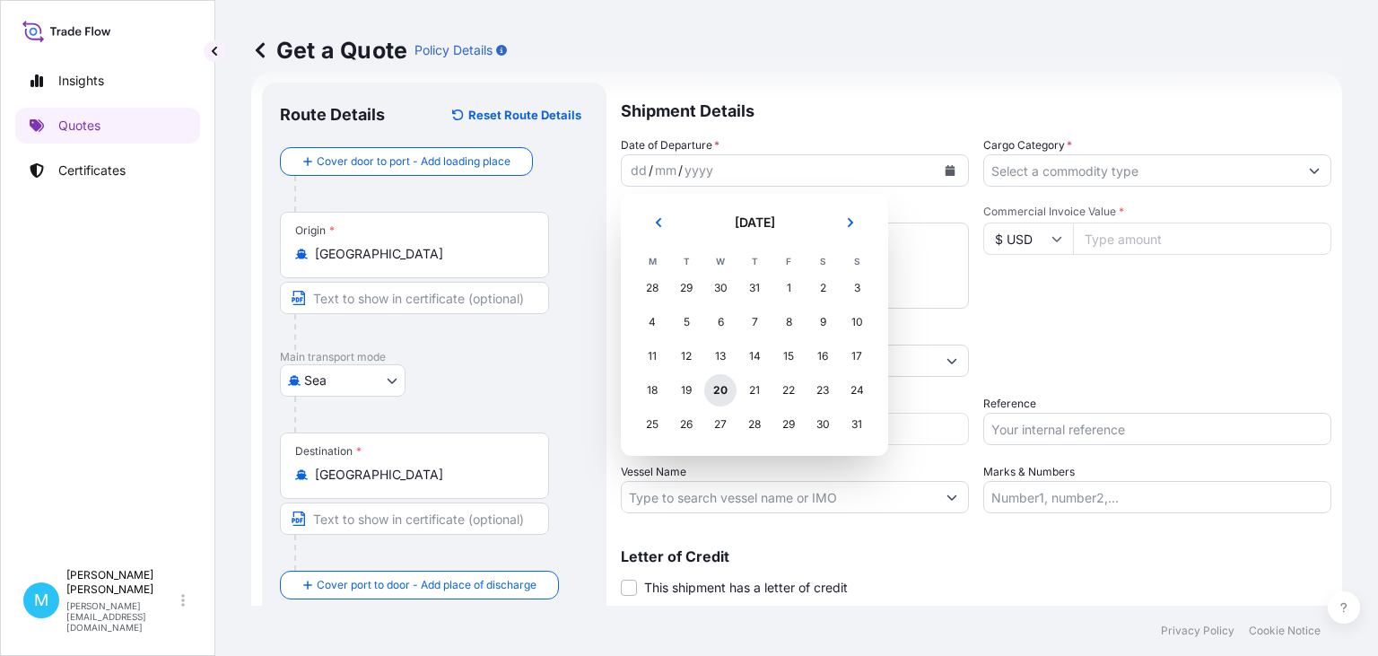
click at [723, 389] on div "20" at bounding box center [720, 390] width 32 height 32
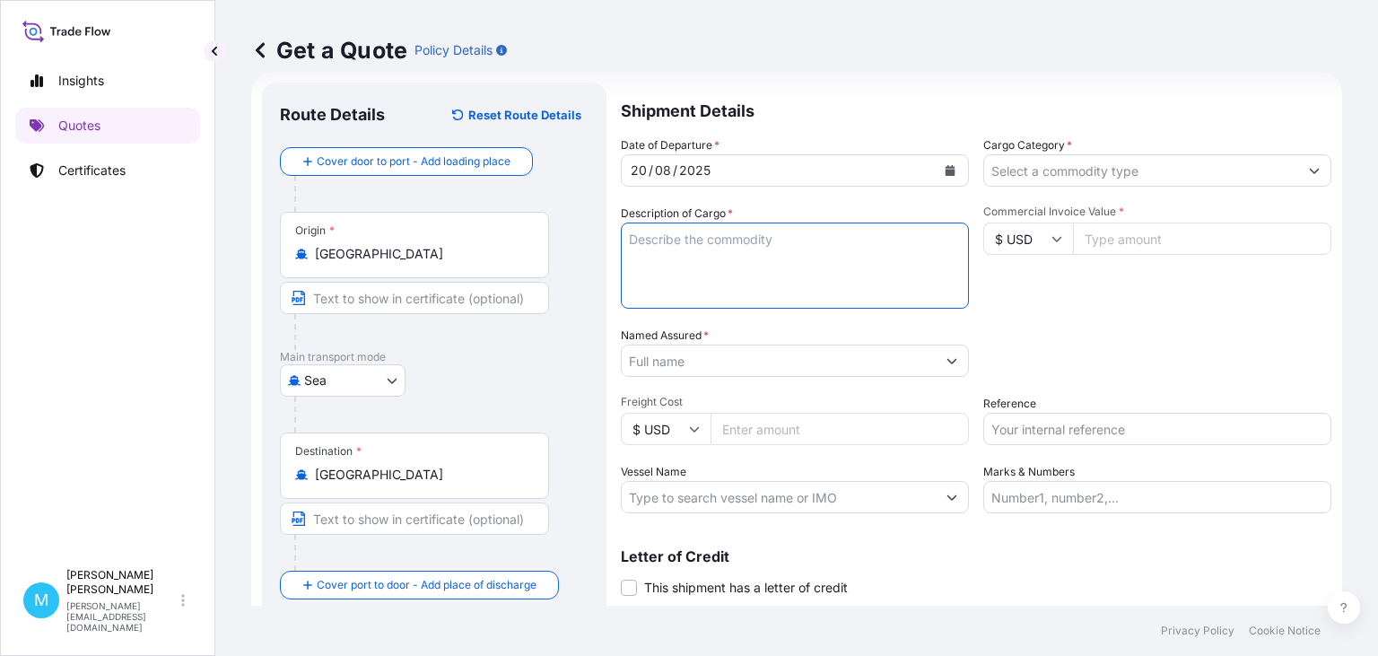
click at [670, 253] on textarea "Description of Cargo *" at bounding box center [795, 266] width 348 height 86
click at [642, 239] on textarea "Description of Cargo *" at bounding box center [795, 266] width 348 height 86
paste textarea "CMAU5601924 M5699633 40HC 5734.08 KG 57.74 M3 1991 CTN"
click at [655, 284] on textarea "CMAU5601924 M5699633 40HC 5734.08 KG 57.74 M3 1991 CTN ||" at bounding box center [795, 266] width 348 height 86
paste textarea "ECMU7504150 M5699052 40HC 5734.08 KG 57.74 M3 1991 CTN"
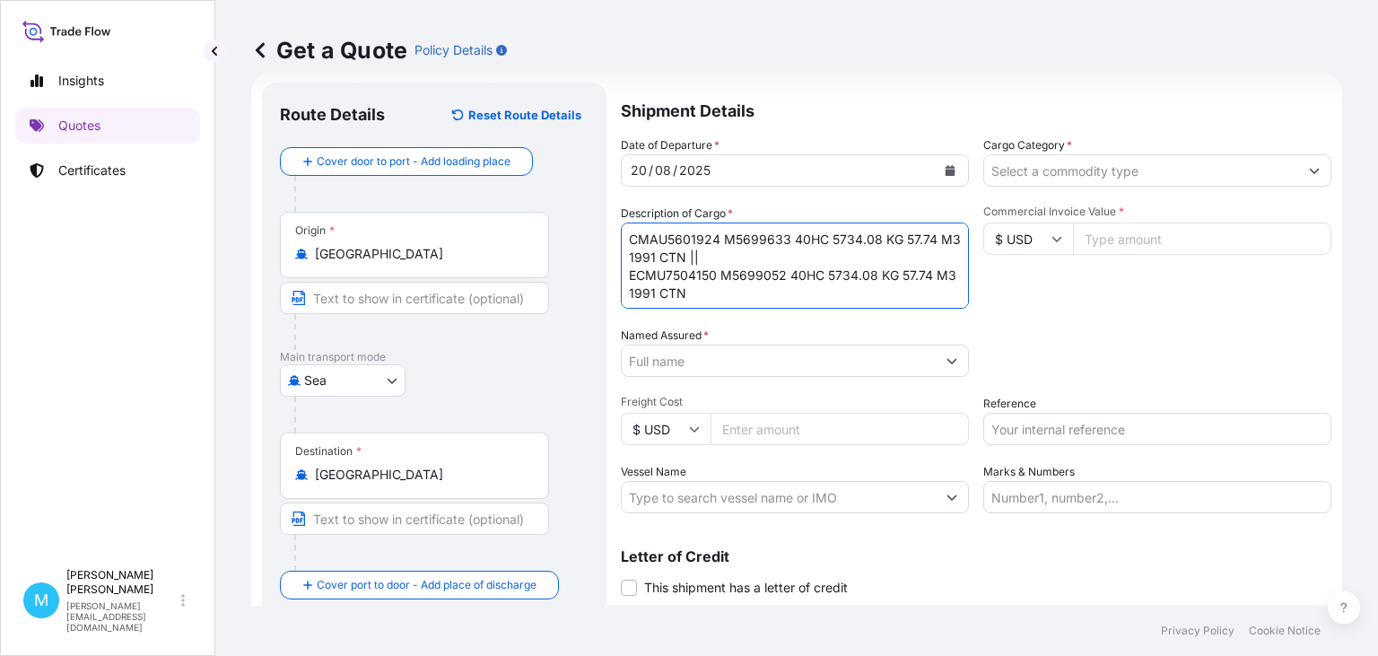
click at [712, 255] on textarea "CMAU5601924 M5699633 40HC 5734.08 KG 57.74 M3 1991 CTN || ECMU7504150 M5699052 …" at bounding box center [795, 266] width 348 height 86
click at [707, 258] on textarea "CMAU5601924 M5699633 40HC 5734.08 KG 57.74 M3 1991 CTN || ECMU7504150 M5699052 …" at bounding box center [795, 266] width 348 height 86
paste textarea "KETTLE"
type textarea "CMAU5601924 M5699633 40HC 5734.08 KG 57.74 M3 1991 CTN || KETTLE ECMU7504150 M5…"
click at [677, 371] on input "Named Assured *" at bounding box center [779, 361] width 314 height 32
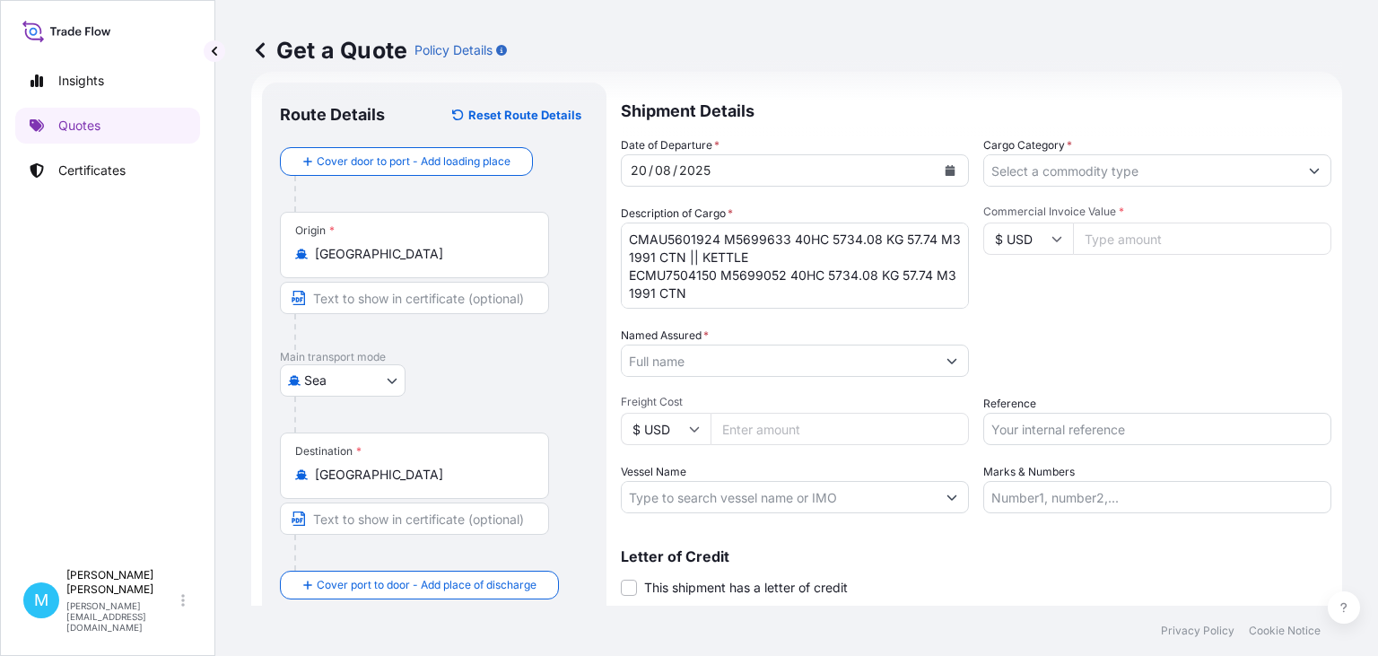
click at [675, 362] on input "Named Assured *" at bounding box center [779, 361] width 314 height 32
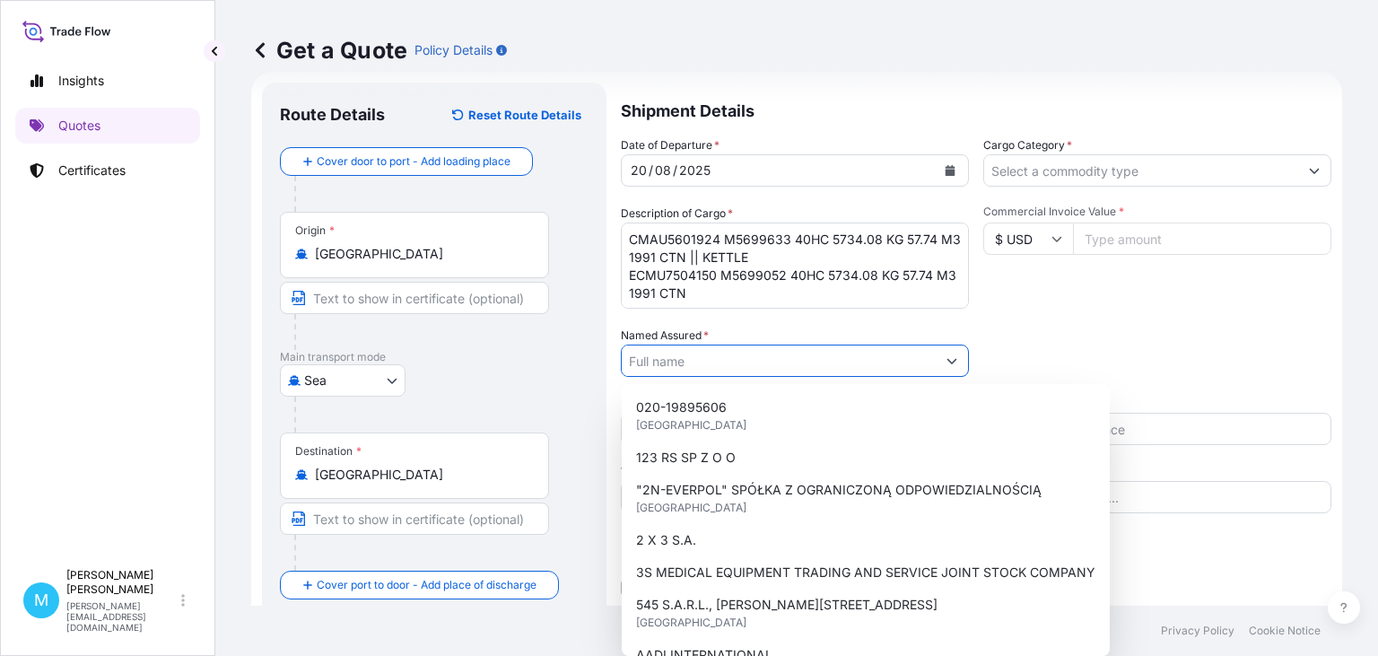
paste input "DAJAR SP. Z O.O."
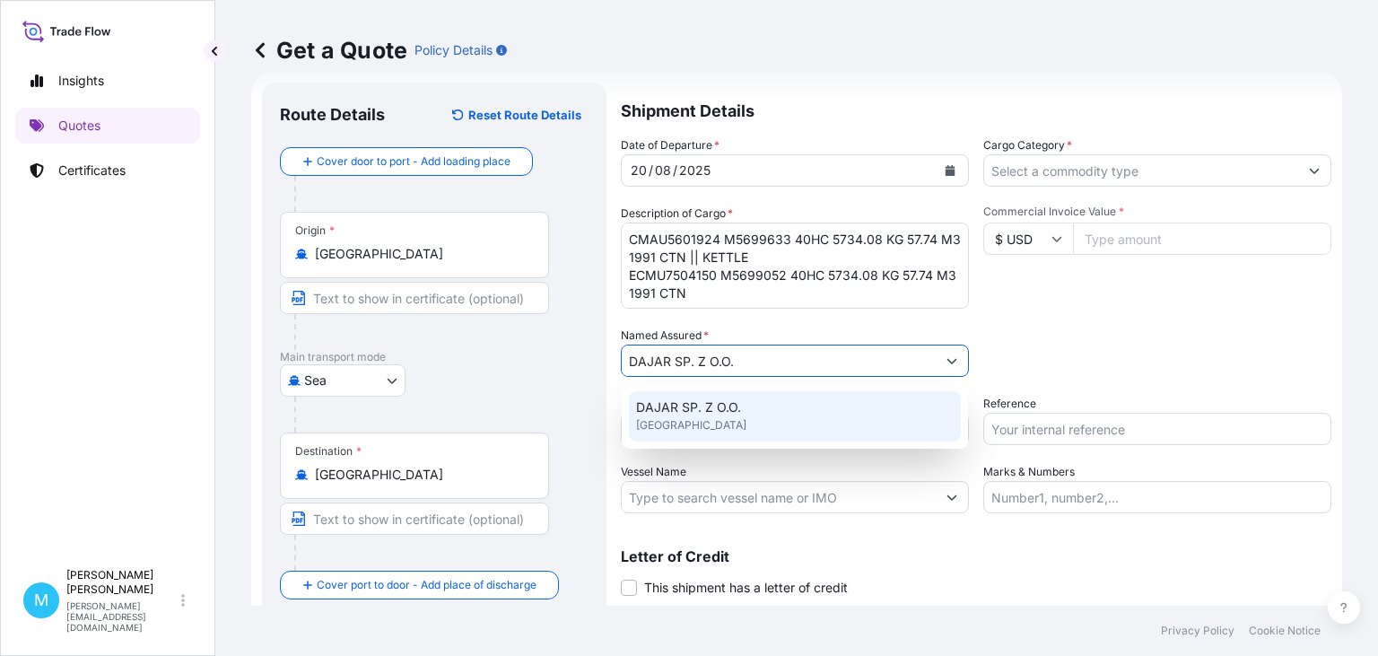
click at [734, 418] on div "DAJAR SP. Z O.O. [GEOGRAPHIC_DATA]" at bounding box center [795, 416] width 332 height 50
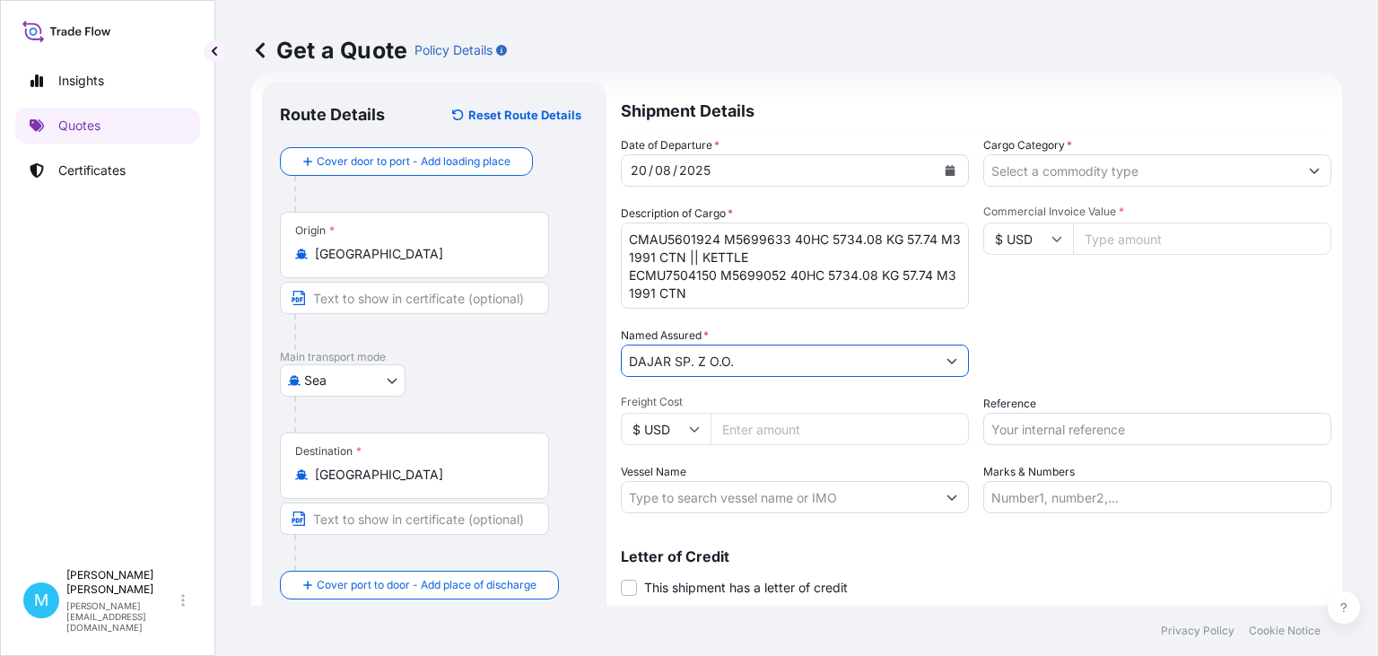
type input "DAJAR SP. Z O.O."
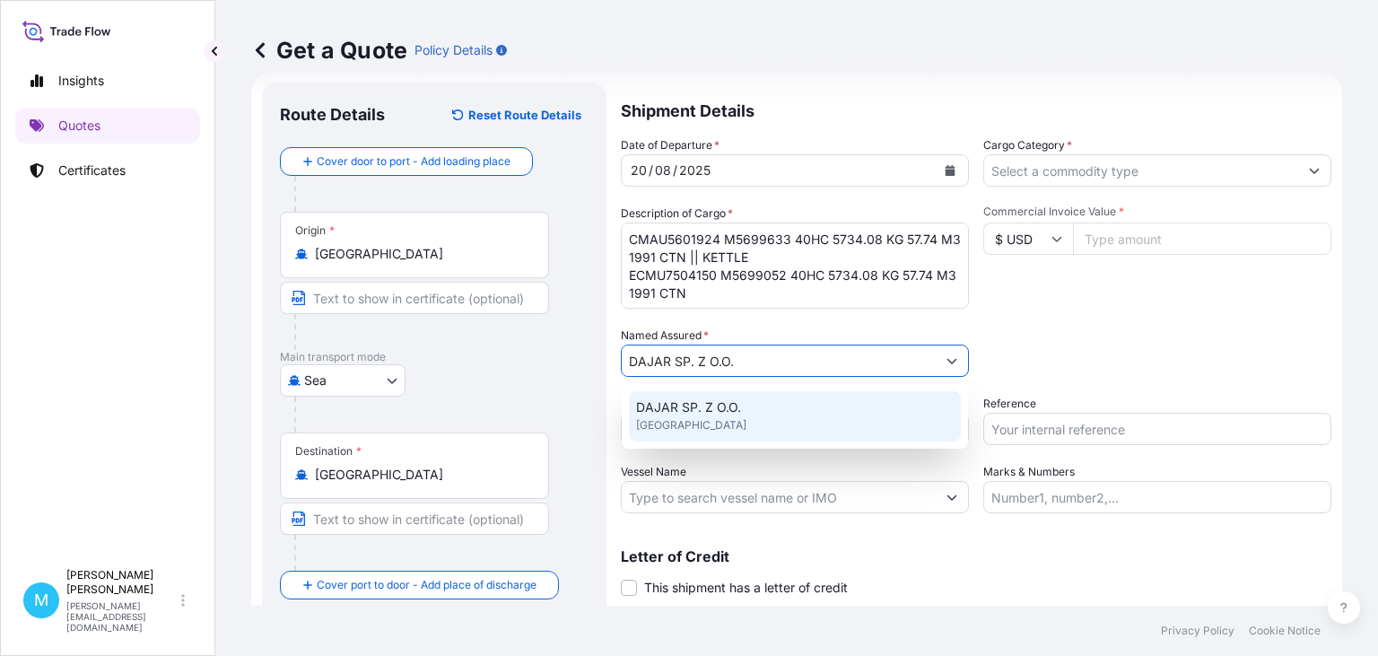
click at [1059, 357] on div "Packing Category Type to search a container mode Please select a primary mode o…" at bounding box center [1157, 352] width 348 height 50
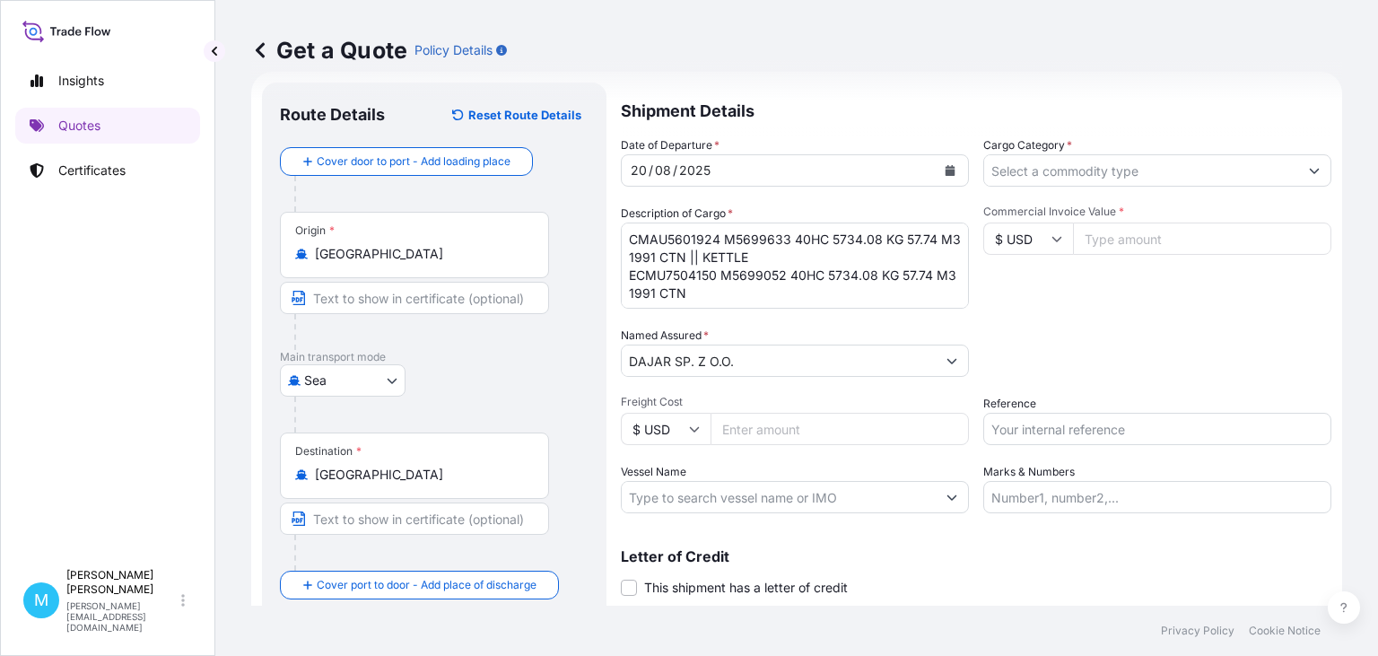
click at [744, 430] on input "Freight Cost" at bounding box center [840, 429] width 258 height 32
type input "6050"
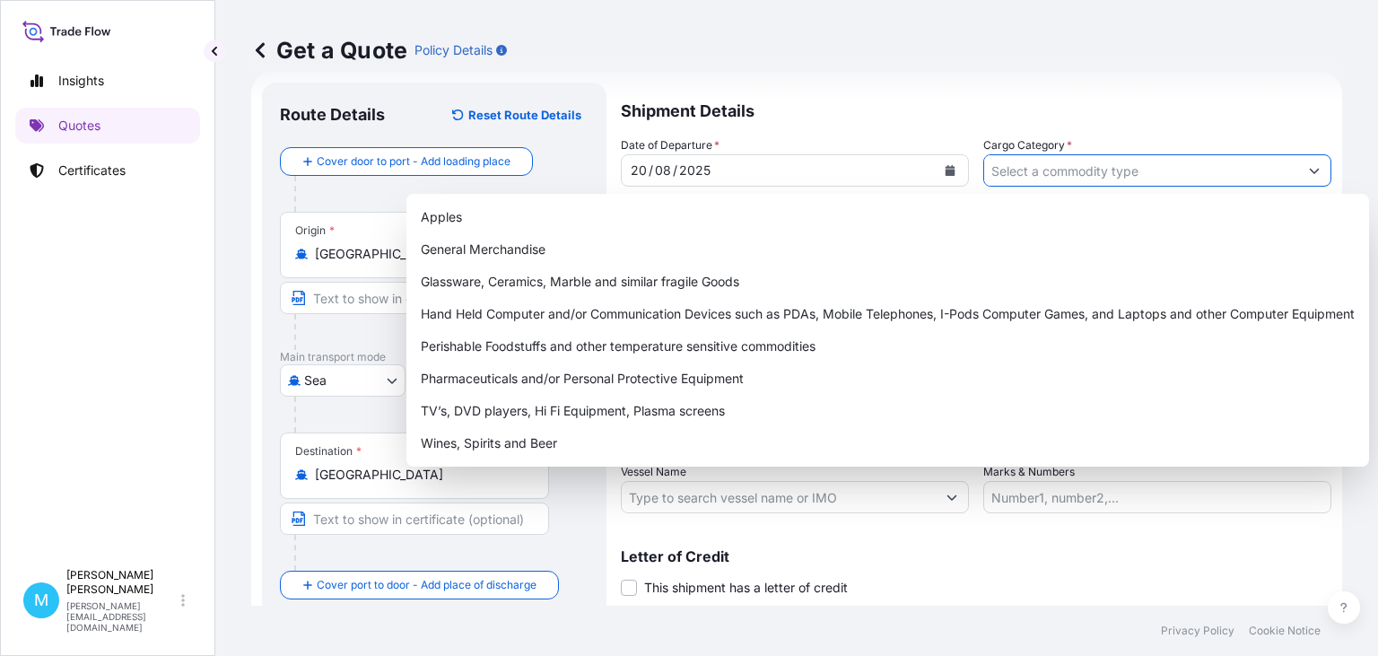
click at [1094, 170] on input "Cargo Category *" at bounding box center [1141, 170] width 314 height 32
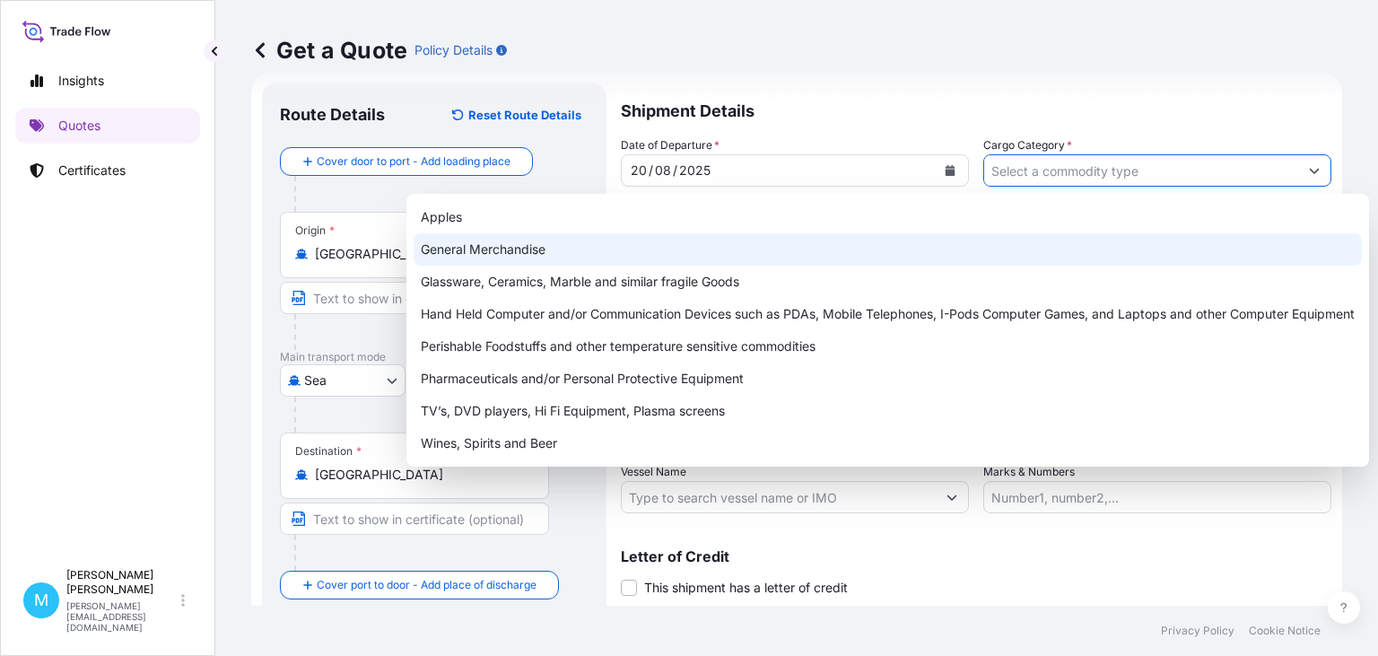
click at [545, 244] on div "General Merchandise" at bounding box center [888, 249] width 948 height 32
type input "General Merchandise"
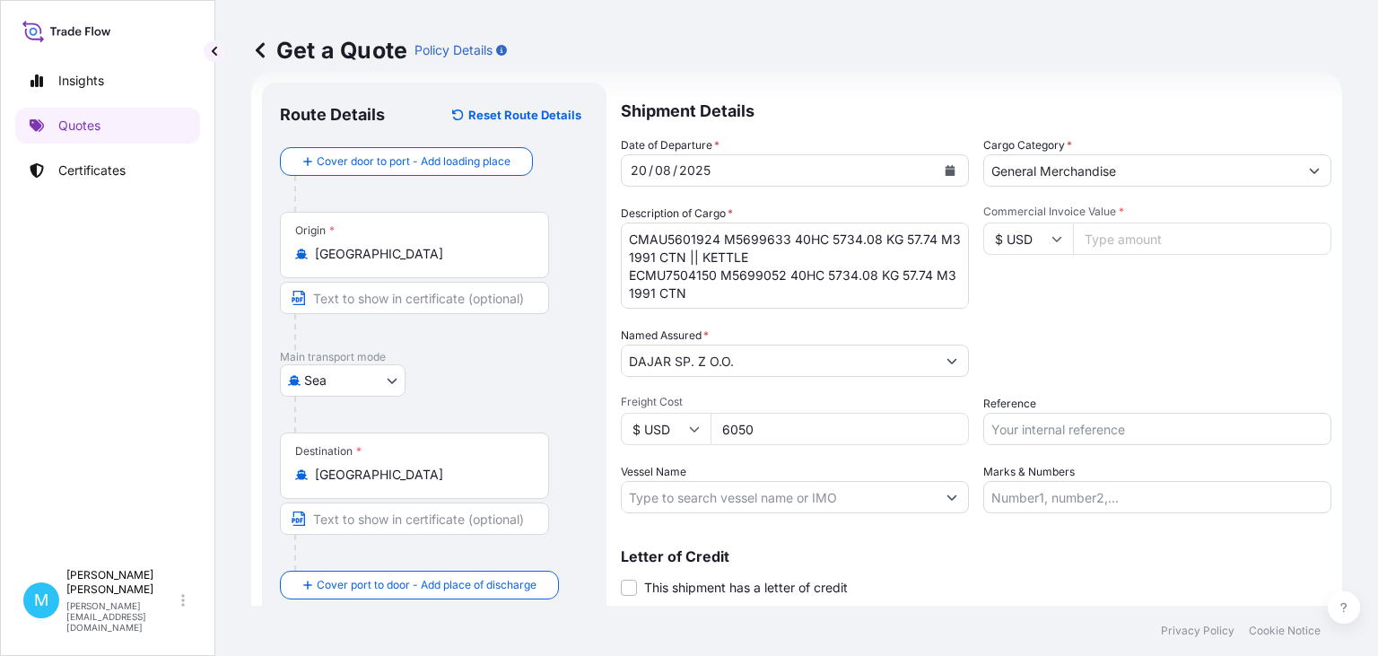
click at [1148, 239] on input "Commercial Invoice Value *" at bounding box center [1202, 239] width 258 height 32
click at [1102, 244] on input "Commercial Invoice Value *" at bounding box center [1202, 239] width 258 height 32
click at [1042, 429] on input "Reference" at bounding box center [1157, 429] width 348 height 32
paste input "S02028850"
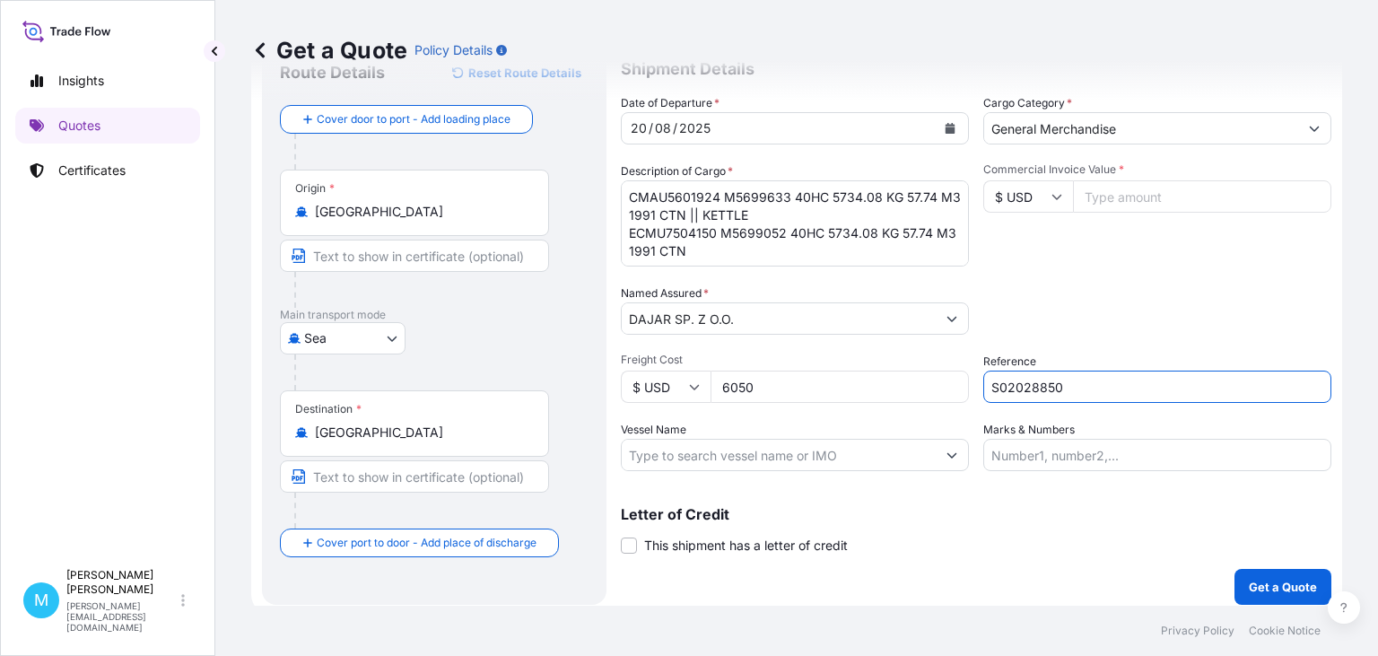
scroll to position [81, 0]
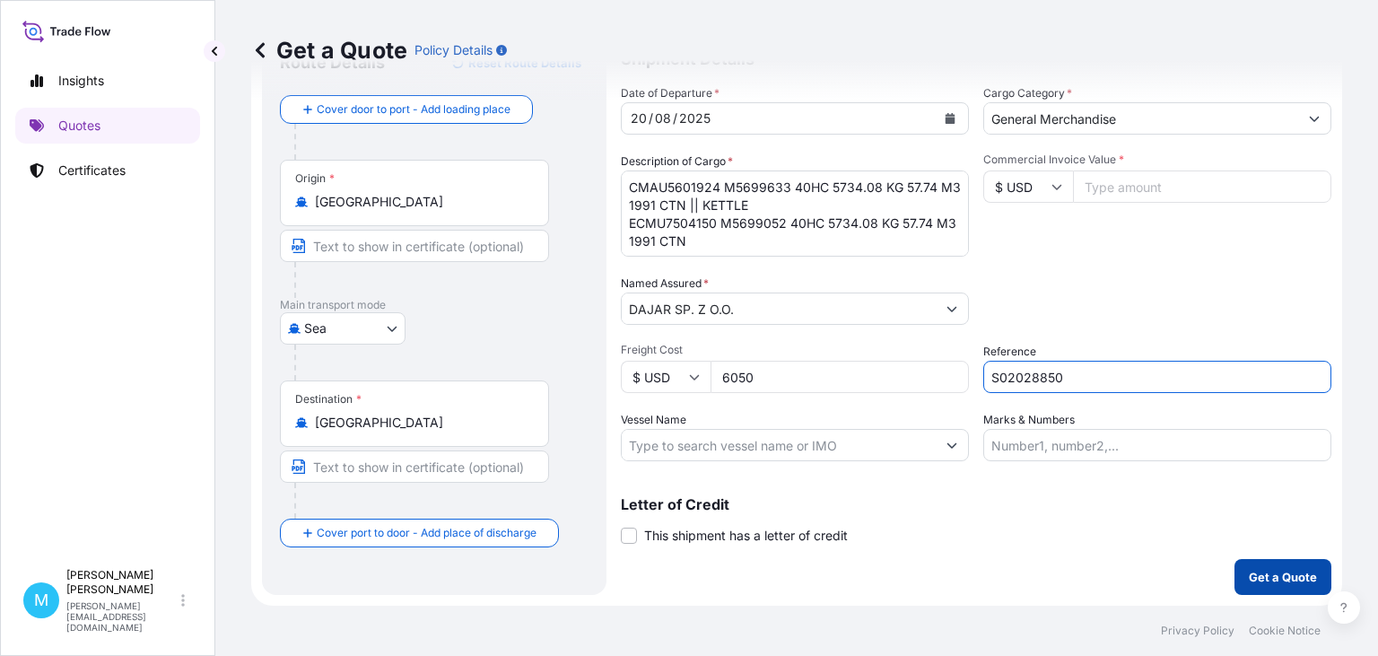
type input "S02028850"
click at [1302, 567] on button "Get a Quote" at bounding box center [1283, 577] width 97 height 36
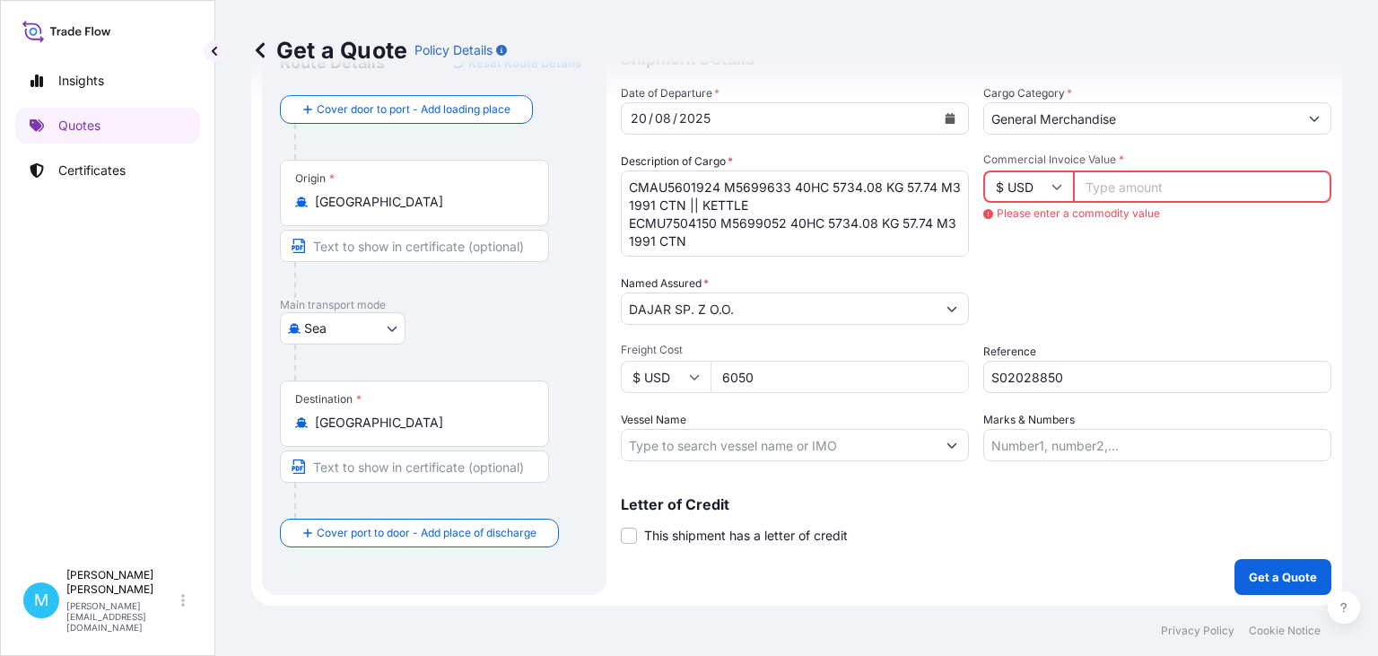
click at [1154, 181] on input "Commercial Invoice Value *" at bounding box center [1202, 186] width 258 height 32
type input "38227"
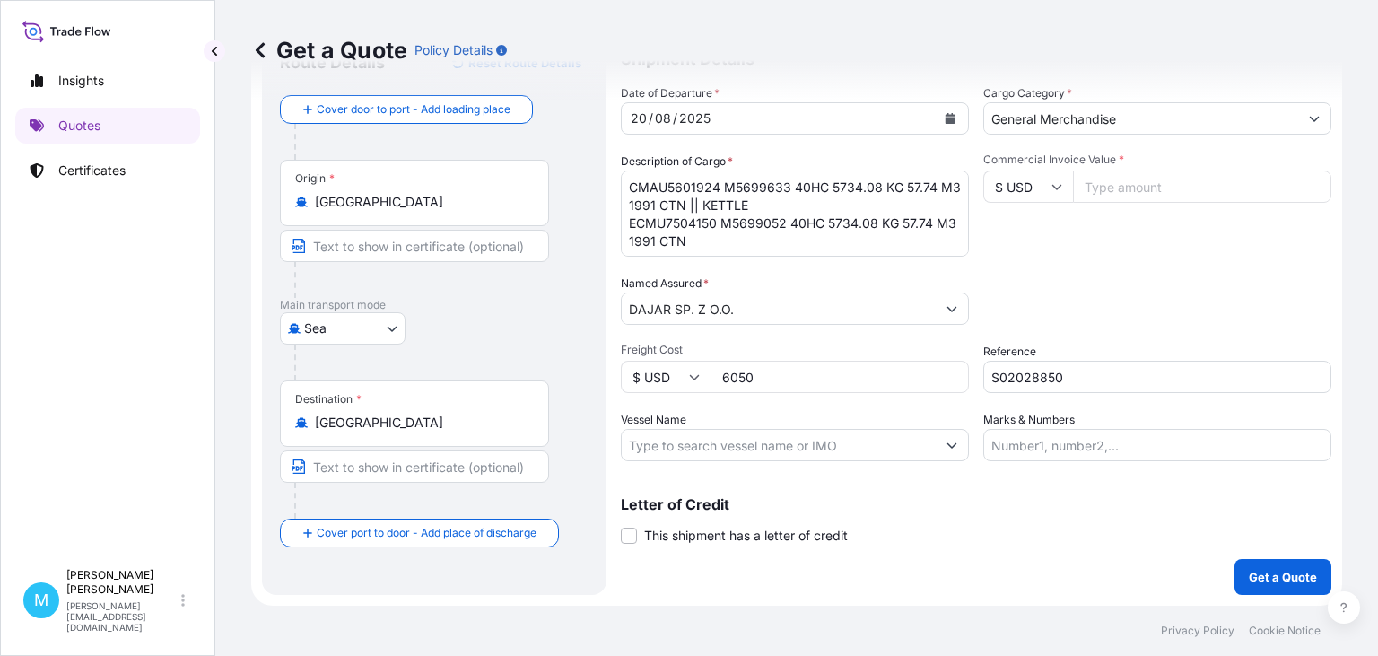
click at [1105, 380] on input "S02028850" at bounding box center [1157, 377] width 348 height 32
click at [1272, 588] on button "Get a Quote" at bounding box center [1283, 577] width 97 height 36
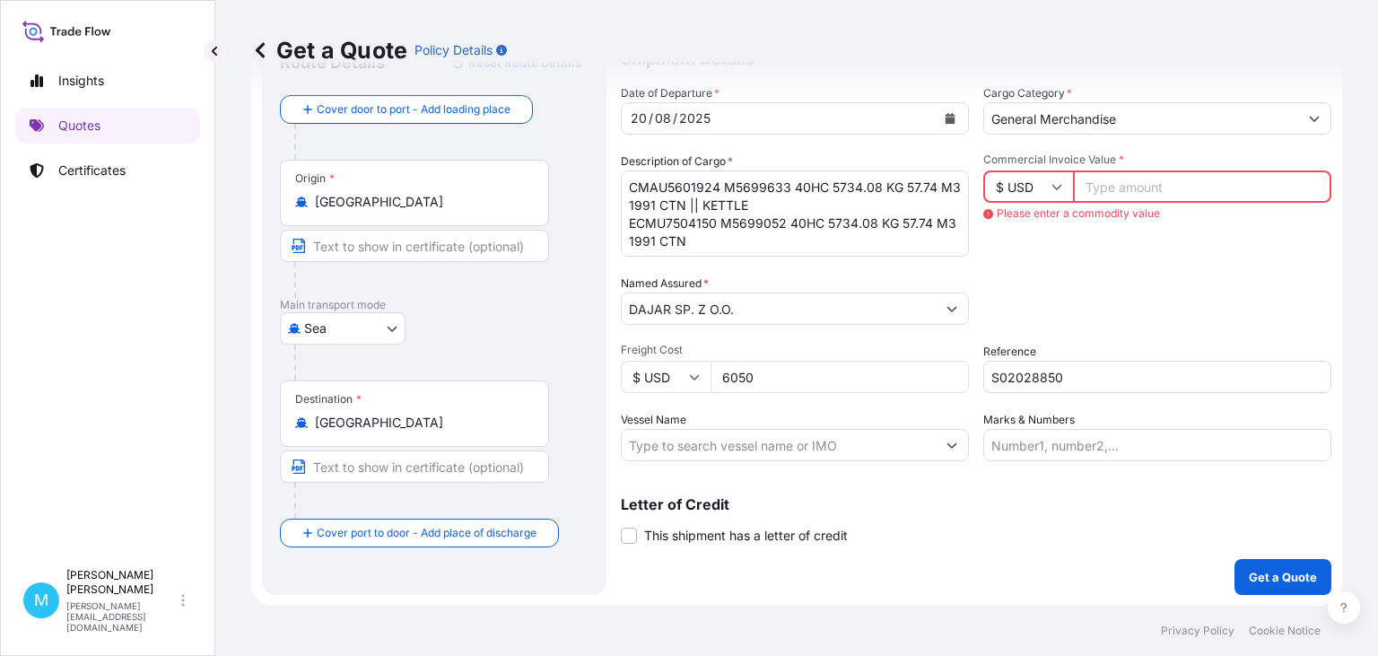
click at [1139, 214] on span "Please enter a commodity value" at bounding box center [1157, 213] width 348 height 14
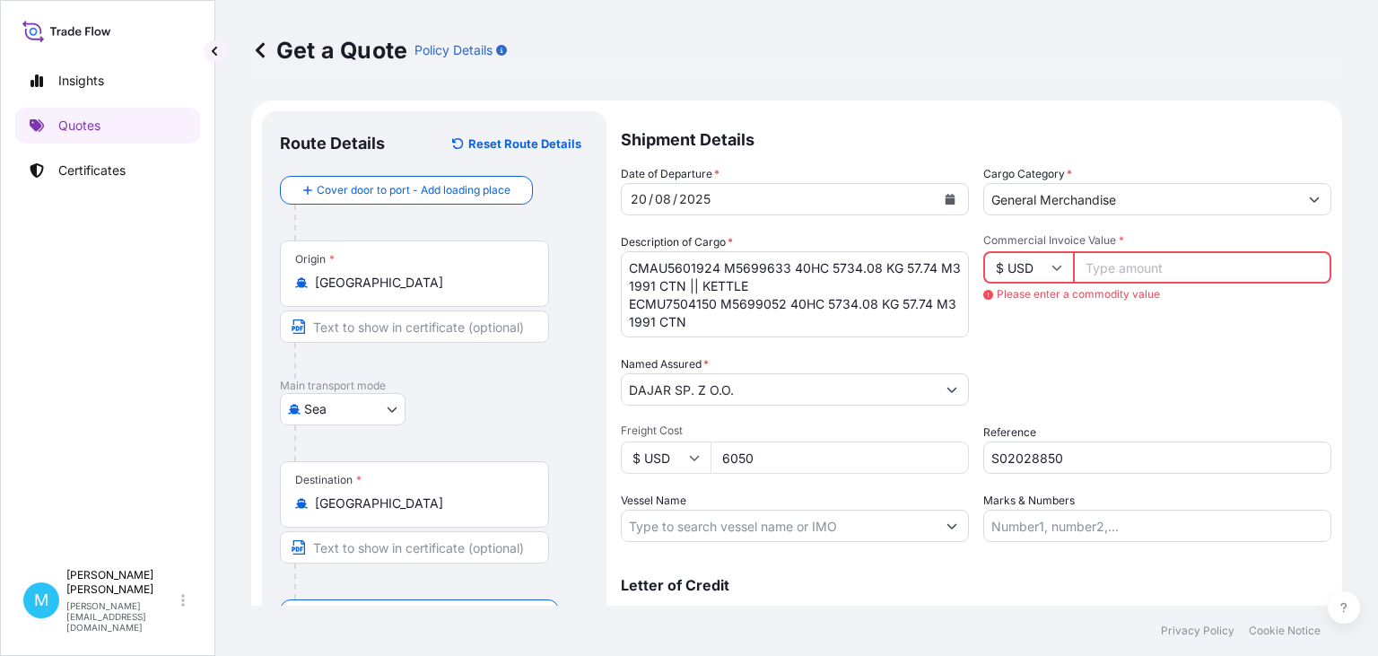
click at [1119, 238] on span "*" at bounding box center [1121, 239] width 5 height 13
click at [1119, 251] on input "Commercial Invoice Value *" at bounding box center [1202, 267] width 258 height 32
click at [1149, 264] on input "Commercial Invoice Value *" at bounding box center [1202, 267] width 258 height 32
click at [1308, 264] on input "Commercial Invoice Value *" at bounding box center [1202, 267] width 258 height 32
click at [1312, 276] on input "Commercial Invoice Value *" at bounding box center [1202, 267] width 258 height 32
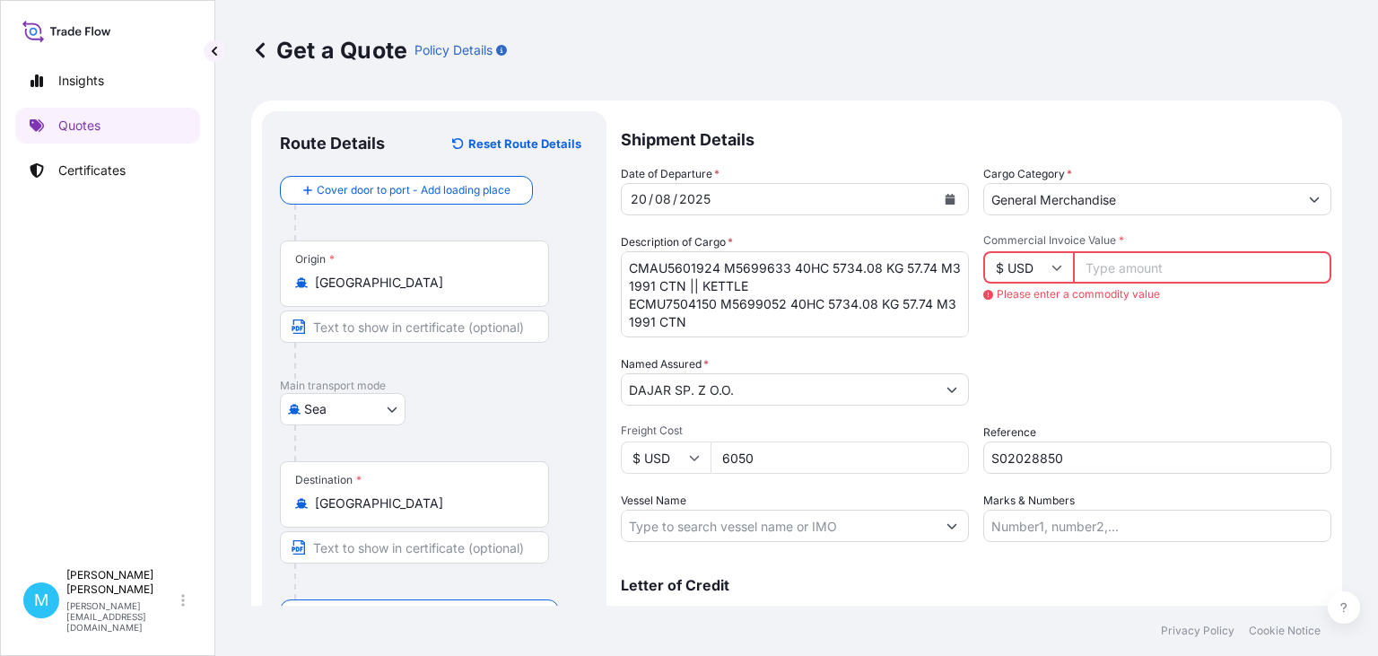
click at [1313, 269] on input "Commercial Invoice Value *" at bounding box center [1202, 267] width 258 height 32
click at [1195, 267] on input "Commercial Invoice Value *" at bounding box center [1202, 267] width 258 height 32
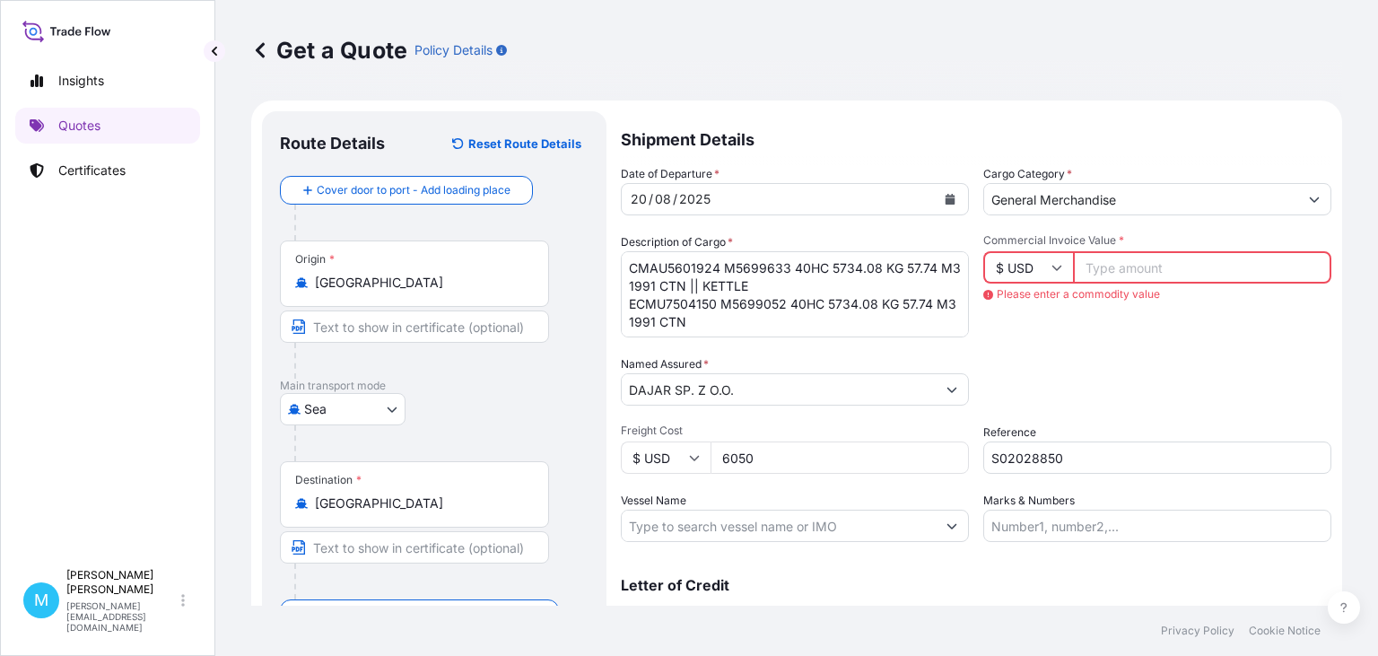
drag, startPoint x: 1149, startPoint y: 266, endPoint x: 1018, endPoint y: 266, distance: 131.0
click at [1073, 266] on input "Commercial Invoice Value *" at bounding box center [1202, 267] width 258 height 32
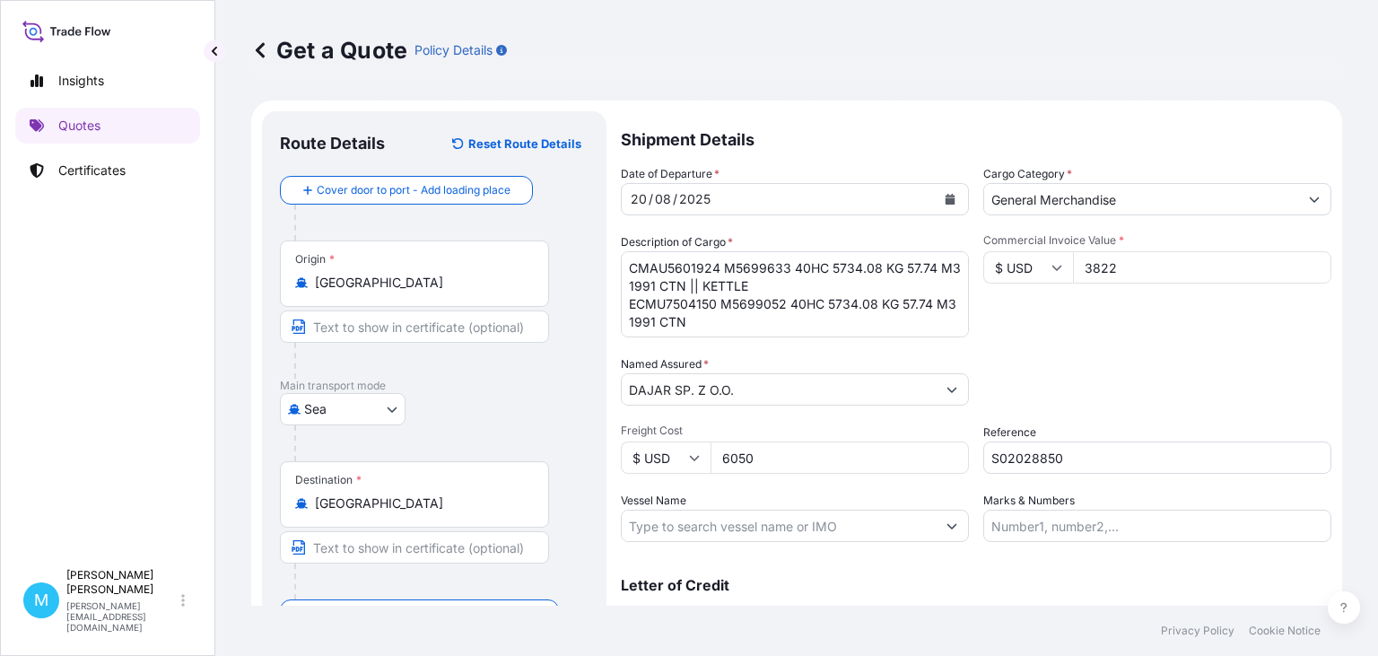
type input "38227"
click at [1076, 460] on input "S02028850" at bounding box center [1157, 457] width 348 height 32
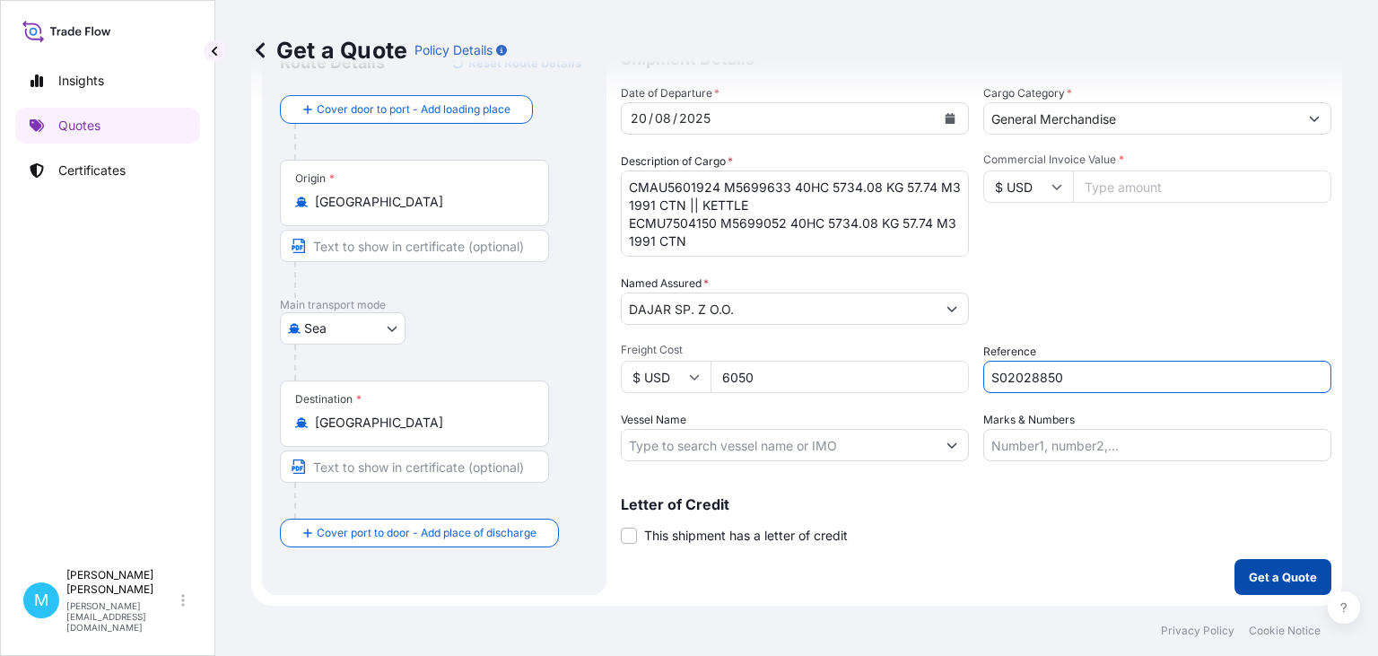
click at [1267, 580] on p "Get a Quote" at bounding box center [1283, 577] width 68 height 18
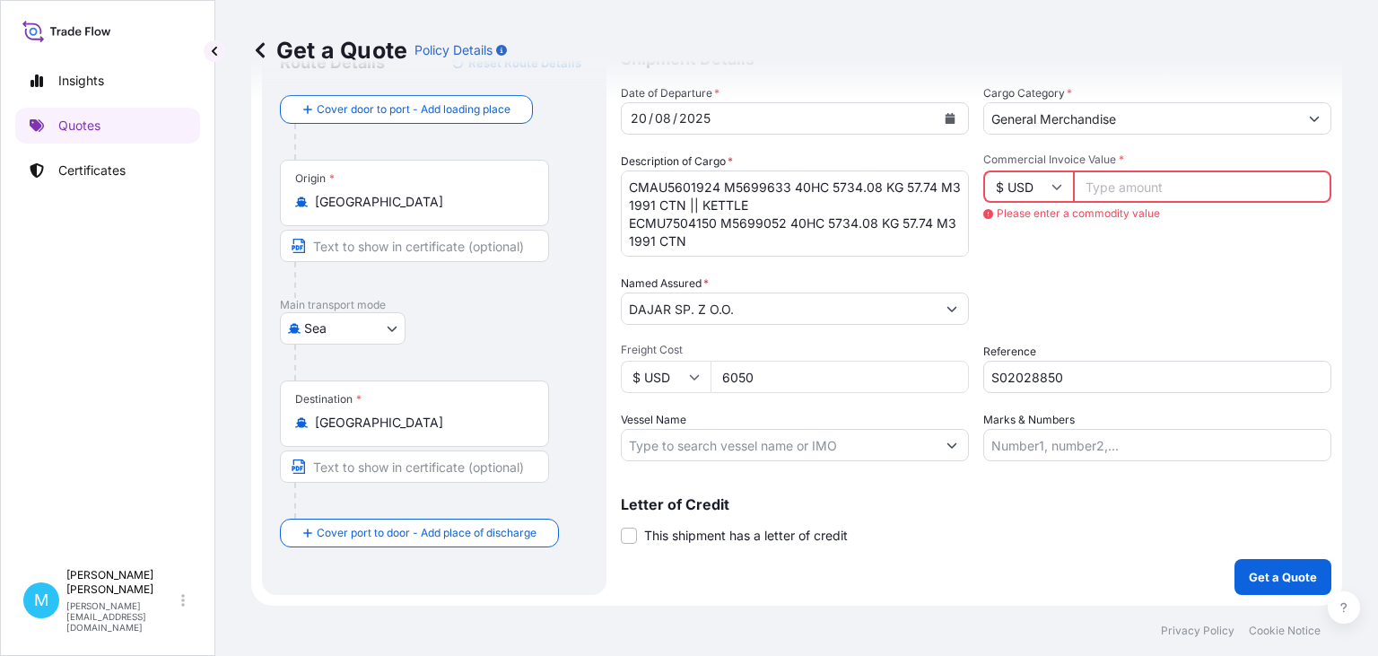
click at [1151, 192] on input "Commercial Invoice Value *" at bounding box center [1202, 186] width 258 height 32
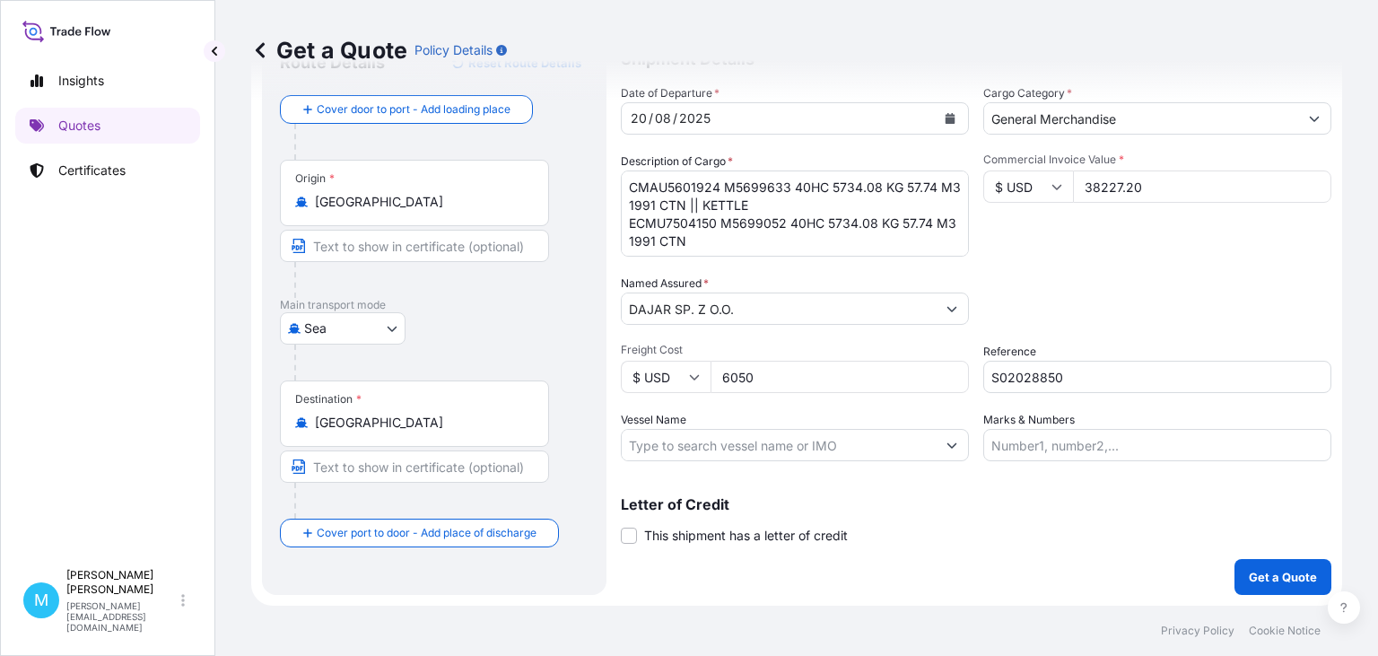
type input "38227.20"
click at [1093, 367] on input "S02028850" at bounding box center [1157, 377] width 348 height 32
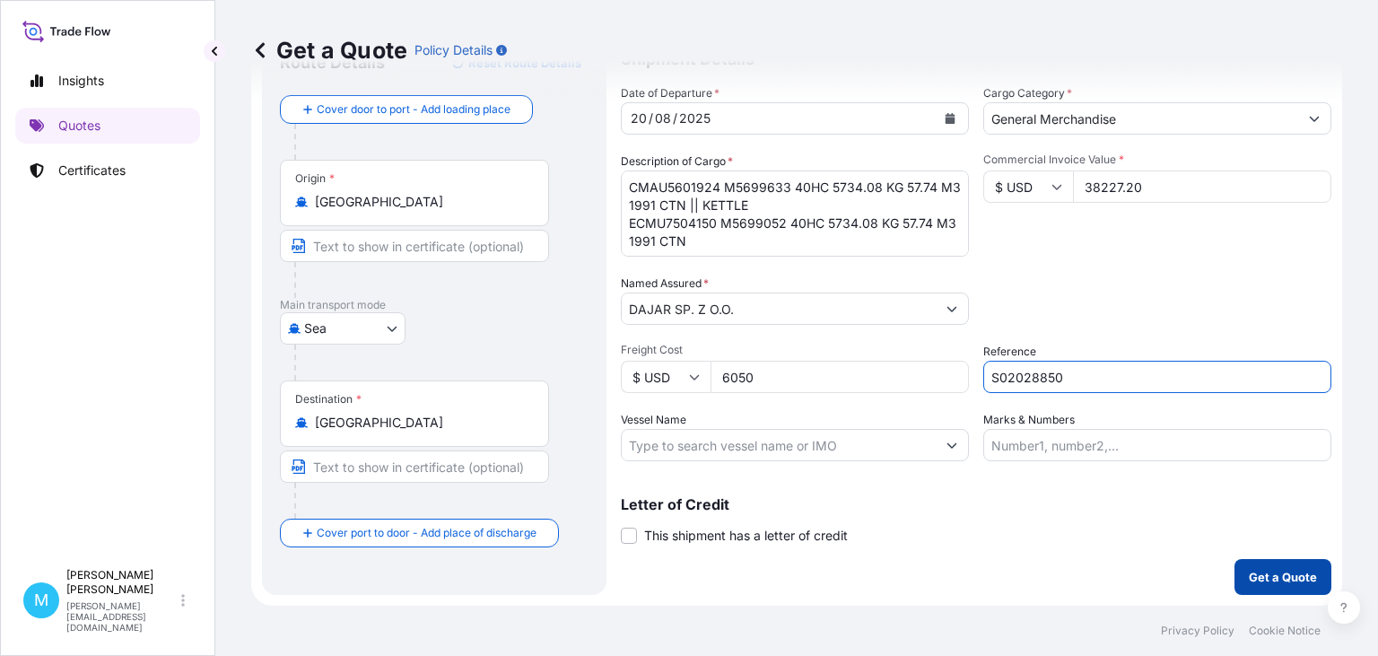
click at [1263, 576] on p "Get a Quote" at bounding box center [1283, 577] width 68 height 18
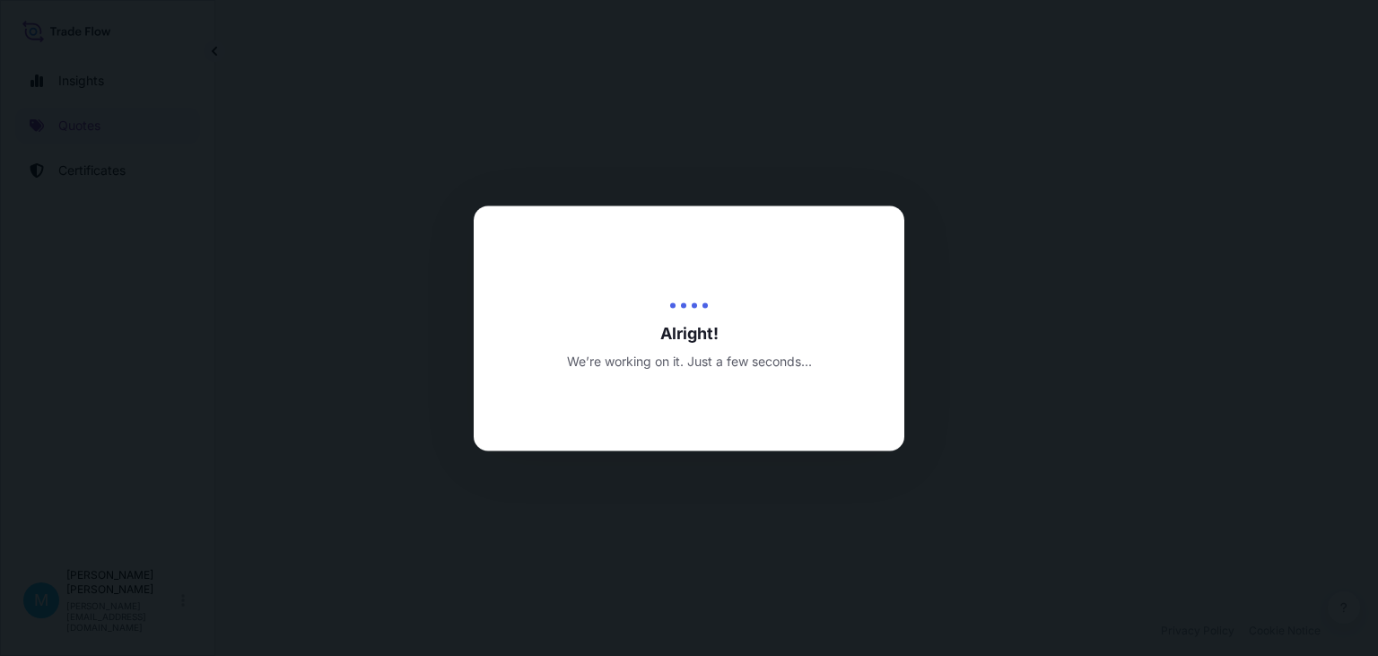
select select "Sea"
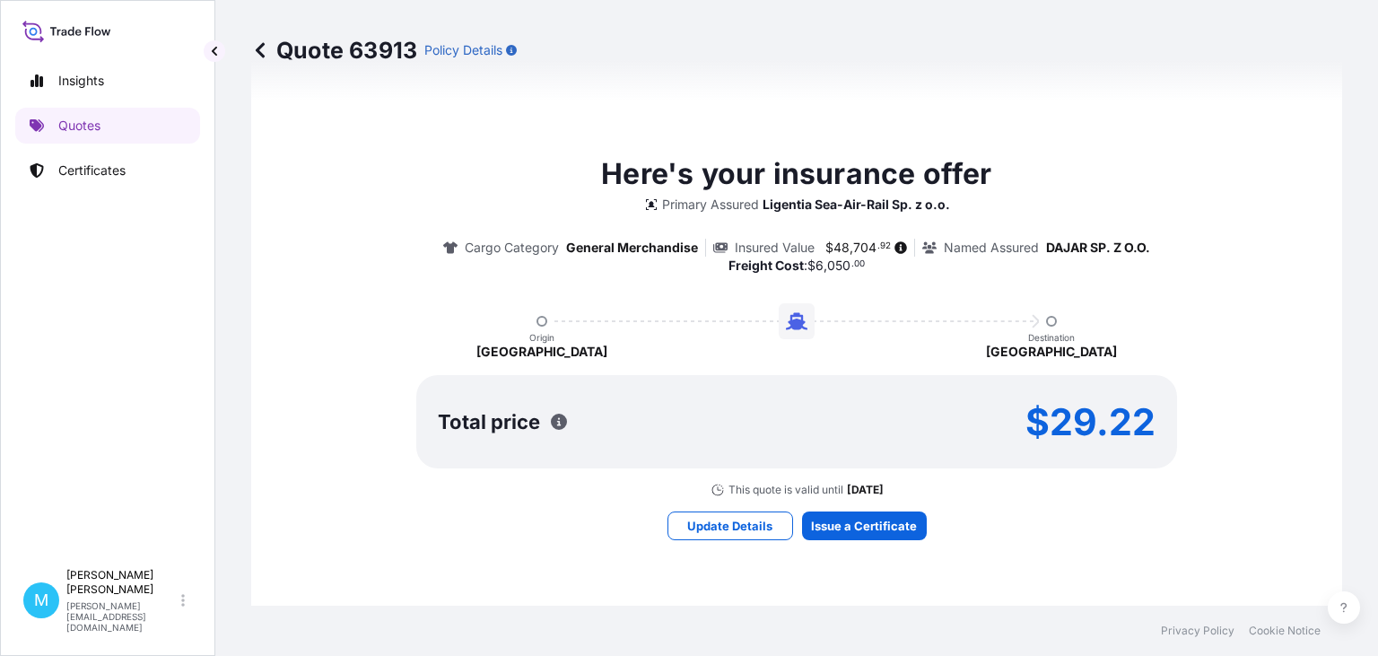
scroll to position [924, 0]
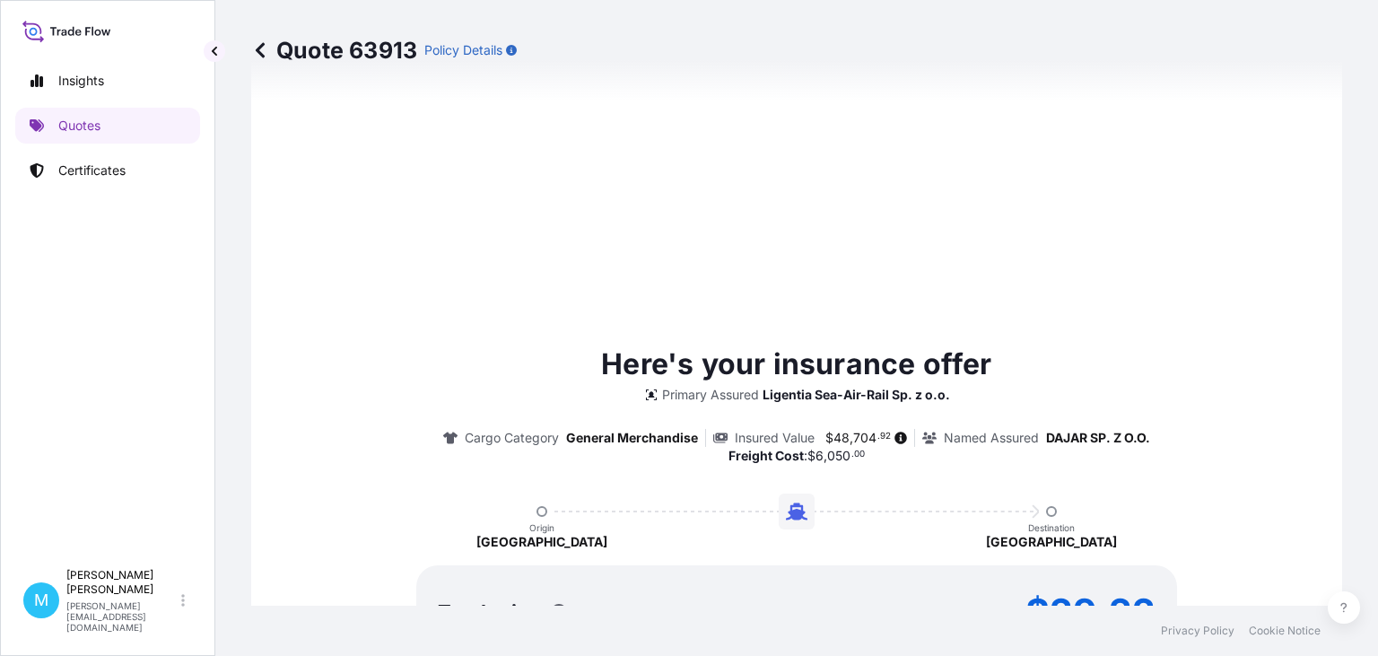
type input "[DATE]"
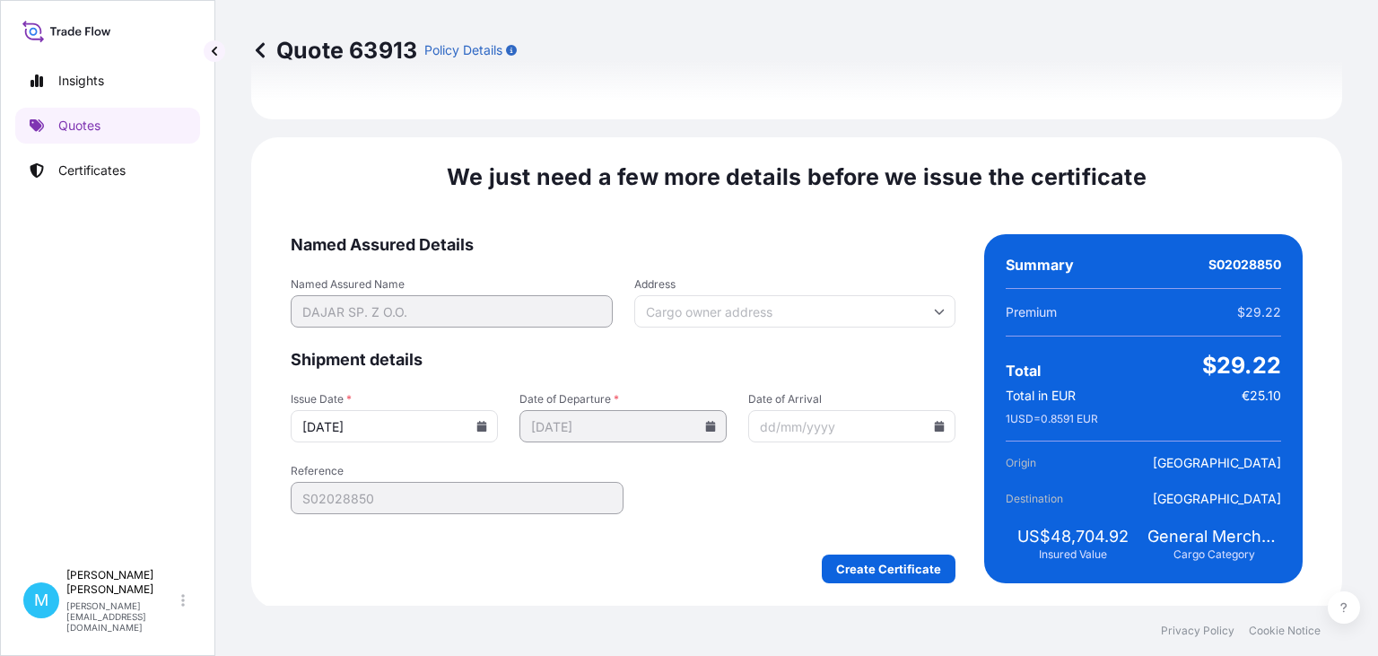
scroll to position [2098, 0]
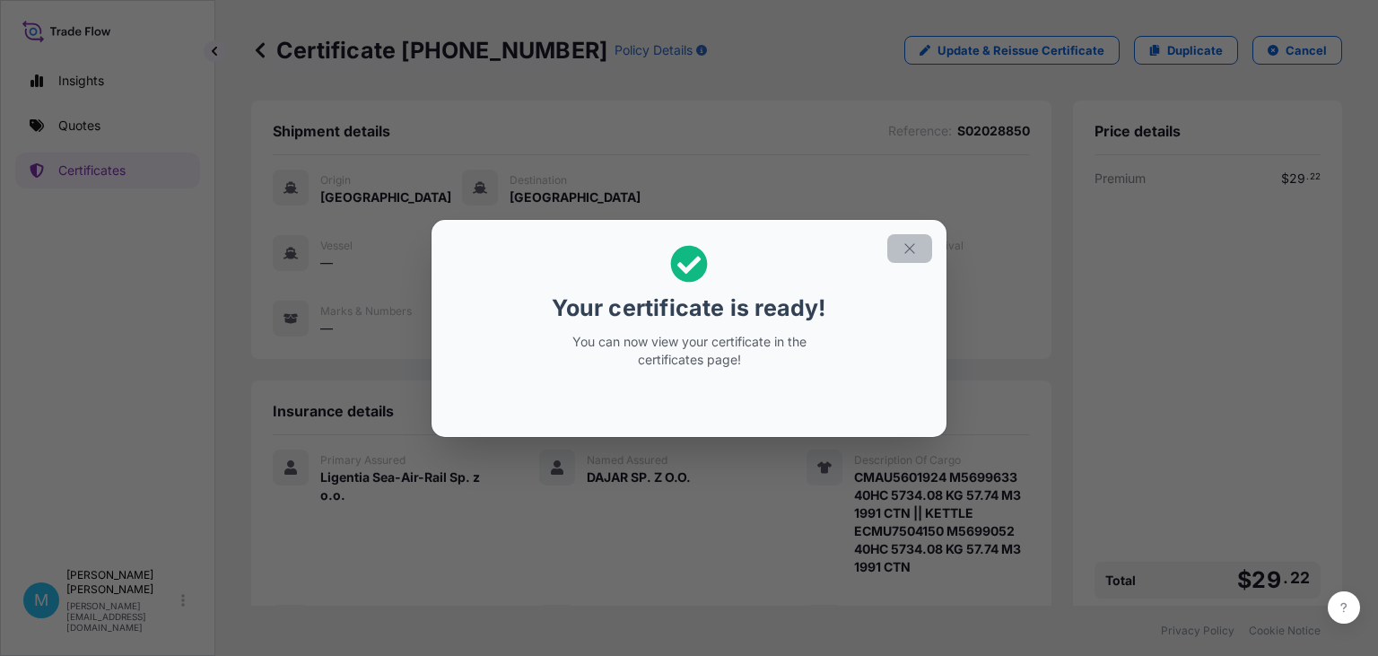
click at [913, 249] on icon "button" at bounding box center [910, 248] width 16 height 16
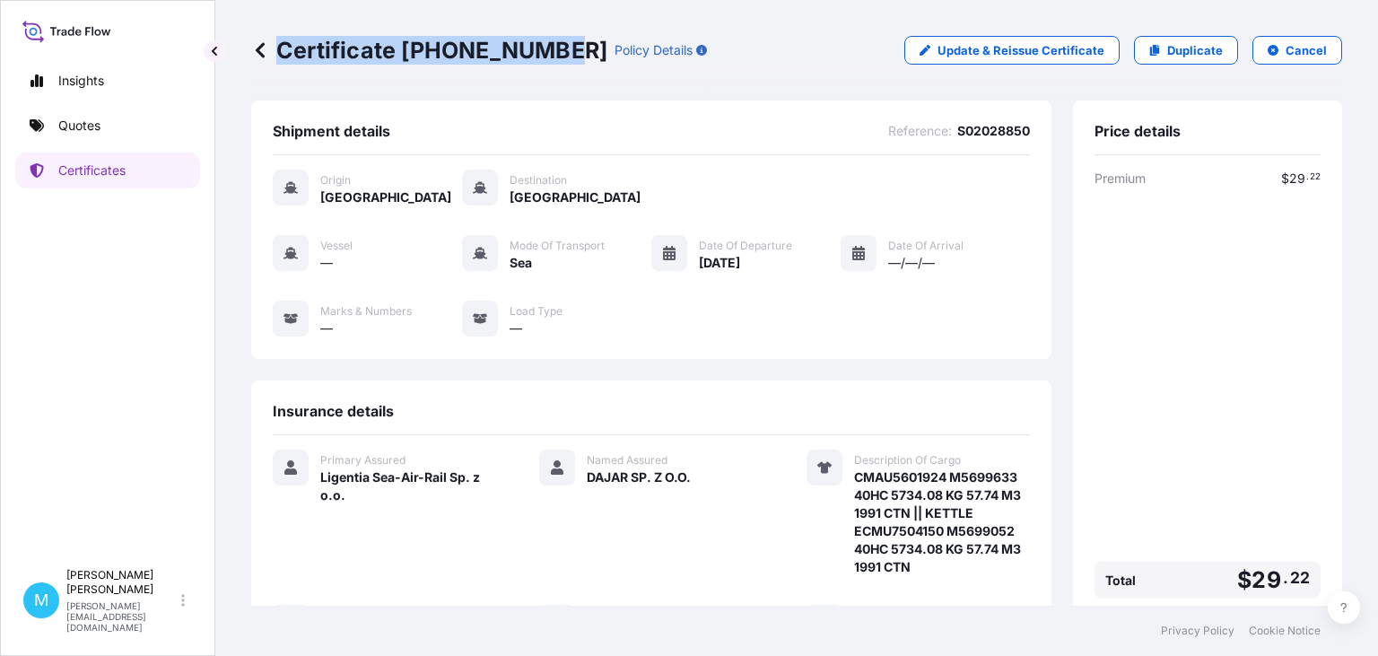
drag, startPoint x: 556, startPoint y: 49, endPoint x: 278, endPoint y: 50, distance: 278.1
click at [278, 50] on div "Certificate [PHONE_NUMBER] Policy Details" at bounding box center [479, 50] width 456 height 29
copy p "Certificate [PHONE_NUMBER]"
click at [622, 87] on div "Certificate [PHONE_NUMBER] Policy Details Update & Reissue Certificate Duplicat…" at bounding box center [796, 50] width 1091 height 100
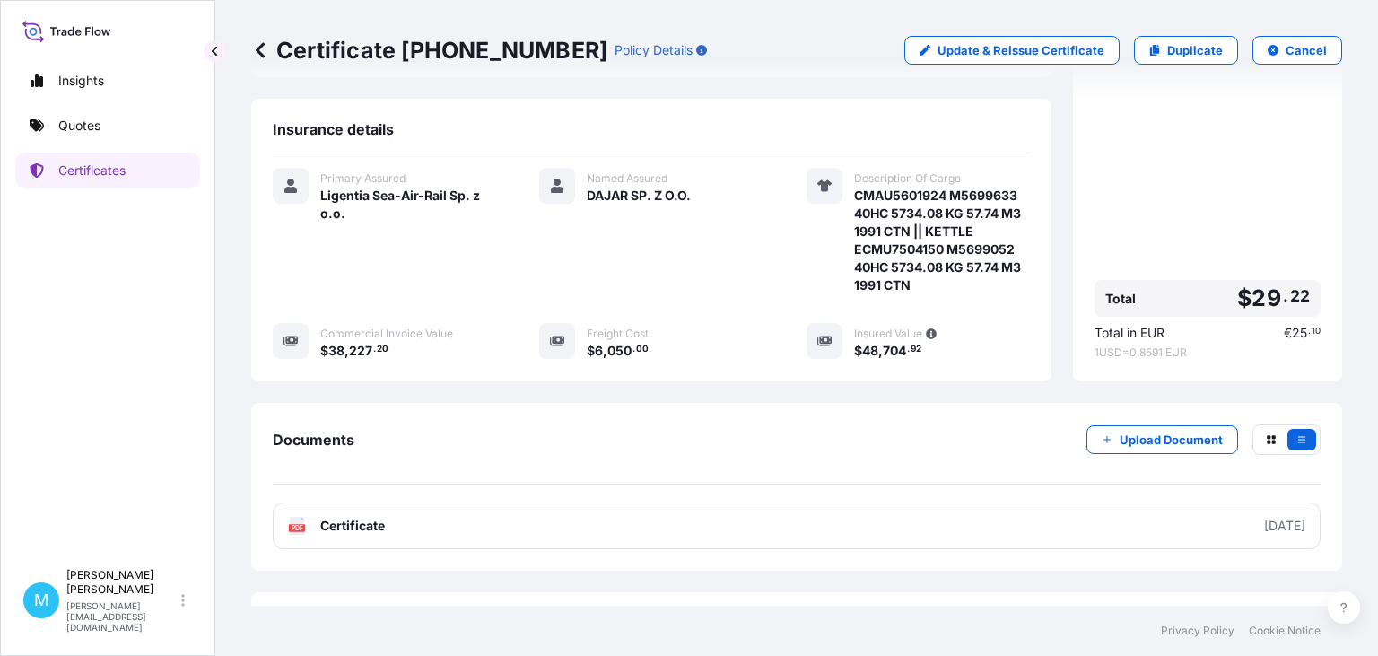
scroll to position [310, 0]
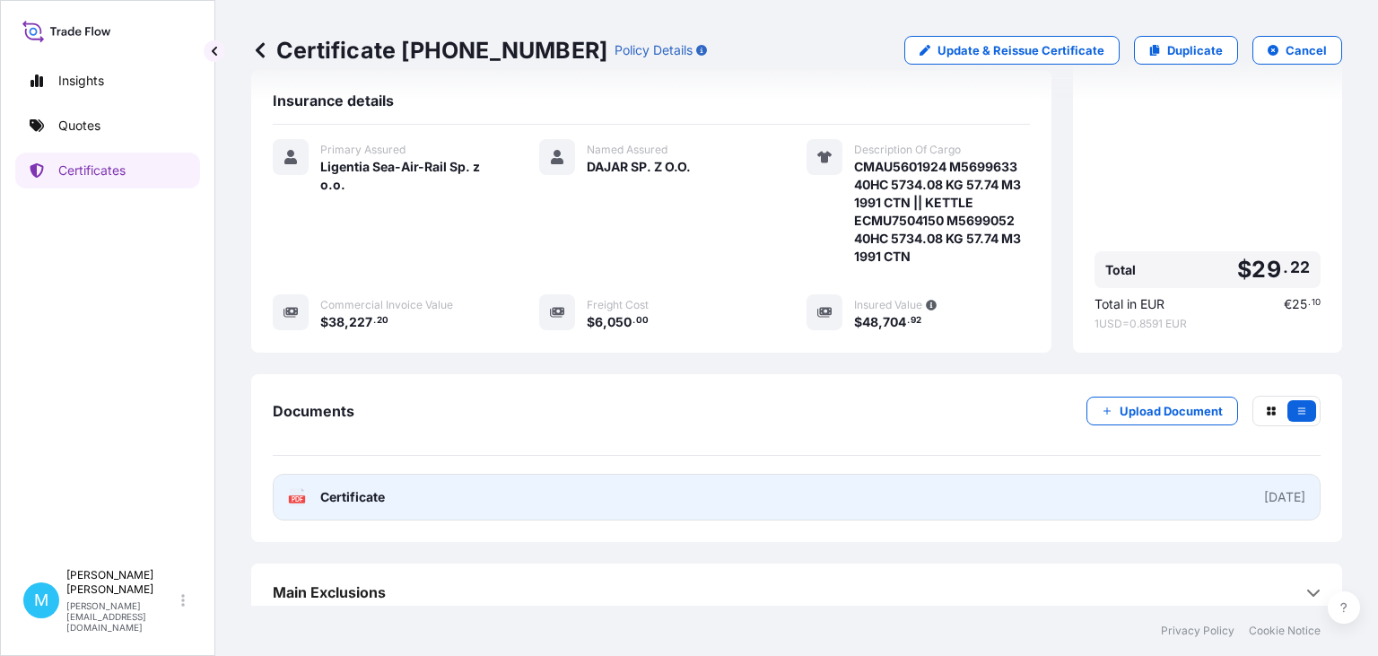
click at [626, 501] on link "PDF Certificate [DATE]" at bounding box center [797, 497] width 1048 height 47
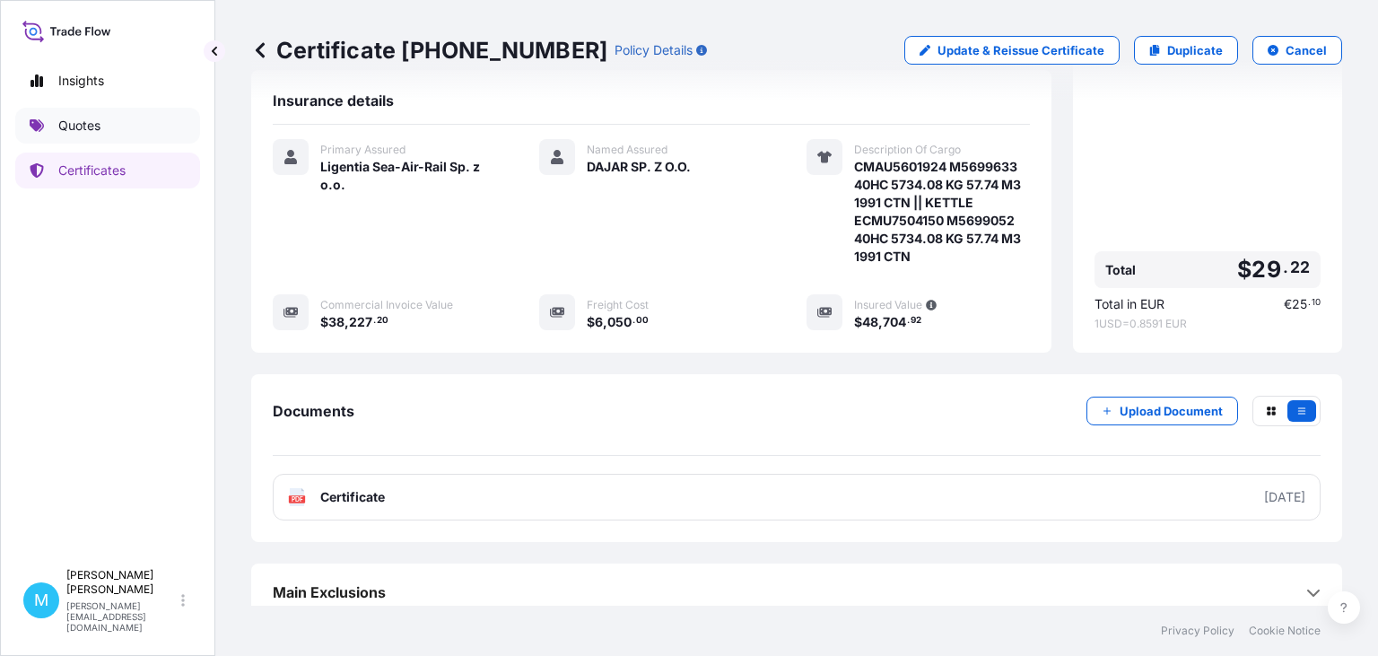
click at [115, 130] on link "Quotes" at bounding box center [107, 126] width 185 height 36
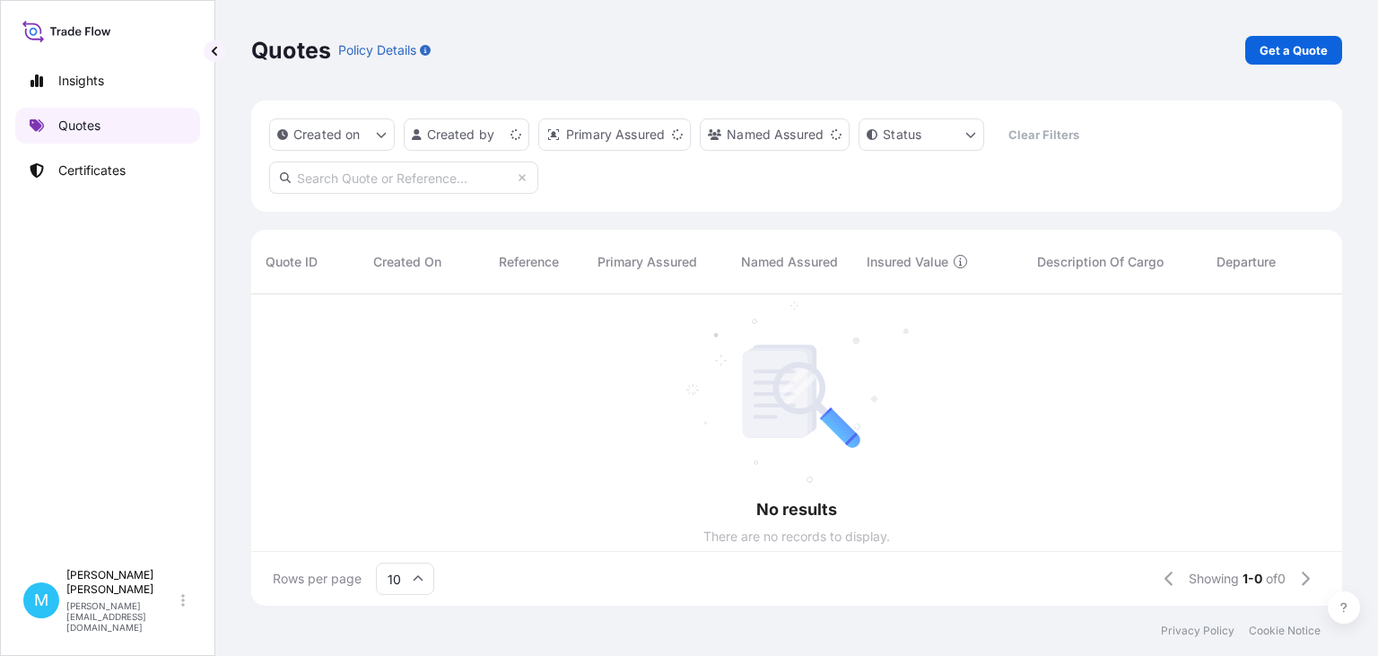
scroll to position [321, 1091]
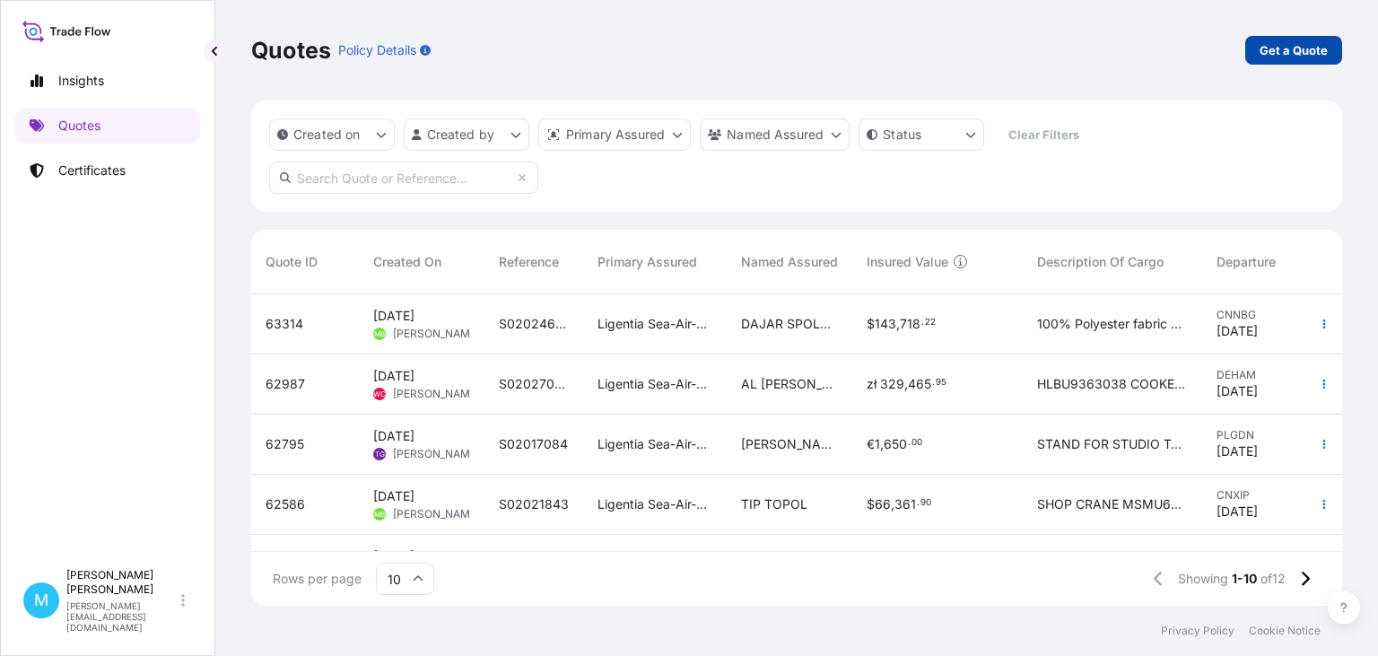
click at [1290, 52] on p "Get a Quote" at bounding box center [1294, 50] width 68 height 18
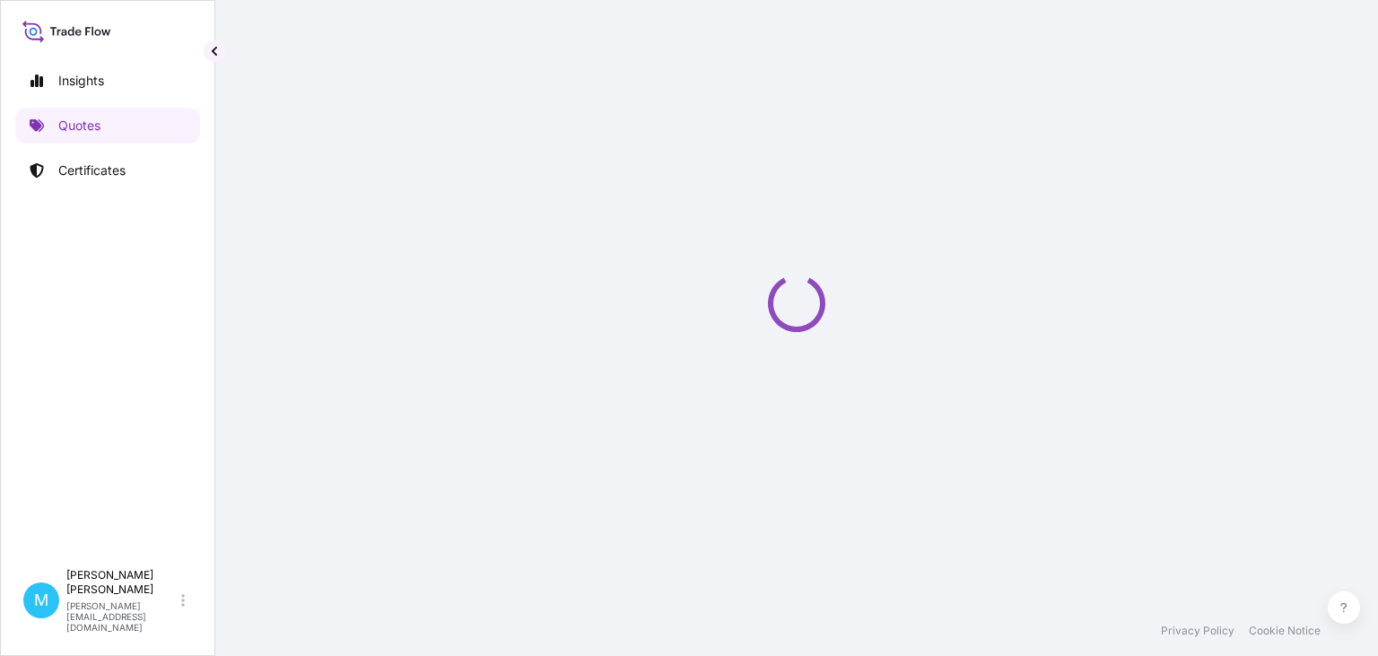
select select "Sea"
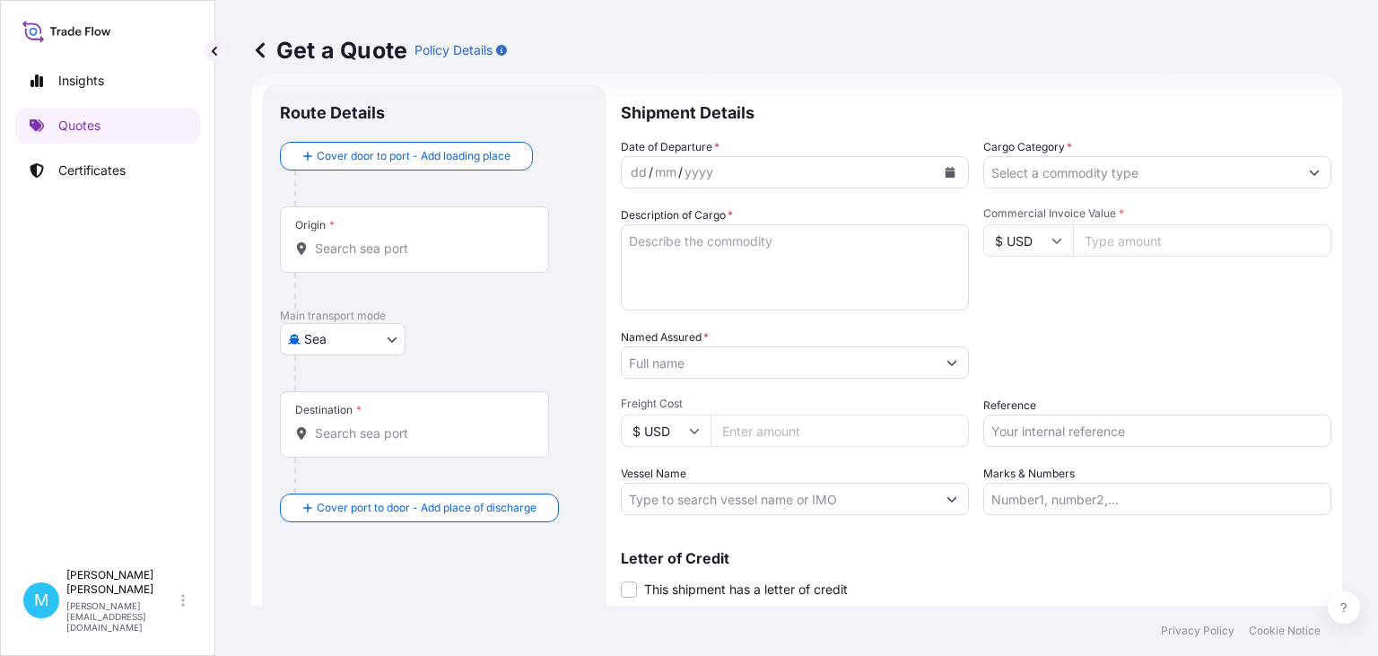
scroll to position [29, 0]
click at [329, 253] on input "Origin *" at bounding box center [421, 247] width 212 height 18
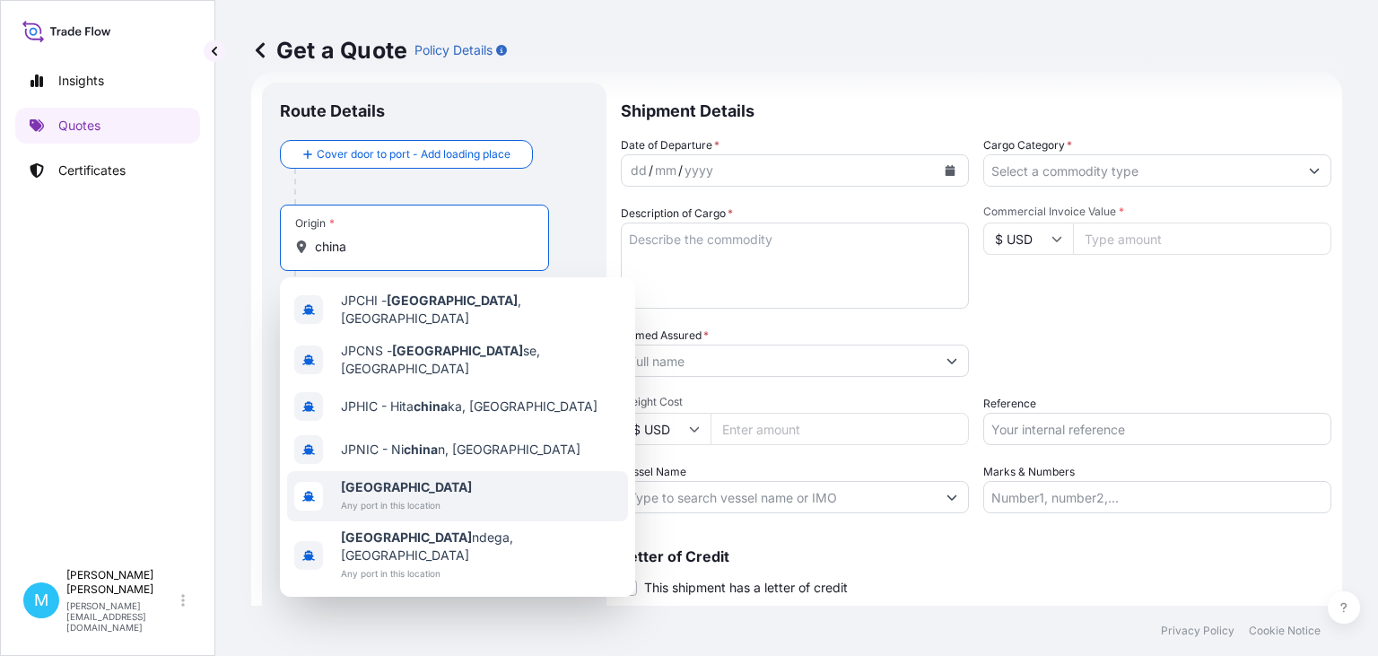
click at [368, 496] on span "Any port in this location" at bounding box center [406, 505] width 131 height 18
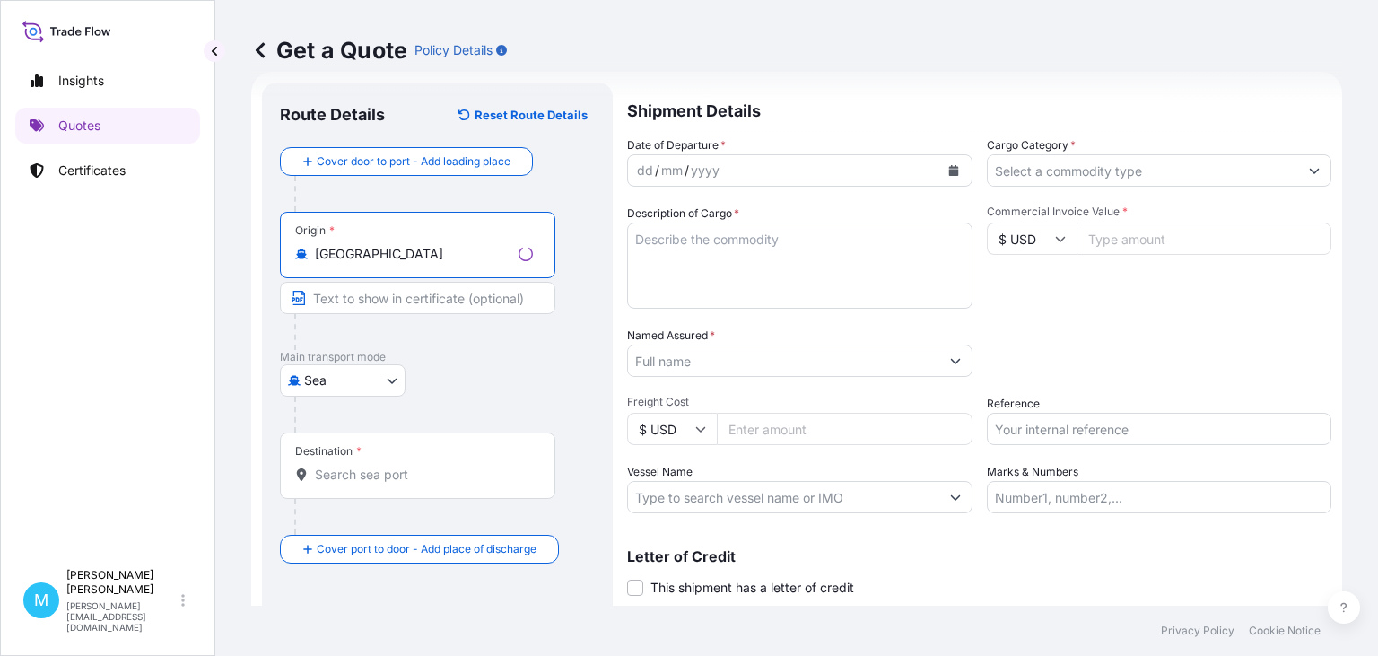
type input "[GEOGRAPHIC_DATA]"
click at [344, 468] on input "Destination *" at bounding box center [424, 475] width 218 height 18
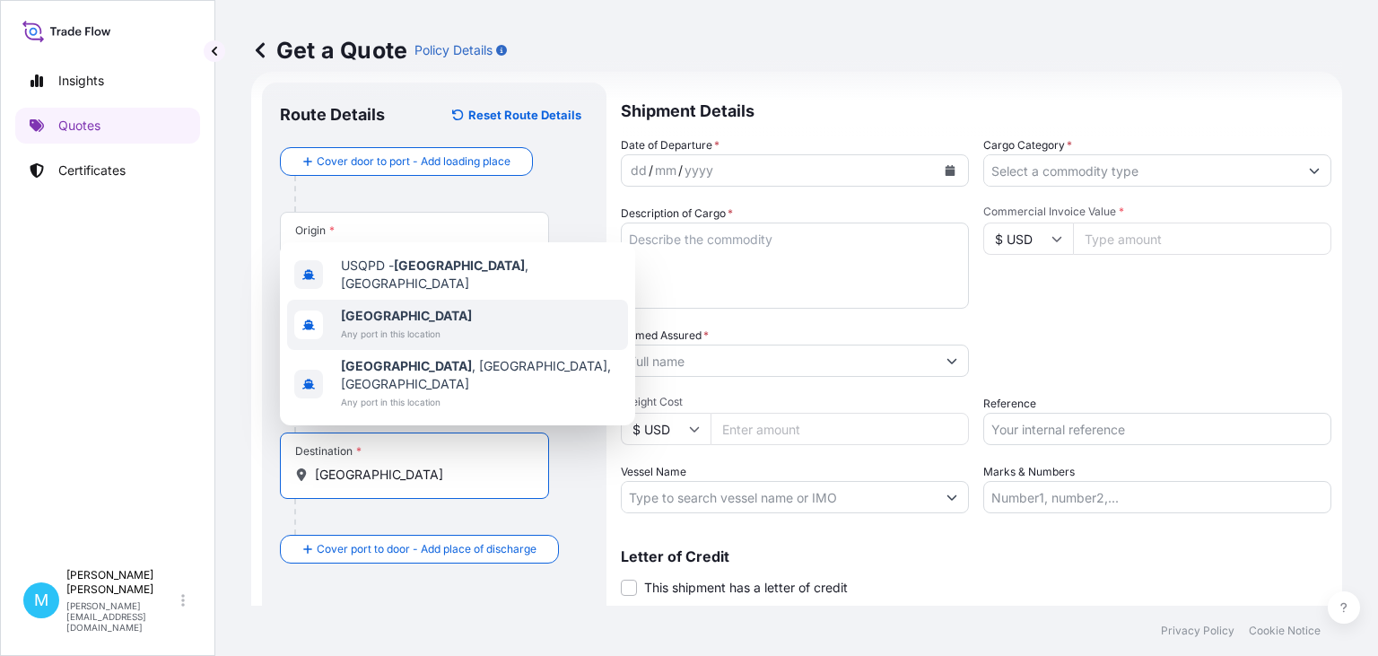
click at [377, 323] on b "[GEOGRAPHIC_DATA]" at bounding box center [406, 315] width 131 height 15
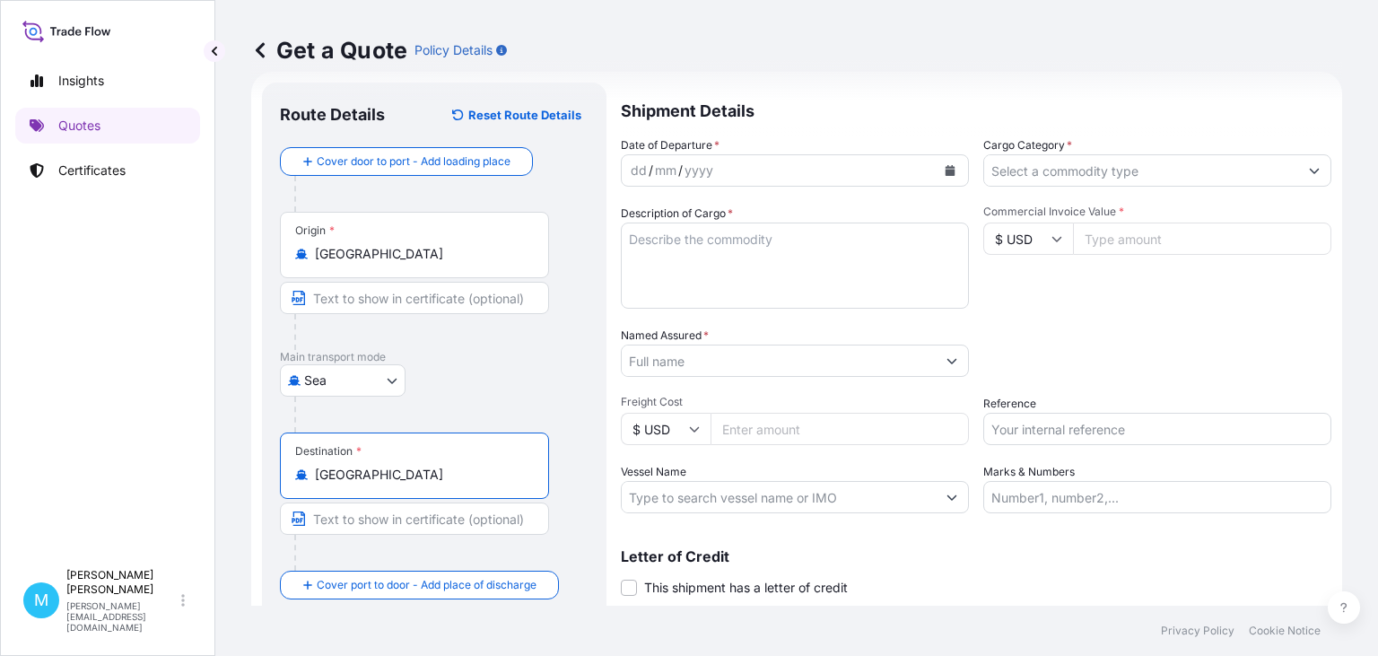
type input "[GEOGRAPHIC_DATA]"
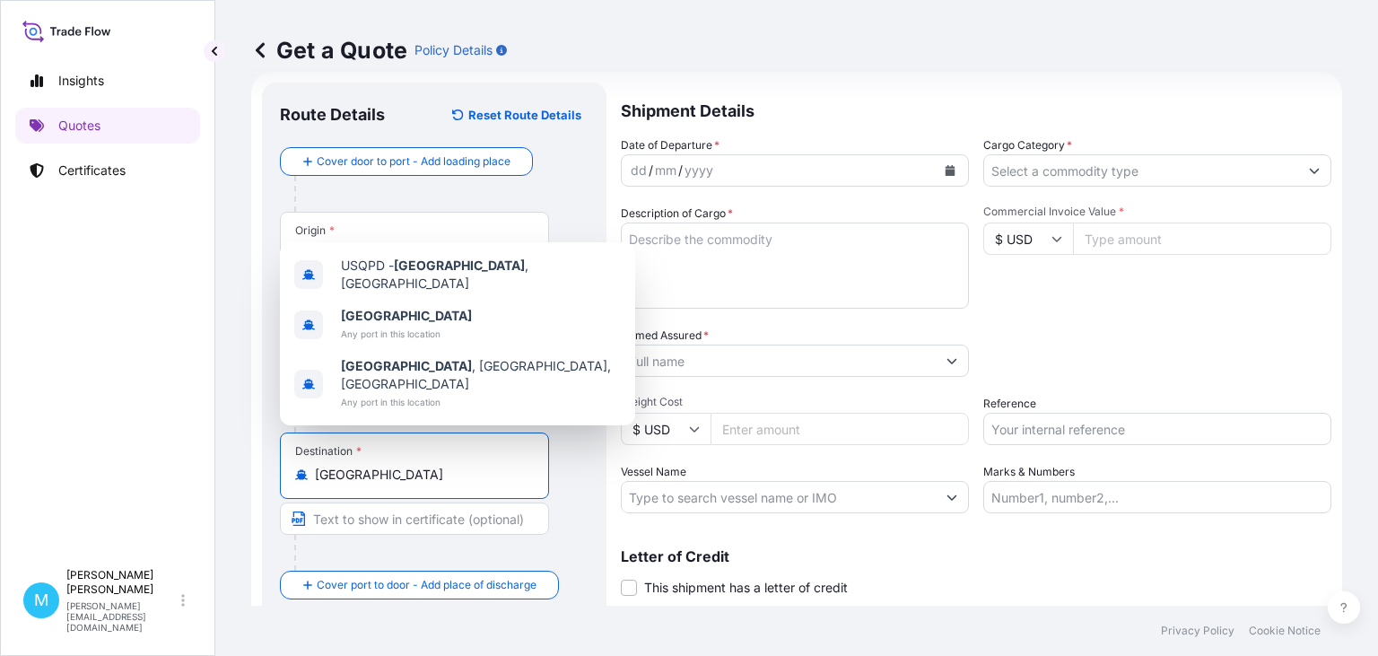
click at [949, 170] on icon "Calendar" at bounding box center [951, 170] width 10 height 11
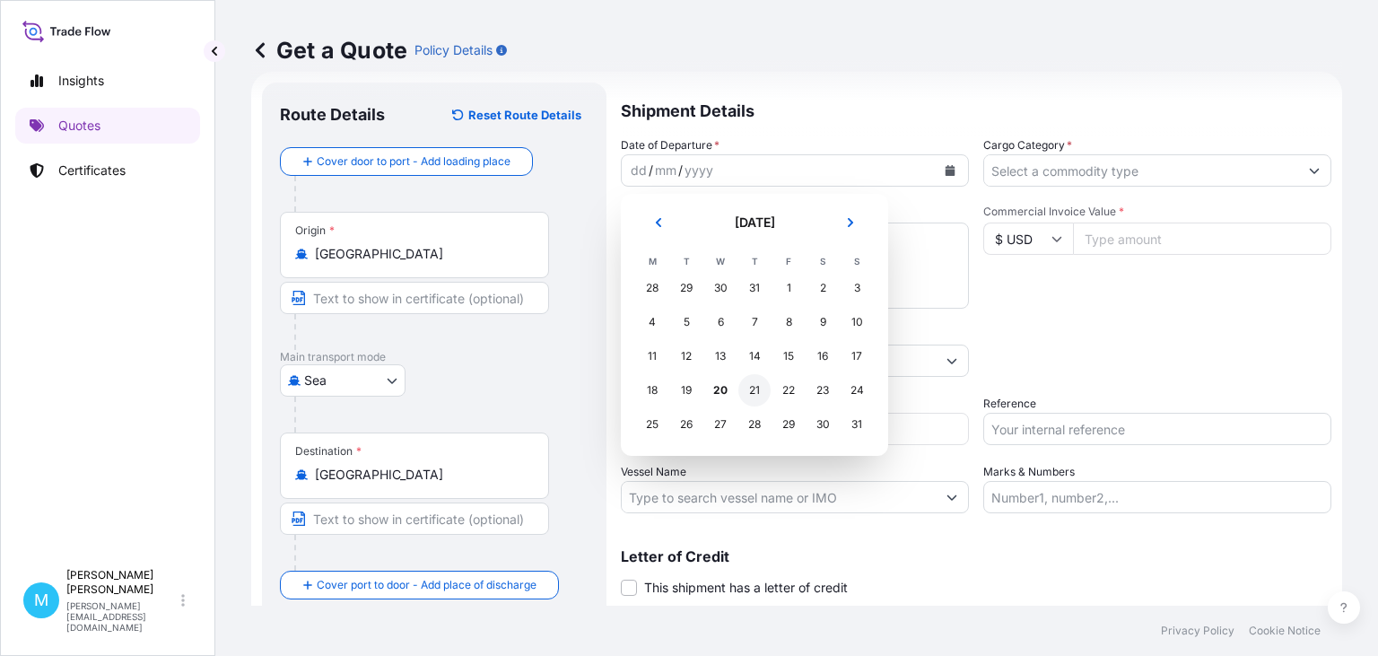
click at [749, 392] on div "21" at bounding box center [754, 390] width 32 height 32
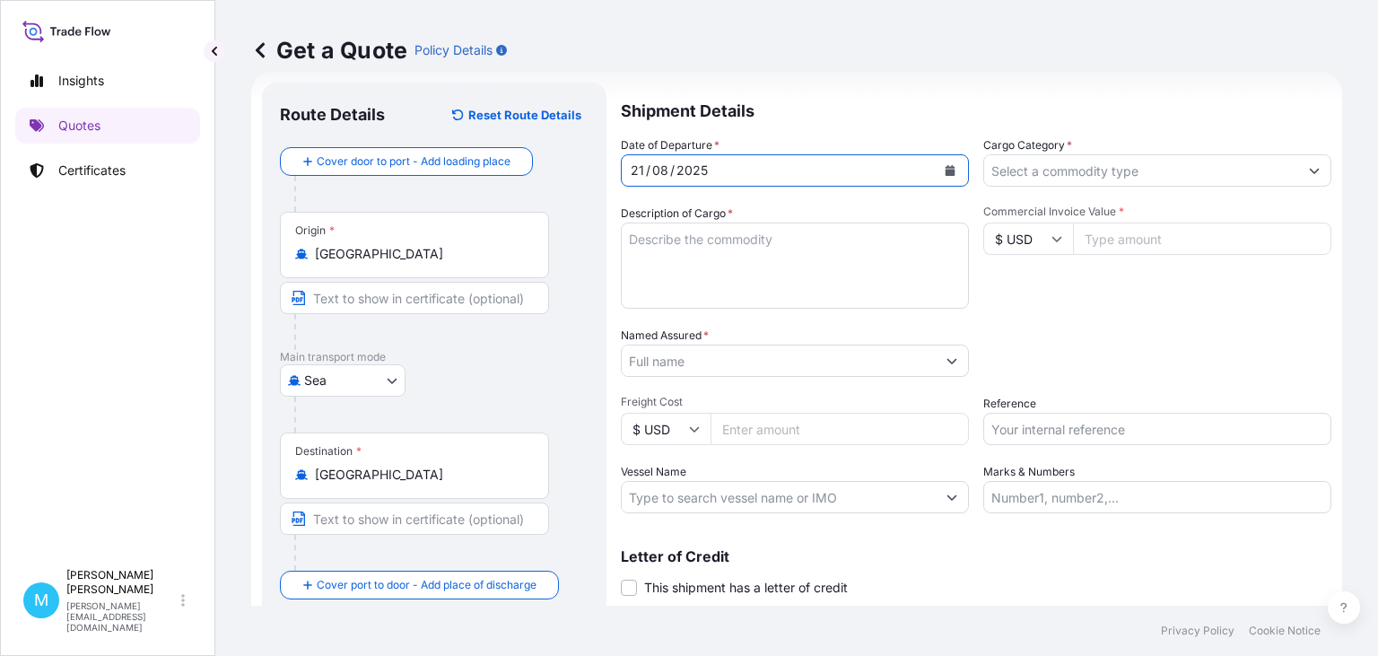
click at [673, 249] on textarea "Description of Cargo *" at bounding box center [795, 266] width 348 height 86
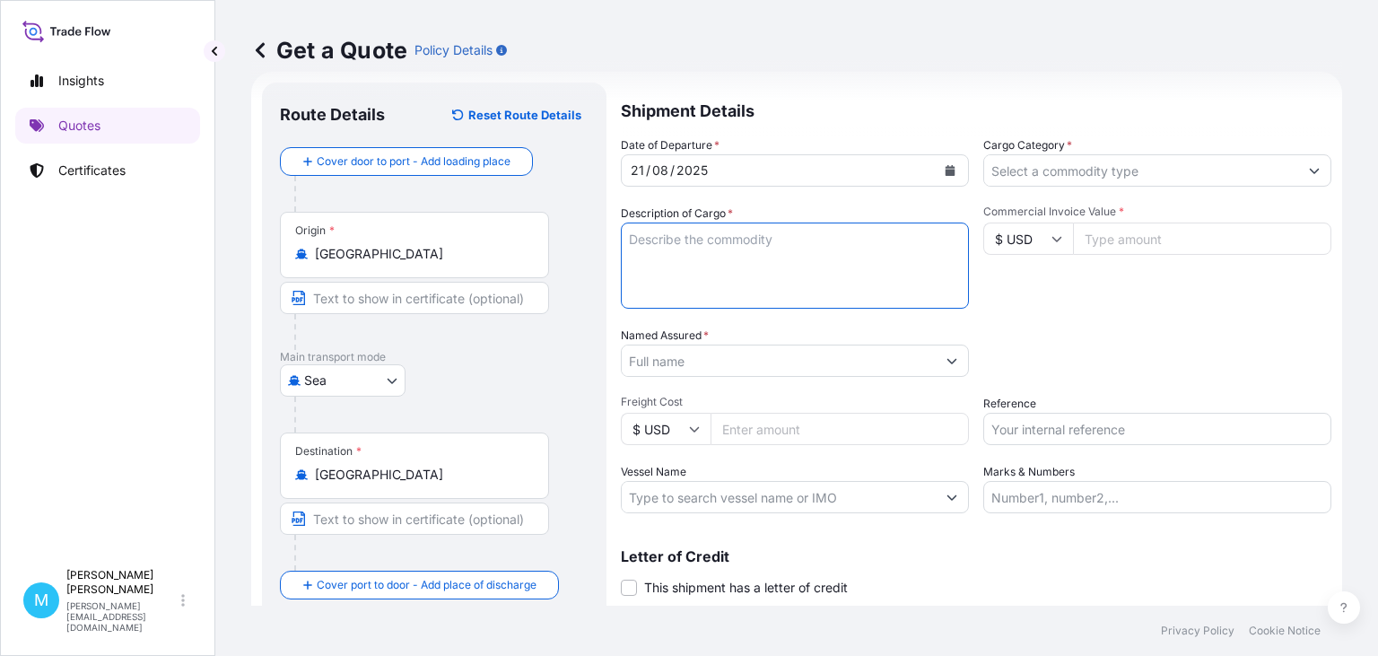
click at [687, 250] on textarea "Description of Cargo *" at bounding box center [795, 266] width 348 height 86
paste textarea "CMAU4438659 M5234946 40HC 7945.08 KG 66.99 M3 1389 CTN"
click at [653, 272] on textarea "CMAU4438659 M5234946 40HC 7945.08 KG 66.99 M3 1389 CTN ||" at bounding box center [795, 266] width 348 height 86
paste textarea "CMAU7966623 M5230391 40HC 7945.08 KG 66.99 M3 1389 CTN"
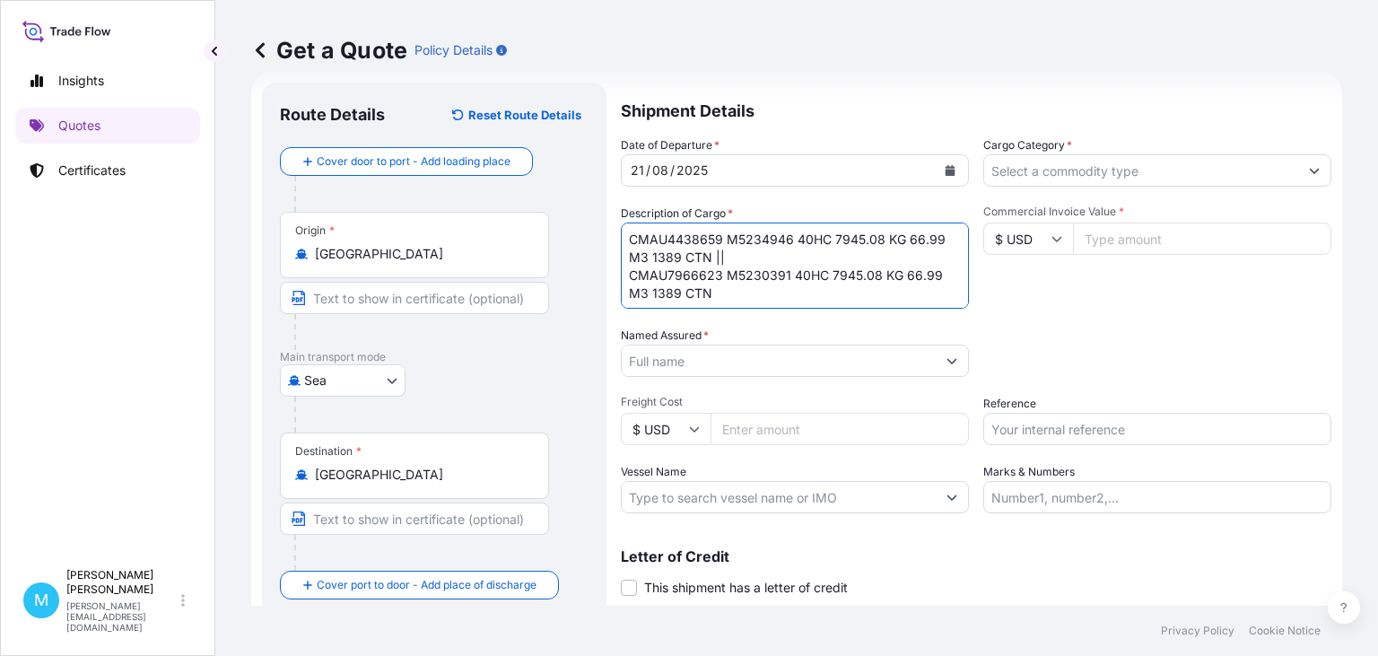
scroll to position [13, 0]
click at [651, 300] on textarea "CMAU4438659 M5234946 40HC 7945.08 KG 66.99 M3 1389 CTN || CMAU7966623 M5230391 …" at bounding box center [795, 266] width 348 height 86
paste textarea "SEGU4292126 R9580532 40HC 7945.08 KG 66.99 M3 1389 CTN"
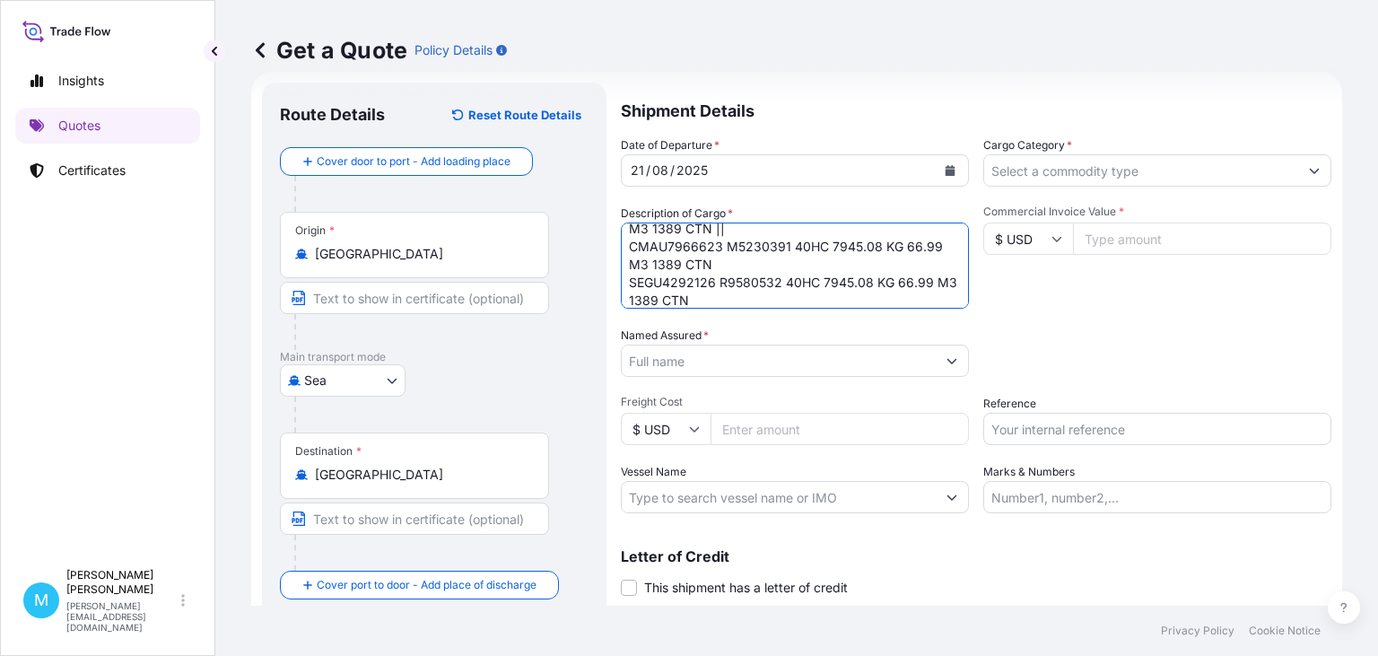
scroll to position [48, 0]
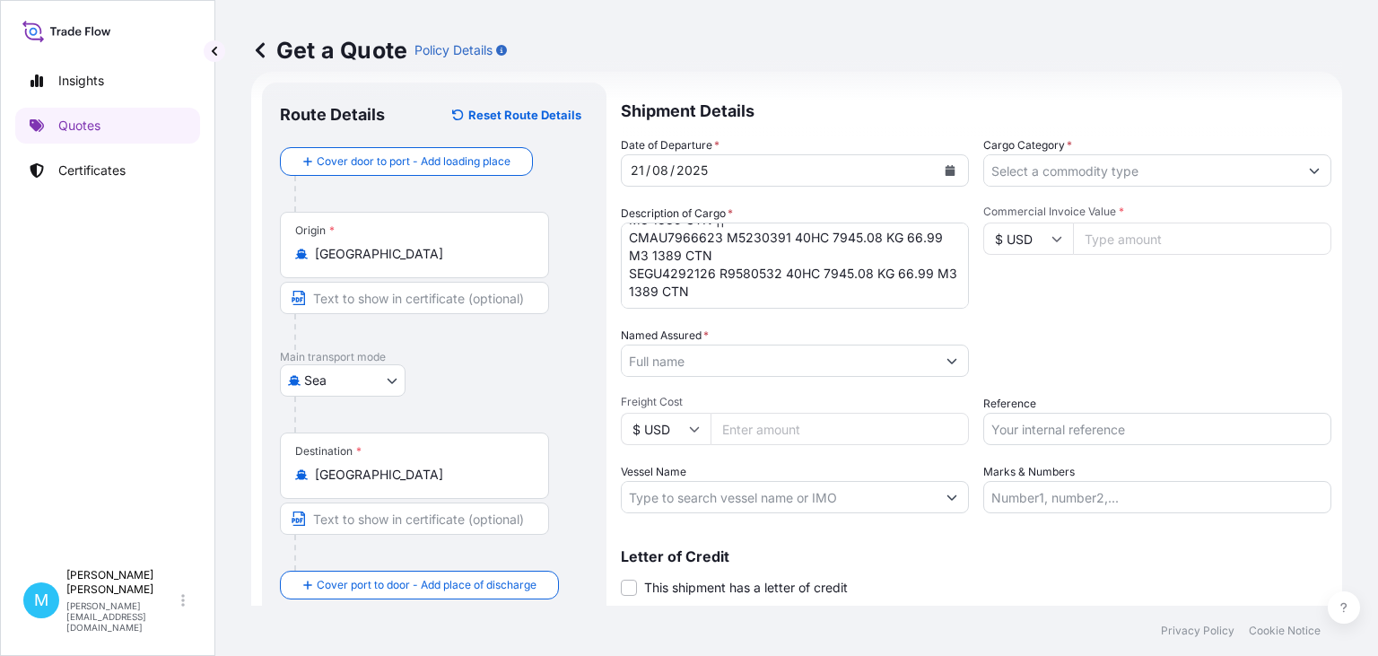
click at [658, 299] on textarea "CMAU4438659 M5234946 40HC 7945.08 KG 66.99 M3 1389 CTN || CMAU7966623 M5230391 …" at bounding box center [795, 266] width 348 height 86
paste textarea "TIIU5523288 M5234872 40HC 7945.08 KG 66.99 M3 1389 CTN"
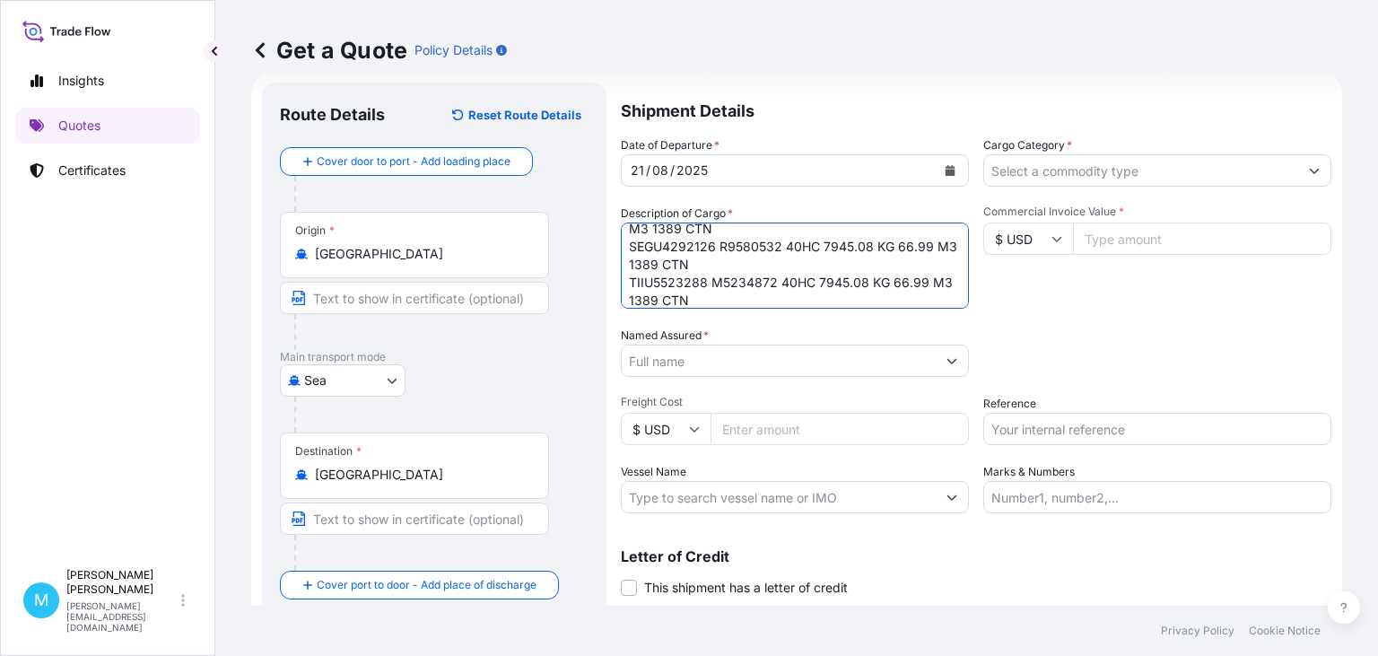
scroll to position [0, 0]
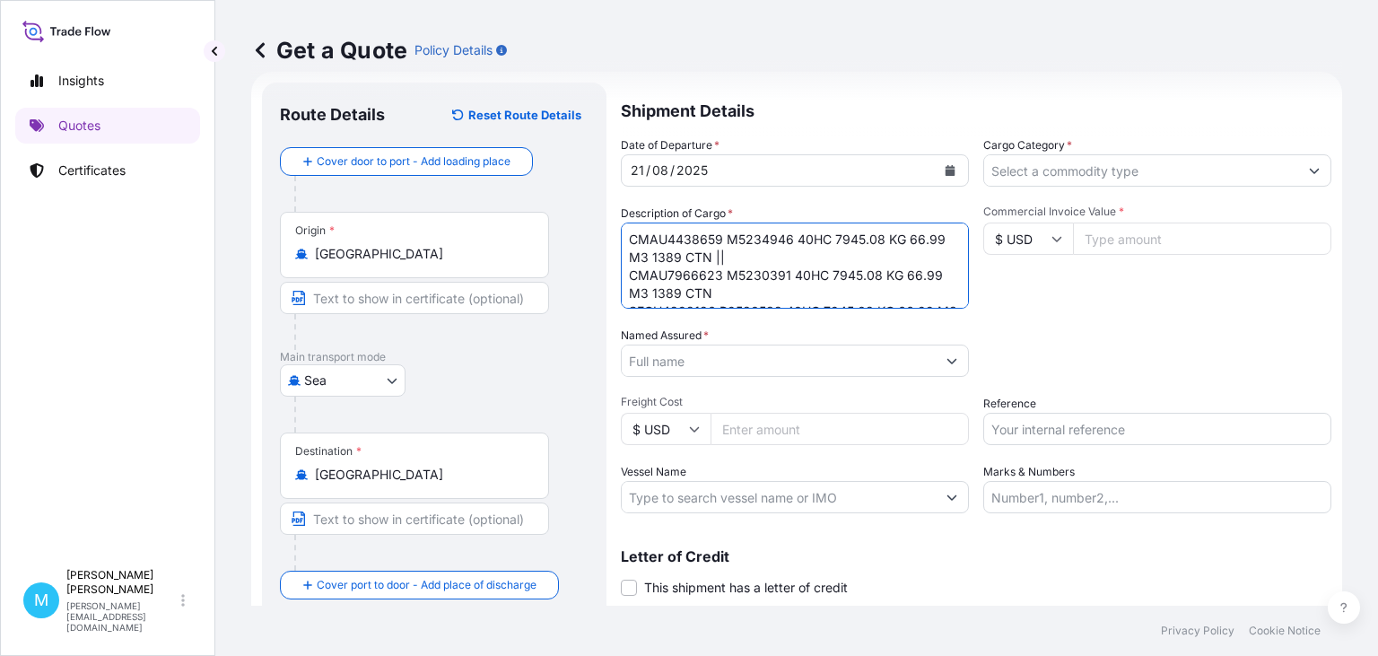
click at [739, 258] on textarea "CMAU4438659 M5234946 40HC 7945.08 KG 66.99 M3 1389 CTN || CMAU7966623 M5230391 …" at bounding box center [795, 266] width 348 height 86
click at [731, 257] on textarea "CMAU4438659 M5234946 40HC 7945.08 KG 66.99 M3 1389 CTN || CMAU7966623 M5230391 …" at bounding box center [795, 266] width 348 height 86
paste textarea "BAKING FORMS"
type textarea "CMAU4438659 M5234946 40HC 7945.08 KG 66.99 M3 1389 CTN || BAKING FORMS CMAU7966…"
click at [693, 356] on input "Named Assured *" at bounding box center [779, 361] width 314 height 32
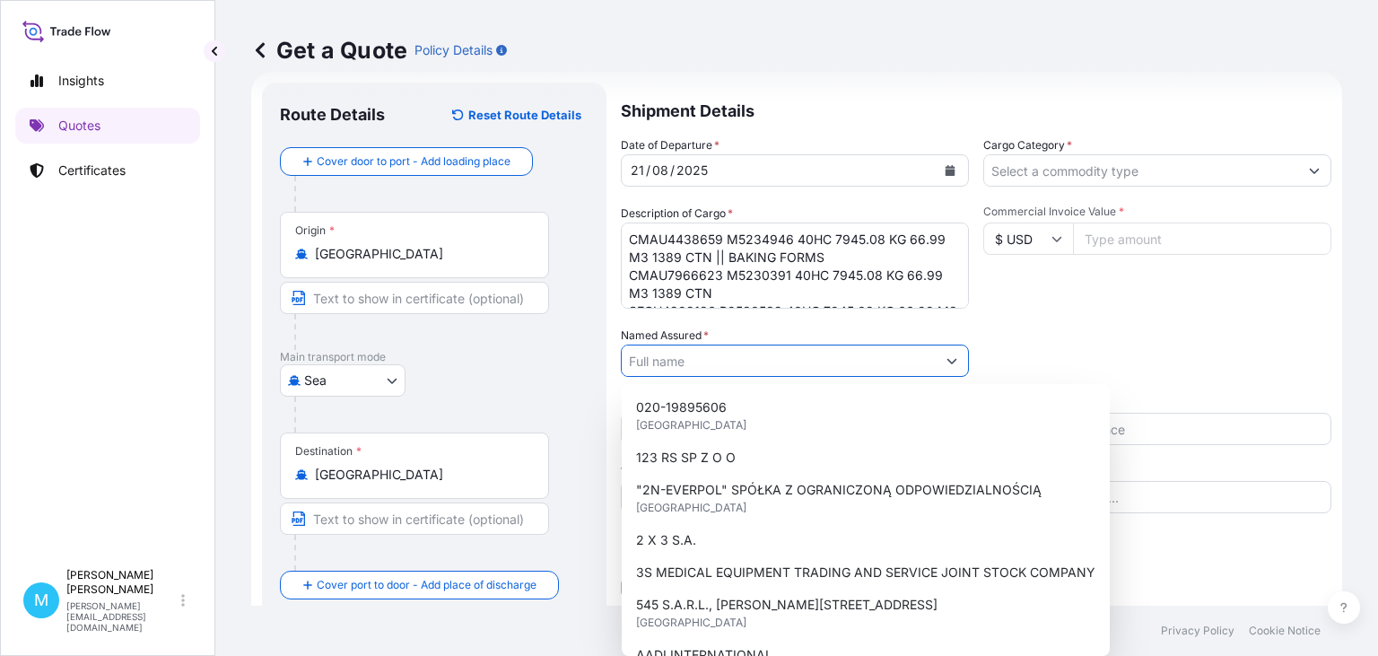
click at [682, 357] on input "Named Assured *" at bounding box center [779, 361] width 314 height 32
paste input "DAJAR SPOLKA Z O.O."
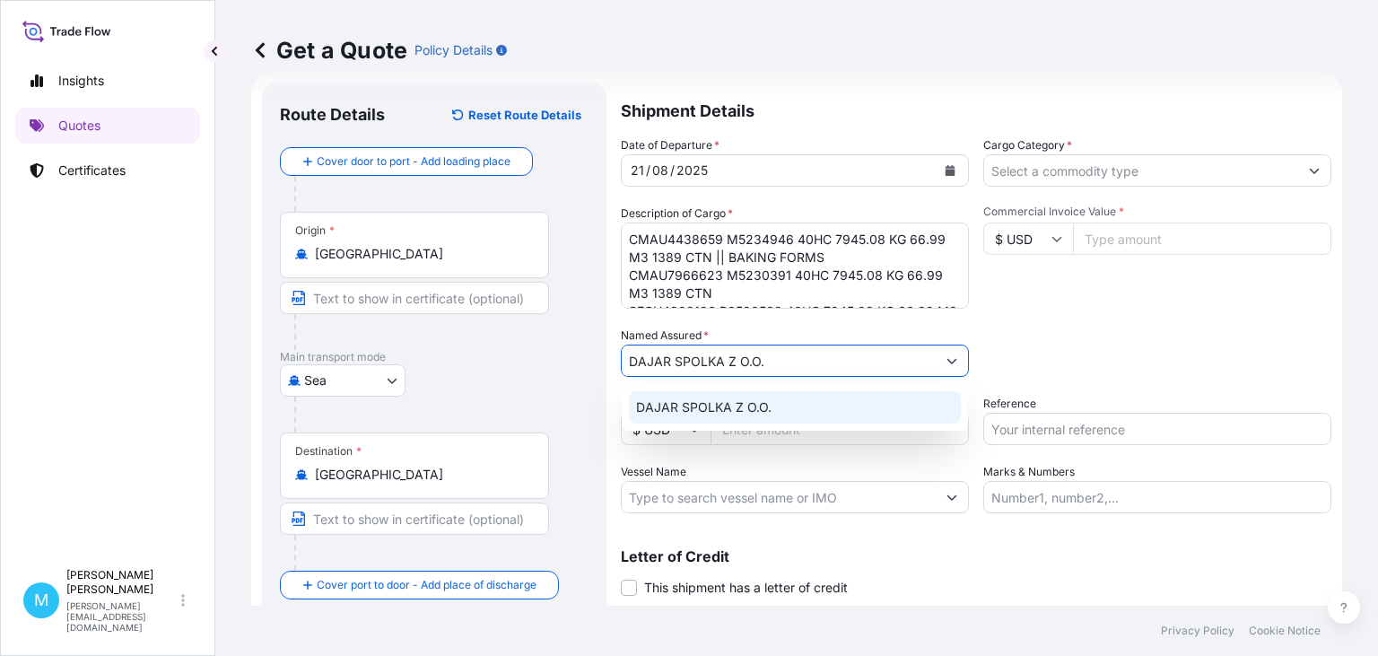
click at [768, 402] on span "DAJAR SPOLKA Z O.O." at bounding box center [703, 407] width 135 height 18
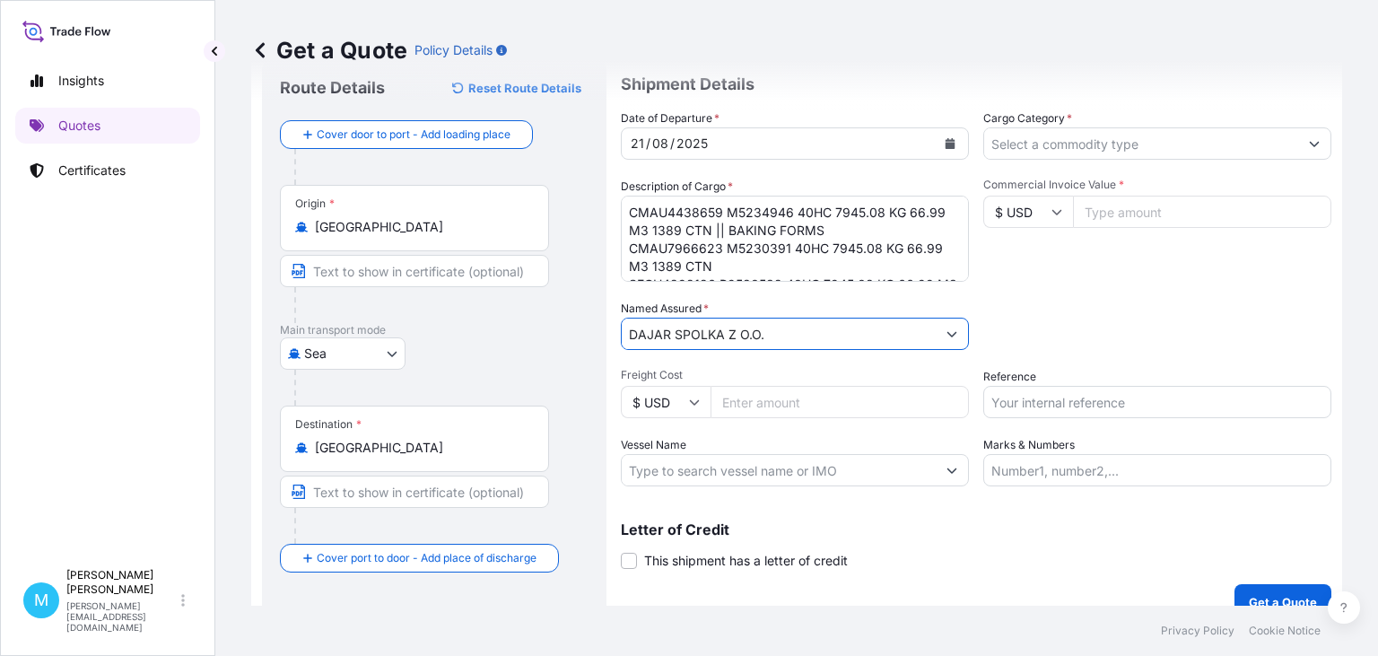
scroll to position [81, 0]
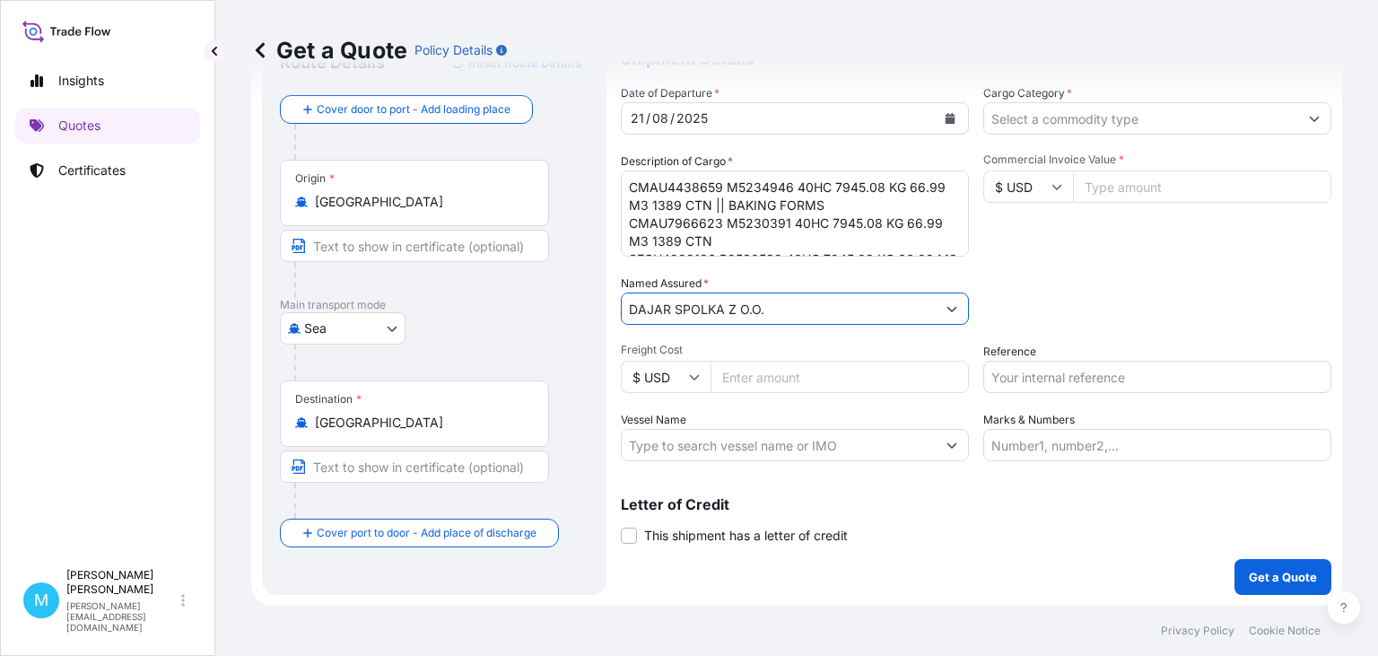
type input "DAJAR SPOLKA Z O.O."
click at [797, 383] on input "Freight Cost" at bounding box center [840, 377] width 258 height 32
type input "12100"
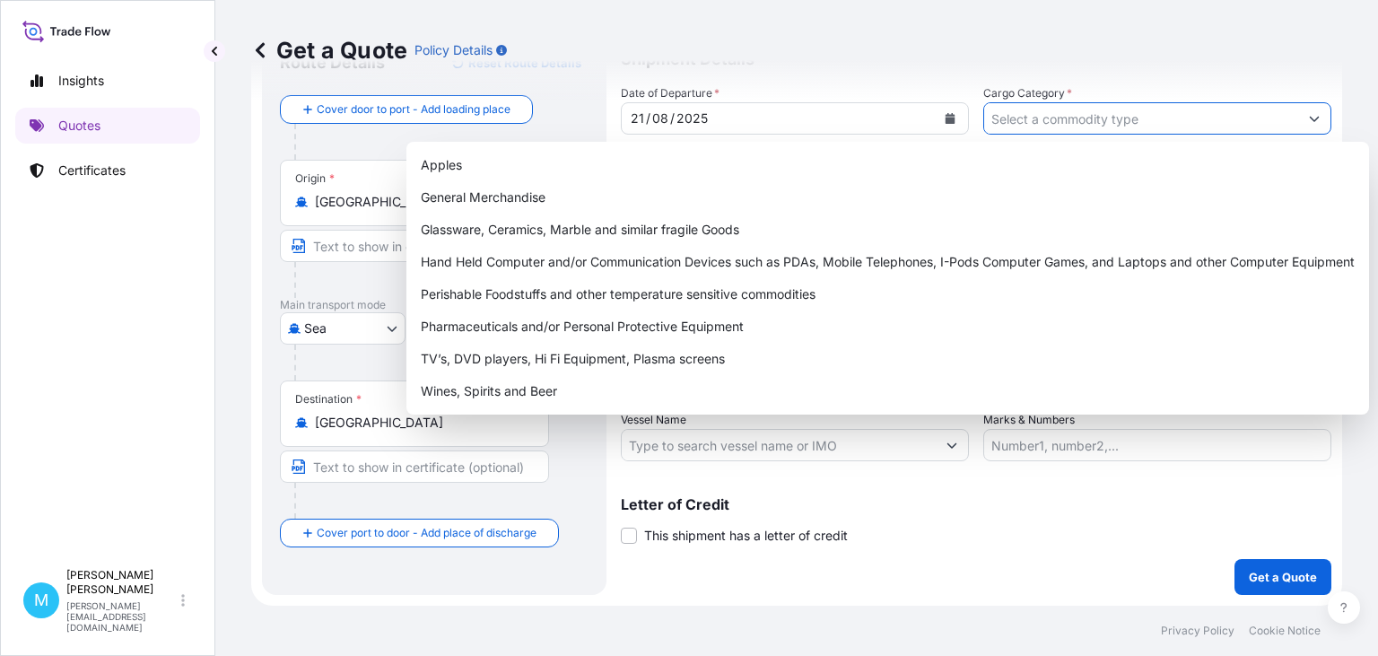
click at [1064, 124] on input "Cargo Category *" at bounding box center [1141, 118] width 314 height 32
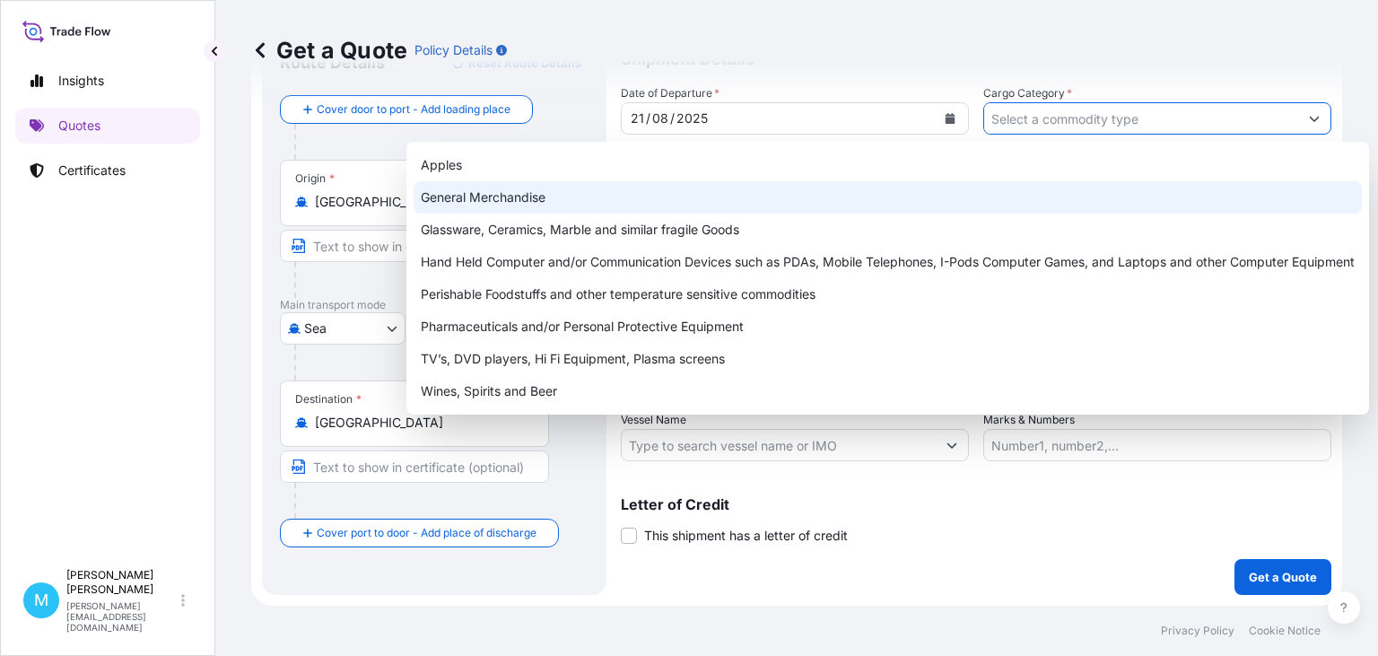
click at [550, 196] on div "General Merchandise" at bounding box center [888, 197] width 948 height 32
type input "General Merchandise"
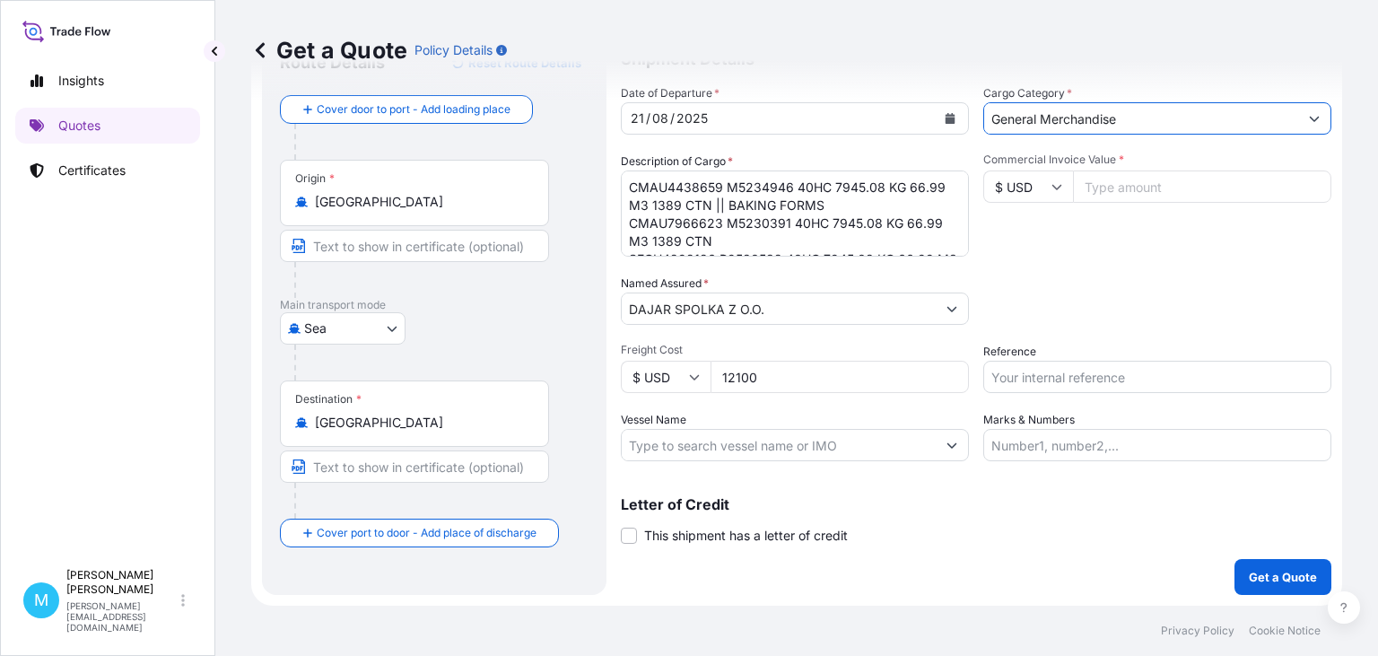
click at [1133, 193] on input "Commercial Invoice Value *" at bounding box center [1202, 186] width 258 height 32
click at [1110, 191] on input "Commercial Invoice Value *" at bounding box center [1202, 186] width 258 height 32
click at [1122, 193] on input "Commercial Invoice Value *" at bounding box center [1202, 186] width 258 height 32
click at [1079, 375] on input "Reference" at bounding box center [1157, 377] width 348 height 32
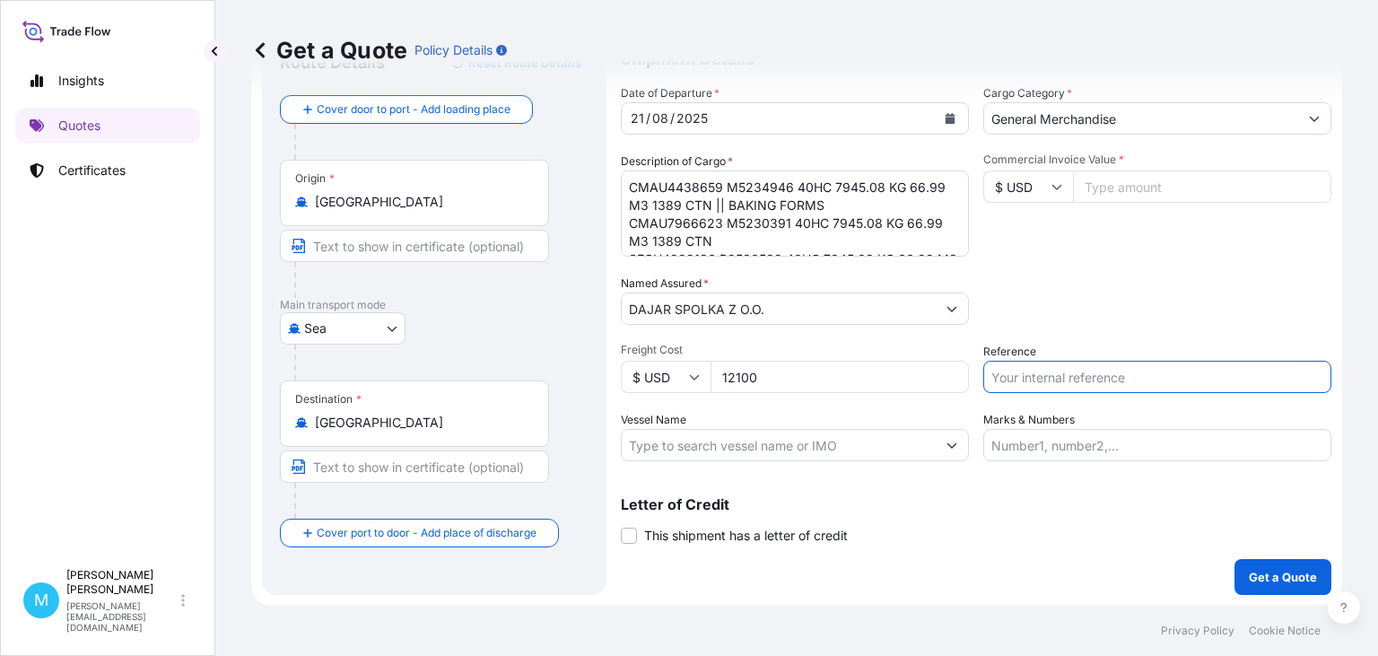
paste input "S02028898"
type input "S02028898"
click at [1295, 580] on p "Get a Quote" at bounding box center [1283, 577] width 68 height 18
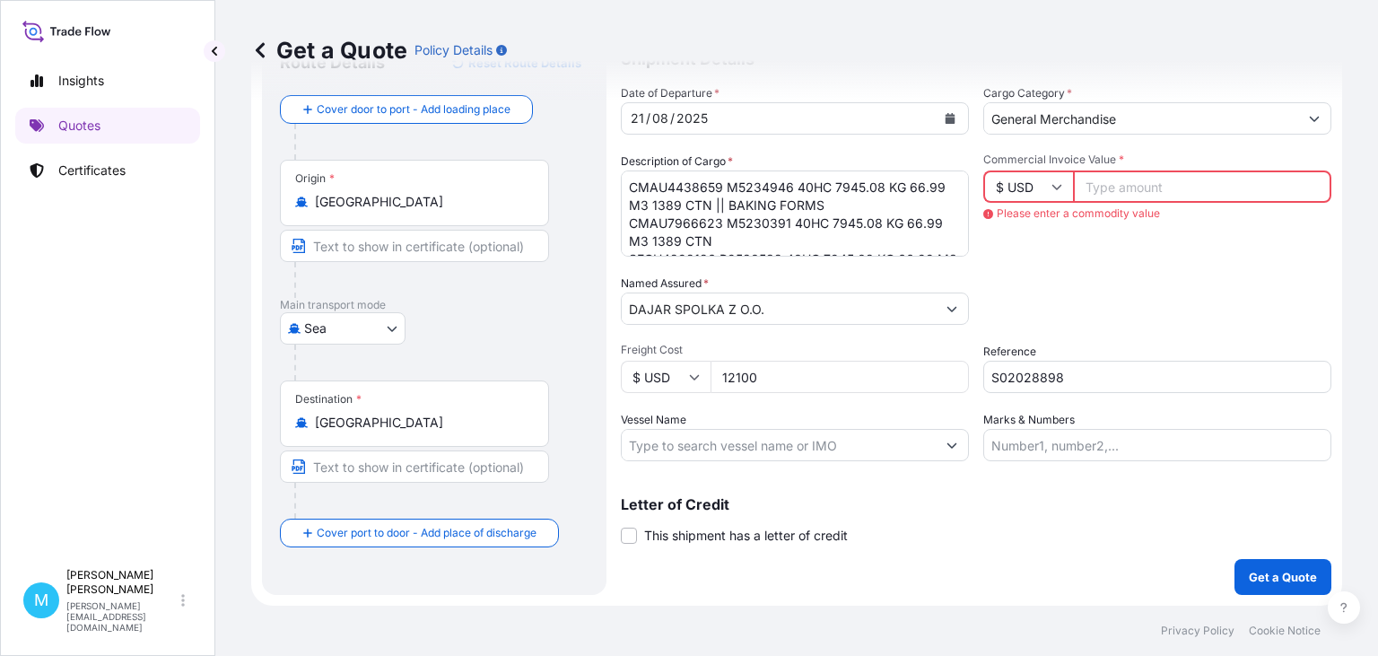
drag, startPoint x: 1139, startPoint y: 186, endPoint x: 1047, endPoint y: 172, distance: 93.4
click at [1073, 172] on input "Commercial Invoice Value *" at bounding box center [1202, 186] width 258 height 32
click at [1072, 374] on input "S02028898" at bounding box center [1157, 377] width 348 height 32
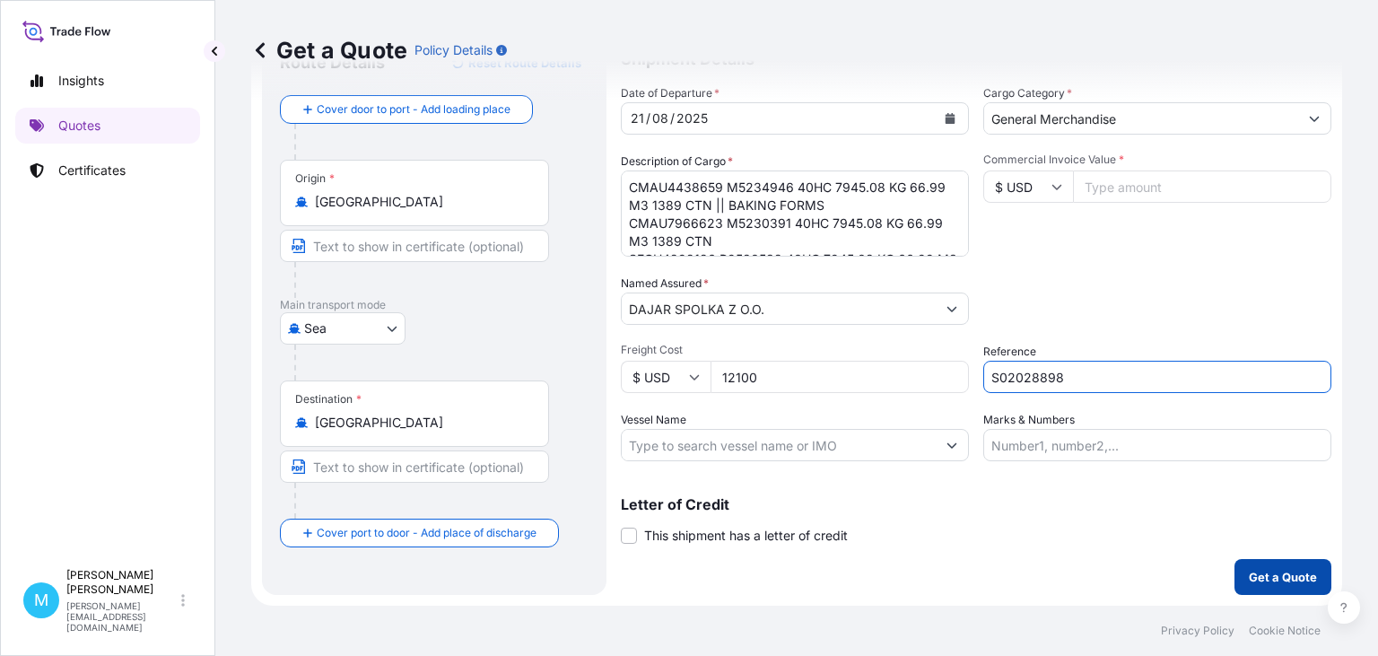
click at [1280, 577] on p "Get a Quote" at bounding box center [1283, 577] width 68 height 18
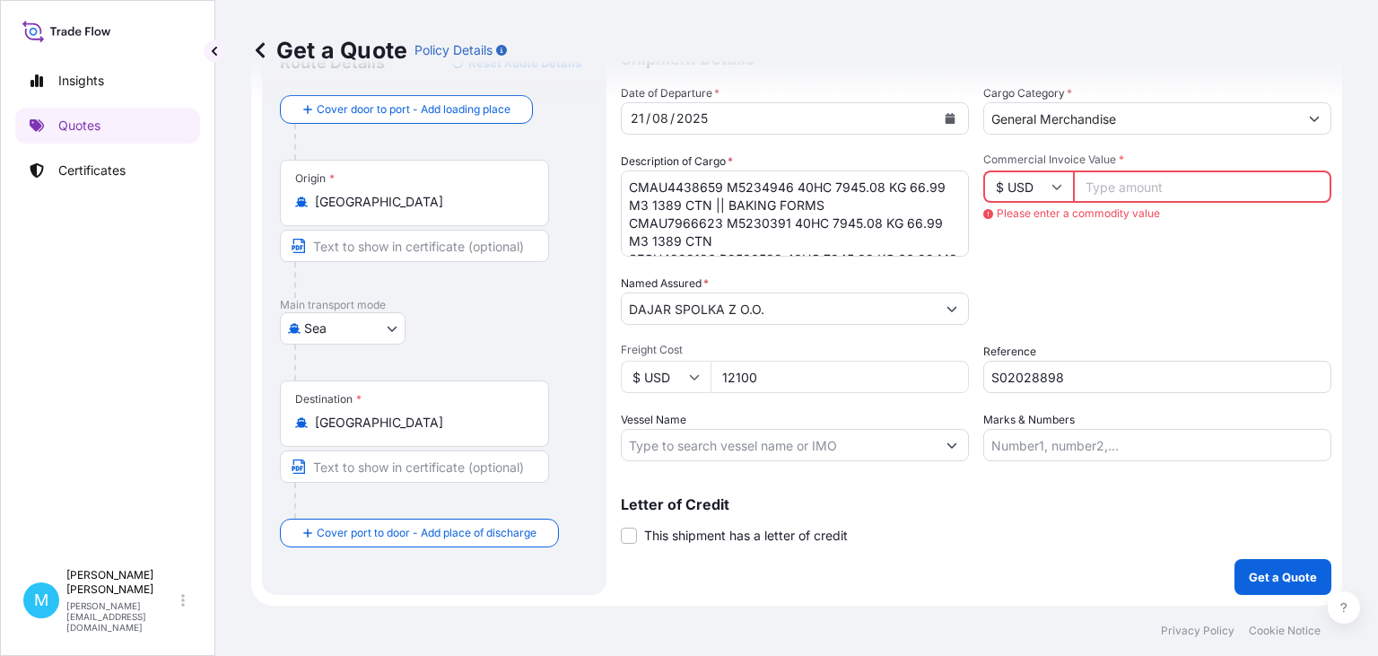
click at [1148, 185] on input "Commercial Invoice Value *" at bounding box center [1202, 186] width 258 height 32
type input "66116"
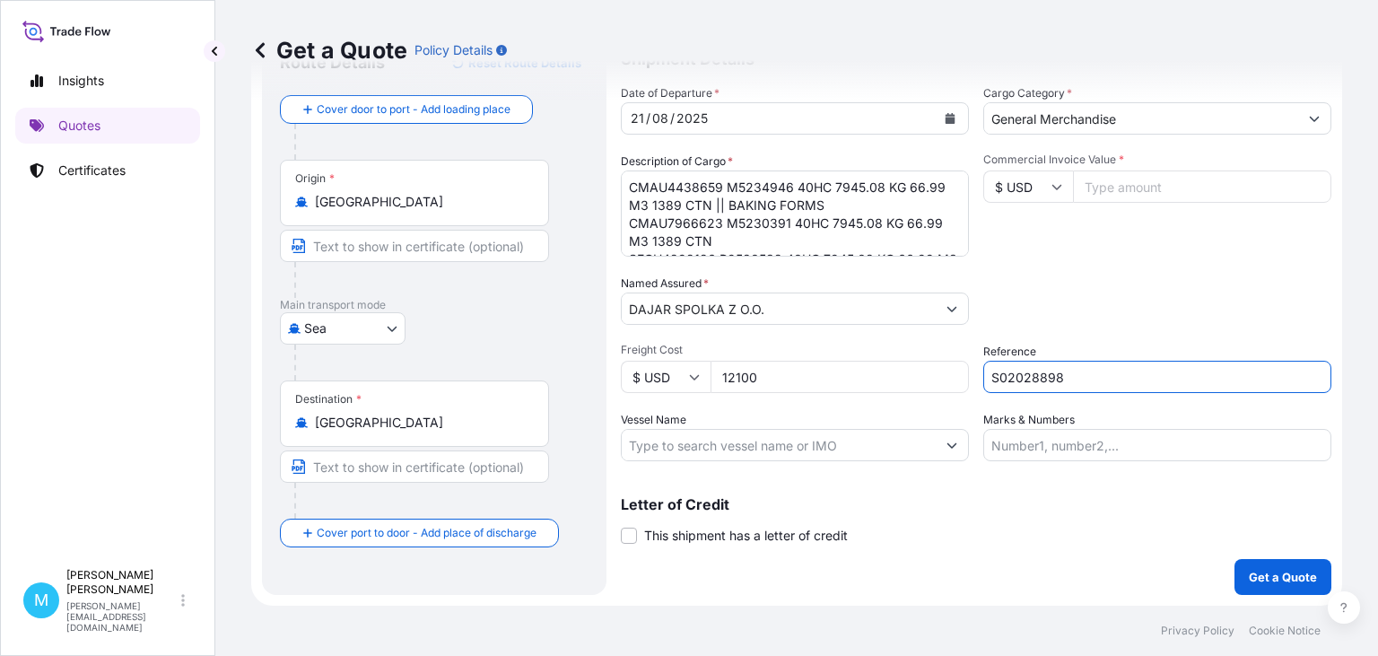
click at [1102, 371] on input "S02028898" at bounding box center [1157, 377] width 348 height 32
click at [1269, 576] on p "Get a Quote" at bounding box center [1283, 577] width 68 height 18
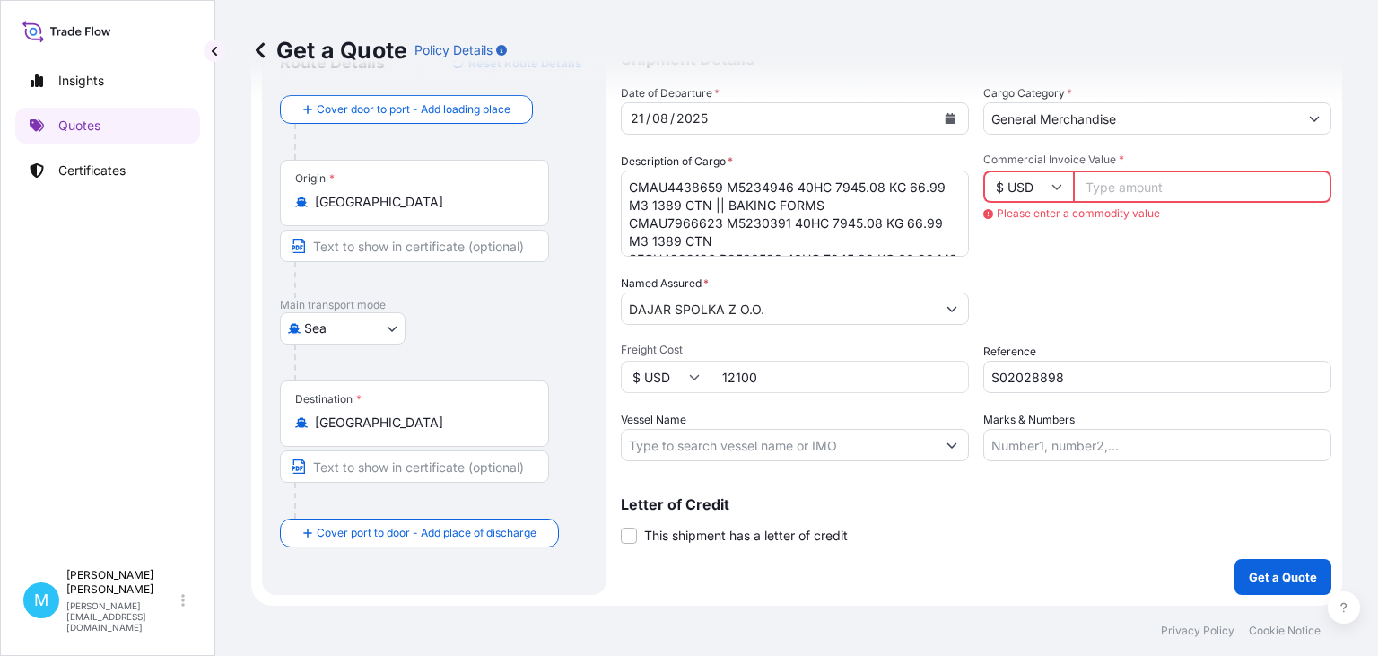
click at [1129, 188] on input "Commercial Invoice Value *" at bounding box center [1202, 186] width 258 height 32
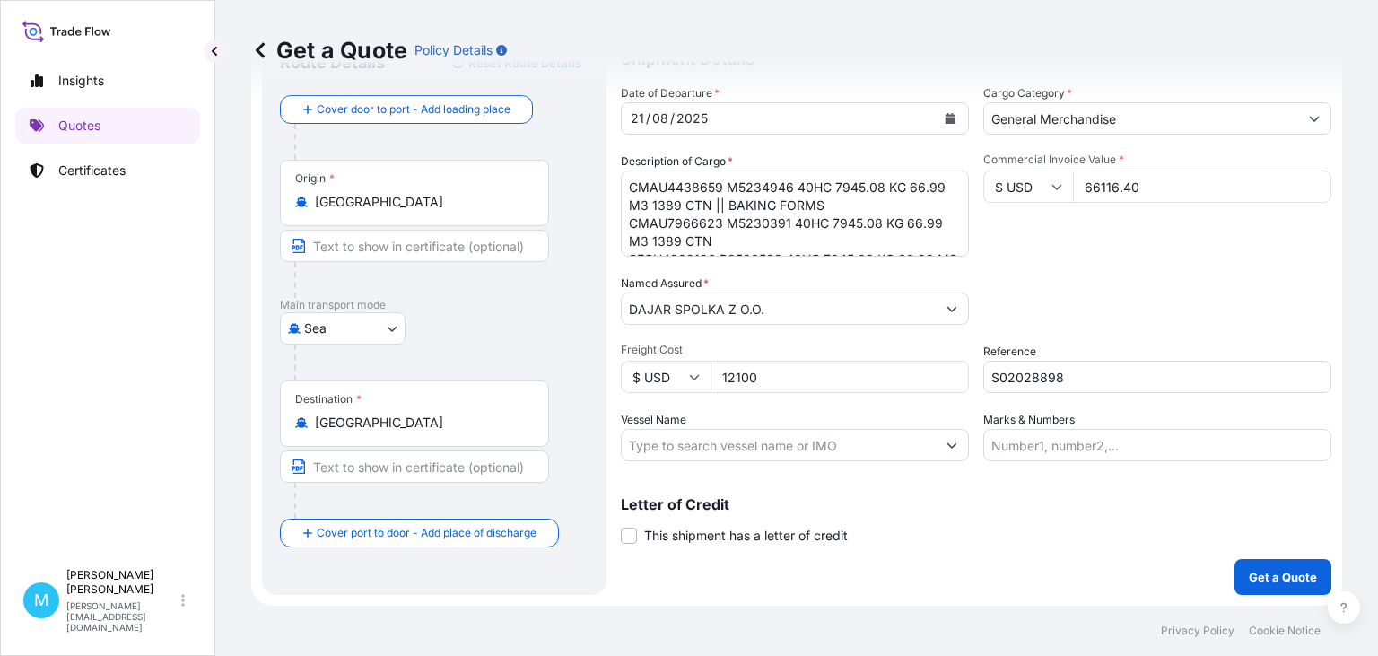
type input "66116.40"
click at [1109, 380] on input "S02028898" at bounding box center [1157, 377] width 348 height 32
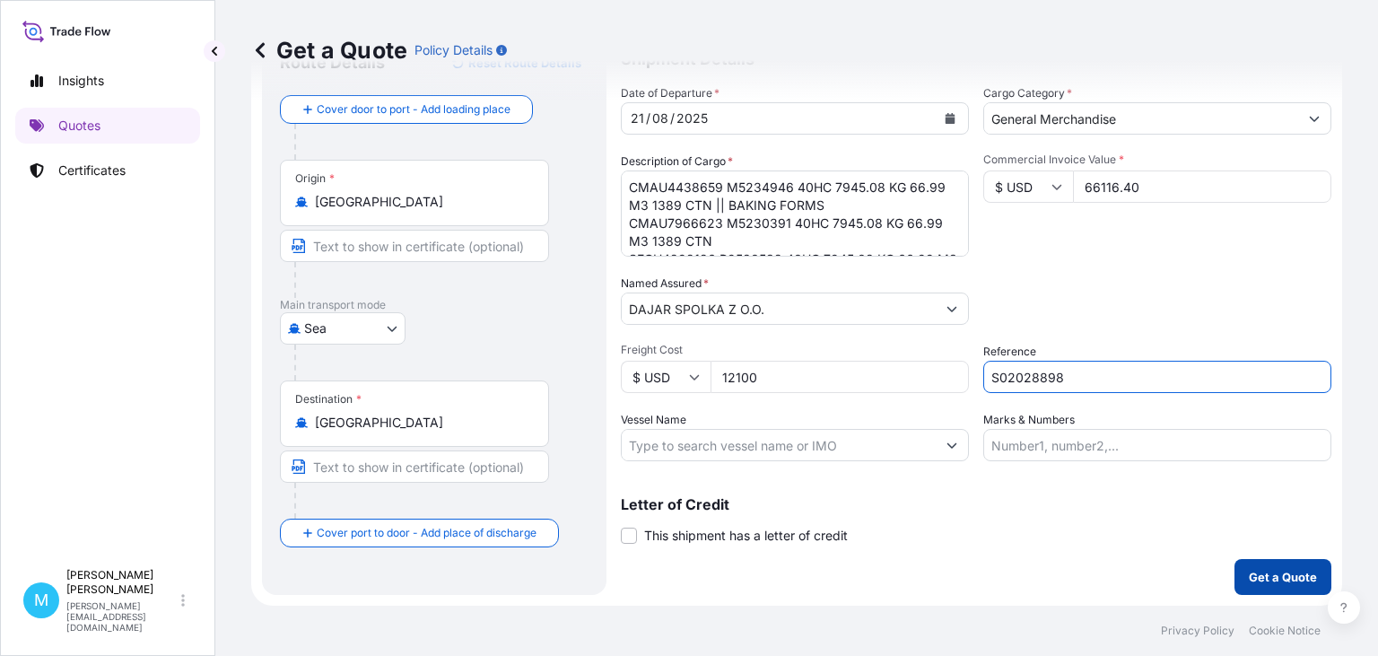
click at [1258, 572] on p "Get a Quote" at bounding box center [1283, 577] width 68 height 18
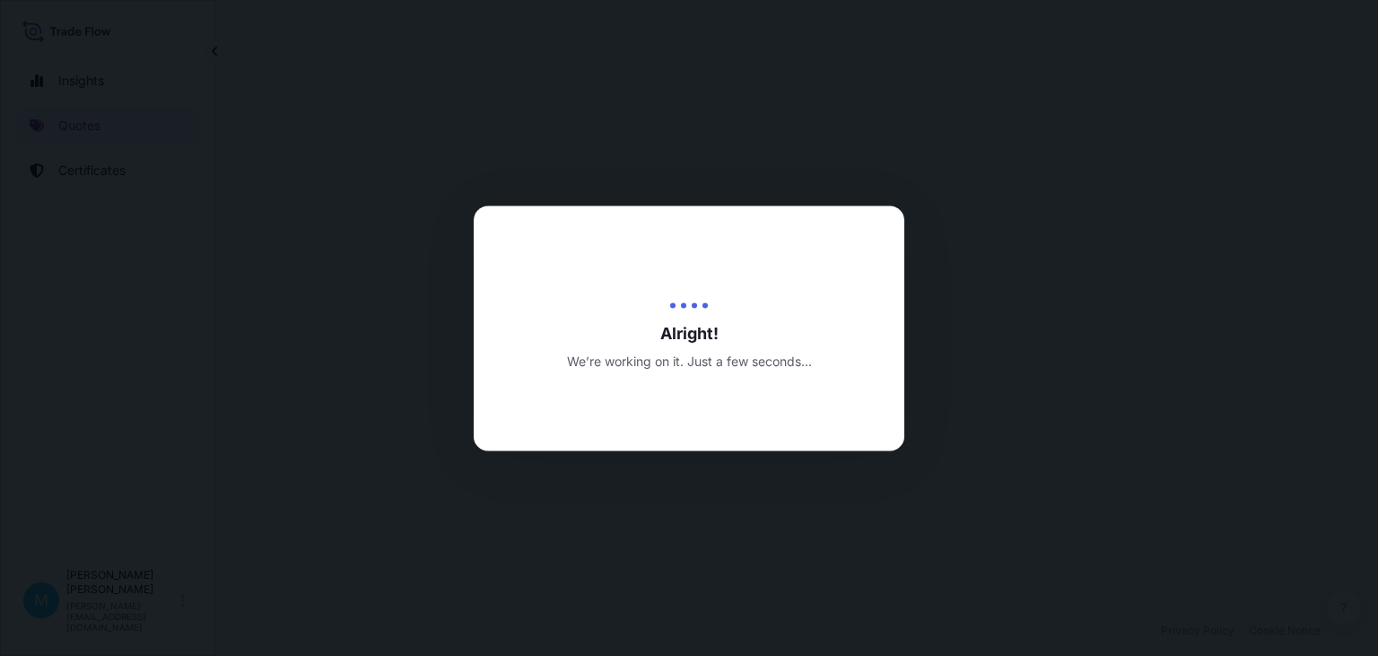
select select "Sea"
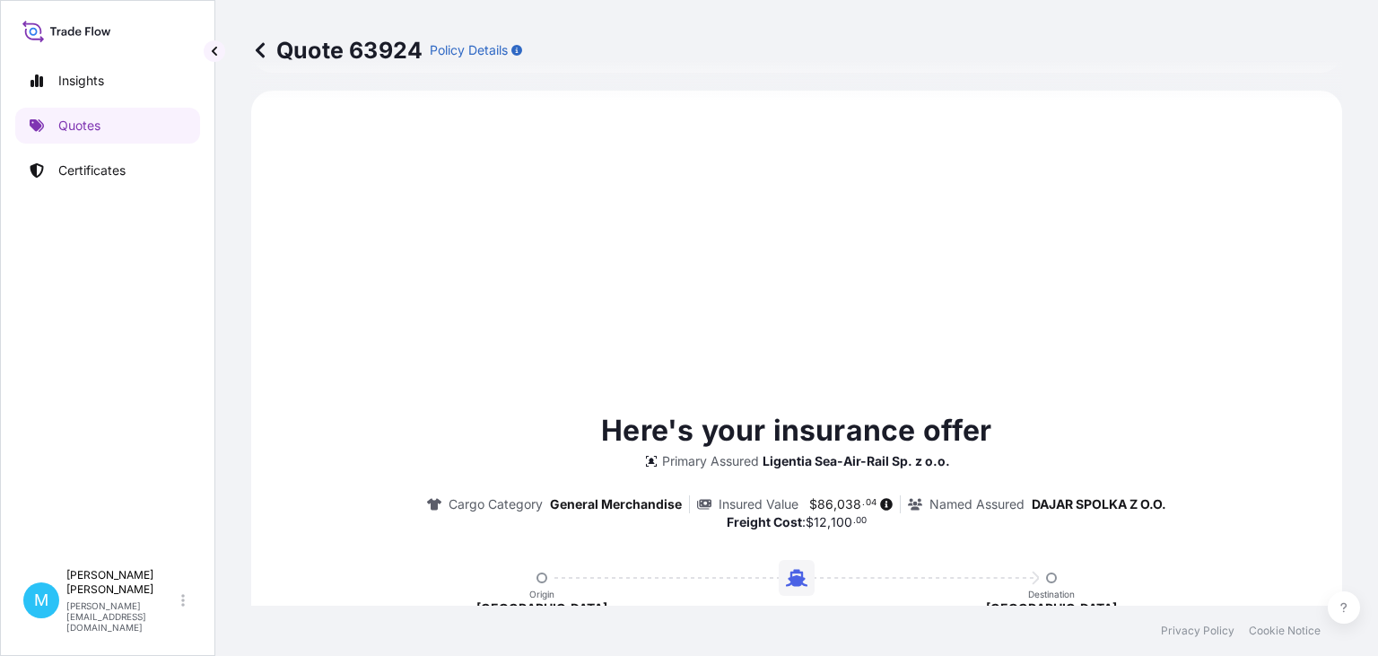
scroll to position [615, 0]
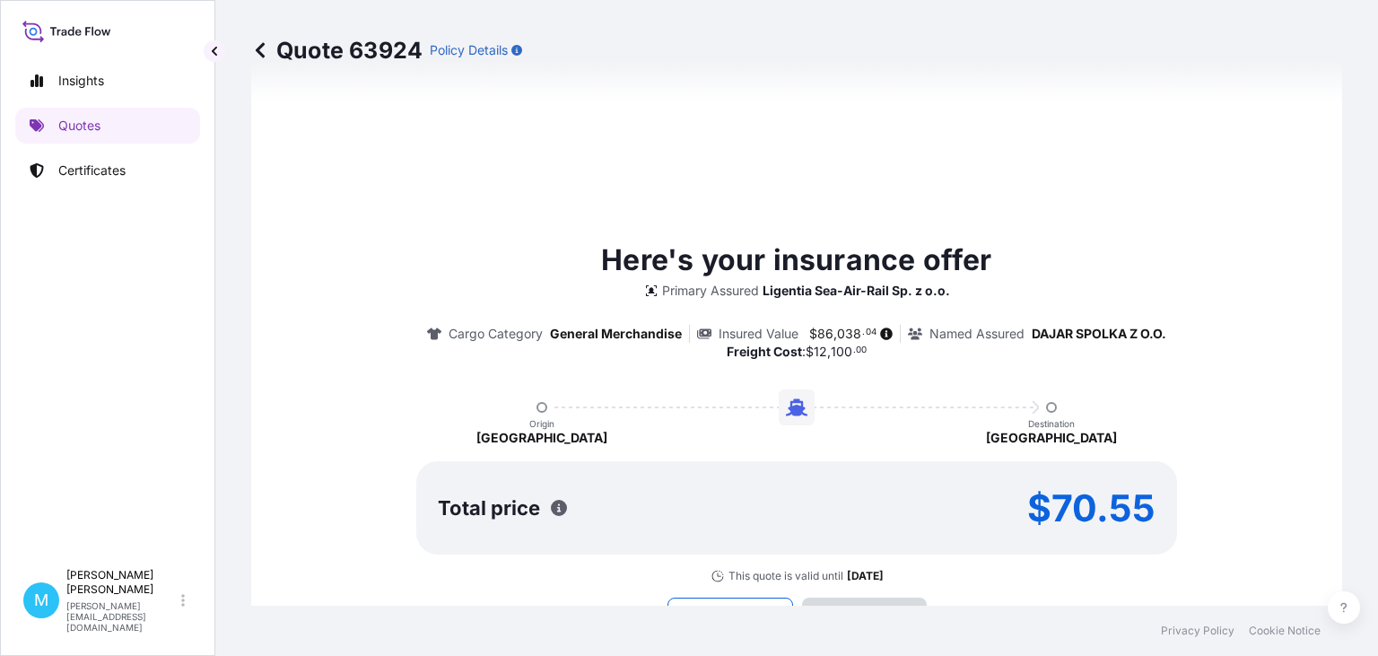
type input "[DATE]"
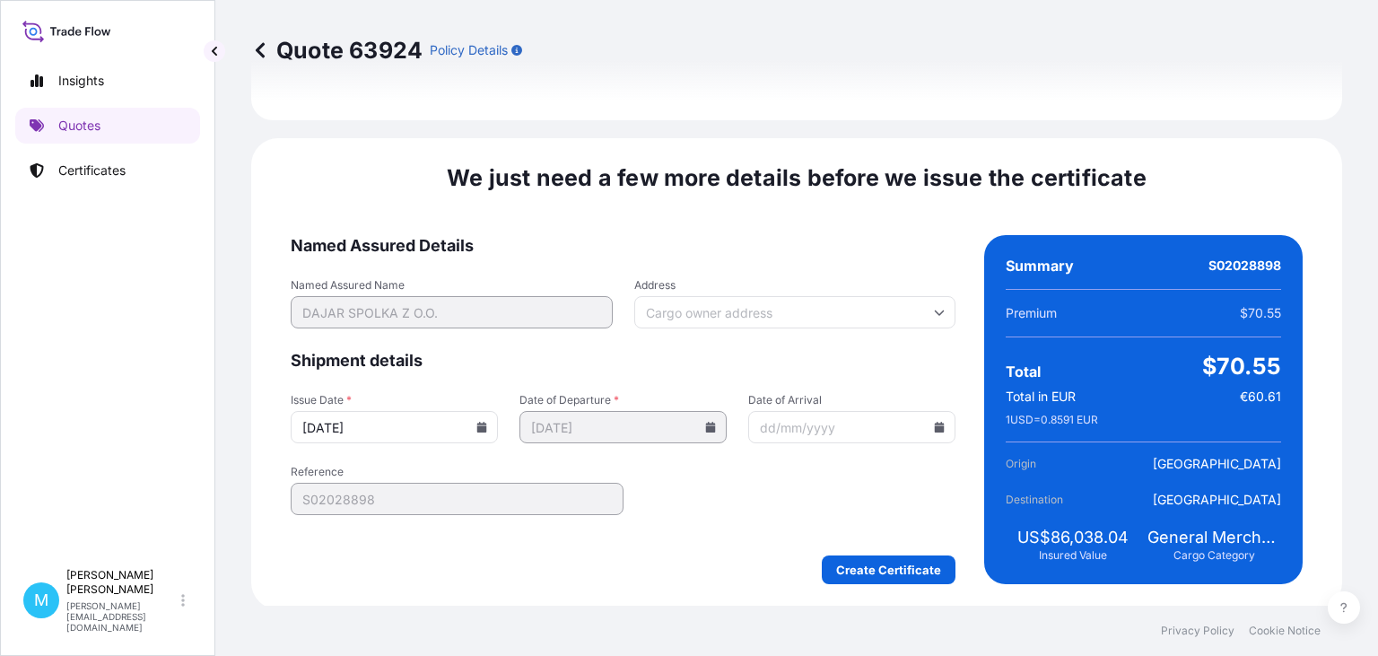
scroll to position [2098, 0]
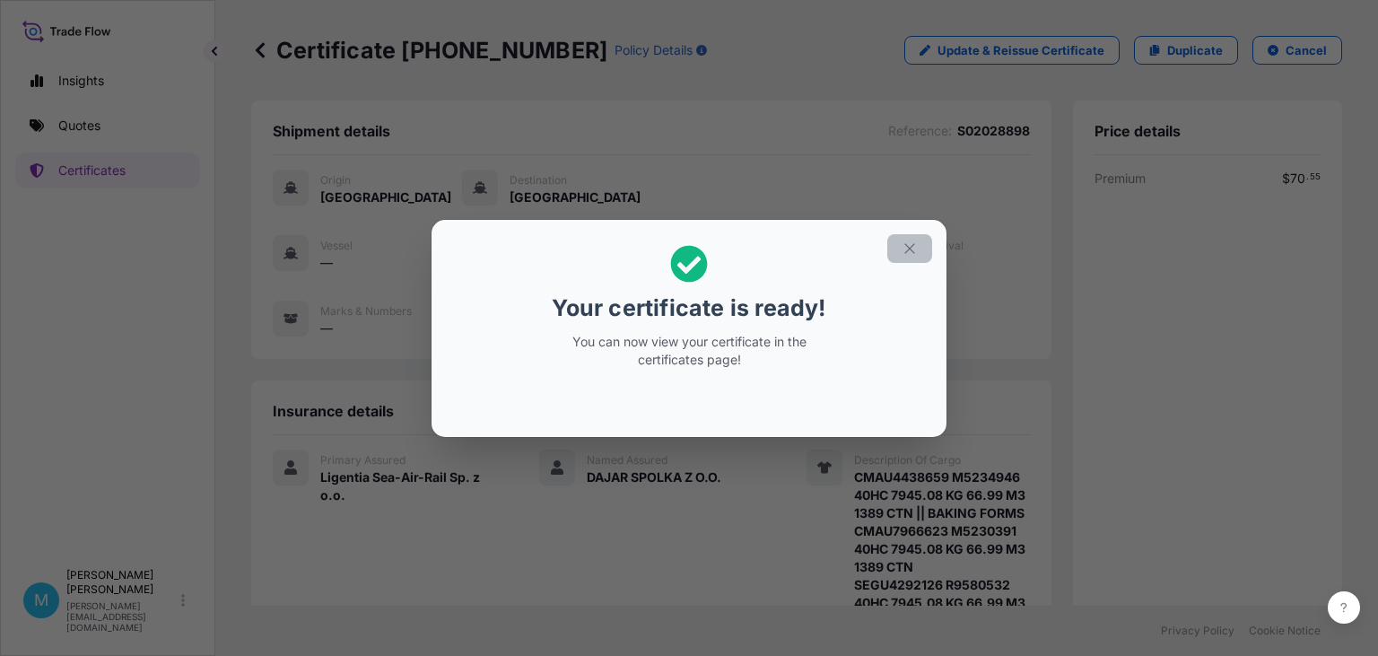
click at [913, 252] on icon "button" at bounding box center [909, 248] width 10 height 10
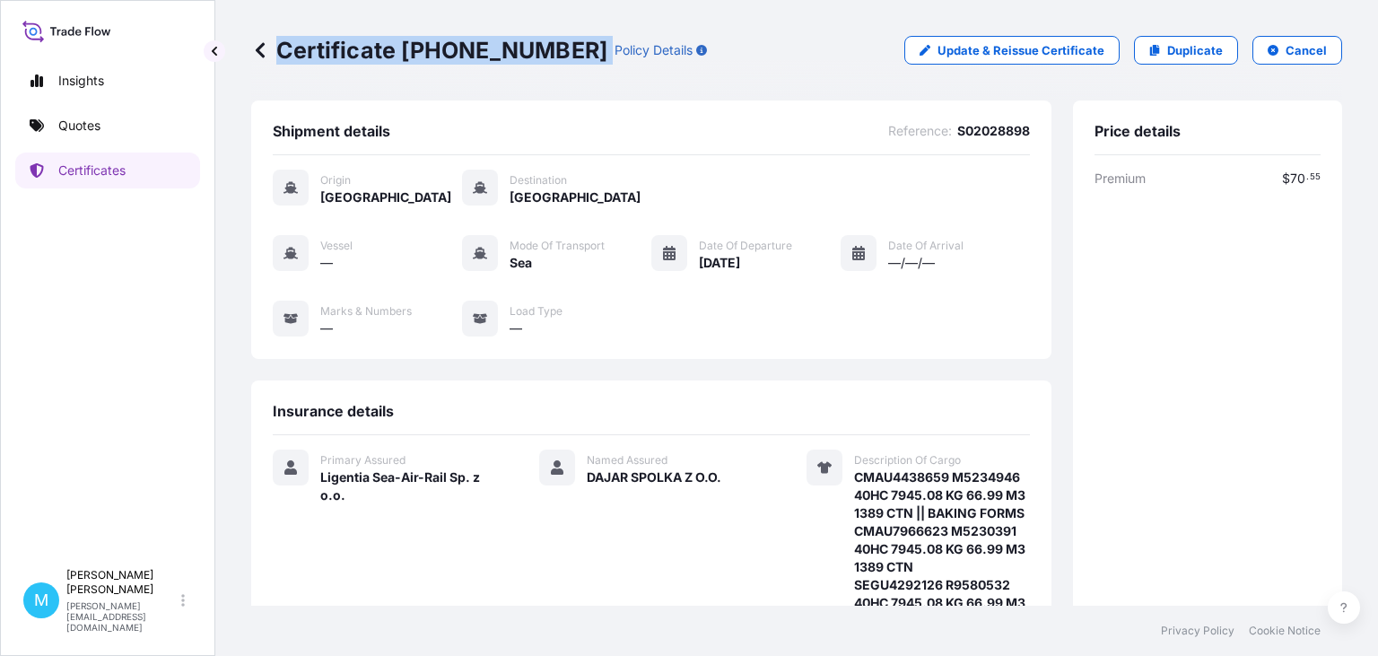
drag, startPoint x: 562, startPoint y: 51, endPoint x: 278, endPoint y: 52, distance: 283.5
click at [278, 52] on div "Certificate [PHONE_NUMBER] Policy Details" at bounding box center [479, 50] width 456 height 29
copy p "Certificate [PHONE_NUMBER]"
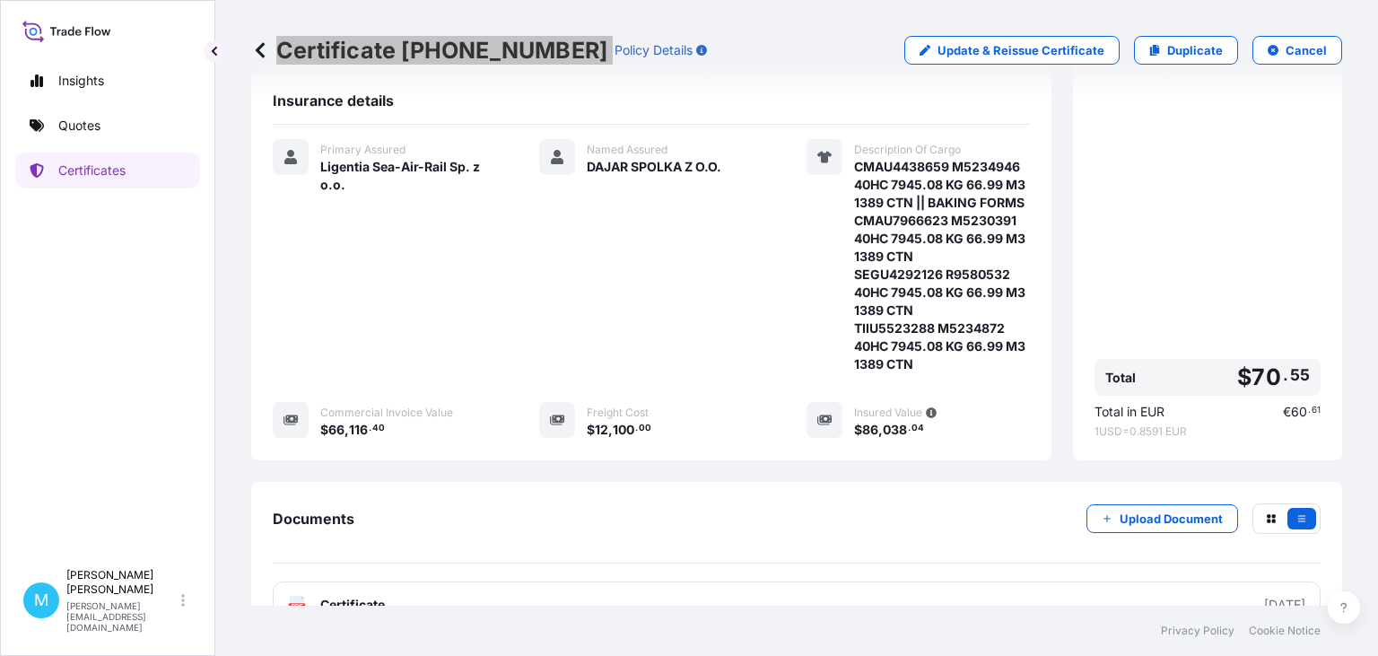
scroll to position [414, 0]
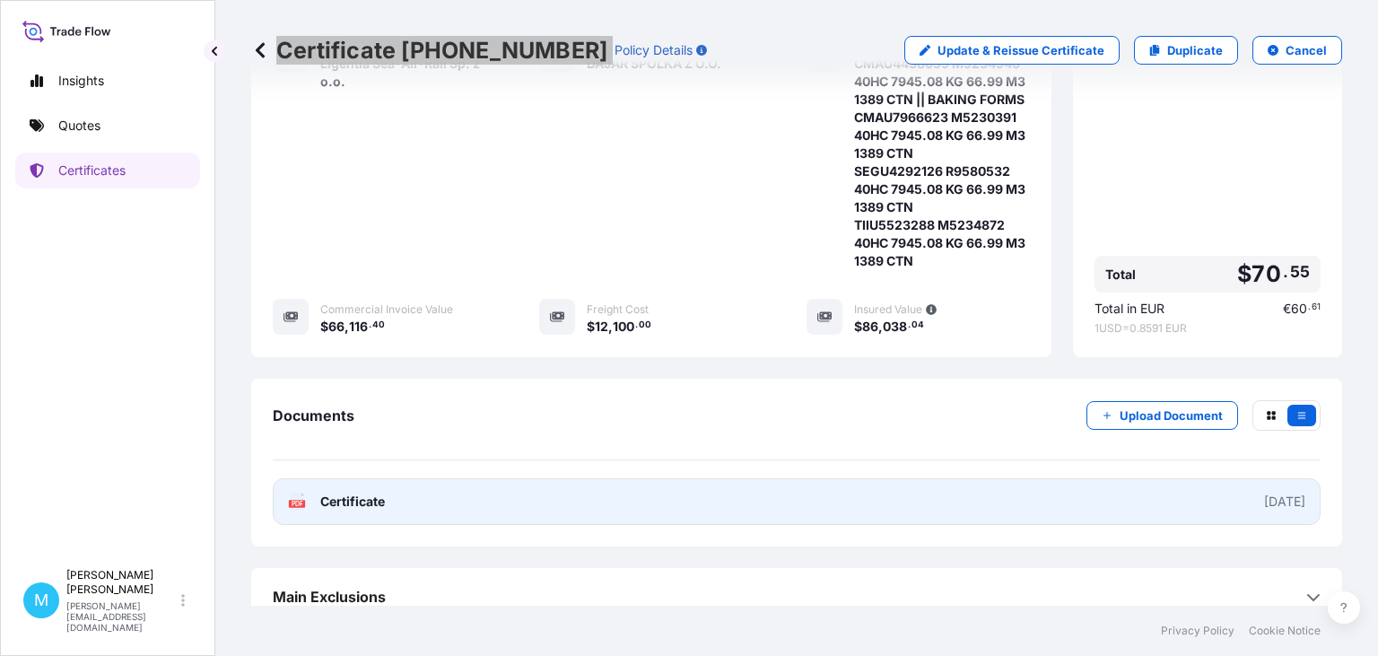
click at [469, 509] on link "PDF Certificate [DATE]" at bounding box center [797, 501] width 1048 height 47
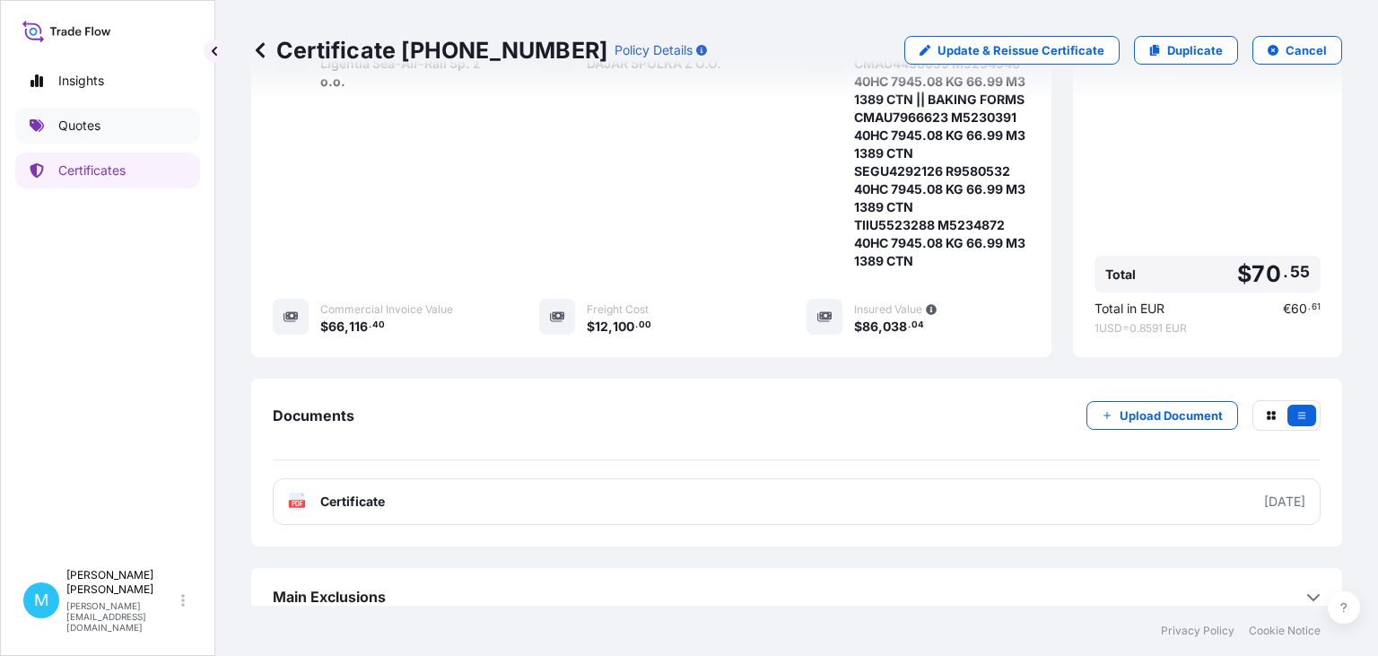
click at [126, 124] on link "Quotes" at bounding box center [107, 126] width 185 height 36
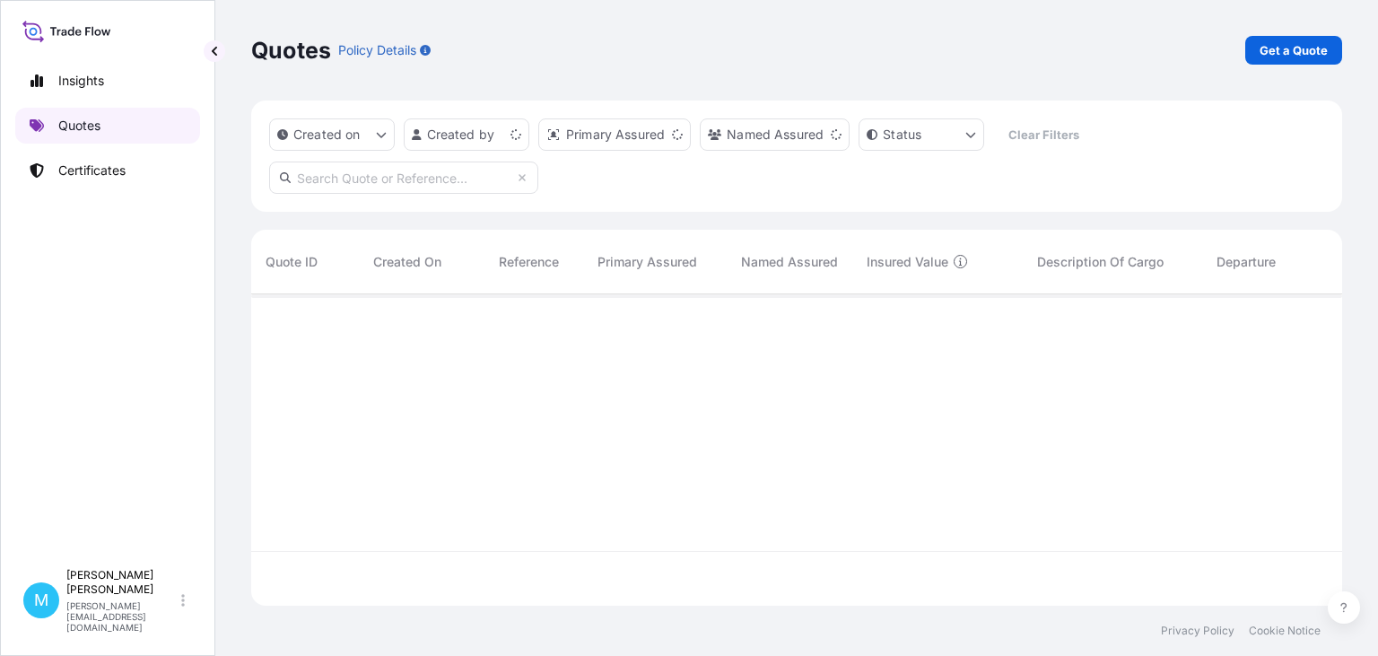
scroll to position [321, 1091]
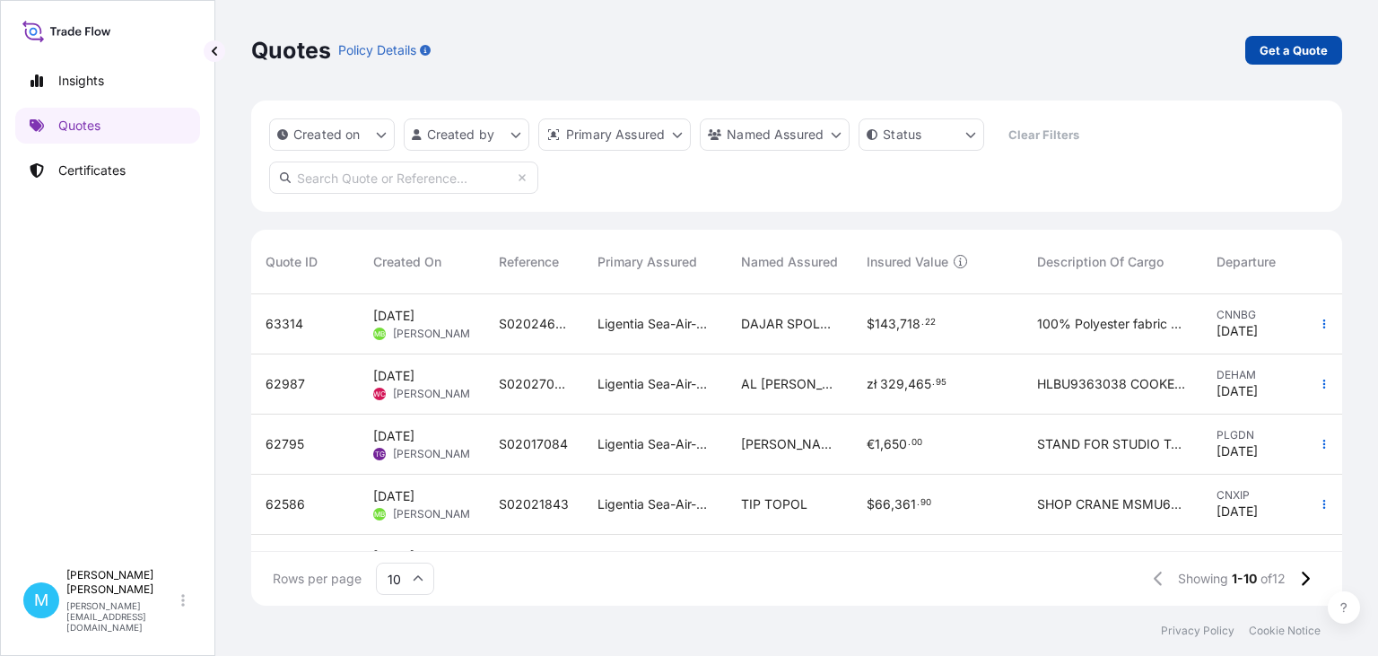
click at [1282, 49] on p "Get a Quote" at bounding box center [1294, 50] width 68 height 18
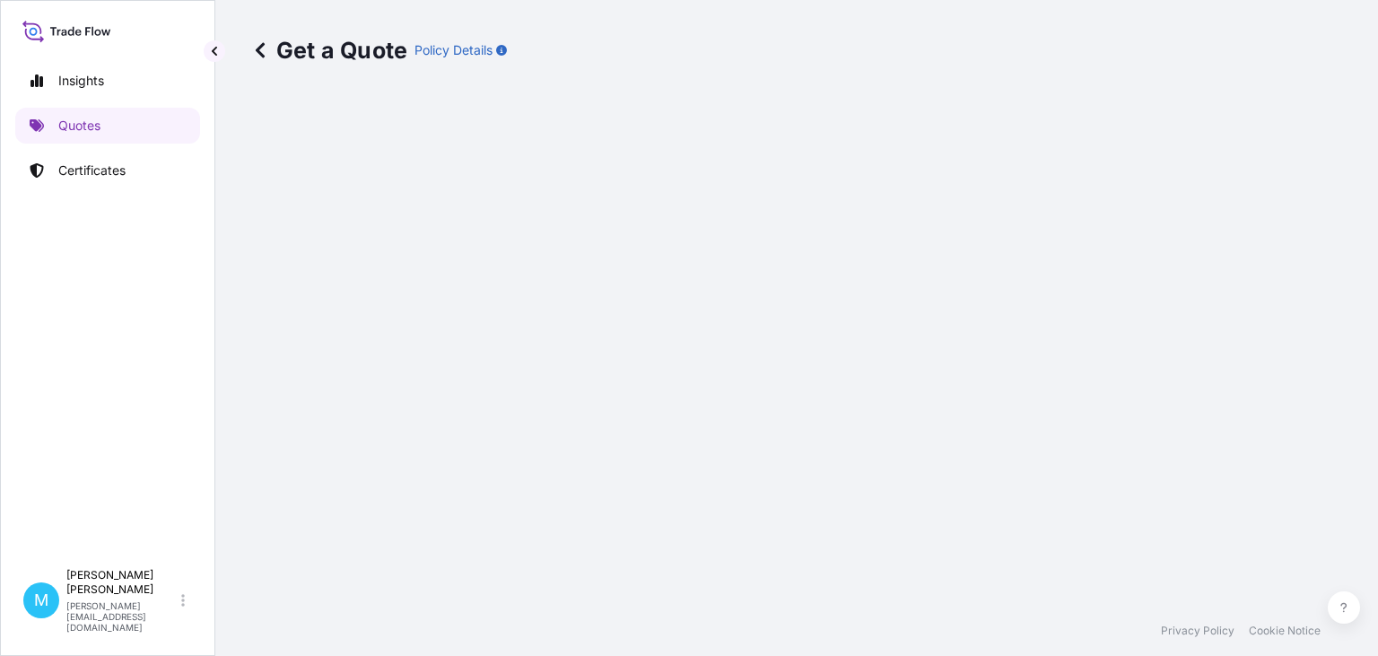
select select "Sea"
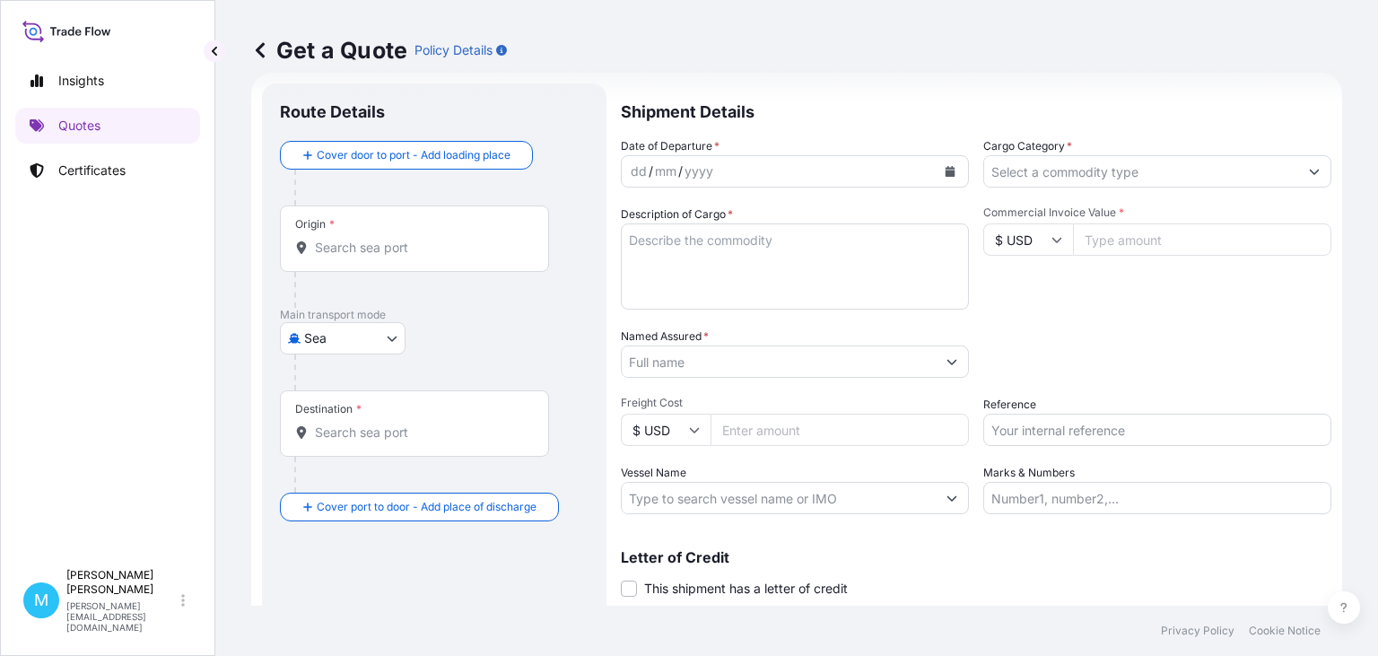
scroll to position [29, 0]
click at [371, 245] on input "Origin *" at bounding box center [421, 247] width 212 height 18
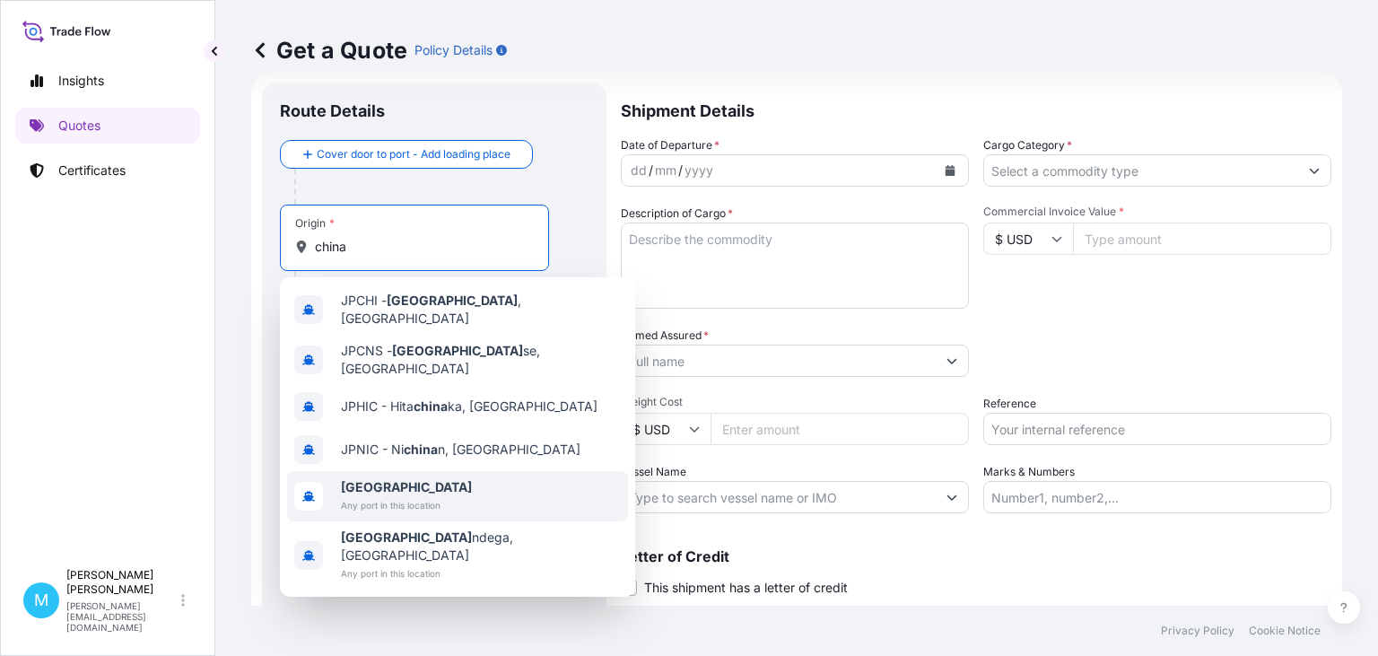
click at [371, 496] on span "Any port in this location" at bounding box center [406, 505] width 131 height 18
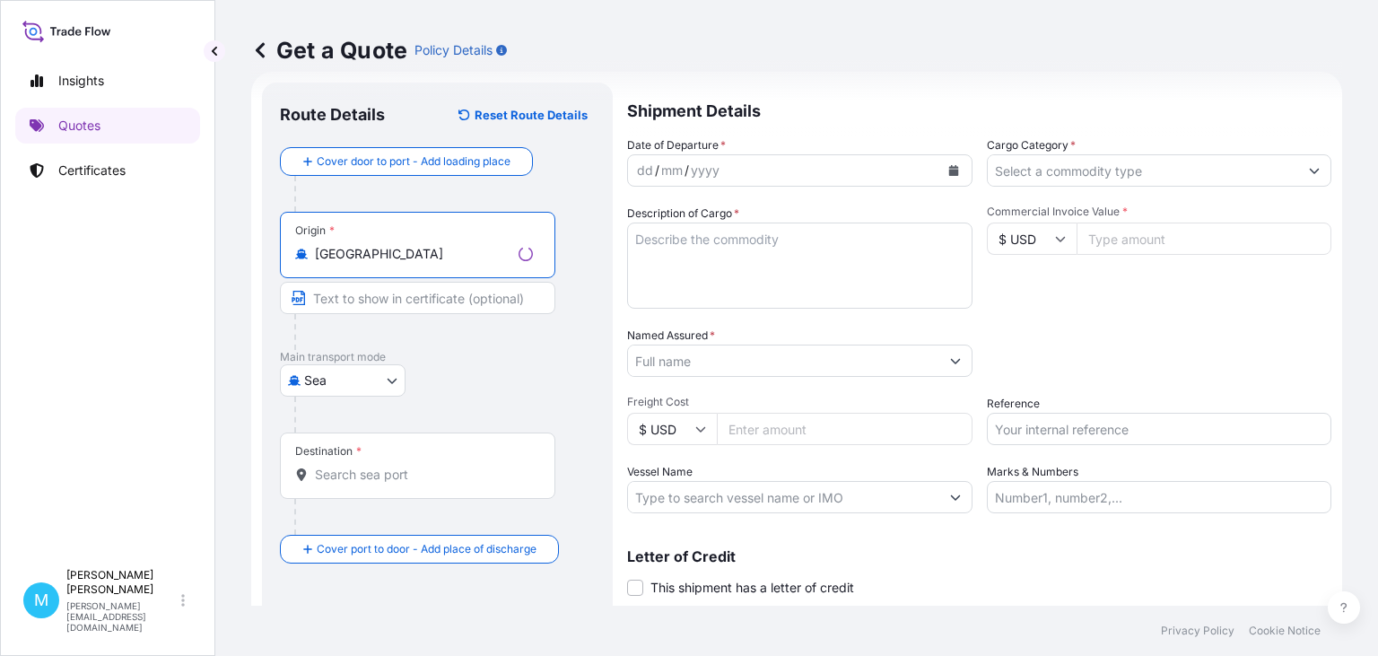
type input "[GEOGRAPHIC_DATA]"
click at [378, 477] on input "Destination *" at bounding box center [424, 475] width 218 height 18
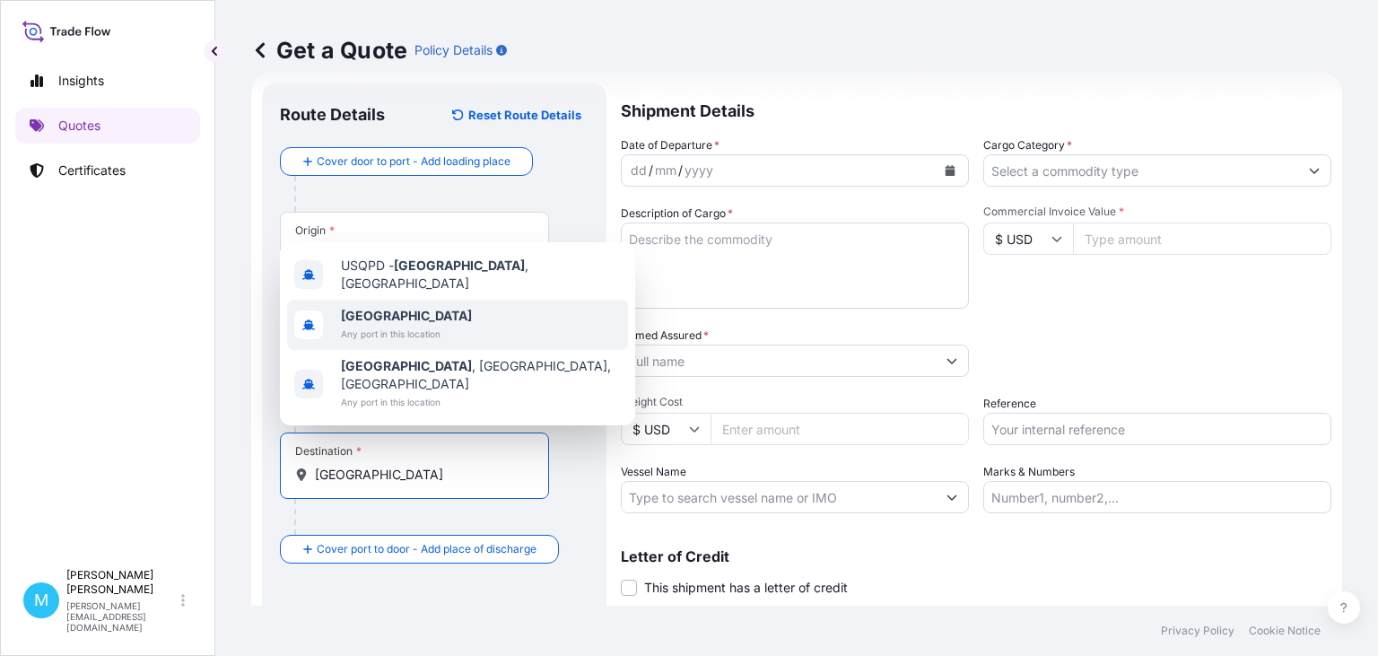
click at [357, 343] on span "Any port in this location" at bounding box center [406, 334] width 131 height 18
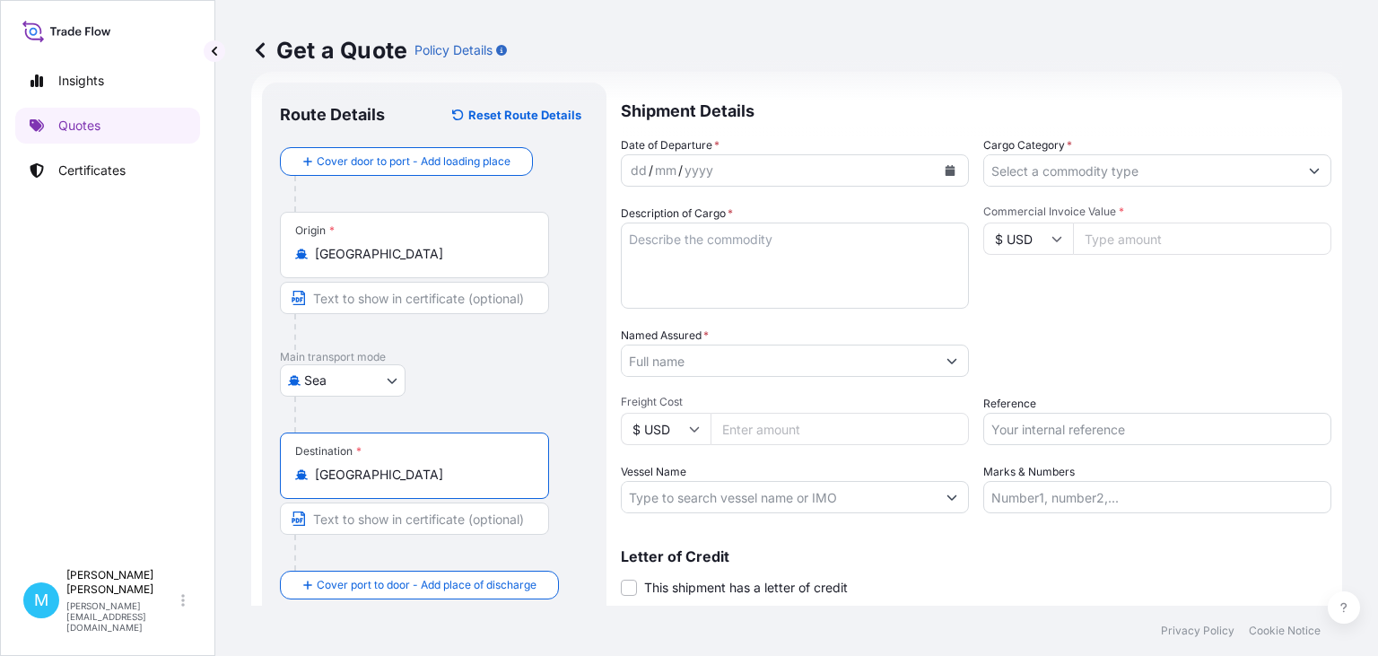
type input "[GEOGRAPHIC_DATA]"
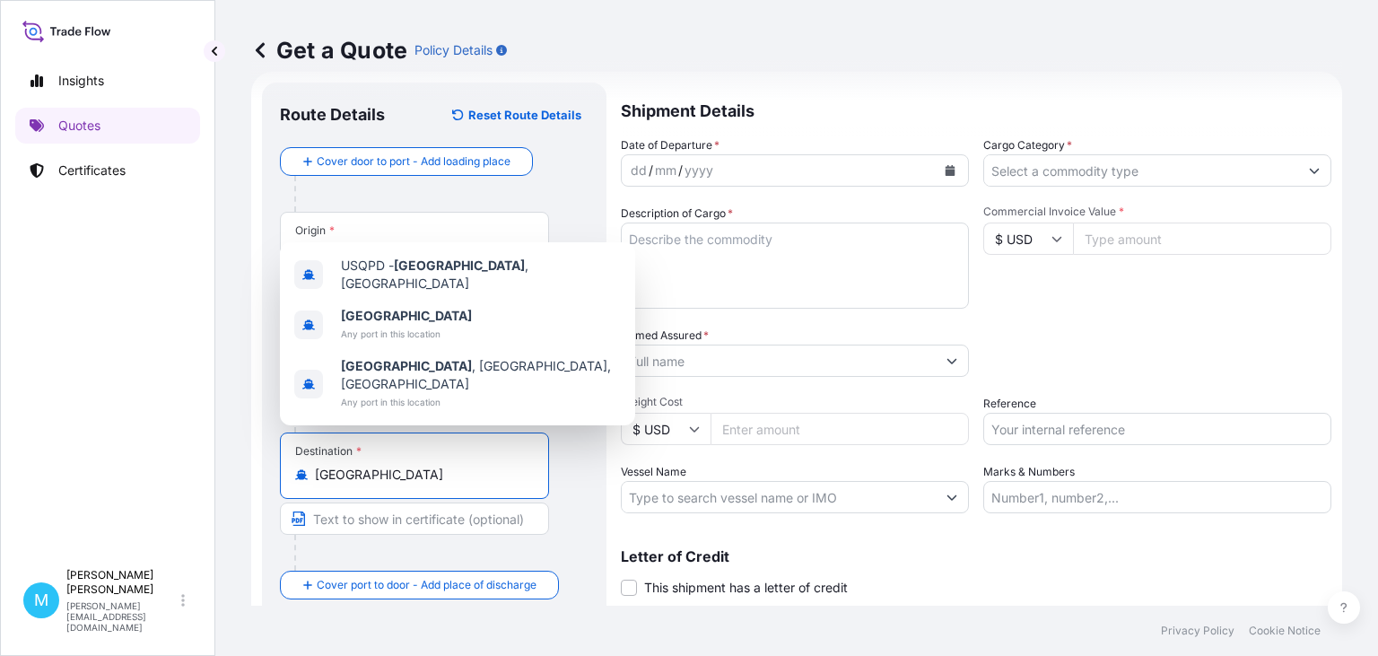
click at [947, 169] on icon "Calendar" at bounding box center [950, 170] width 11 height 11
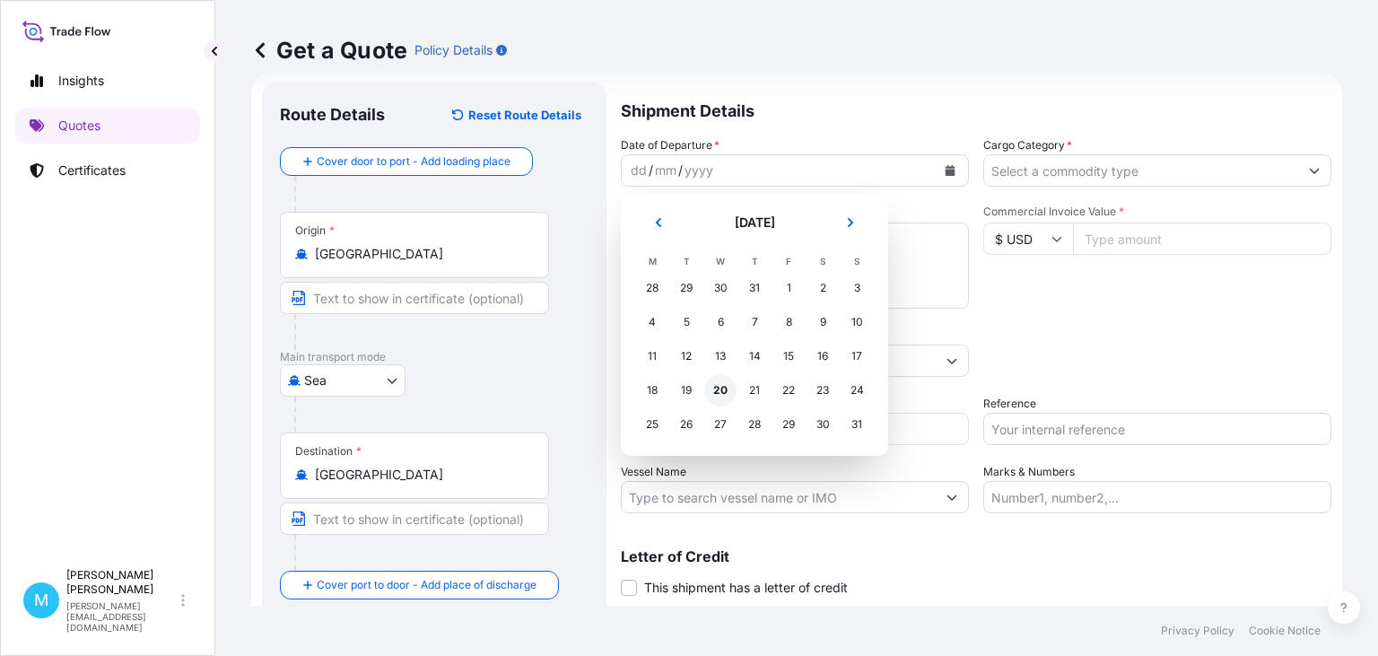
click at [726, 389] on div "20" at bounding box center [720, 390] width 32 height 32
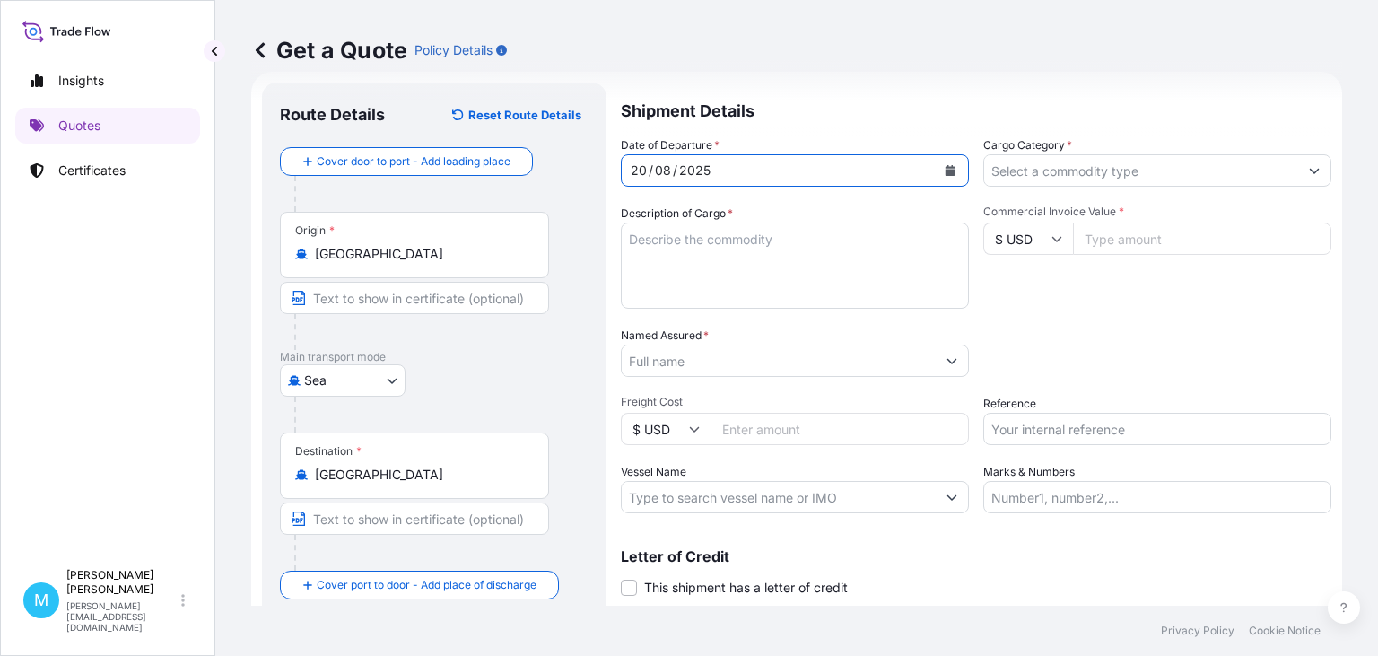
click at [706, 267] on textarea "Description of Cargo *" at bounding box center [795, 266] width 348 height 86
click at [664, 242] on textarea "Description of Cargo *" at bounding box center [795, 266] width 348 height 86
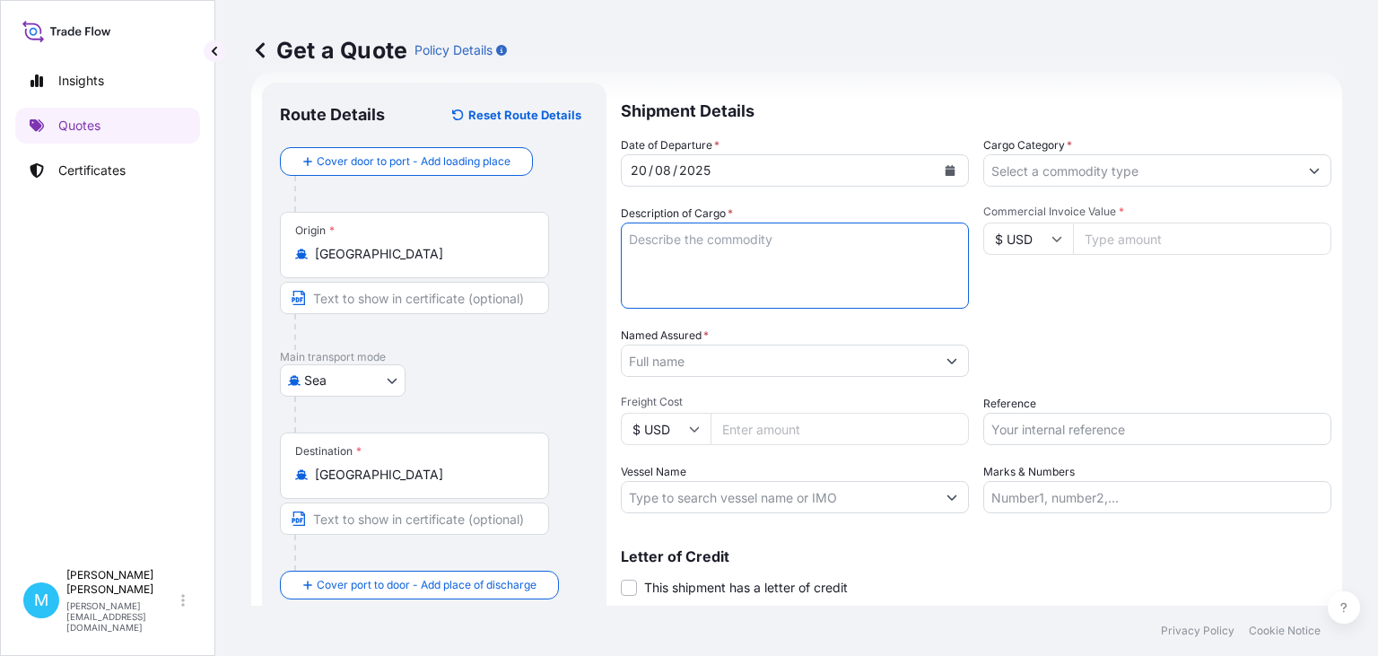
paste textarea "CAAU6298150 M5258772 40HC 7161.42 KG 42.33 M3 3009 CTN"
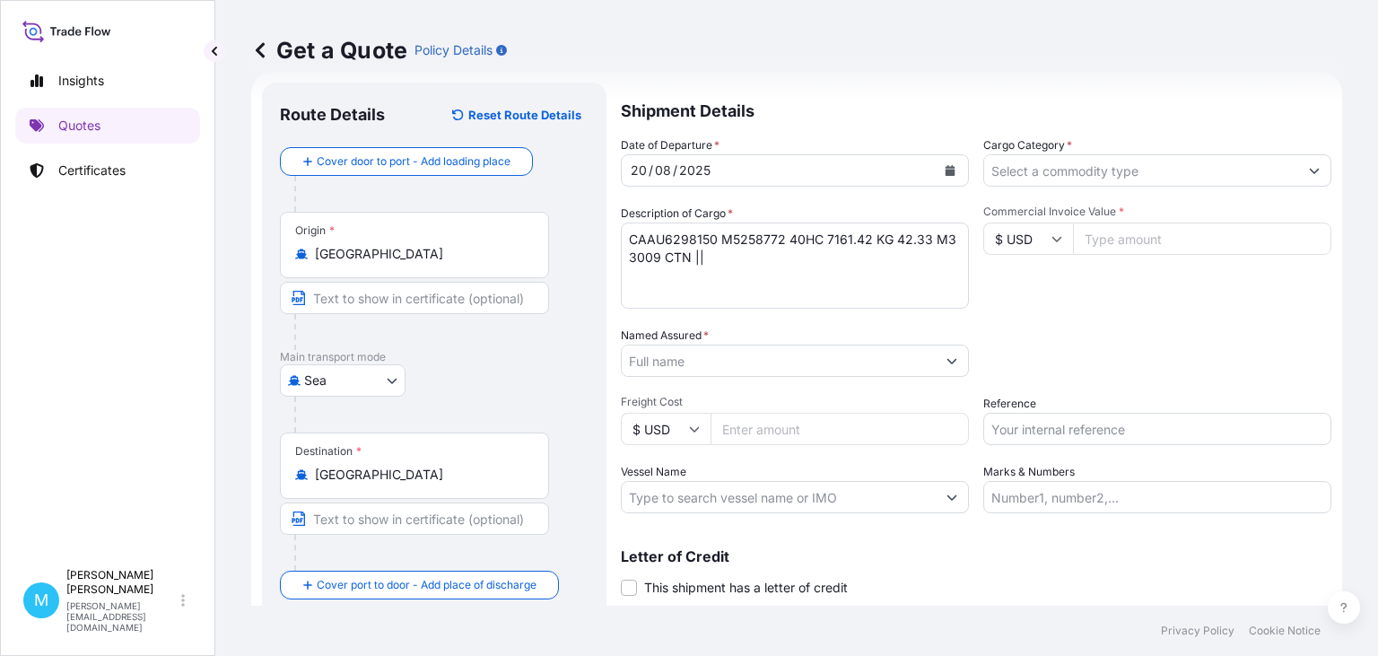
click at [651, 281] on textarea "CAAU6298150 M5258772 40HC 7161.42 KG 42.33 M3 3009 CTN ||" at bounding box center [795, 266] width 348 height 86
paste textarea "CAAU6298150 M5258772 40HC 2141.10 KG 25.37 M3 793 CTN"
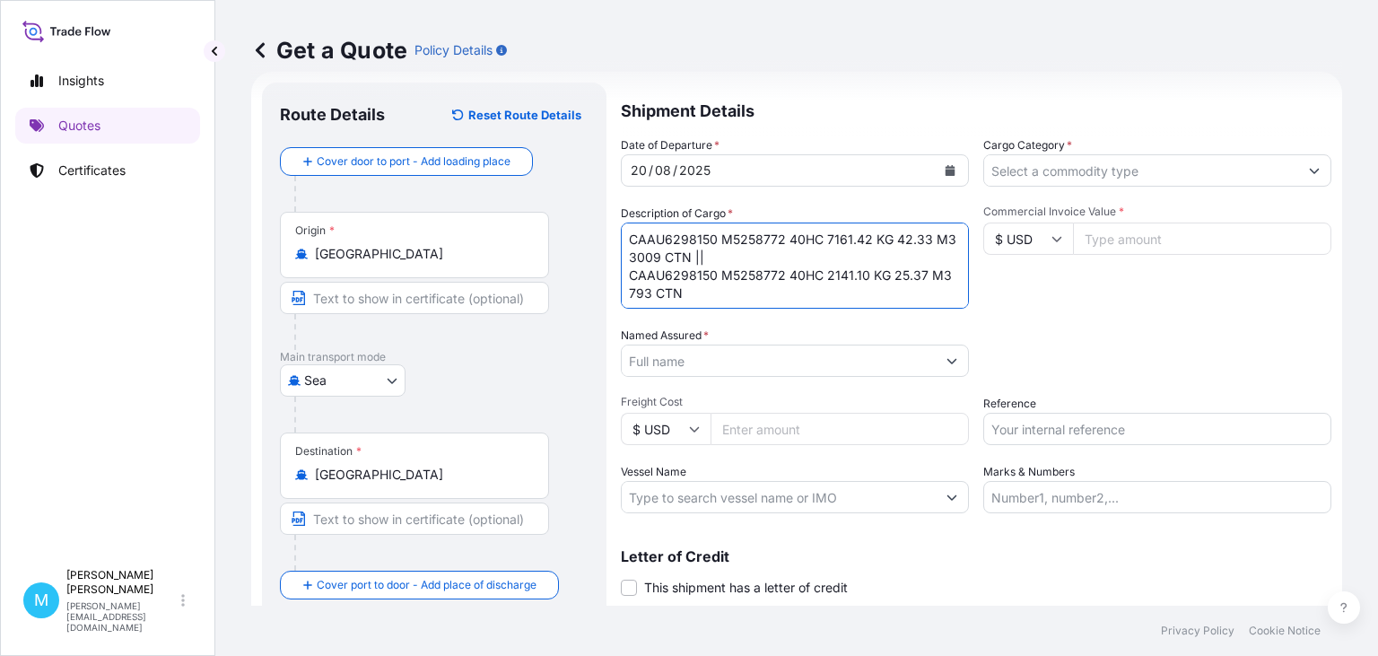
click at [714, 251] on textarea "CAAU6298150 M5258772 40HC 7161.42 KG 42.33 M3 3009 CTN || CAAU6298150 M5258772 …" at bounding box center [795, 266] width 348 height 86
click at [730, 252] on textarea "CAAU6298150 M5258772 40HC 7161.42 KG 42.33 M3 3009 CTN || CAAU6298150 M5258772 …" at bounding box center [795, 266] width 348 height 86
paste textarea "3PC BATHROOM SET"
click at [858, 259] on textarea "CAAU6298150 M5258772 40HC 7161.42 KG 42.33 M3 3009 CTN || 3PC BATHROOM SET CAAU…" at bounding box center [795, 266] width 348 height 86
paste textarea "BAMBOO CUTTING BOARD"
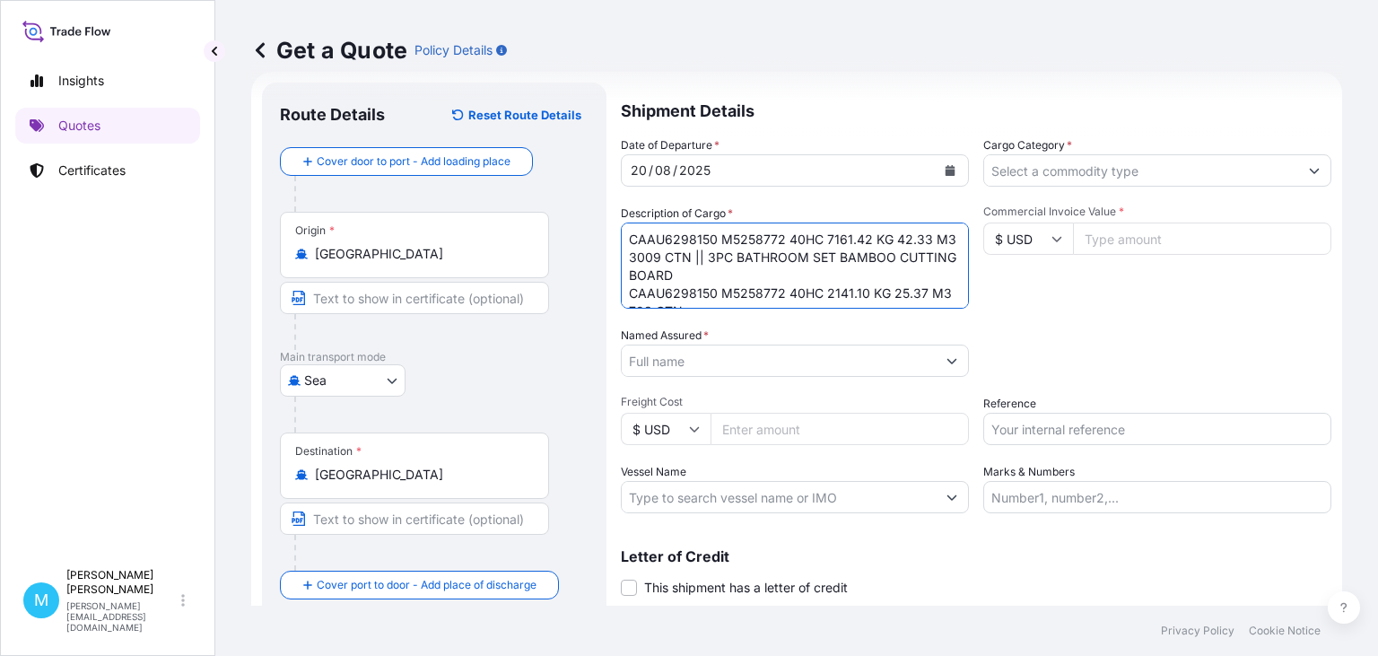
drag, startPoint x: 834, startPoint y: 257, endPoint x: 707, endPoint y: 258, distance: 126.5
click at [707, 258] on textarea "CAAU6298150 M5258772 40HC 7161.42 KG 42.33 M3 3009 CTN || 3PC BATHROOM SET BAMB…" at bounding box center [795, 266] width 348 height 86
click at [711, 295] on textarea "CAAU6298150 M5258772 40HC 7161.42 KG 42.33 M3 3009 CTN || BAMBOO CUTTING BOARD …" at bounding box center [795, 266] width 348 height 86
paste textarea "3PC BATHROOM SET"
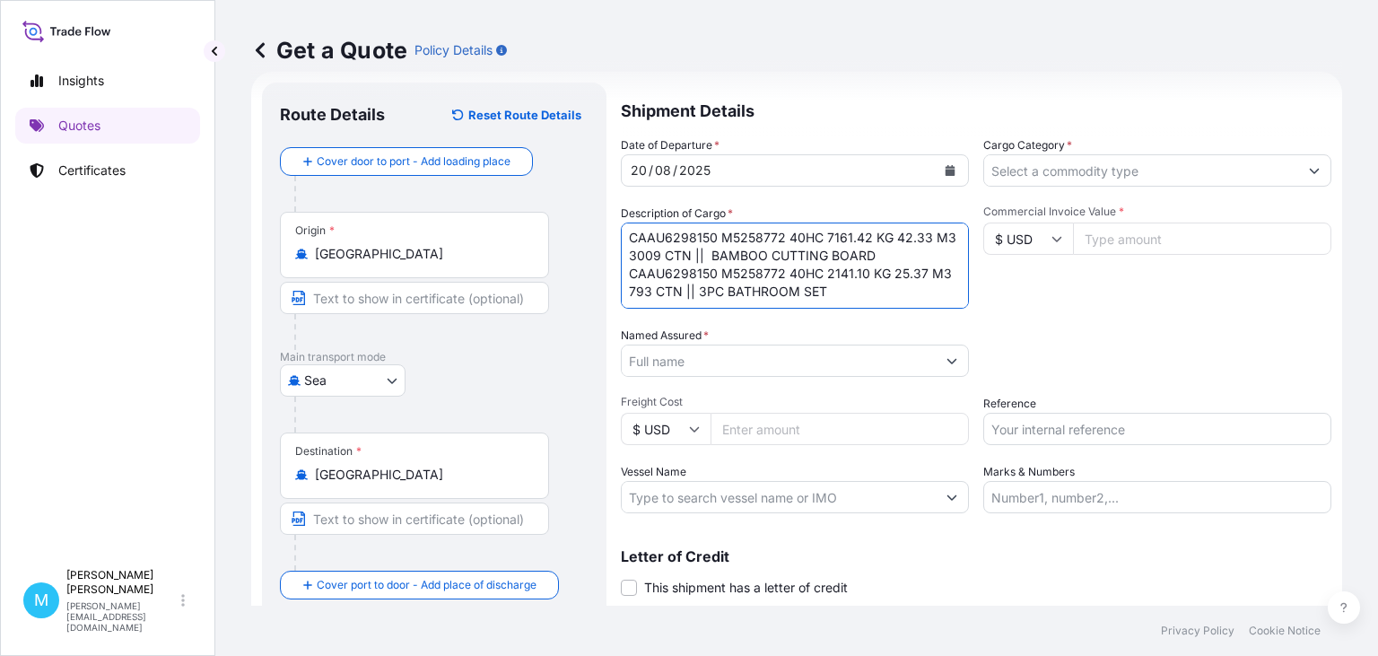
click at [711, 253] on textarea "CAAU6298150 M5258772 40HC 7161.42 KG 42.33 M3 3009 CTN || BAMBOO CUTTING BOARD …" at bounding box center [795, 266] width 348 height 86
type textarea "CAAU6298150 M5258772 40HC 7161.42 KG 42.33 M3 3009 CTN || BAMBOO CUTTING BOARD …"
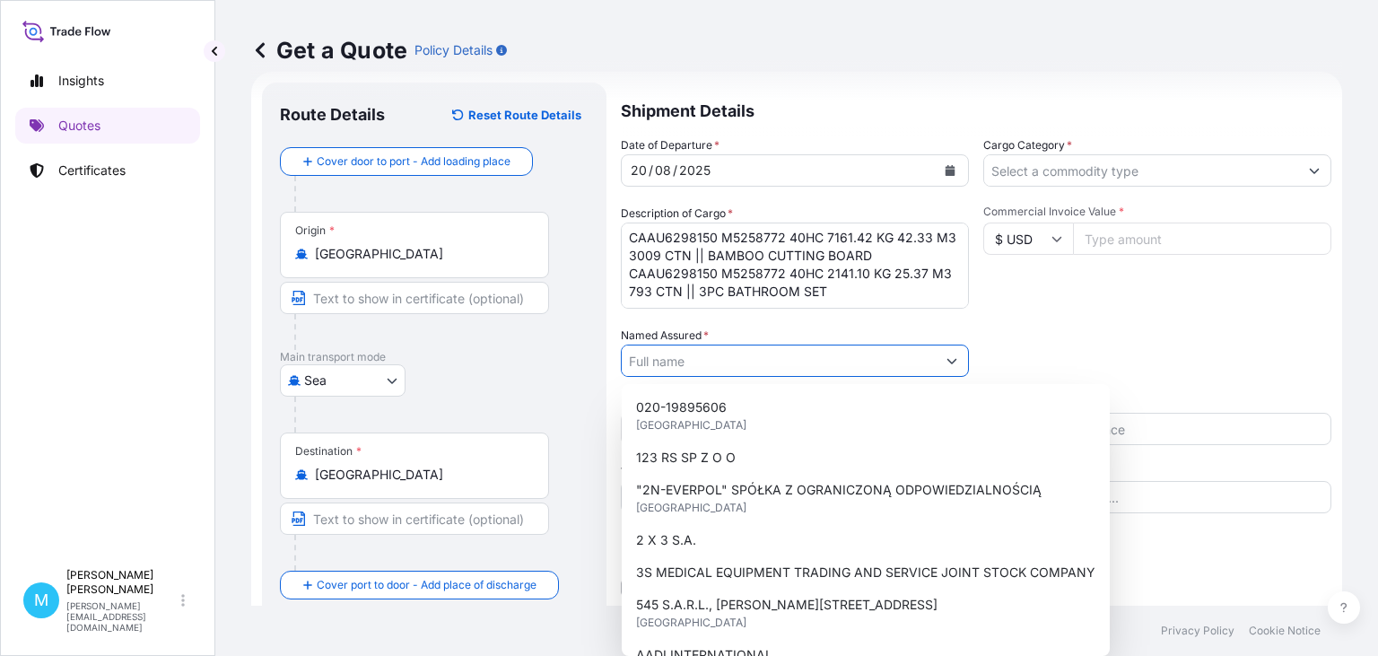
click at [722, 366] on input "Named Assured *" at bounding box center [779, 361] width 314 height 32
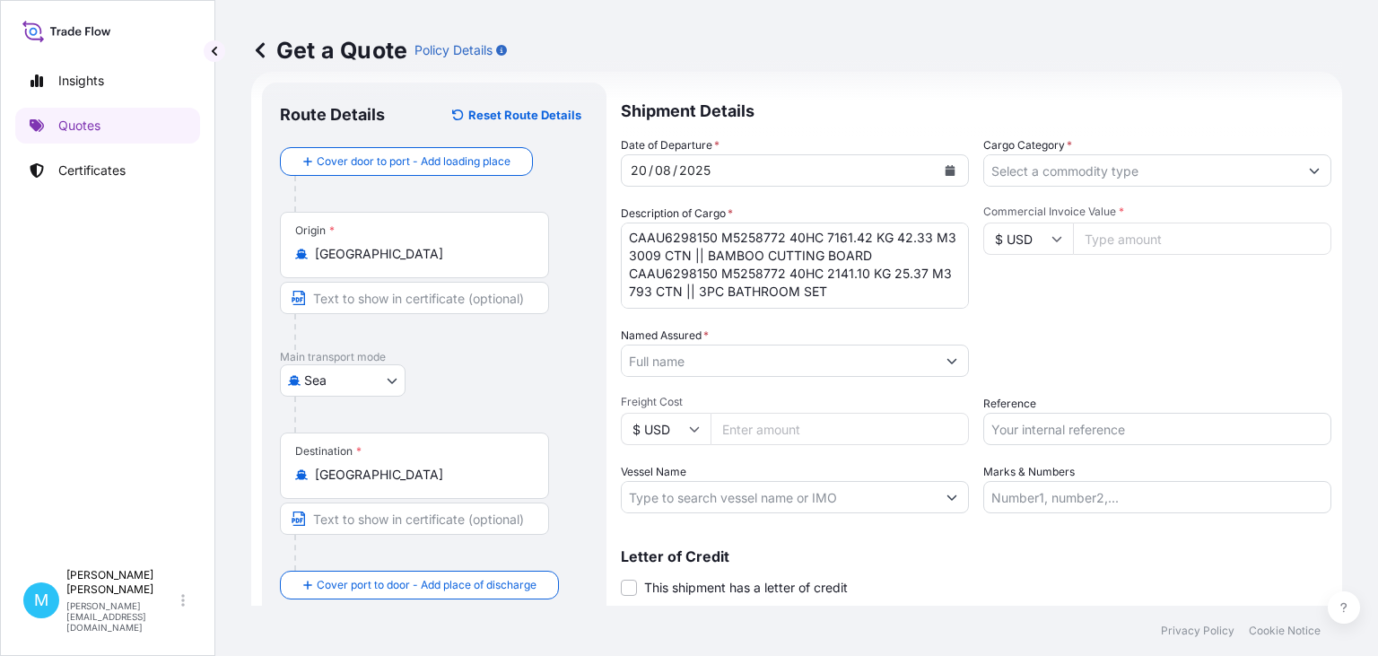
click at [709, 367] on input "Named Assured *" at bounding box center [779, 361] width 314 height 32
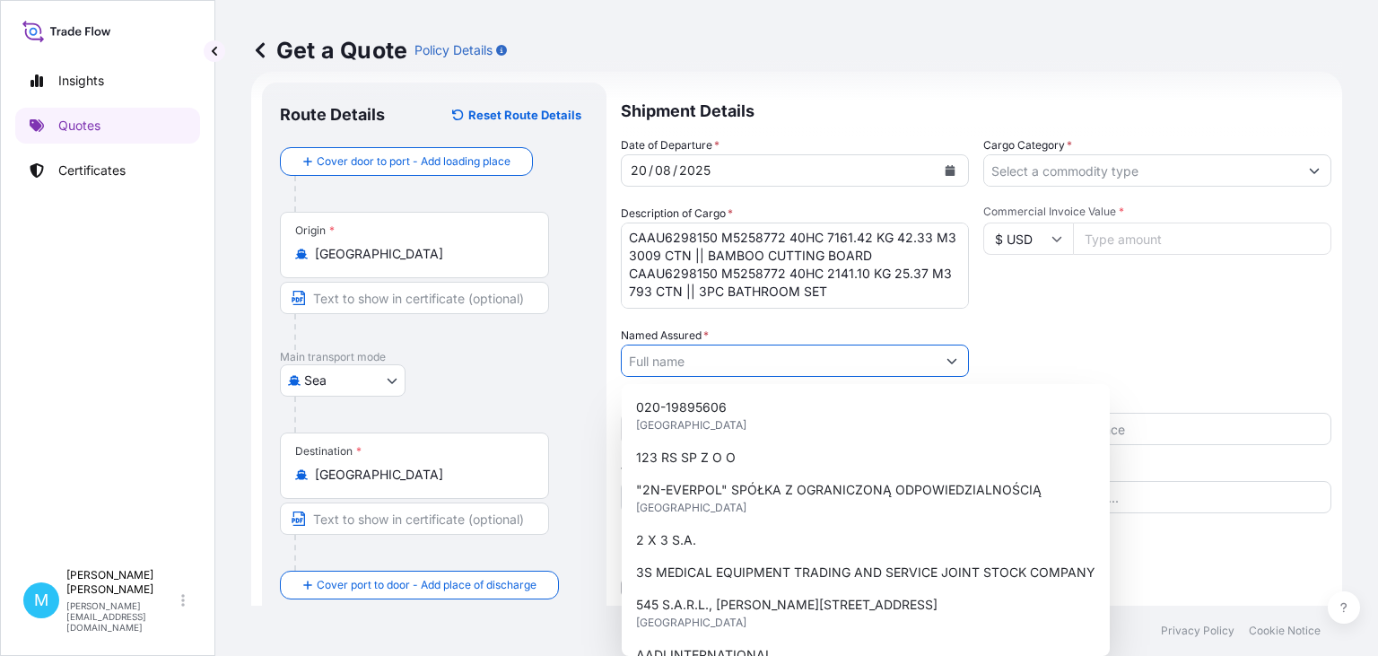
paste input "DAJAR SPOLKA Z O.O."
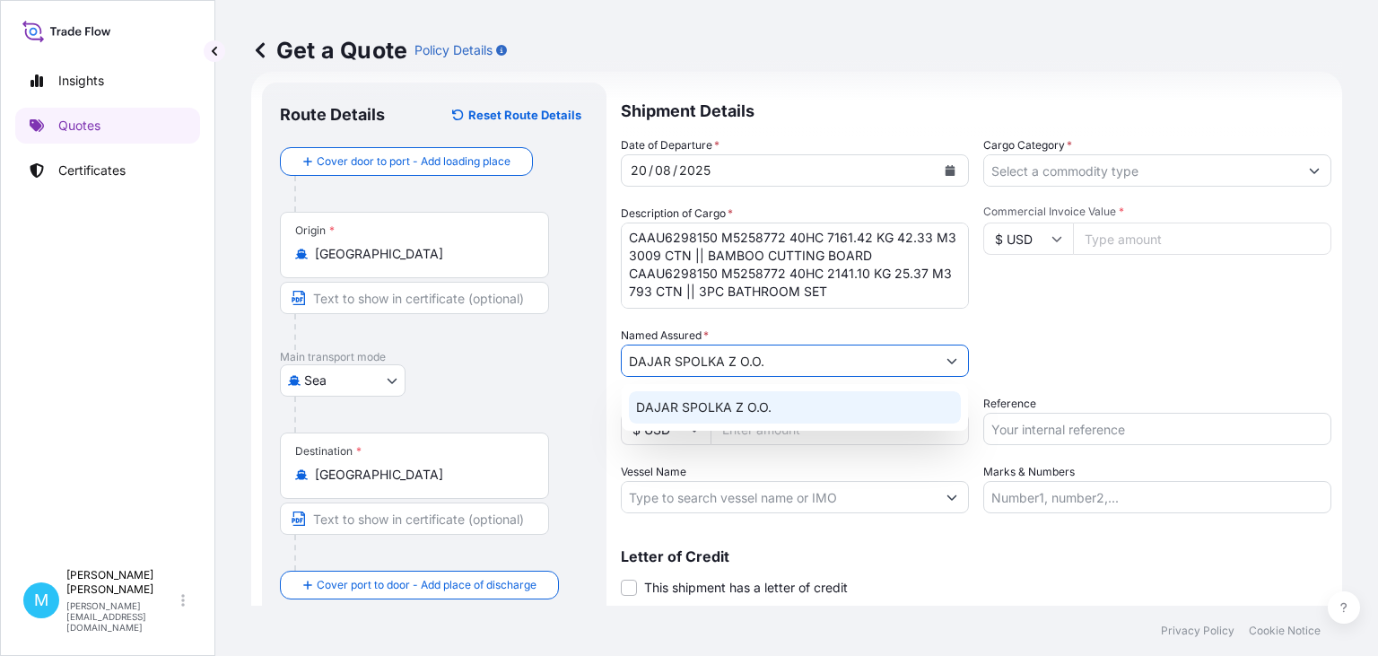
click at [731, 418] on div "DAJAR SPOLKA Z O.O." at bounding box center [795, 407] width 332 height 32
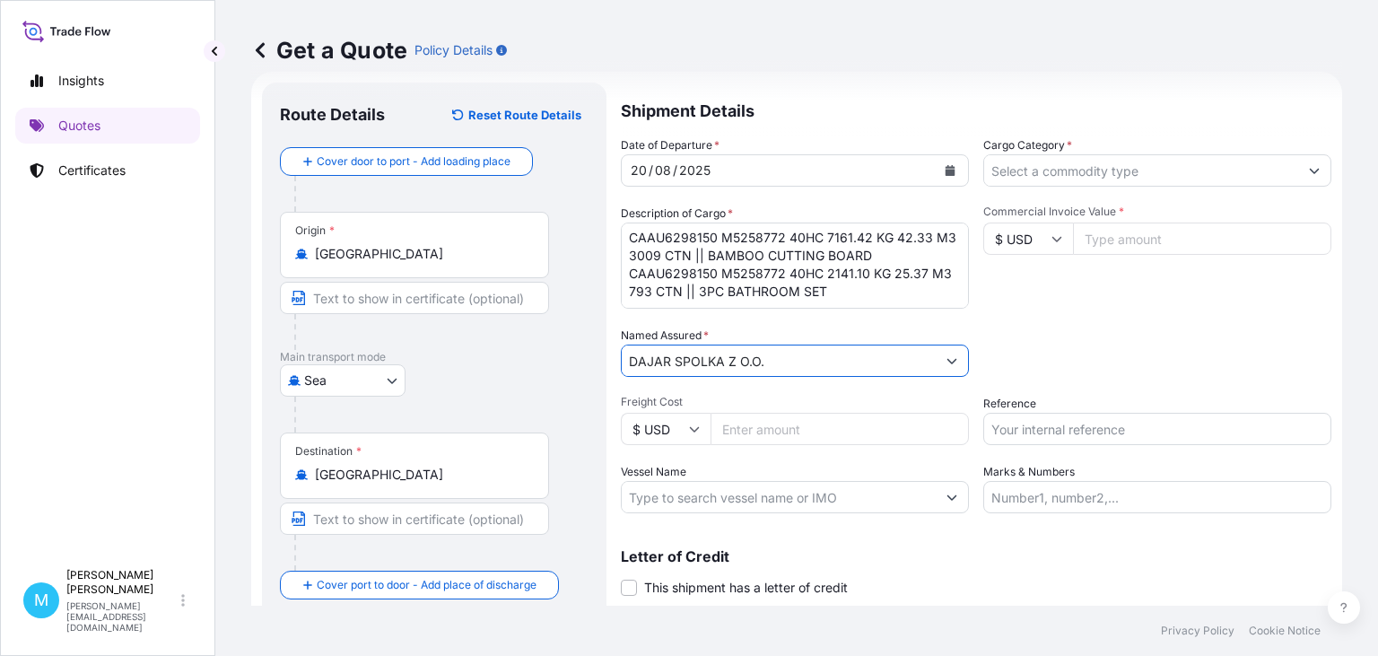
type input "DAJAR SPOLKA Z O.O."
click at [751, 432] on input "Freight Cost" at bounding box center [840, 429] width 258 height 32
click at [779, 436] on input "Freight Cost" at bounding box center [840, 429] width 258 height 32
type input "3045"
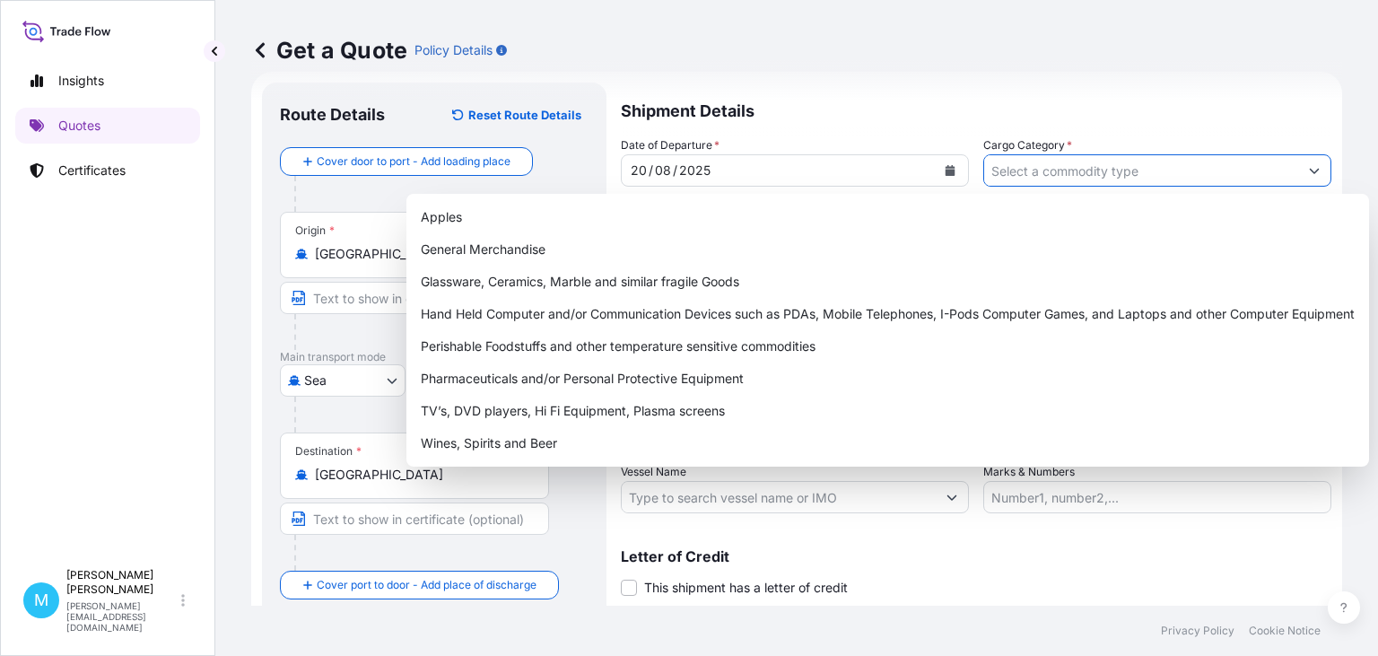
click at [1126, 168] on input "Cargo Category *" at bounding box center [1141, 170] width 314 height 32
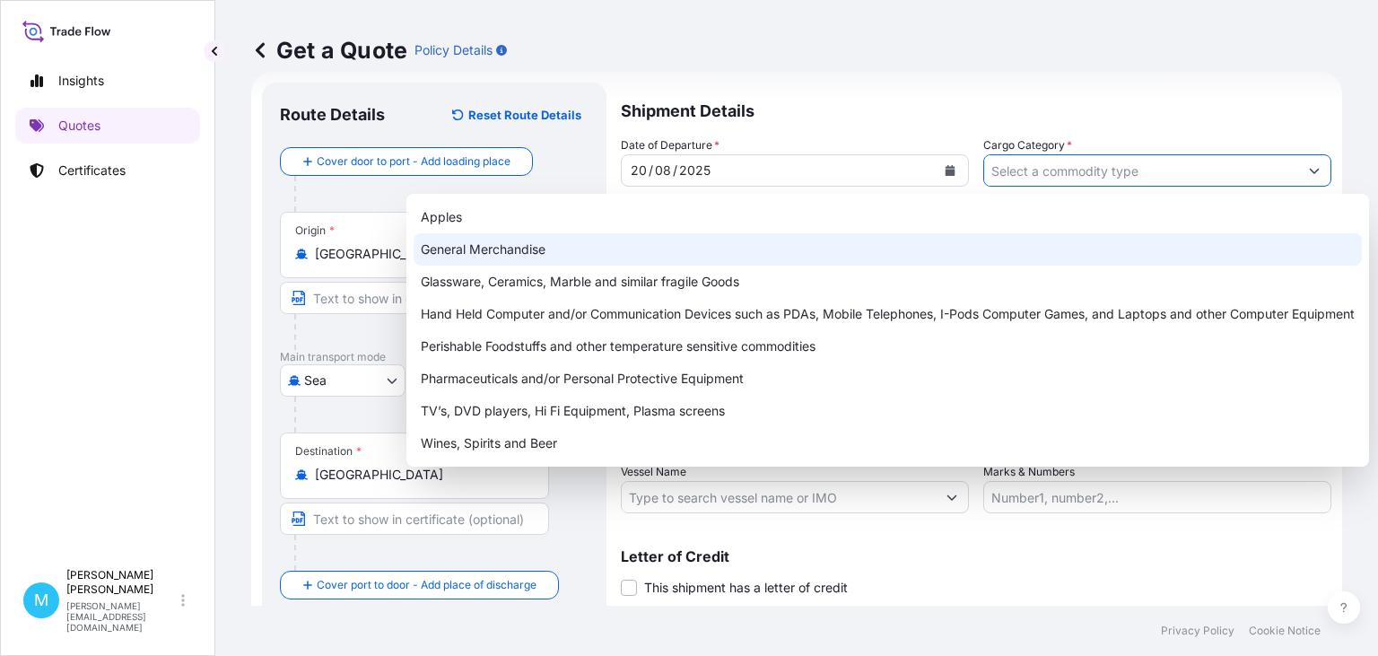
click at [629, 258] on div "General Merchandise" at bounding box center [888, 249] width 948 height 32
type input "General Merchandise"
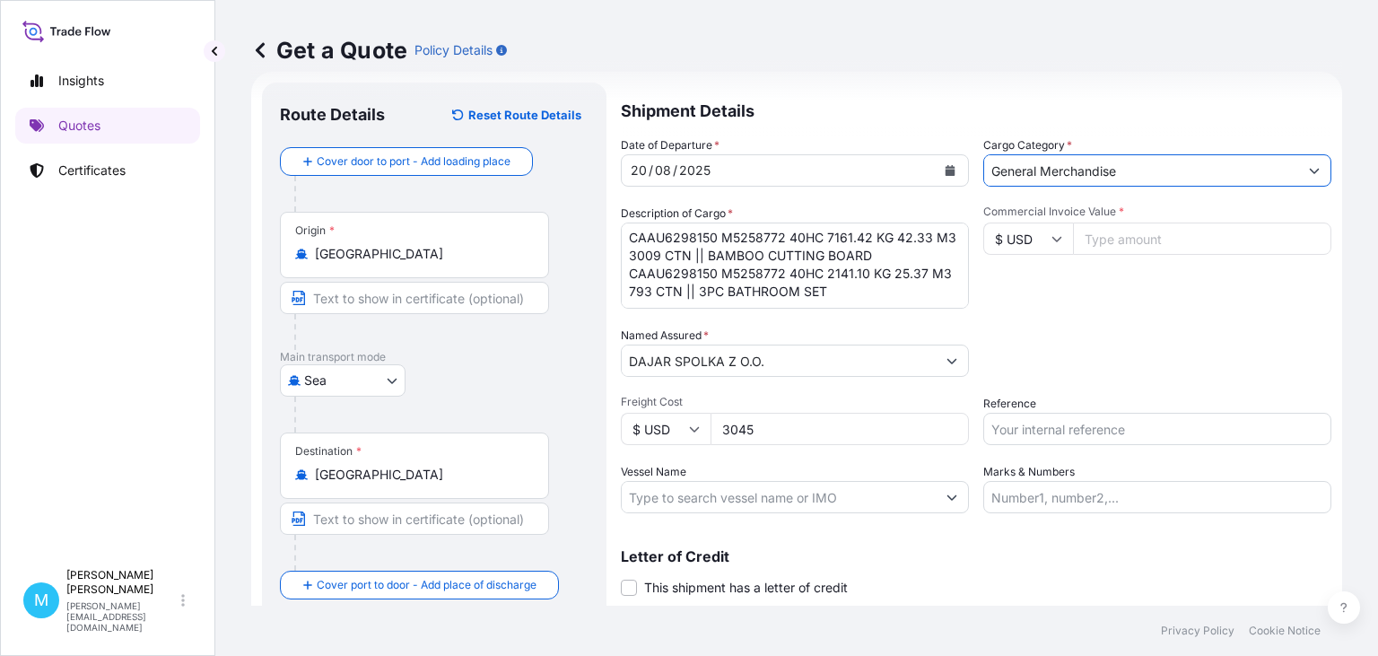
click at [1125, 238] on input "Commercial Invoice Value *" at bounding box center [1202, 239] width 258 height 32
click at [1150, 237] on input "Commercial Invoice Value *" at bounding box center [1202, 239] width 258 height 32
type input "5519"
click at [1080, 432] on input "Reference" at bounding box center [1157, 429] width 348 height 32
paste input "S02028897"
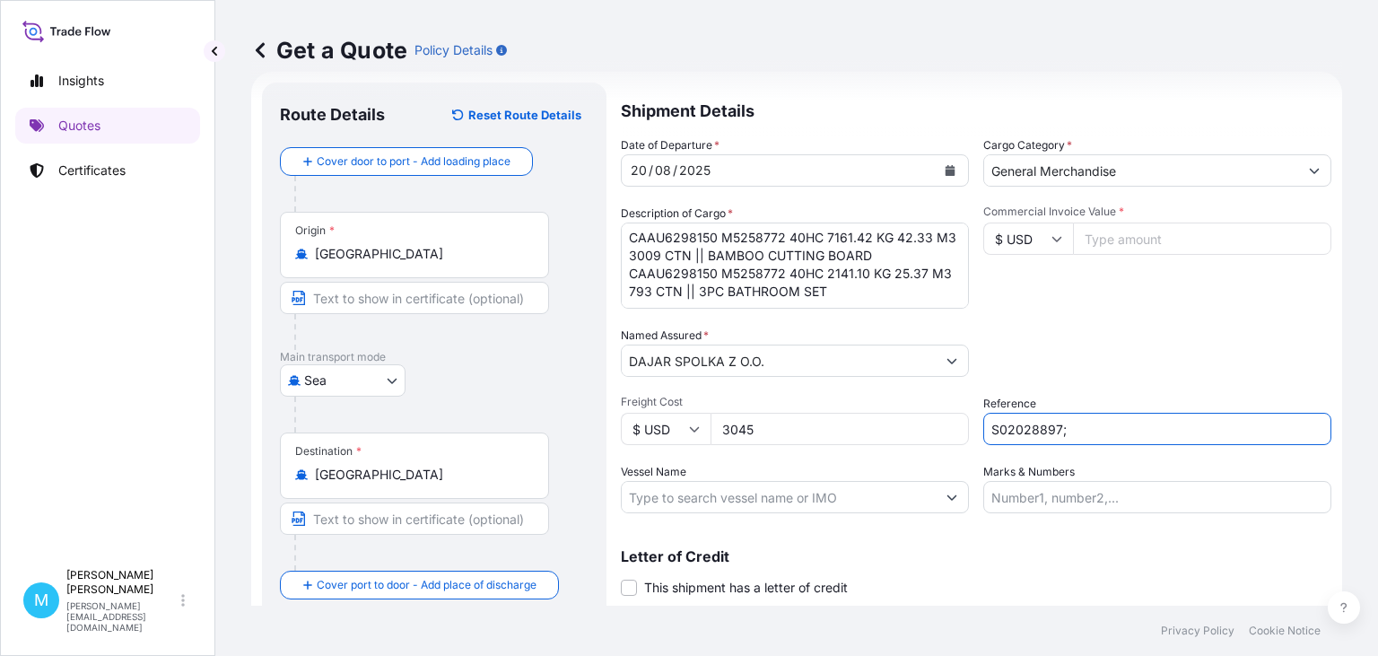
paste input "S02028899"
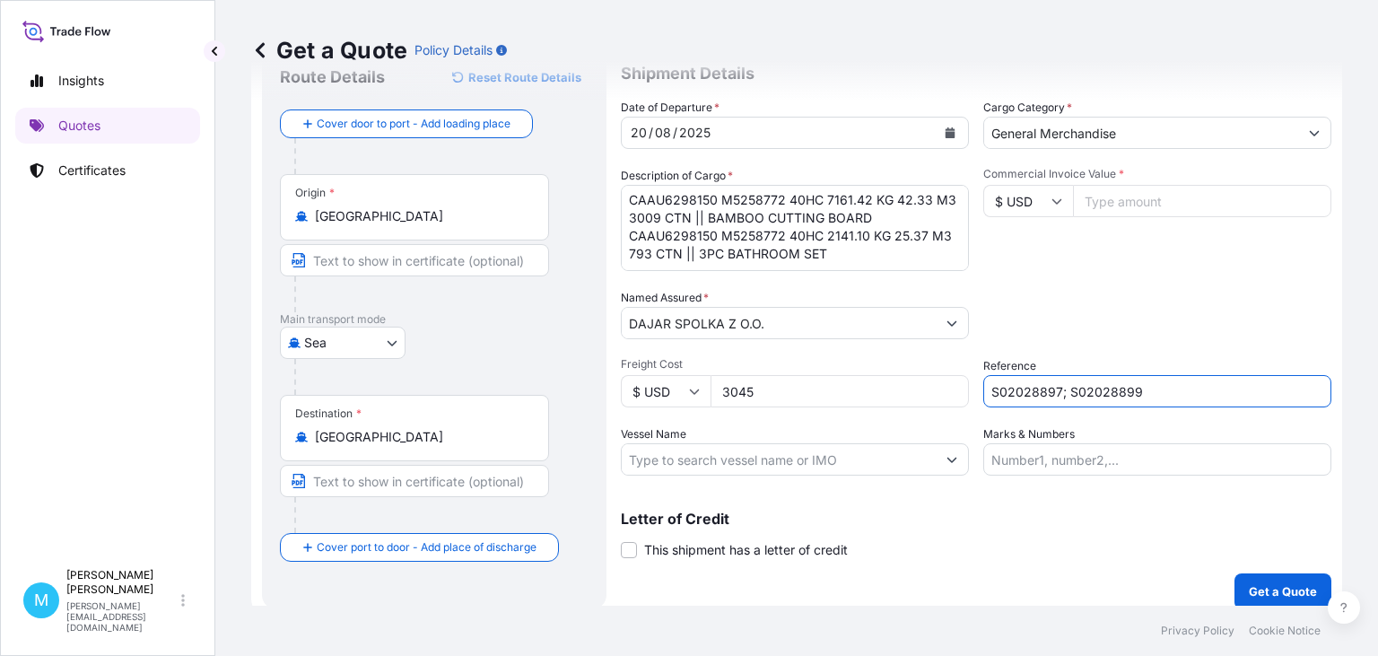
scroll to position [81, 0]
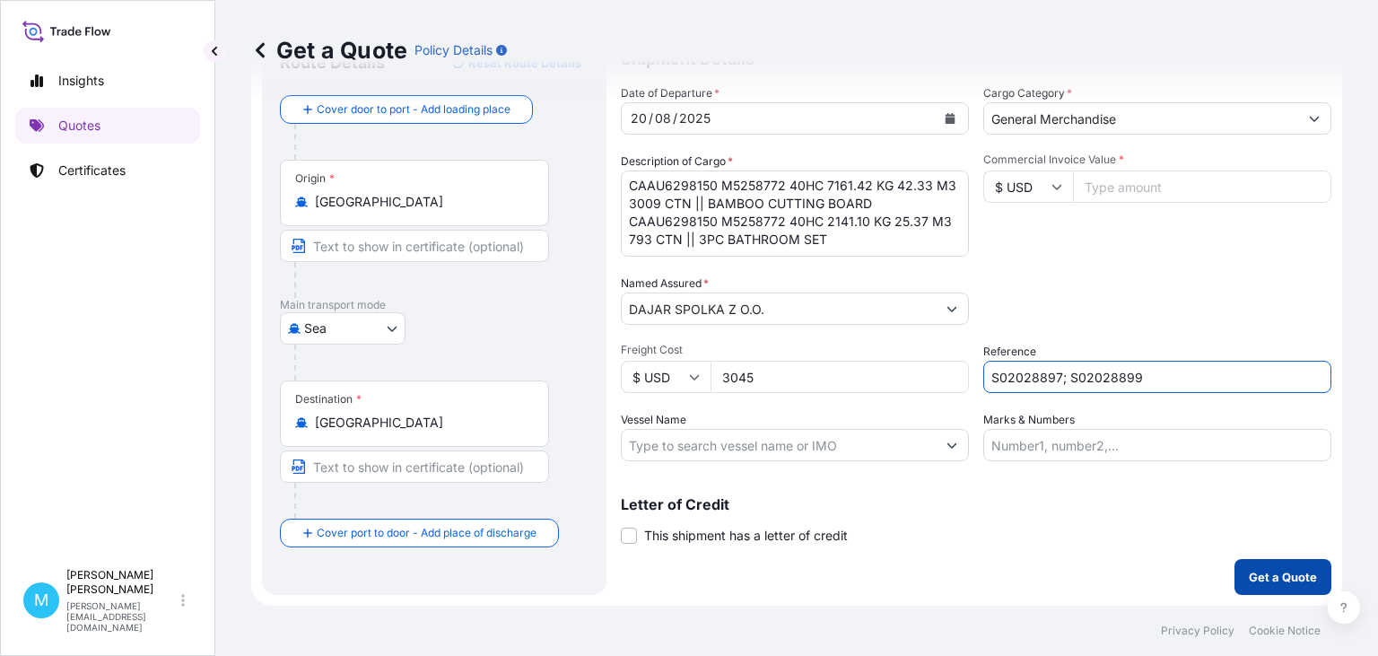
type input "S02028897; S02028899"
click at [1255, 570] on p "Get a Quote" at bounding box center [1283, 577] width 68 height 18
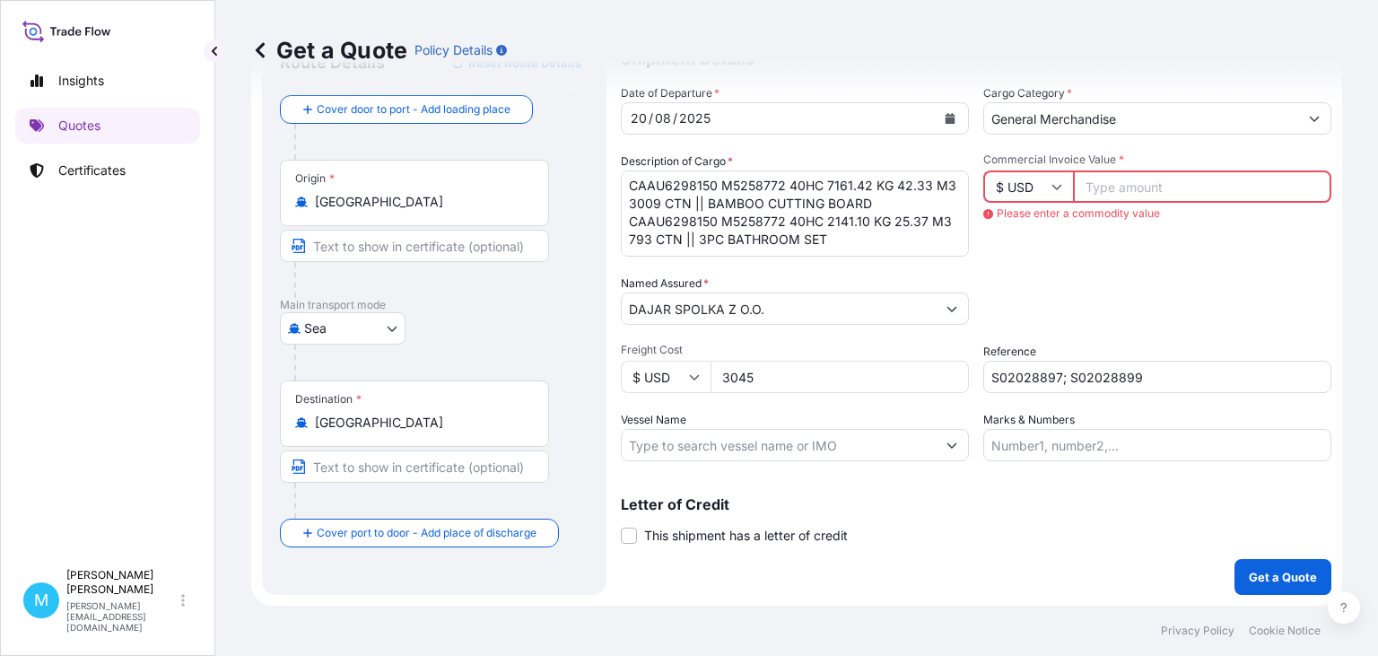
click at [1136, 192] on input "Commercial Invoice Value *" at bounding box center [1202, 186] width 258 height 32
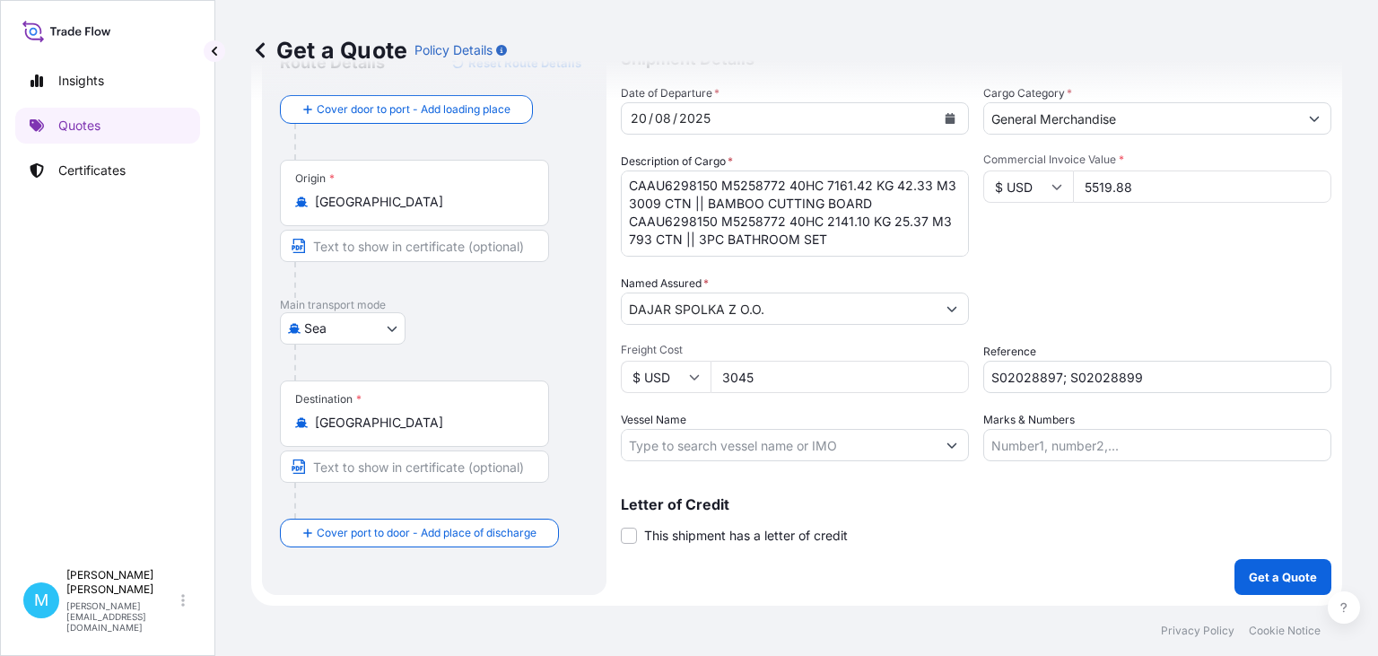
type input "5519.88"
click at [1266, 586] on button "Get a Quote" at bounding box center [1283, 577] width 97 height 36
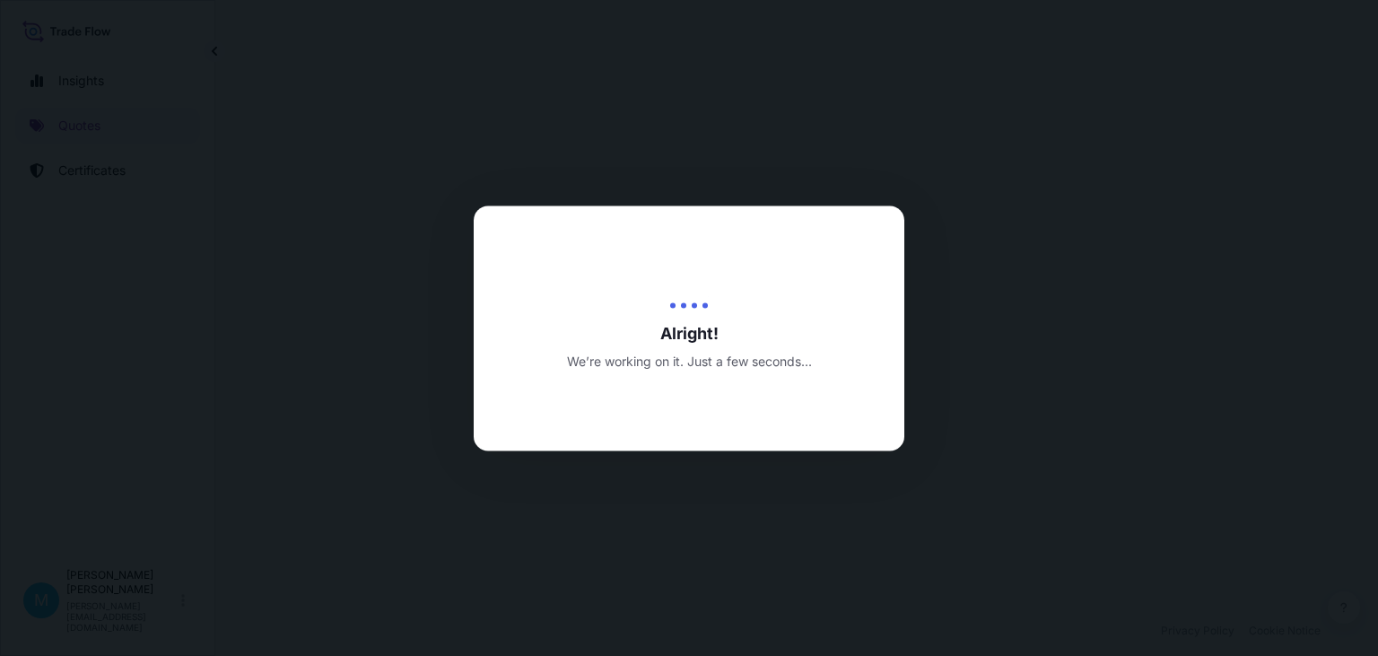
select select "Sea"
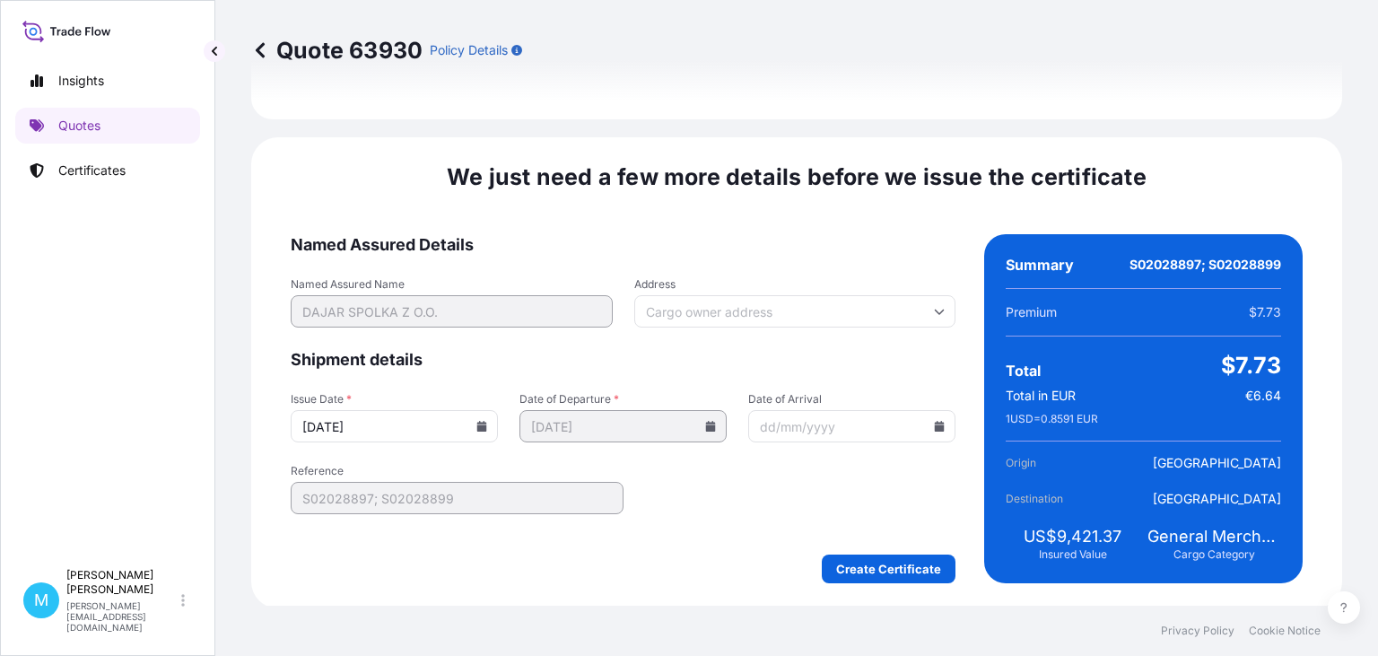
scroll to position [2098, 0]
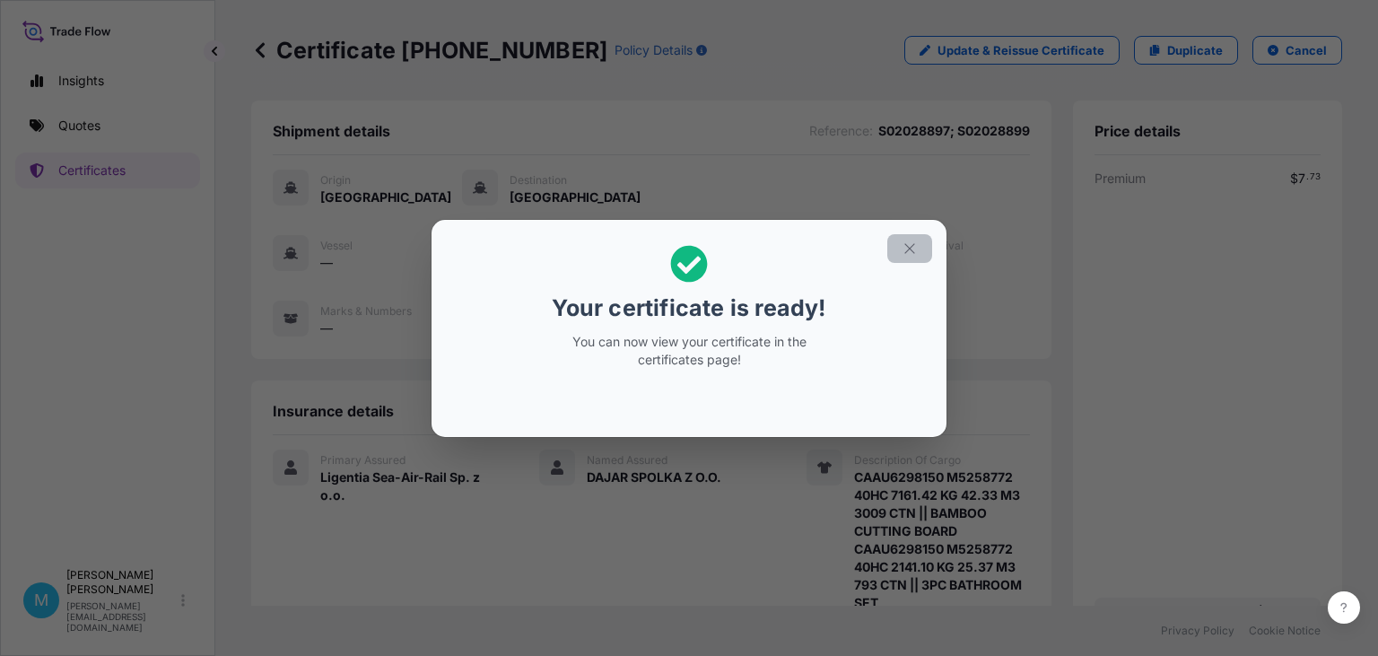
click at [917, 242] on icon "button" at bounding box center [910, 248] width 16 height 16
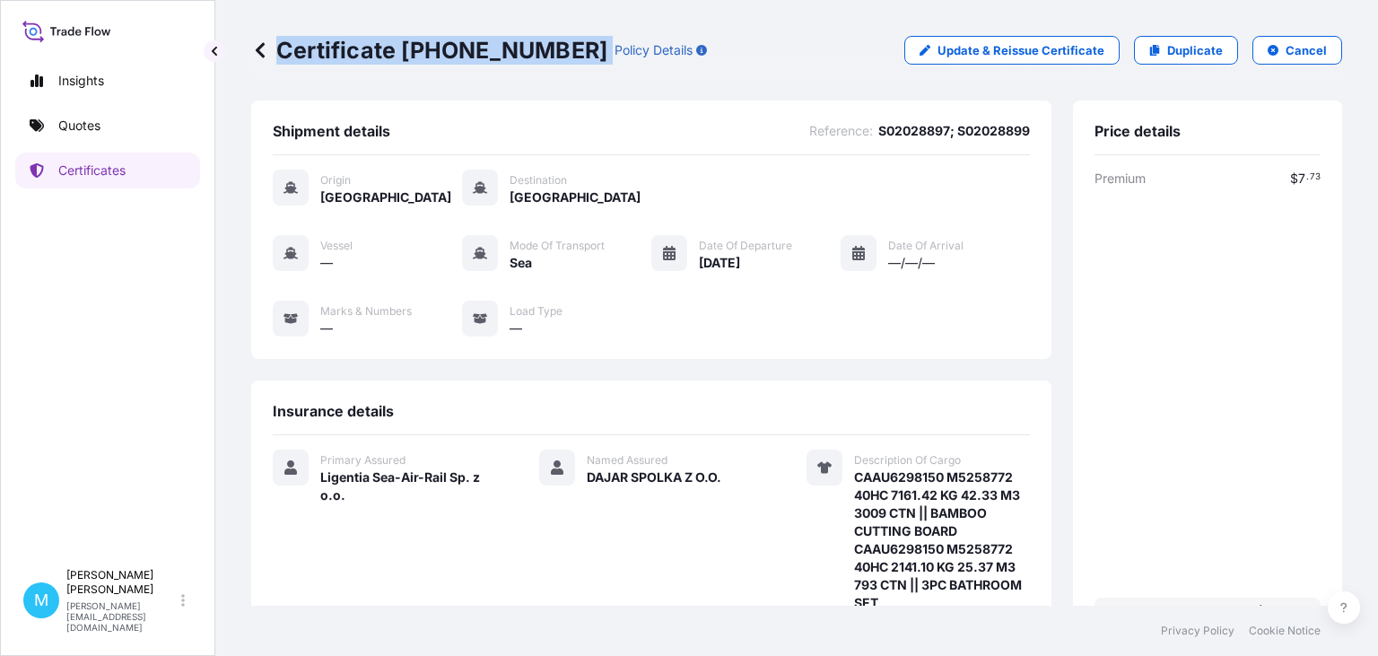
drag, startPoint x: 555, startPoint y: 44, endPoint x: 258, endPoint y: 44, distance: 297.0
click at [258, 44] on div "Certificate [PHONE_NUMBER] Policy Details" at bounding box center [479, 50] width 456 height 29
copy p "Certificate [PHONE_NUMBER]"
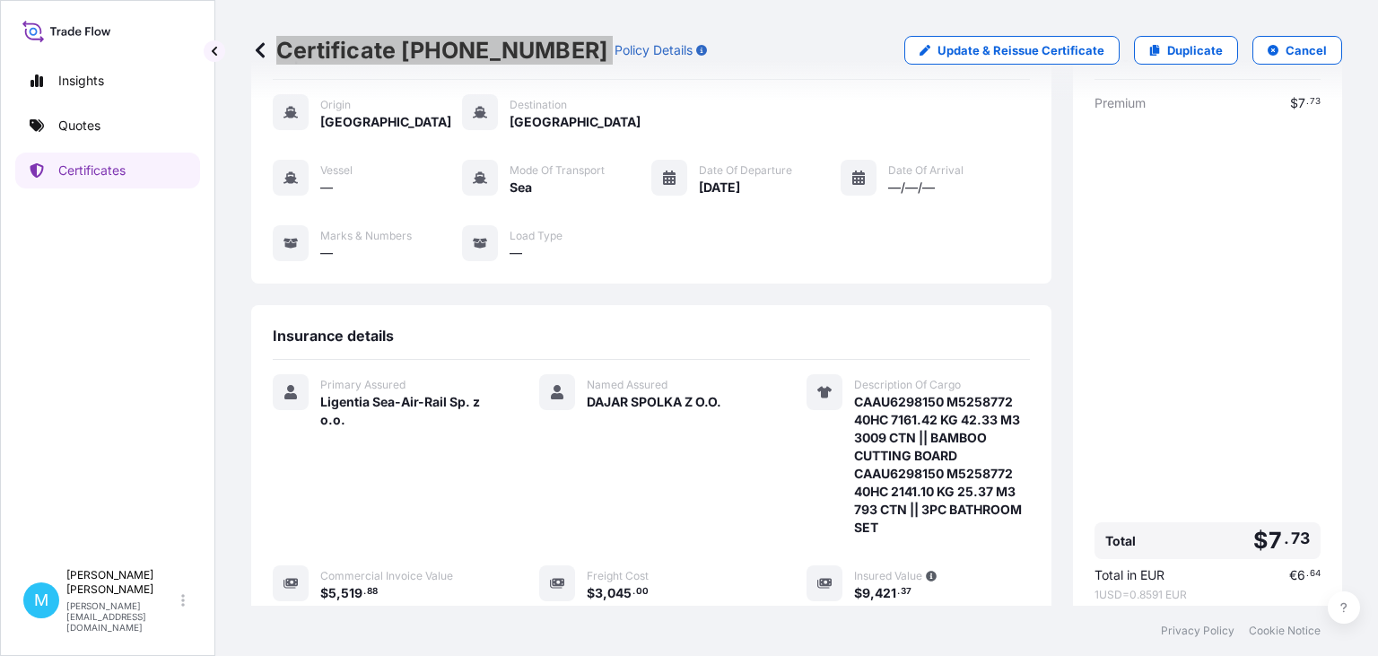
scroll to position [358, 0]
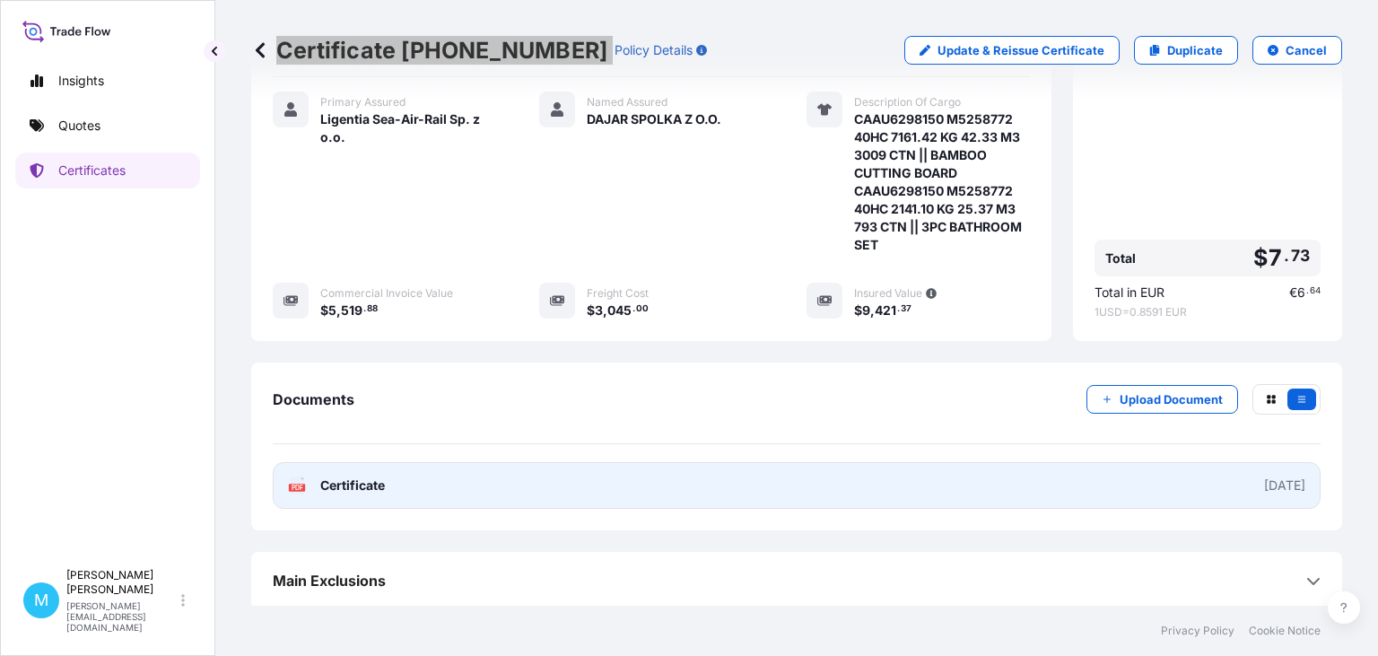
click at [670, 480] on link "PDF Certificate [DATE]" at bounding box center [797, 485] width 1048 height 47
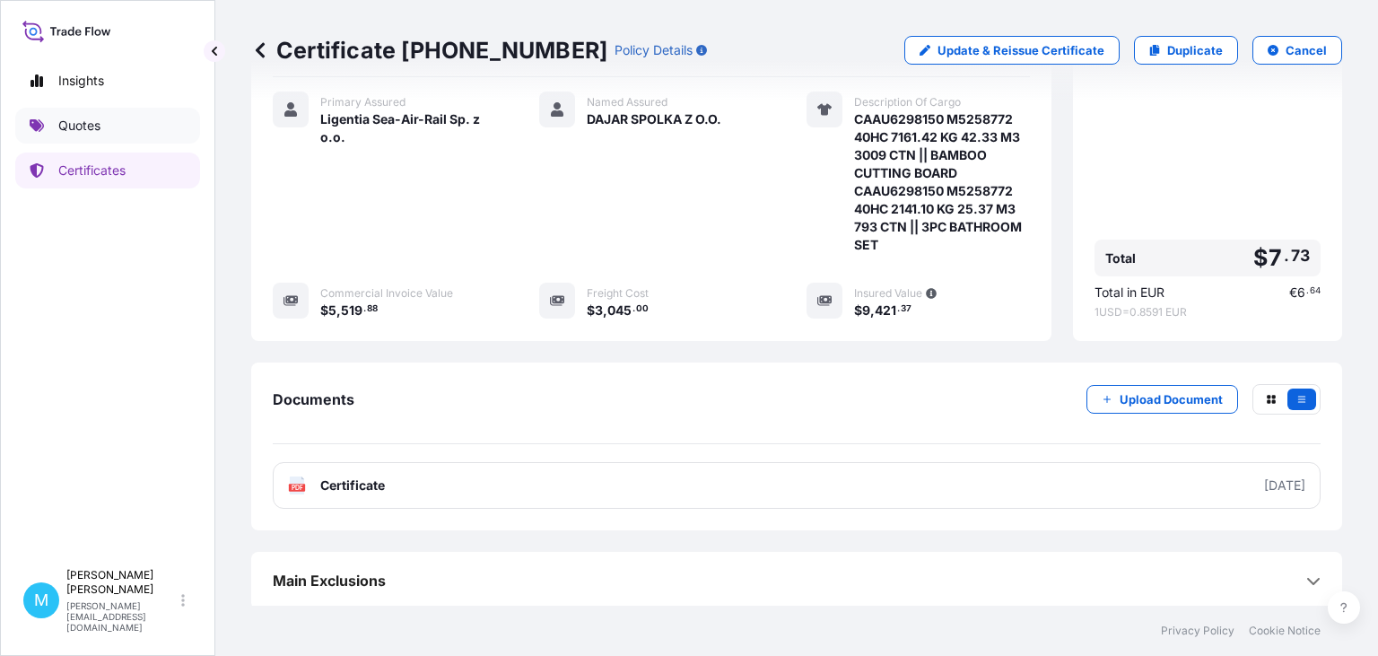
click at [81, 116] on link "Quotes" at bounding box center [107, 126] width 185 height 36
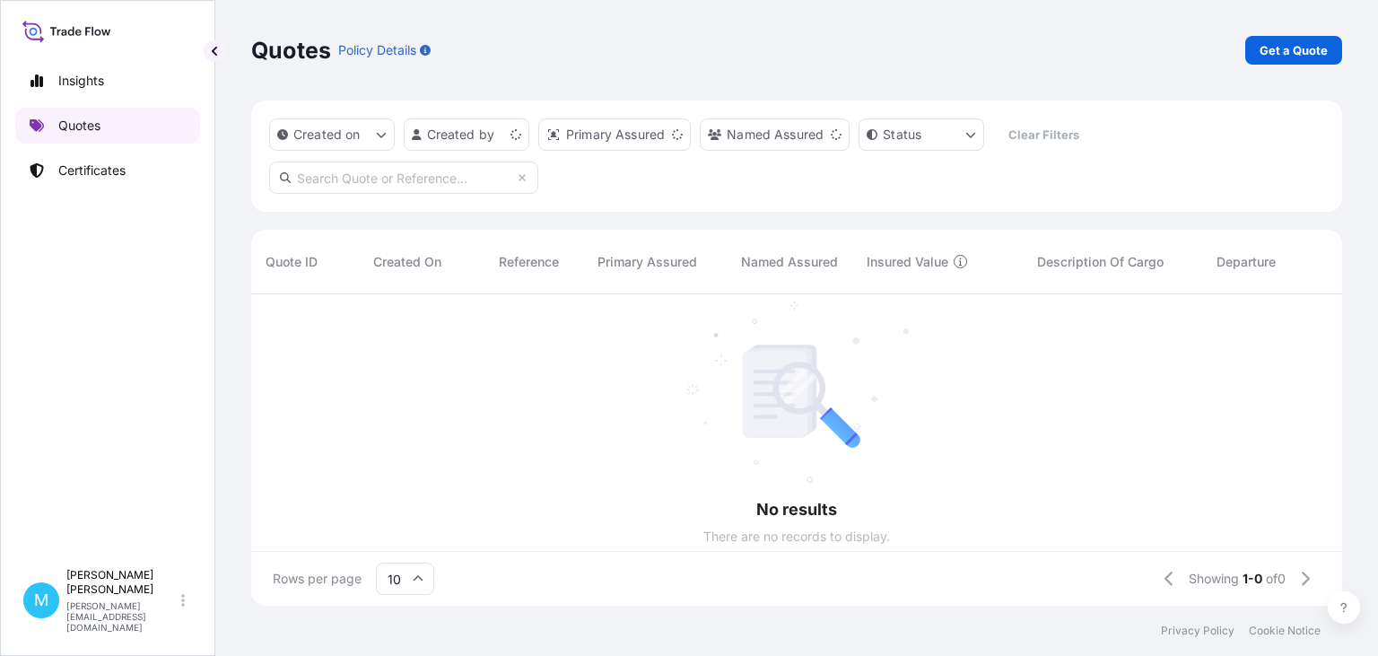
scroll to position [321, 1091]
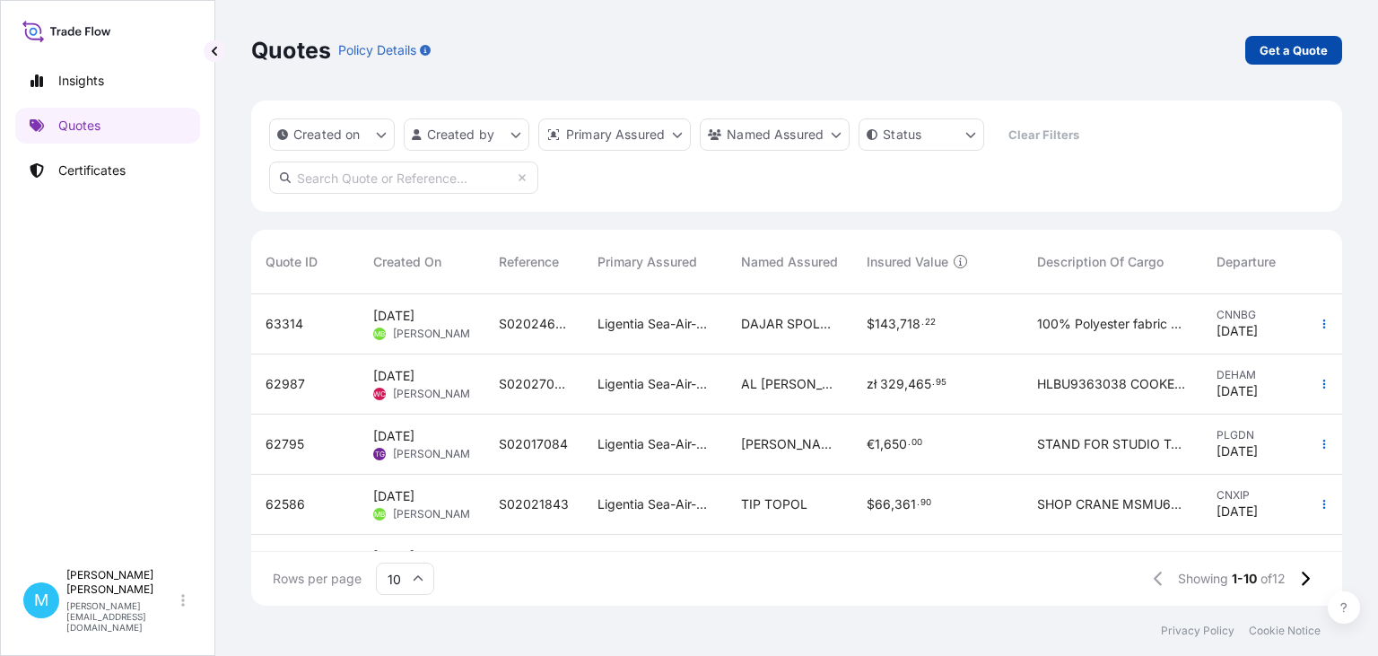
click at [1291, 51] on p "Get a Quote" at bounding box center [1294, 50] width 68 height 18
select select "Sea"
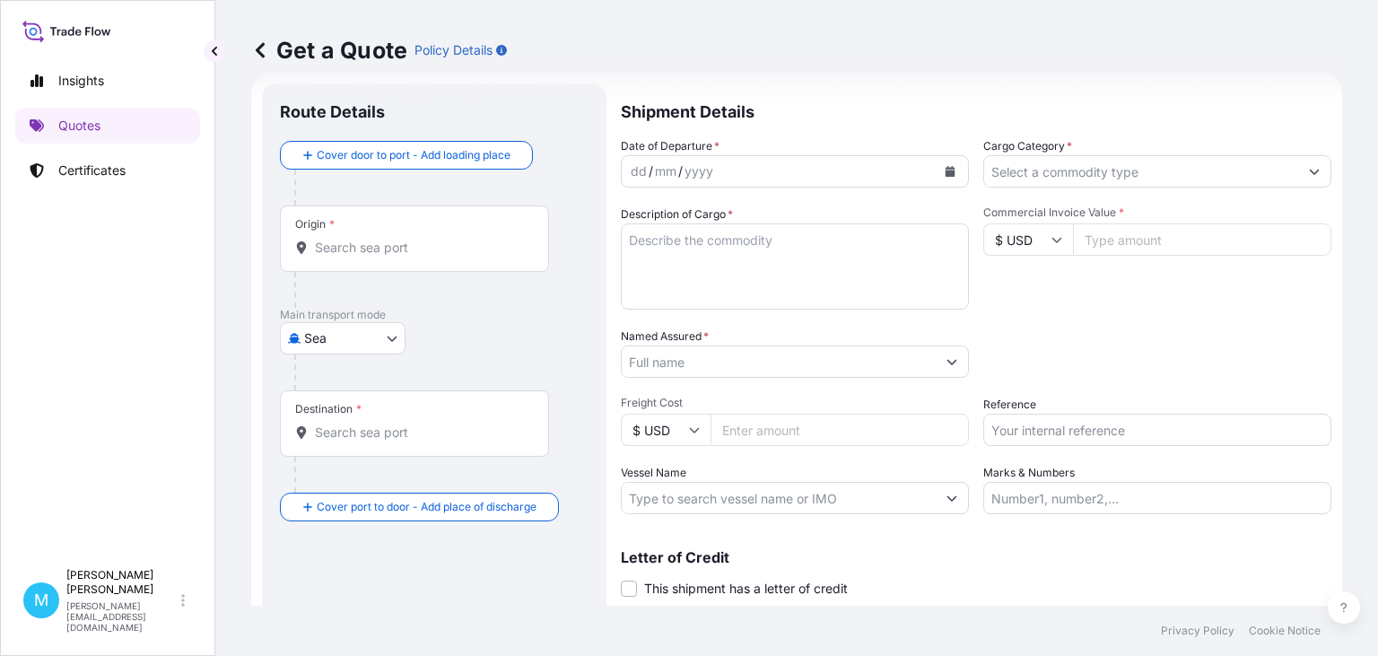
scroll to position [29, 0]
click at [362, 247] on input "Origin *" at bounding box center [421, 247] width 212 height 18
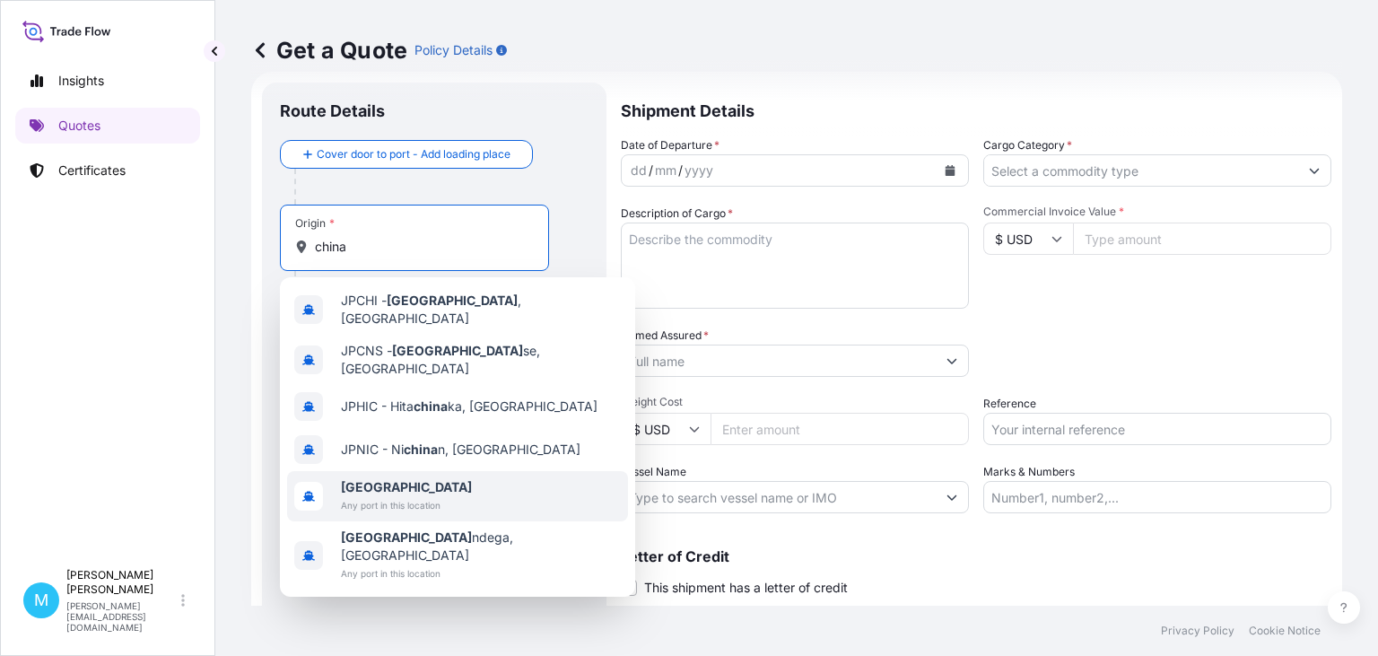
click at [380, 496] on span "Any port in this location" at bounding box center [406, 505] width 131 height 18
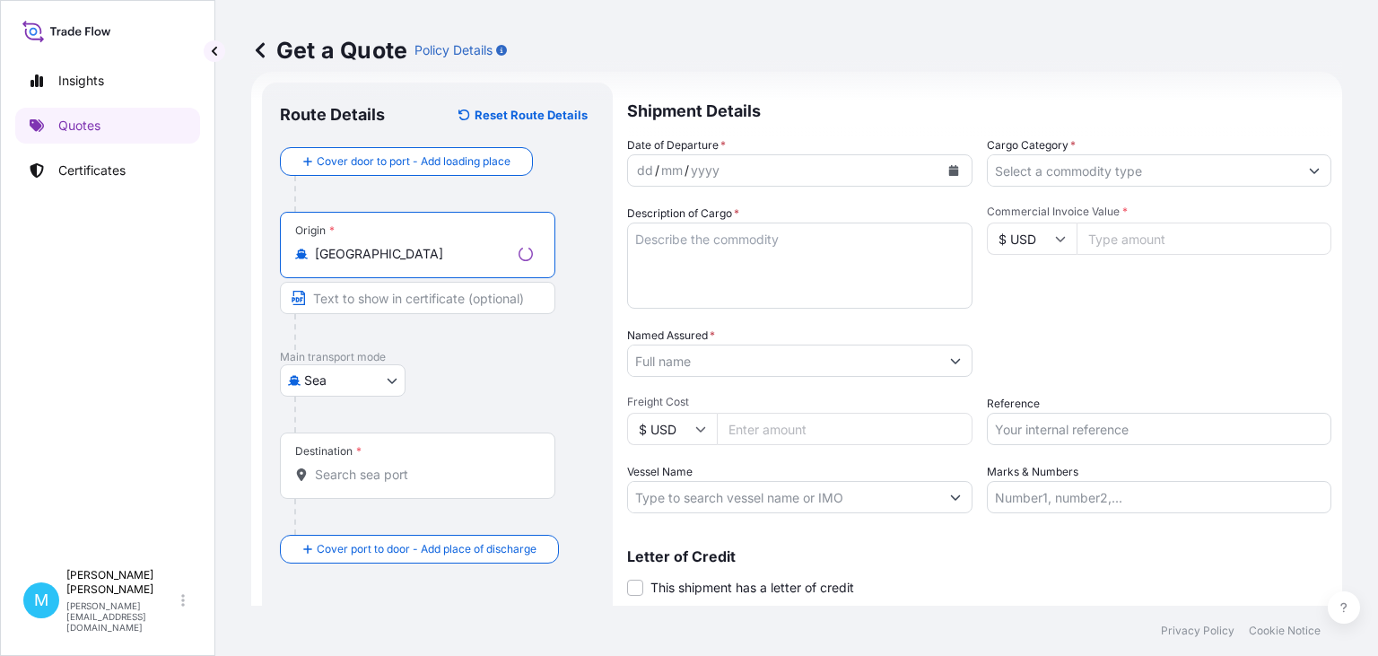
type input "[GEOGRAPHIC_DATA]"
click at [371, 479] on input "Destination *" at bounding box center [424, 475] width 218 height 18
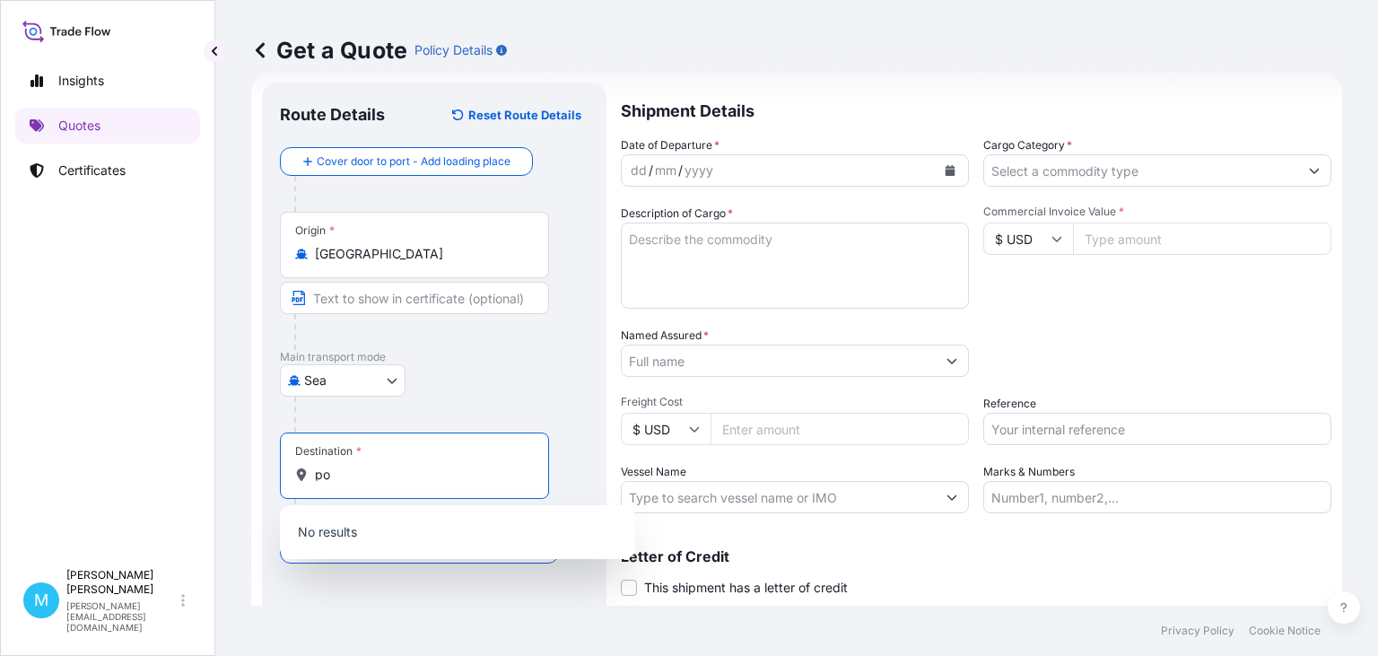
type input "p"
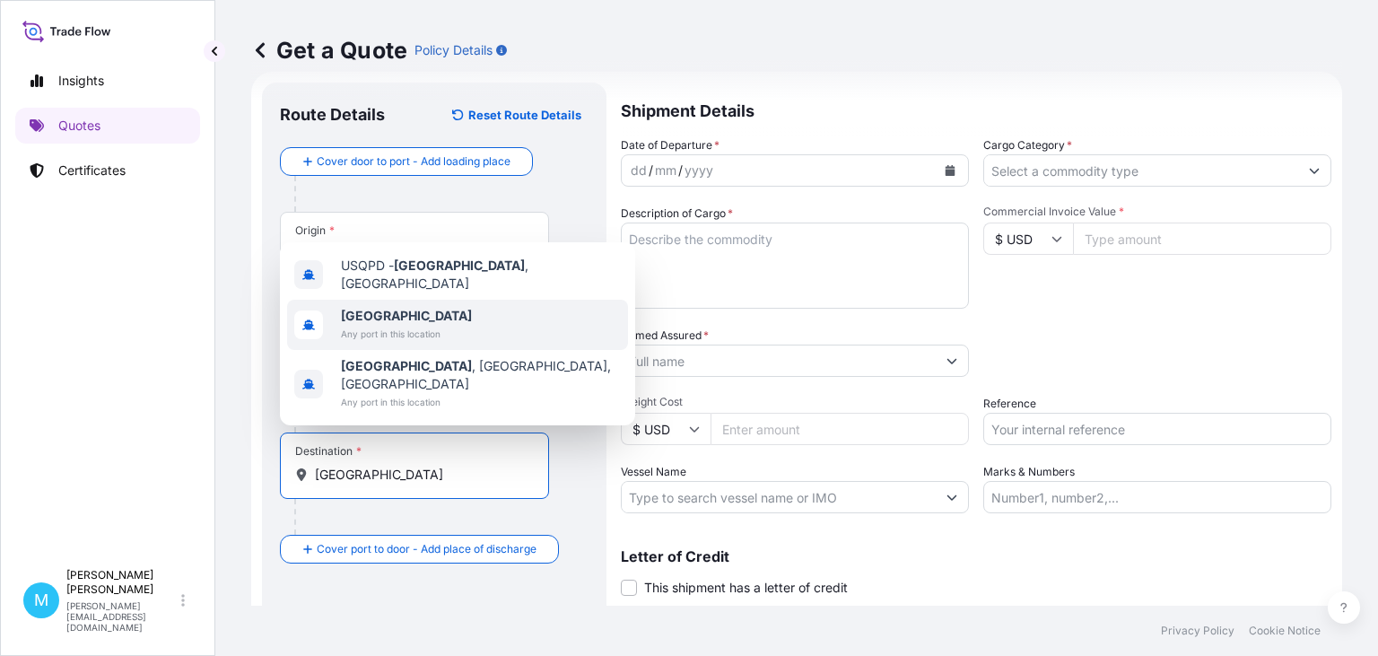
click at [379, 343] on span "Any port in this location" at bounding box center [406, 334] width 131 height 18
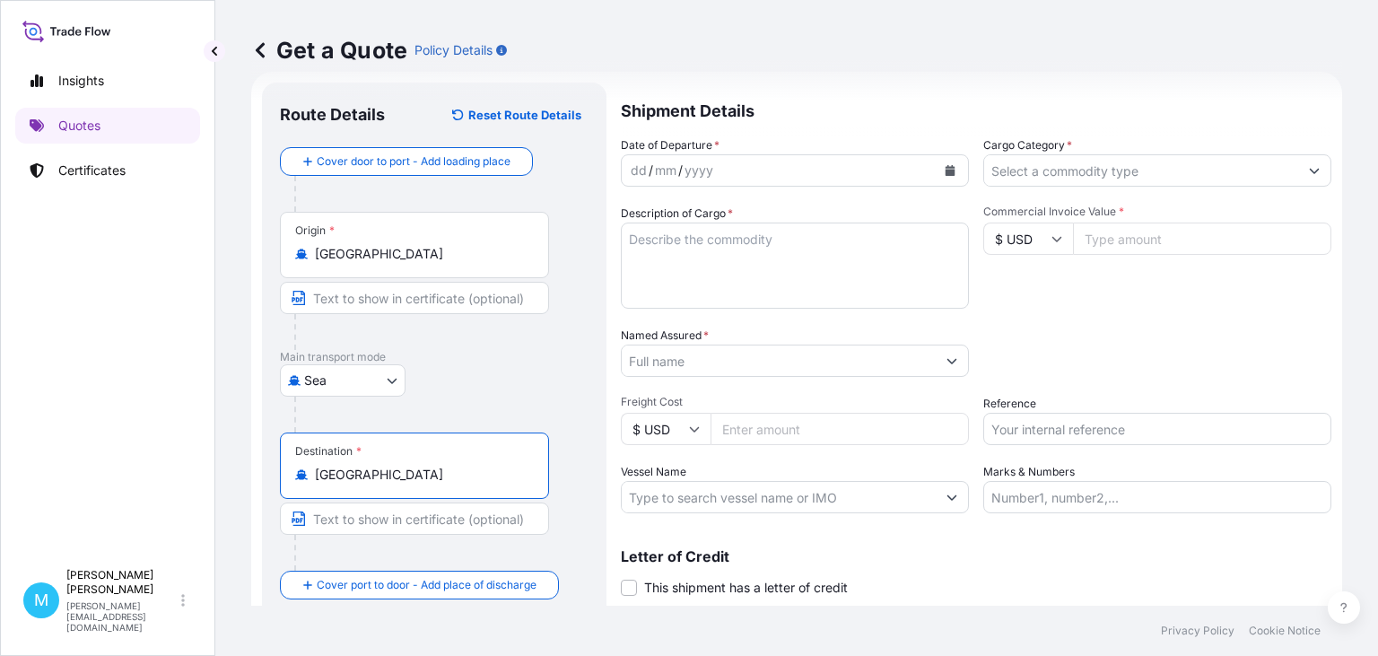
type input "[GEOGRAPHIC_DATA]"
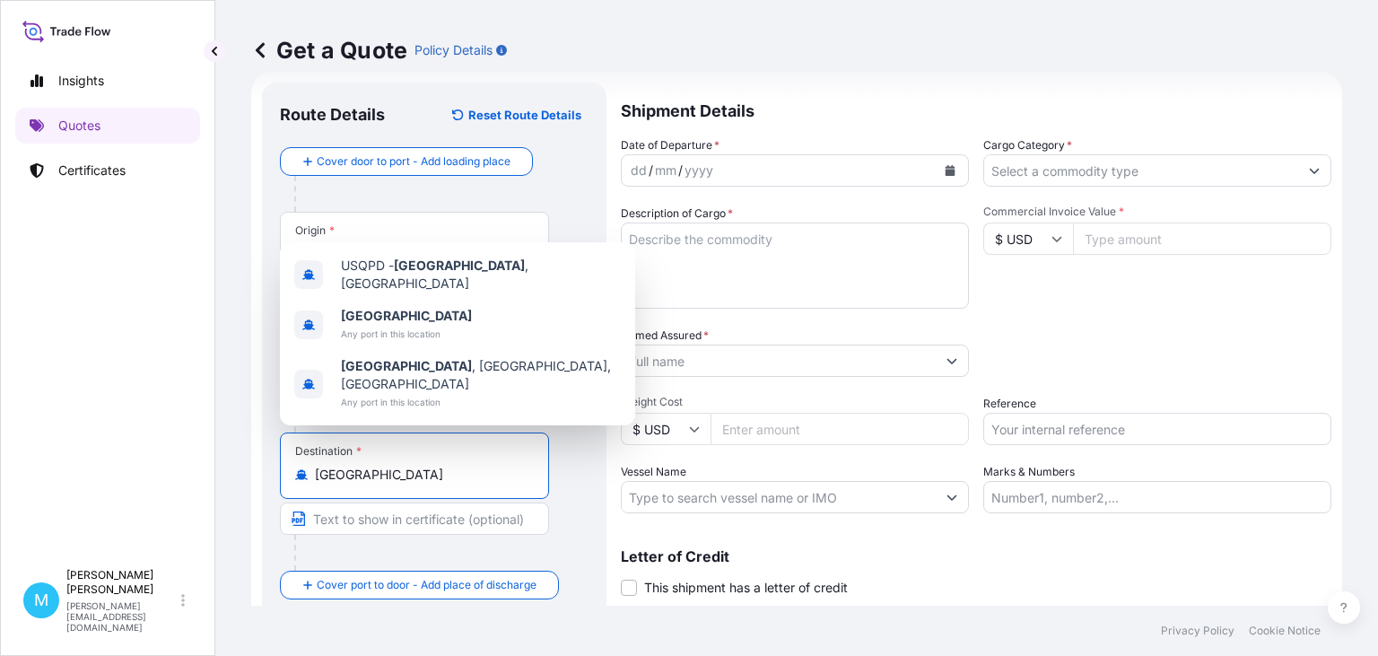
click at [951, 170] on icon "Calendar" at bounding box center [951, 170] width 10 height 11
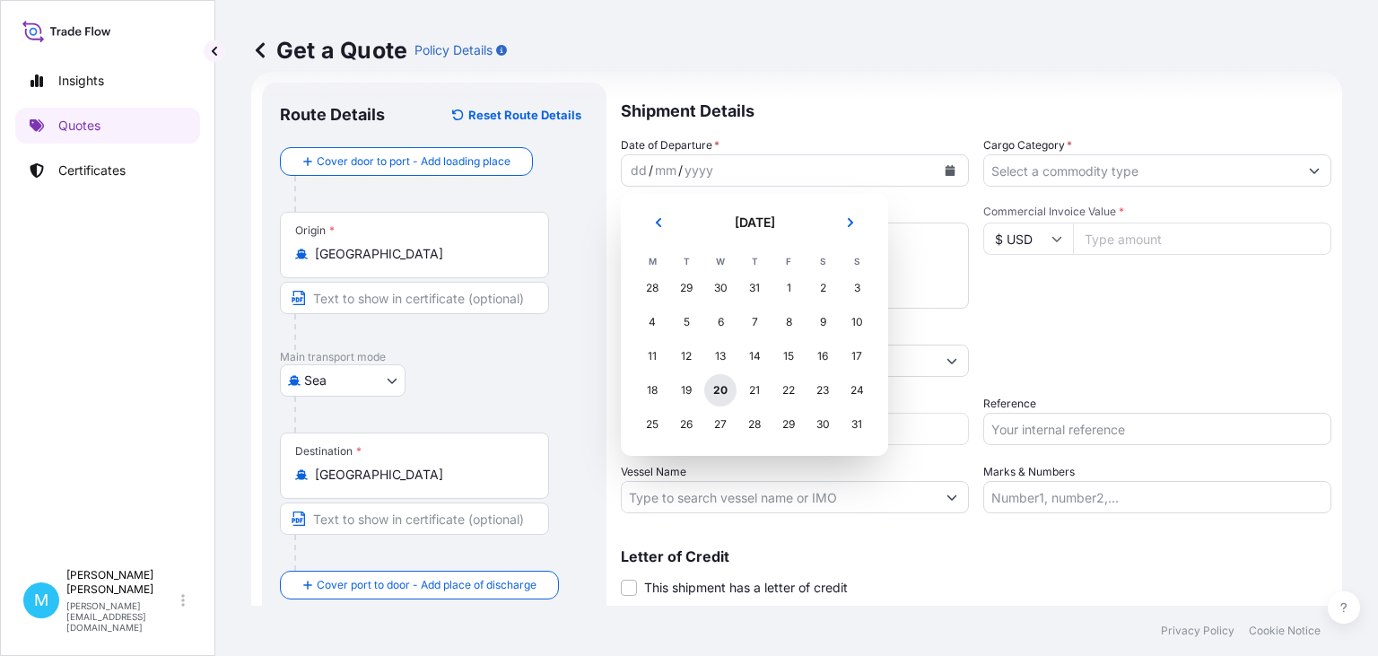
click at [716, 389] on div "20" at bounding box center [720, 390] width 32 height 32
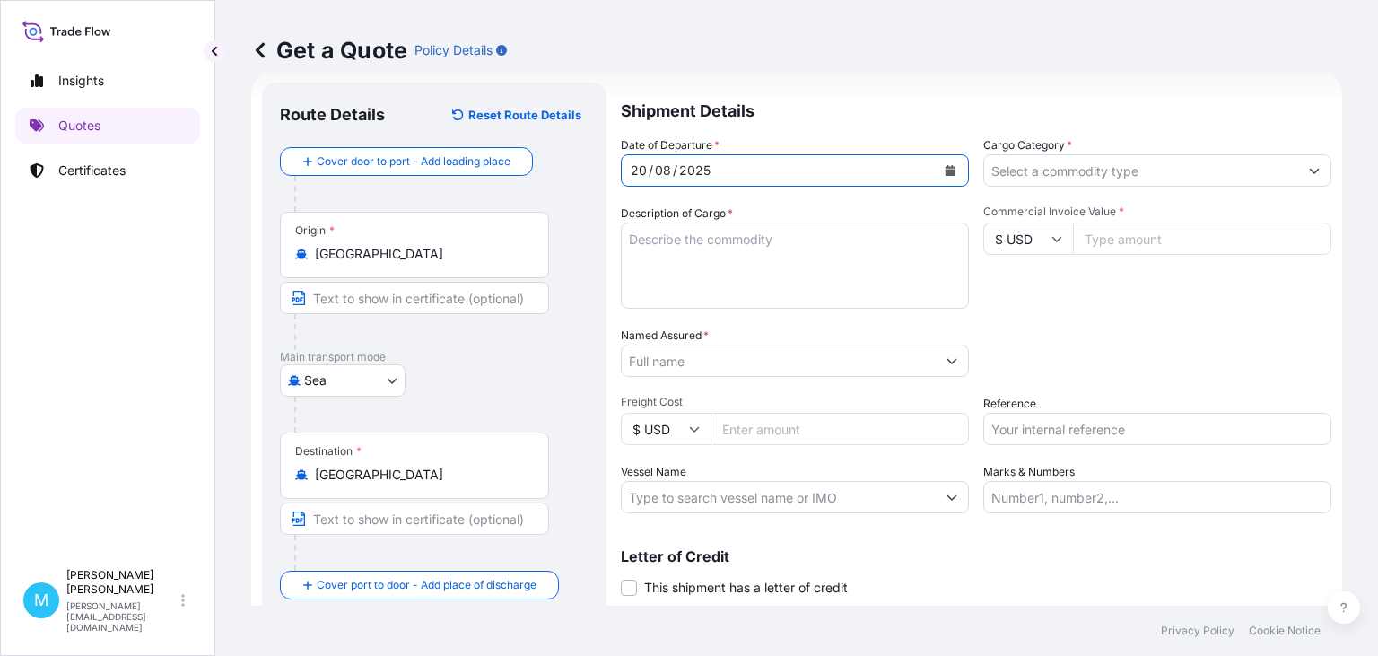
click at [691, 267] on textarea "Description of Cargo *" at bounding box center [795, 266] width 348 height 86
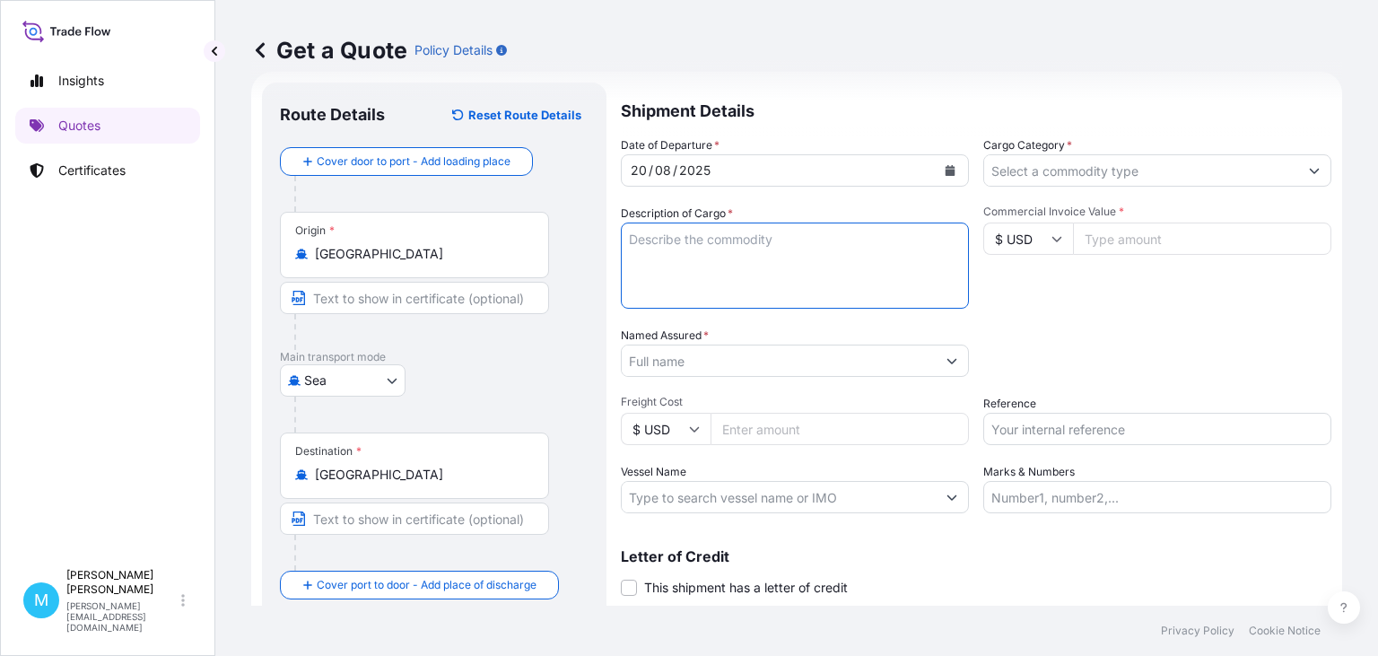
click at [651, 239] on textarea "Description of Cargo *" at bounding box center [795, 266] width 348 height 86
paste textarea "EGSU6102177 EMCVYC9774 40HC 2560.60 KG 13.38 M3 826 CTN"
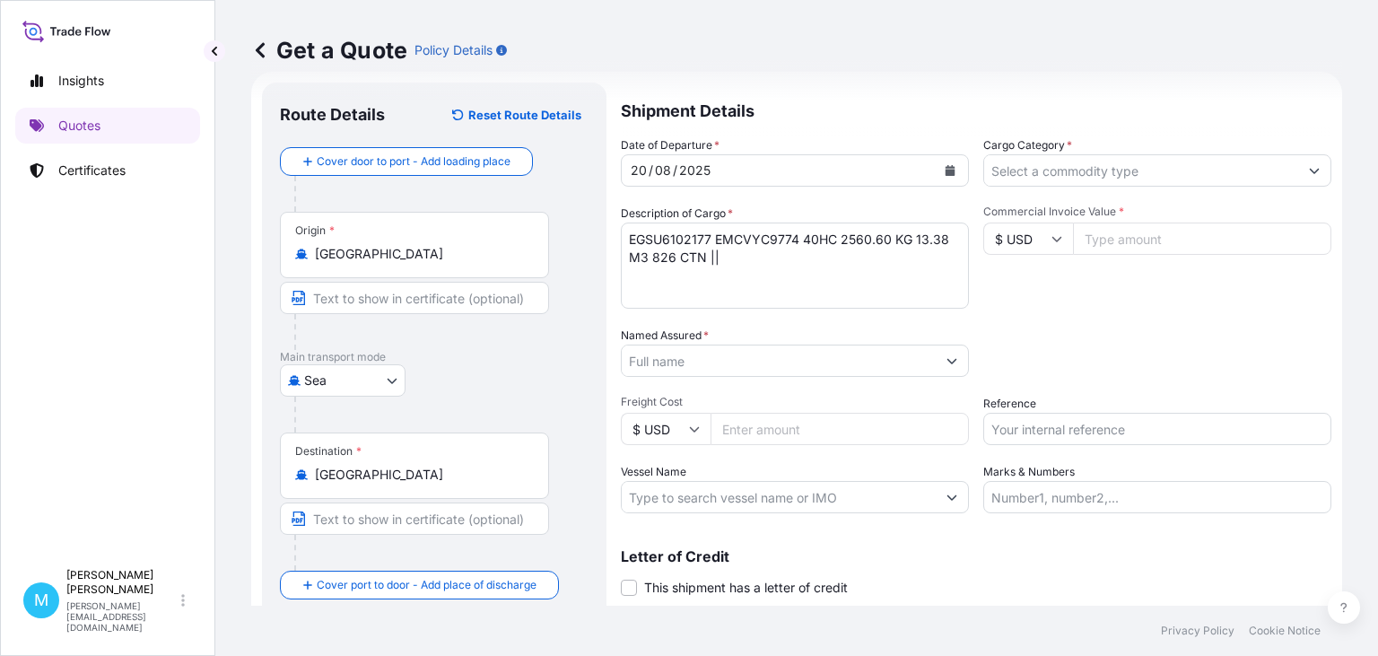
click at [770, 272] on textarea "EGSU6102177 EMCVYC9774 40HC 2560.60 KG 13.38 M3 826 CTN ||" at bounding box center [795, 266] width 348 height 86
paste textarea "BAMBOO SPOON"
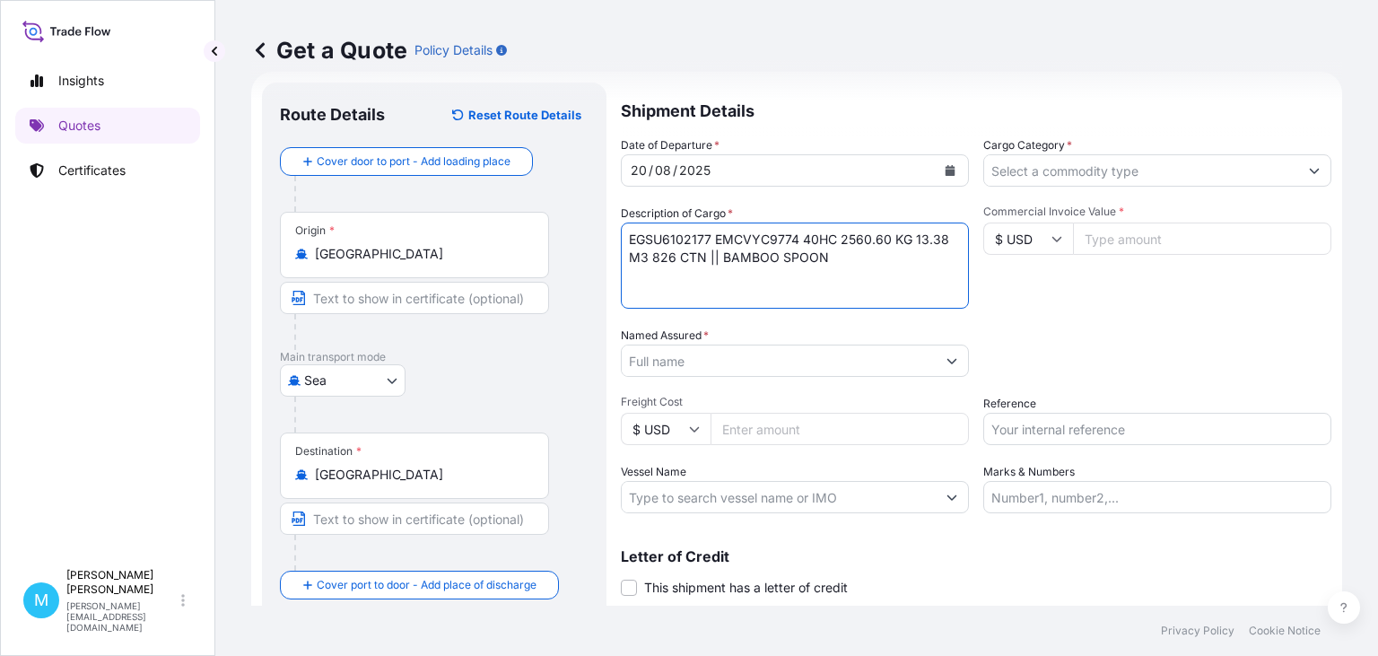
click at [655, 282] on textarea "EGSU6102177 EMCVYC9774 40HC 2560.60 KG 13.38 M3 826 CTN || BAMBOO SPOON" at bounding box center [795, 266] width 348 height 86
paste textarea "EGSU6102177 EMCVYC9774 40HC 22377.10 KG 57.36 M3 6741 CTN"
click at [729, 291] on textarea "EGSU6102177 EMCVYC9774 40HC 2560.60 KG 13.38 M3 826 CTN || BAMBOO SPOON EGSU610…" at bounding box center [795, 266] width 348 height 86
paste textarea "860 CTN 3729.60 KG 2100 CTN 6926.40 KG 2955 CTN 9160.50 KG 826 CTN 2560.60 KG"
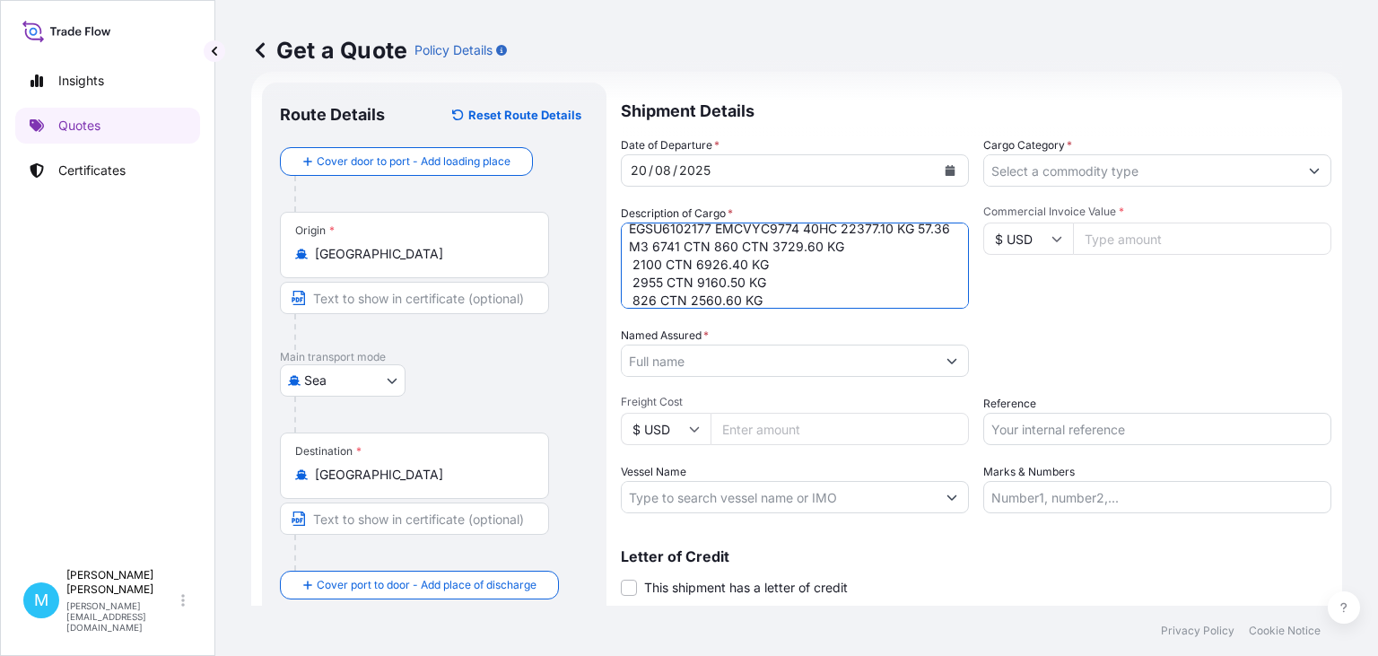
drag, startPoint x: 632, startPoint y: 264, endPoint x: 666, endPoint y: 269, distance: 34.5
click at [633, 264] on textarea "EGSU6102177 EMCVYC9774 40HC 2560.60 KG 13.38 M3 826 CTN || BAMBOO SPOON EGSU610…" at bounding box center [795, 266] width 348 height 86
click at [633, 284] on textarea "EGSU6102177 EMCVYC9774 40HC 2560.60 KG 13.38 M3 826 CTN || BAMBOO SPOON EGSU610…" at bounding box center [795, 266] width 348 height 86
click at [639, 291] on textarea "EGSU6102177 EMCVYC9774 40HC 2560.60 KG 13.38 M3 826 CTN || BAMBOO SPOON EGSU610…" at bounding box center [795, 266] width 348 height 86
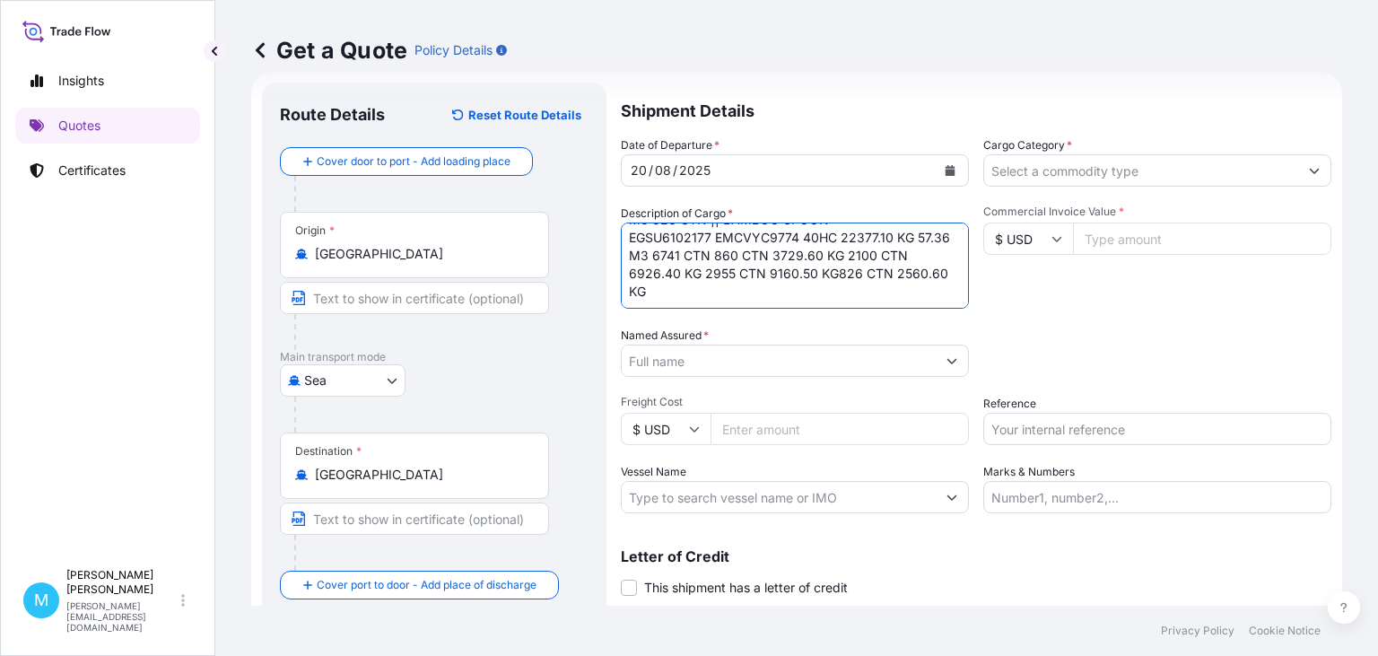
scroll to position [20, 0]
click at [935, 287] on textarea "EGSU6102177 EMCVYC9774 40HC 2560.60 KG 13.38 M3 826 CTN || BAMBOO SPOON EGSU610…" at bounding box center [795, 266] width 348 height 86
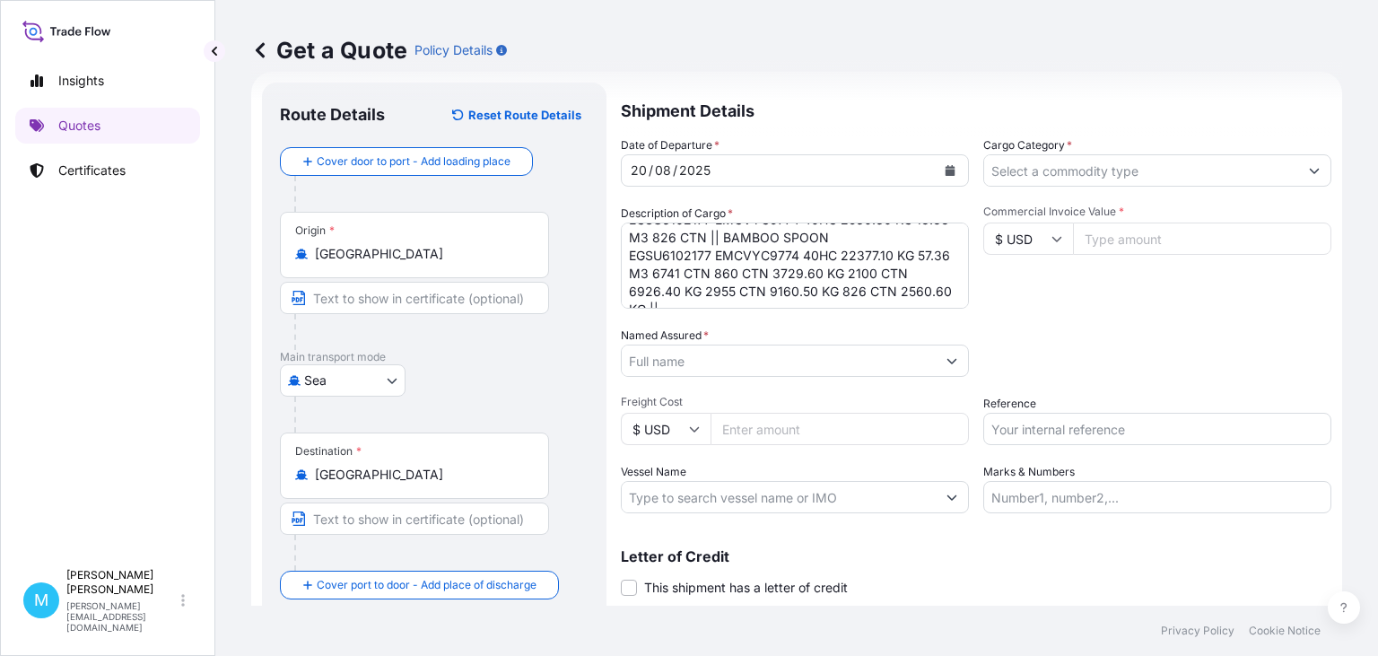
click at [949, 292] on textarea "EGSU6102177 EMCVYC9774 40HC 2560.60 KG 13.38 M3 826 CTN || BAMBOO SPOON EGSU610…" at bounding box center [795, 266] width 348 height 86
paste textarea "TAPAS SERVING SET"
click at [781, 295] on textarea "EGSU6102177 EMCVYC9774 40HC 2560.60 KG 13.38 M3 826 CTN || BAMBOO SPOON EGSU610…" at bounding box center [795, 266] width 348 height 86
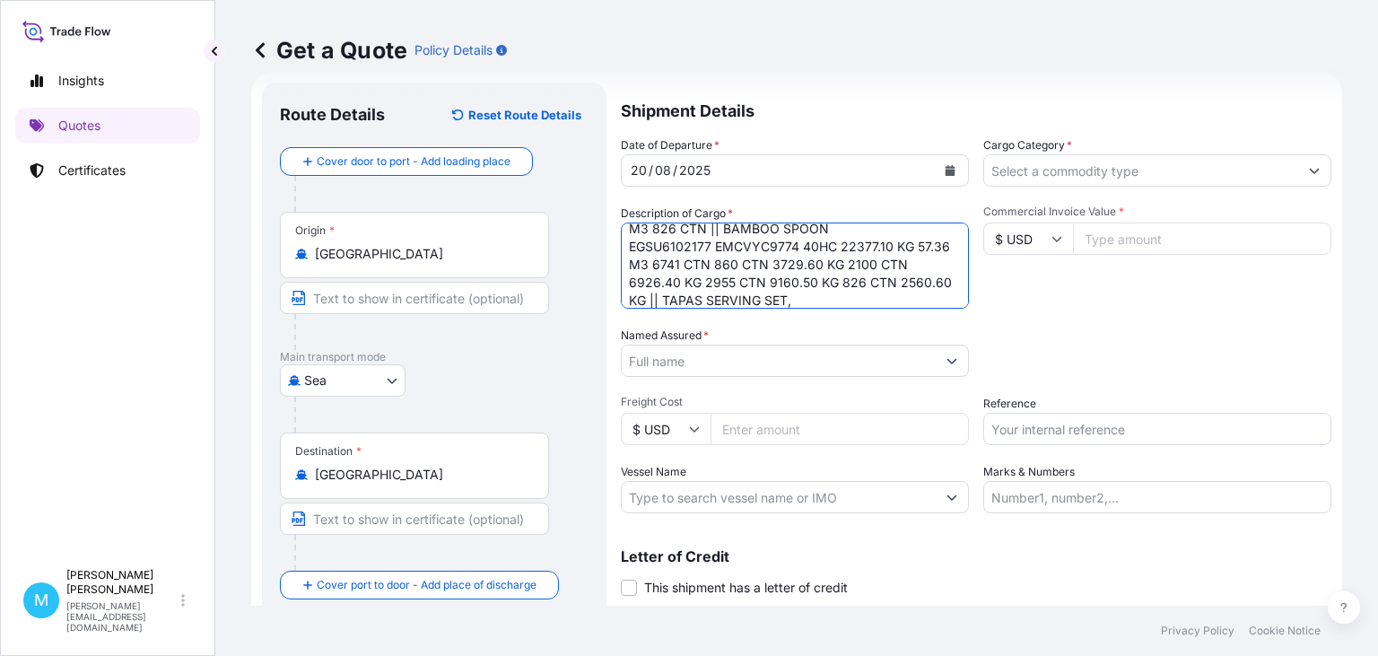
paste textarea "BAMBOO SPOON"
type textarea "EGSU6102177 EMCVYC9774 40HC 2560.60 KG 13.38 M3 826 CTN || BAMBOO SPOON EGSU610…"
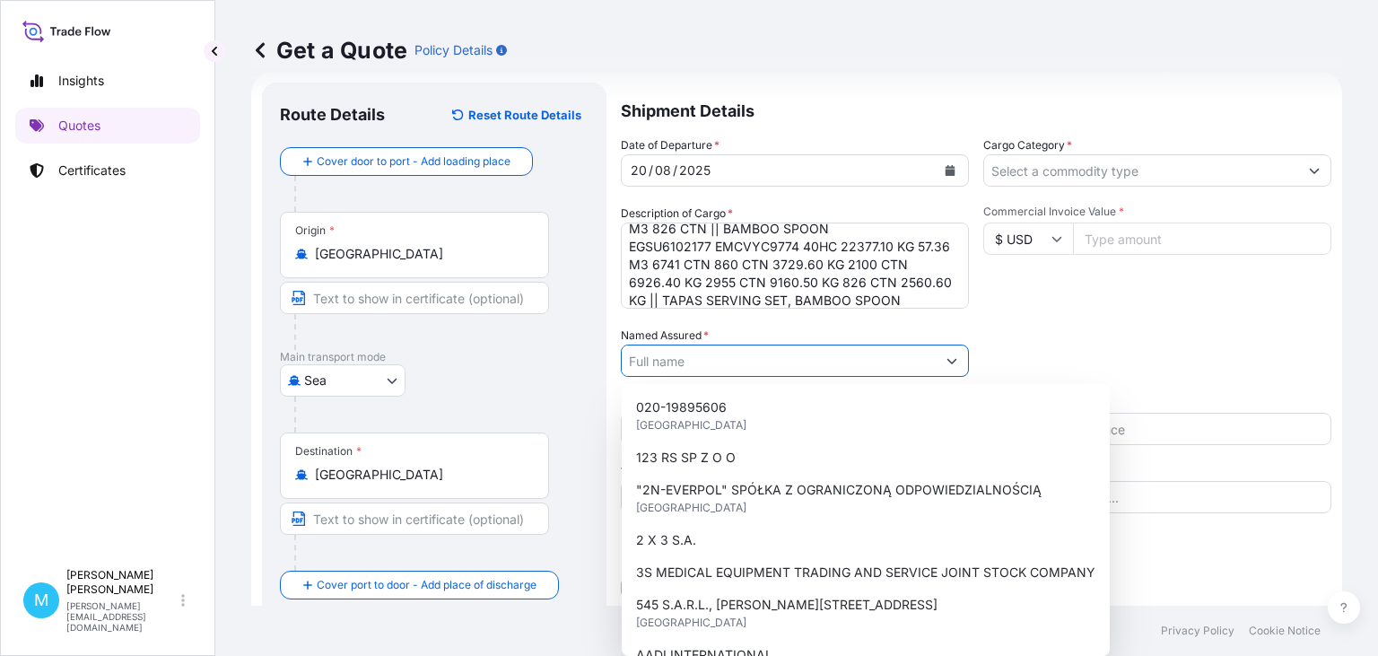
click at [707, 357] on input "Named Assured *" at bounding box center [779, 361] width 314 height 32
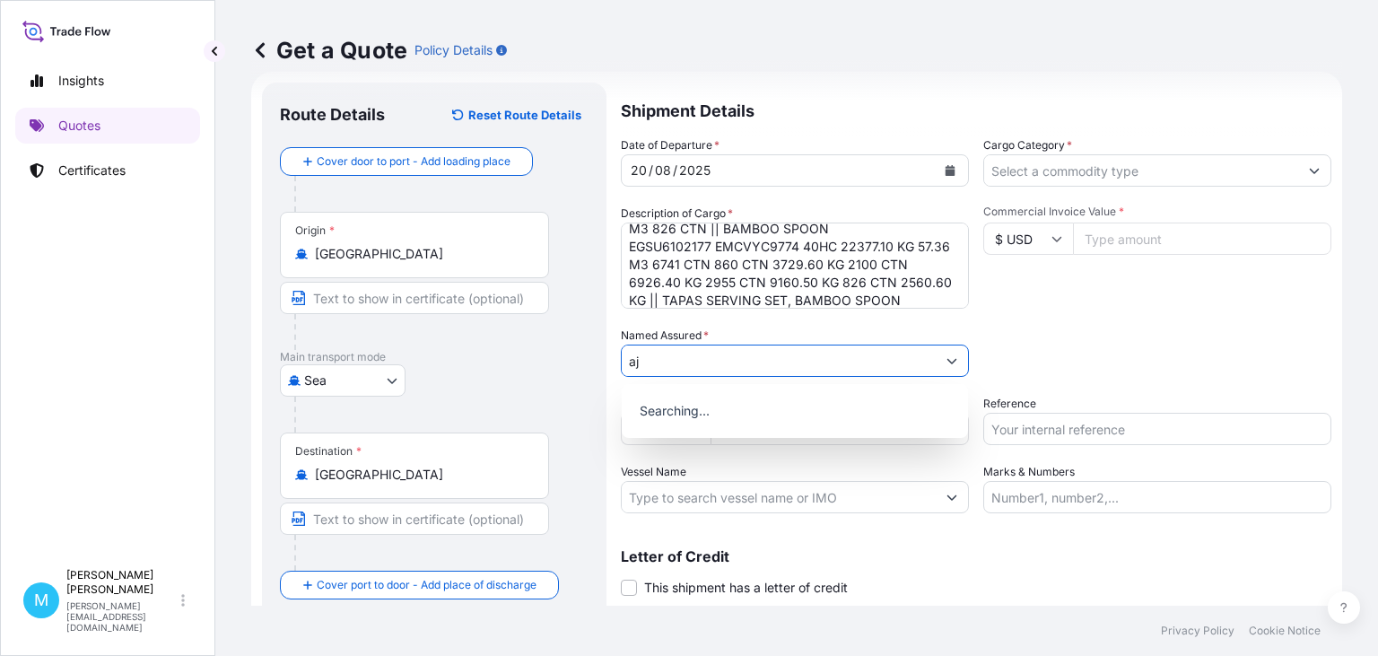
type input "a"
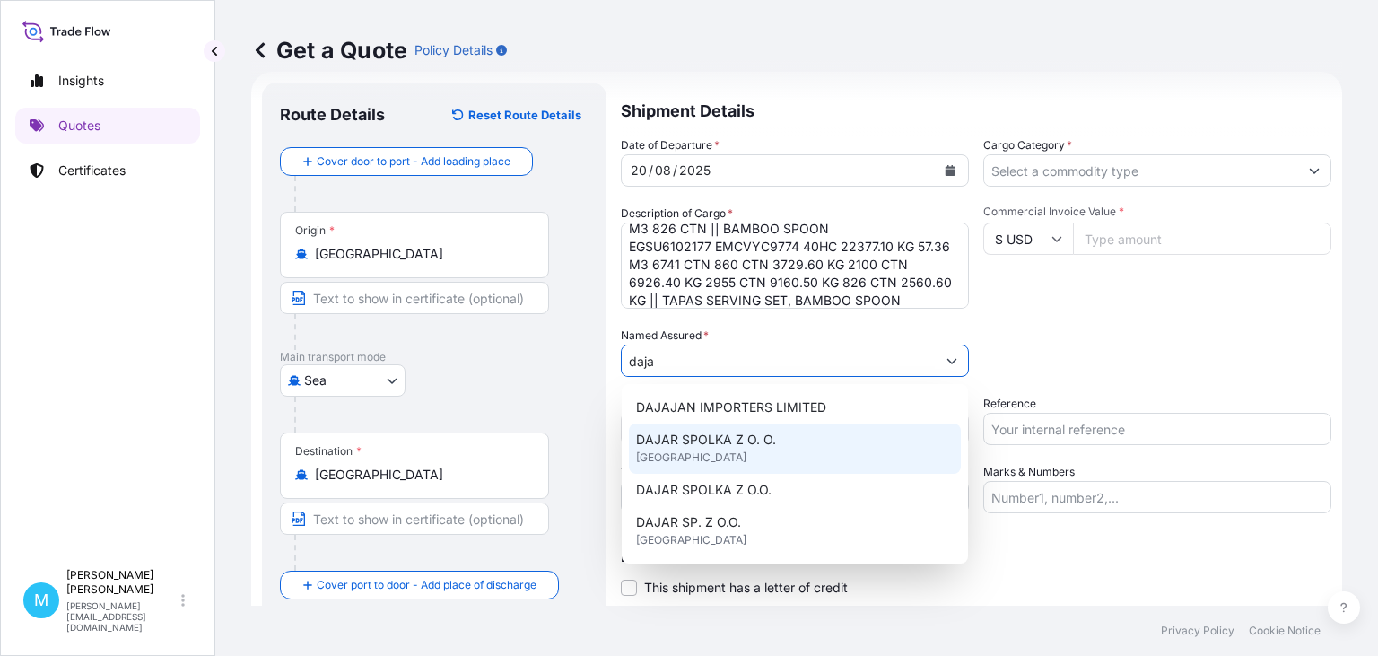
click at [731, 440] on span "DAJAR SPOLKA Z O. O." at bounding box center [706, 440] width 140 height 18
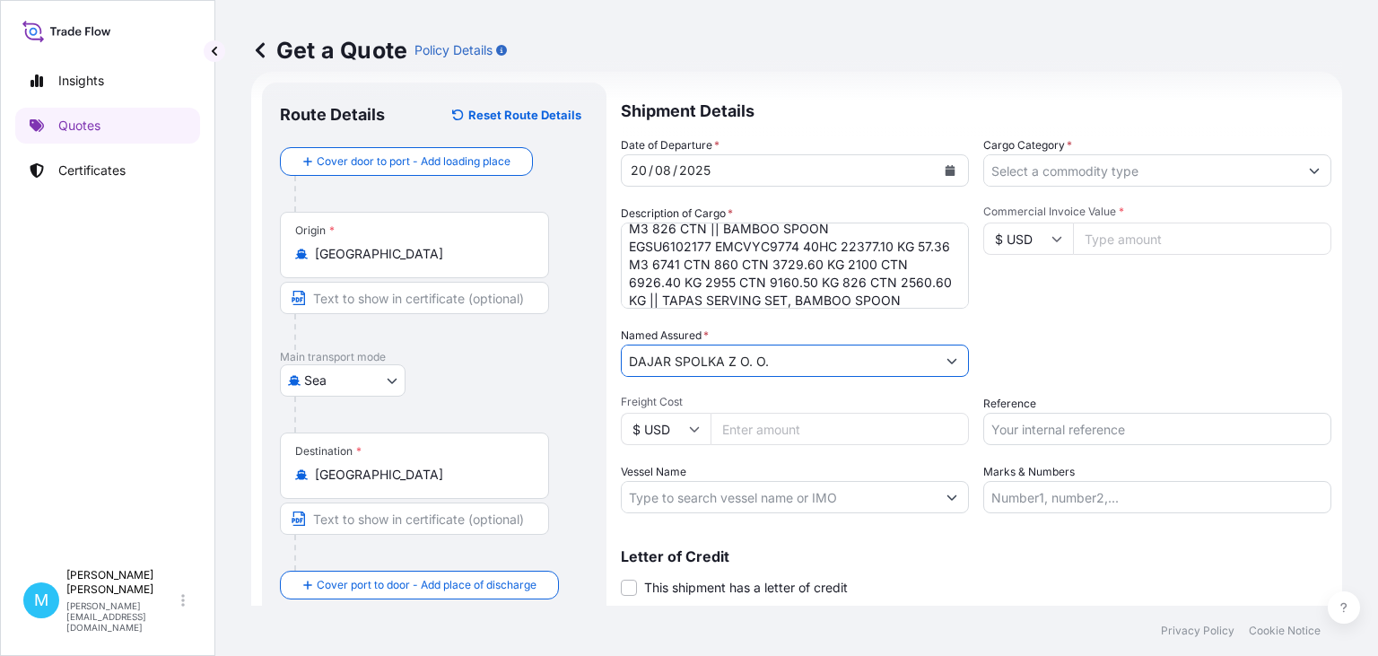
type input "DAJAR SPOLKA Z O. O."
click at [767, 433] on input "Freight Cost" at bounding box center [840, 429] width 258 height 32
click at [751, 429] on input "Freight Cost" at bounding box center [840, 429] width 258 height 32
type input "3045"
click at [1070, 165] on input "Cargo Category *" at bounding box center [1141, 170] width 314 height 32
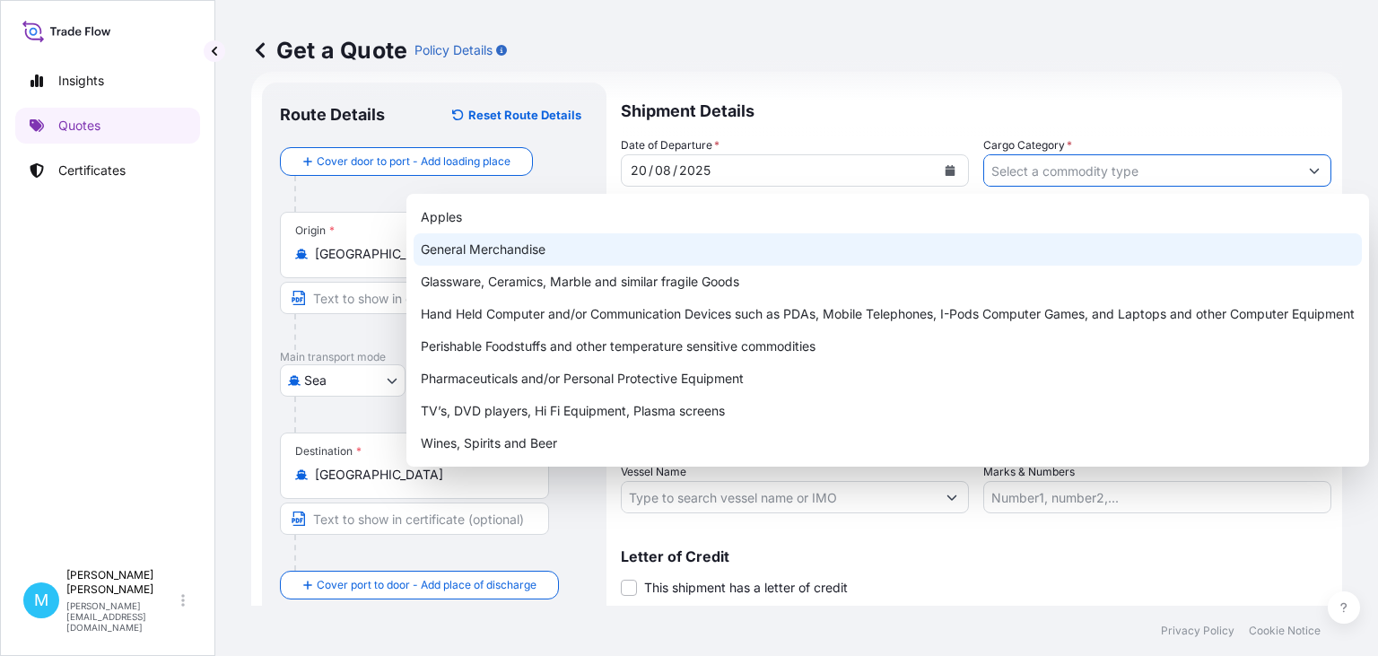
click at [497, 246] on div "General Merchandise" at bounding box center [888, 249] width 948 height 32
type input "General Merchandise"
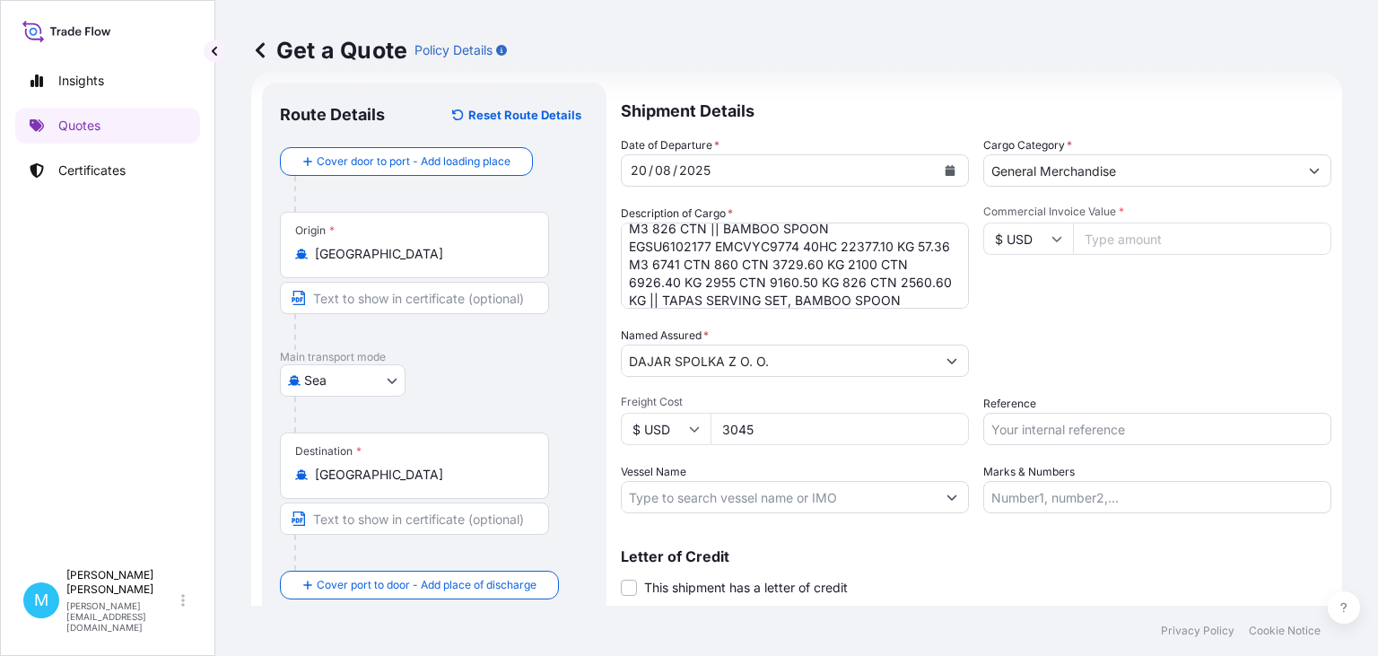
click at [1190, 245] on input "Commercial Invoice Value *" at bounding box center [1202, 239] width 258 height 32
click at [1113, 239] on input "Commercial Invoice Value *" at bounding box center [1202, 239] width 258 height 32
type input "50712"
click at [1090, 429] on input "Reference" at bounding box center [1157, 429] width 348 height 32
click at [1152, 242] on input "Commercial Invoice Value *" at bounding box center [1202, 239] width 258 height 32
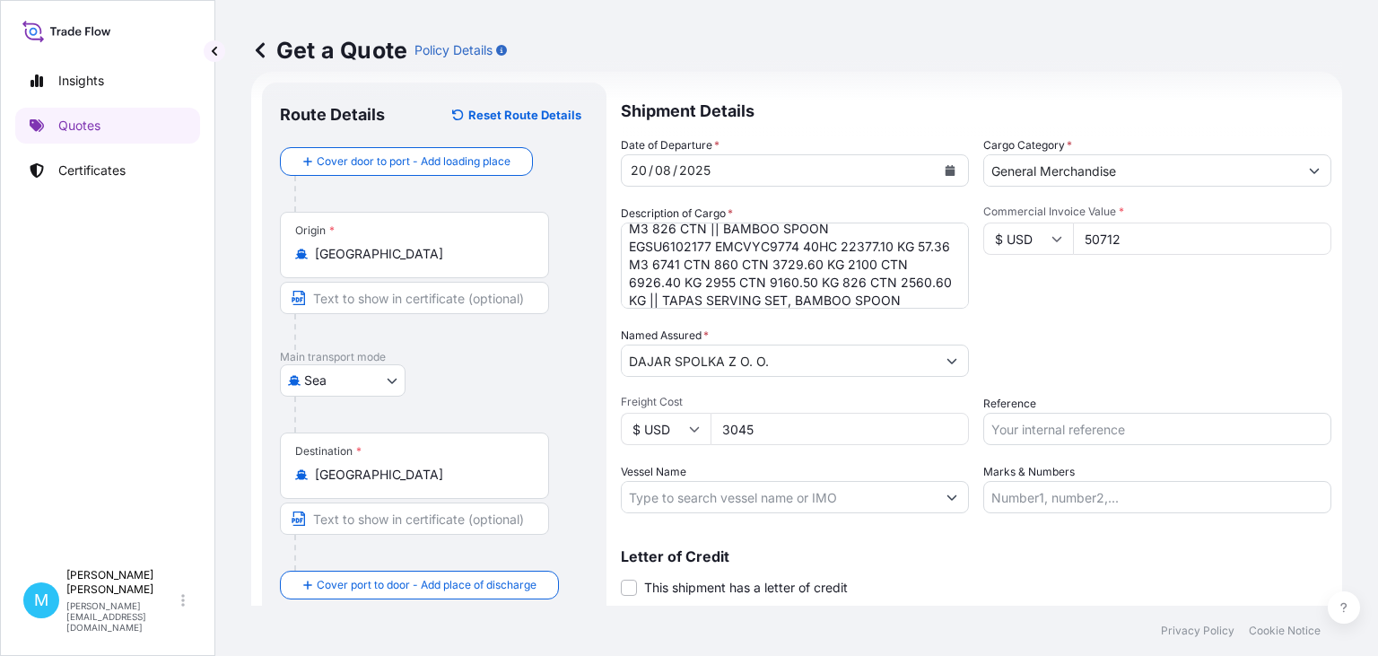
type input "50712"
click at [1026, 437] on input "Reference" at bounding box center [1157, 429] width 348 height 32
paste input "S02028895"
paste input "S02028896"
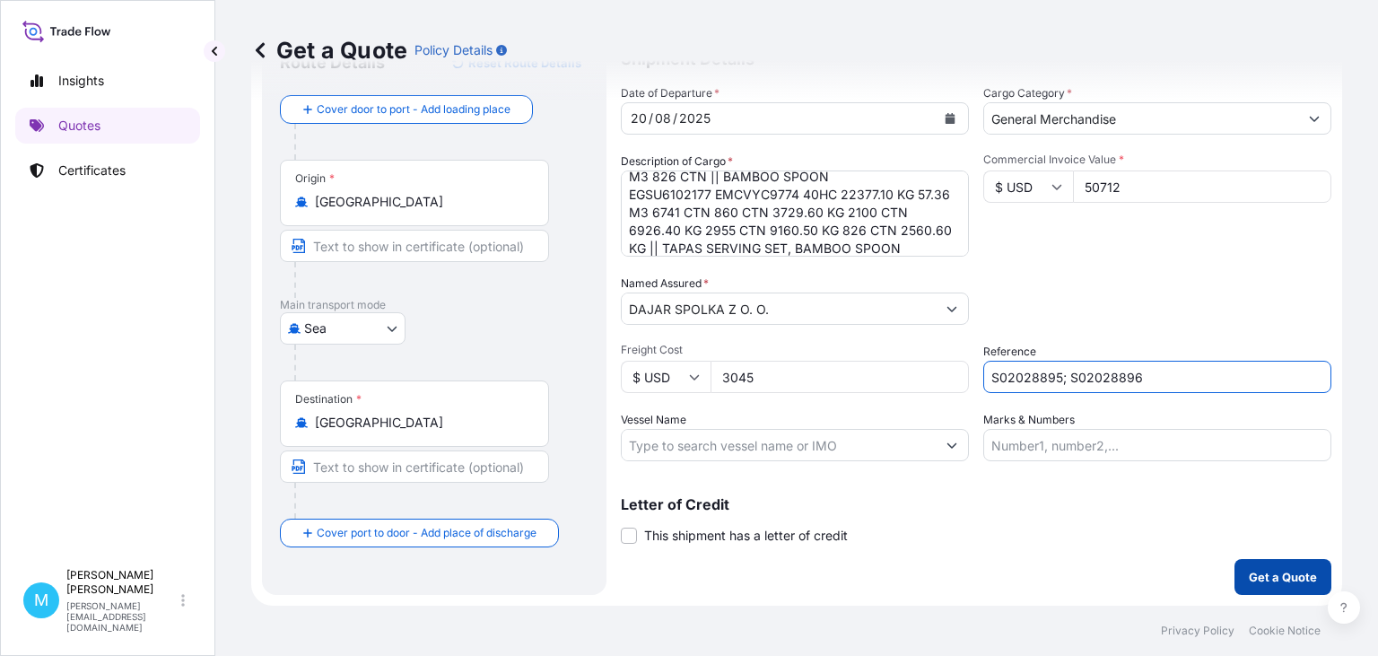
type input "S02028895; S02028896"
click at [1265, 577] on p "Get a Quote" at bounding box center [1283, 577] width 68 height 18
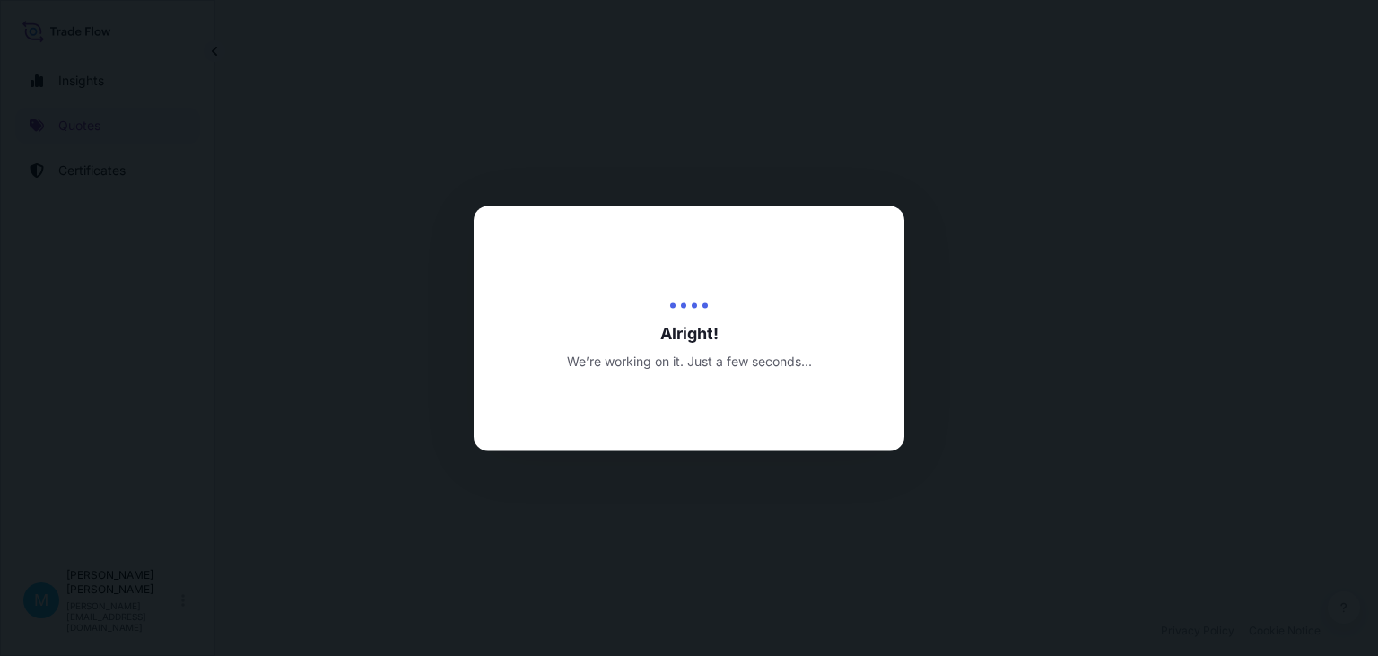
select select "Sea"
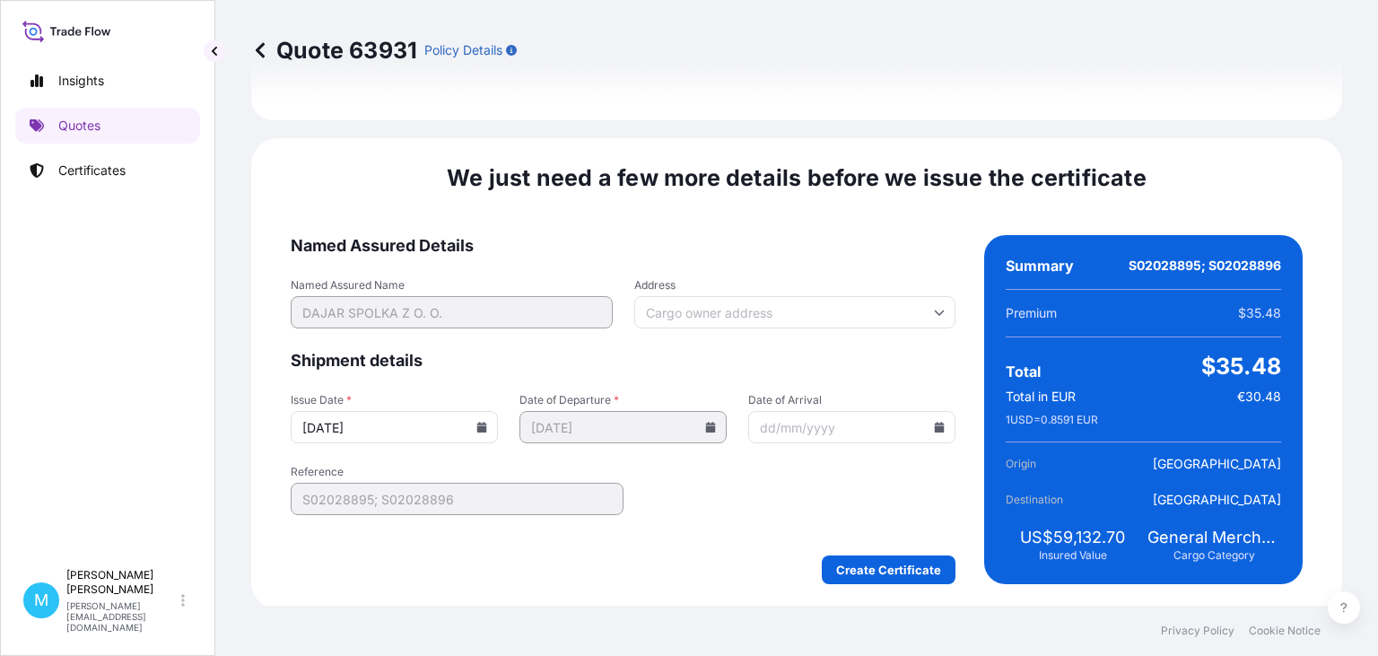
scroll to position [2098, 0]
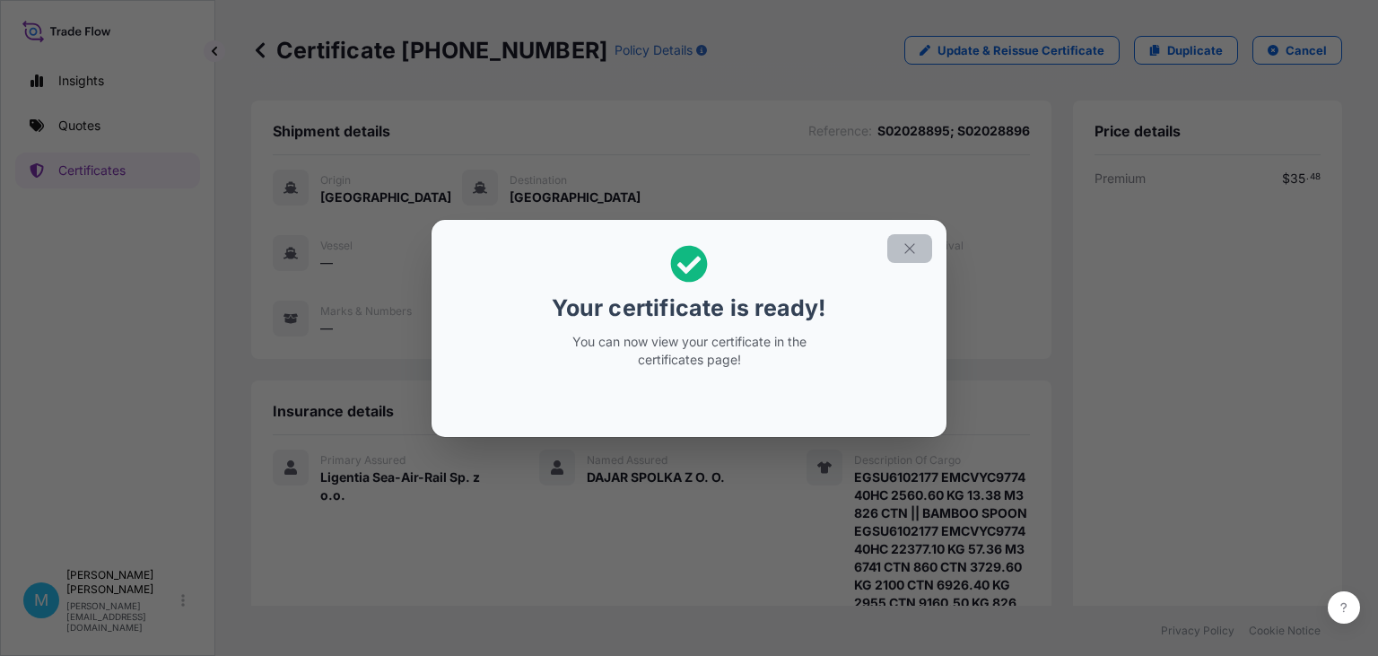
click at [912, 250] on icon "button" at bounding box center [910, 248] width 16 height 16
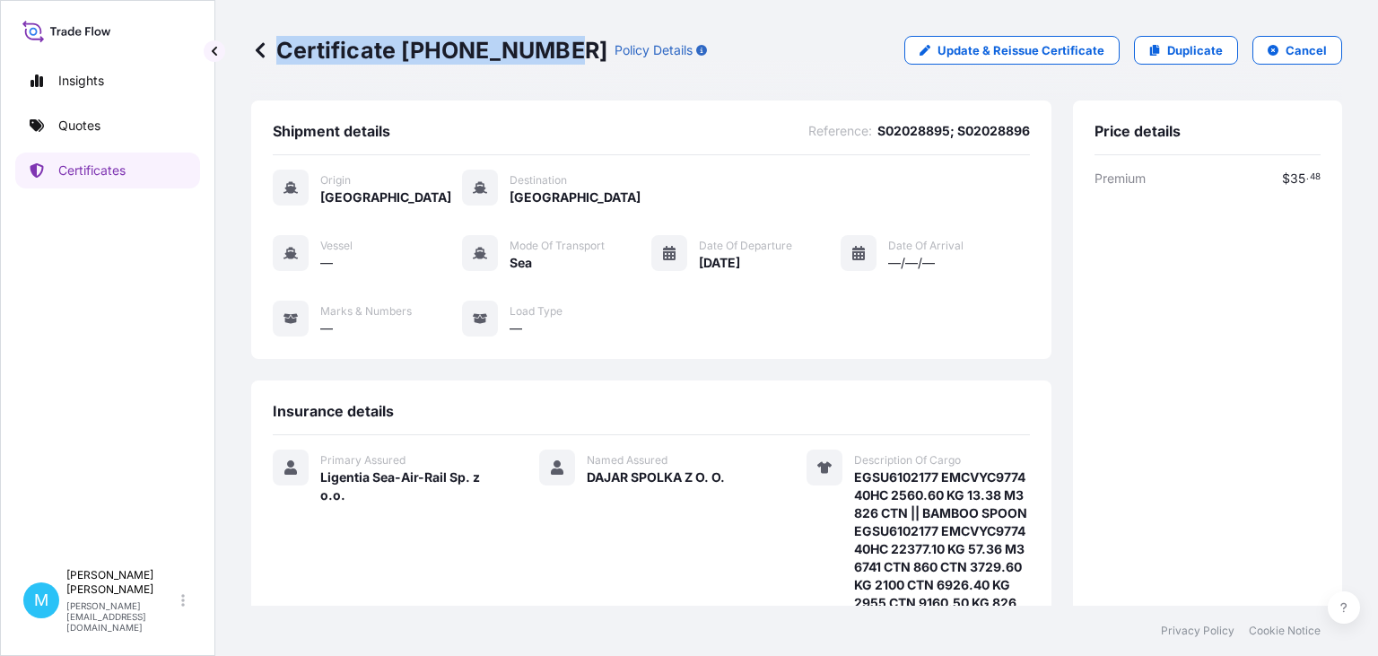
drag, startPoint x: 554, startPoint y: 48, endPoint x: 277, endPoint y: 48, distance: 277.2
click at [277, 48] on p "Certificate [PHONE_NUMBER]" at bounding box center [429, 50] width 356 height 29
copy p "Certificate [PHONE_NUMBER]"
click at [620, 89] on div "Certificate [PHONE_NUMBER] Policy Details Update & Reissue Certificate Duplicat…" at bounding box center [796, 50] width 1091 height 100
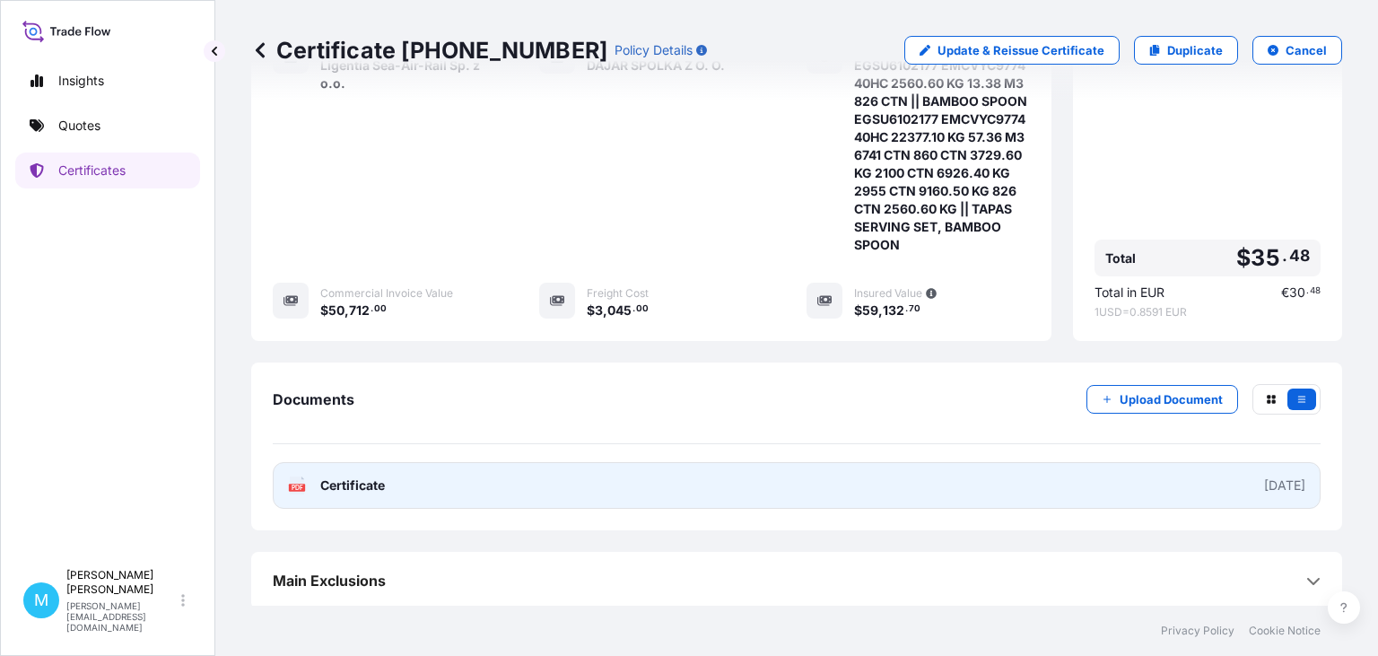
click at [727, 490] on link "PDF Certificate [DATE]" at bounding box center [797, 485] width 1048 height 47
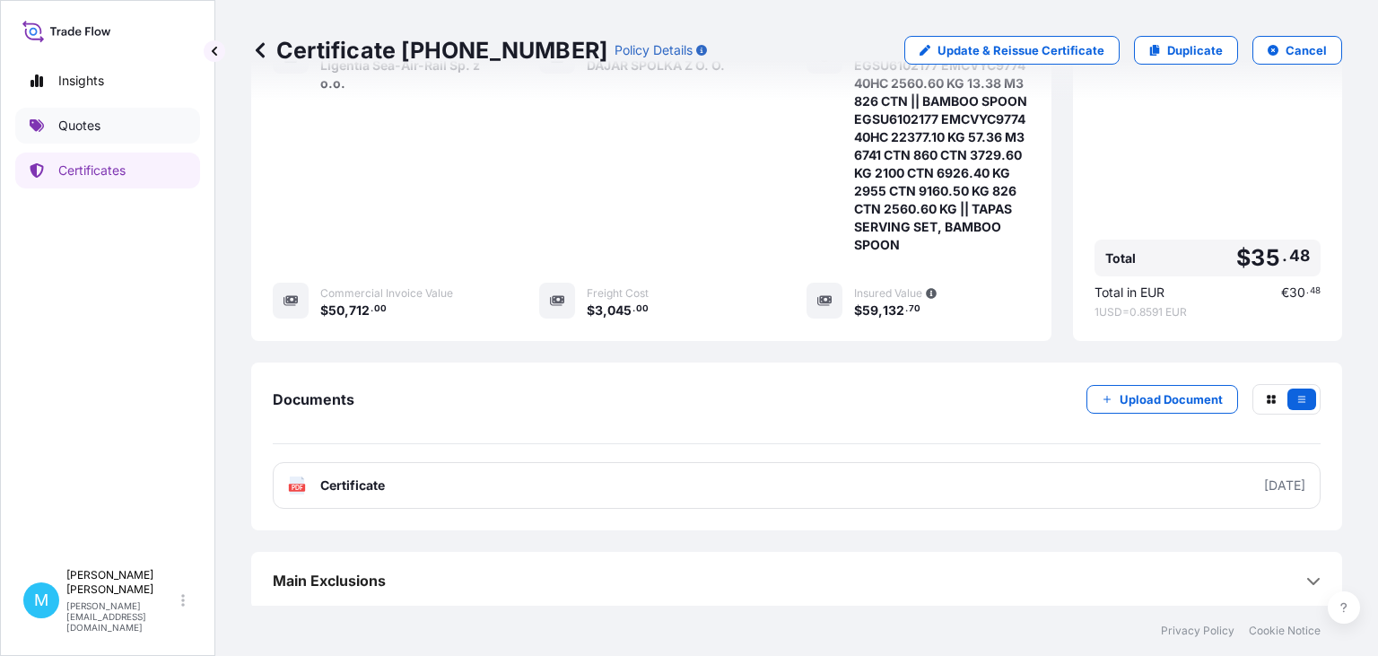
click at [110, 138] on link "Quotes" at bounding box center [107, 126] width 185 height 36
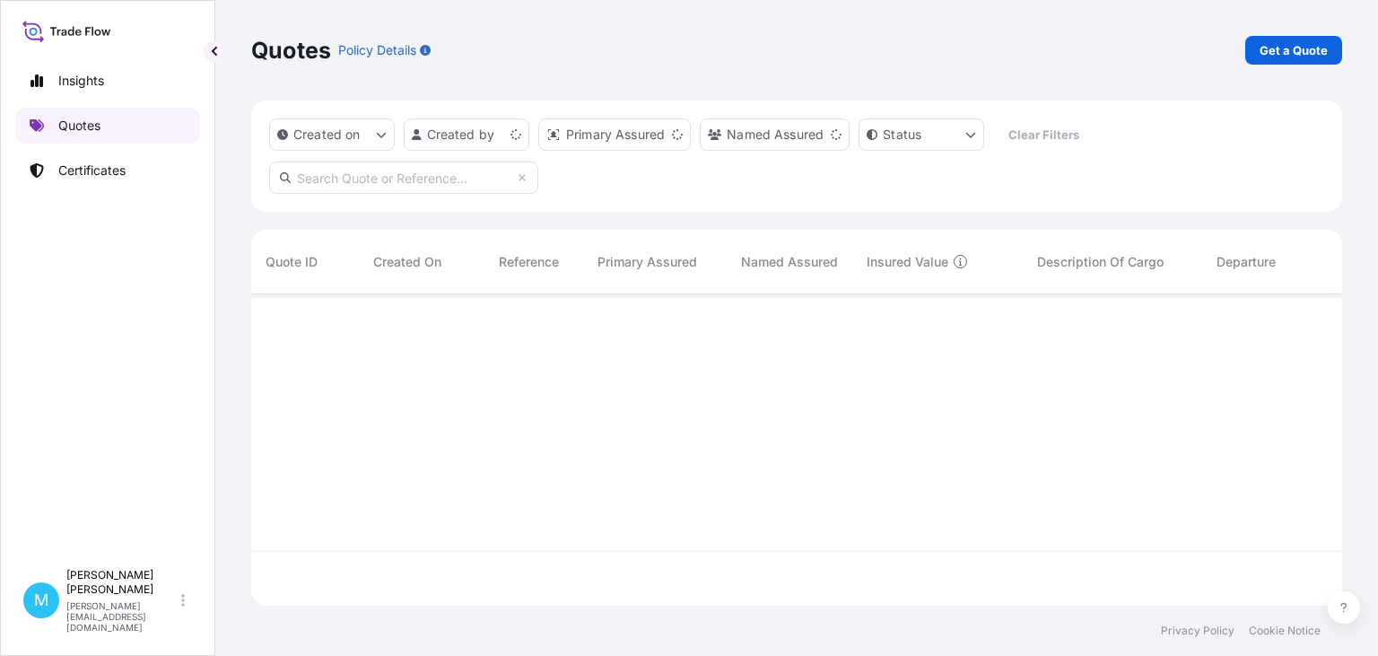
scroll to position [321, 1091]
